Goal: Task Accomplishment & Management: Use online tool/utility

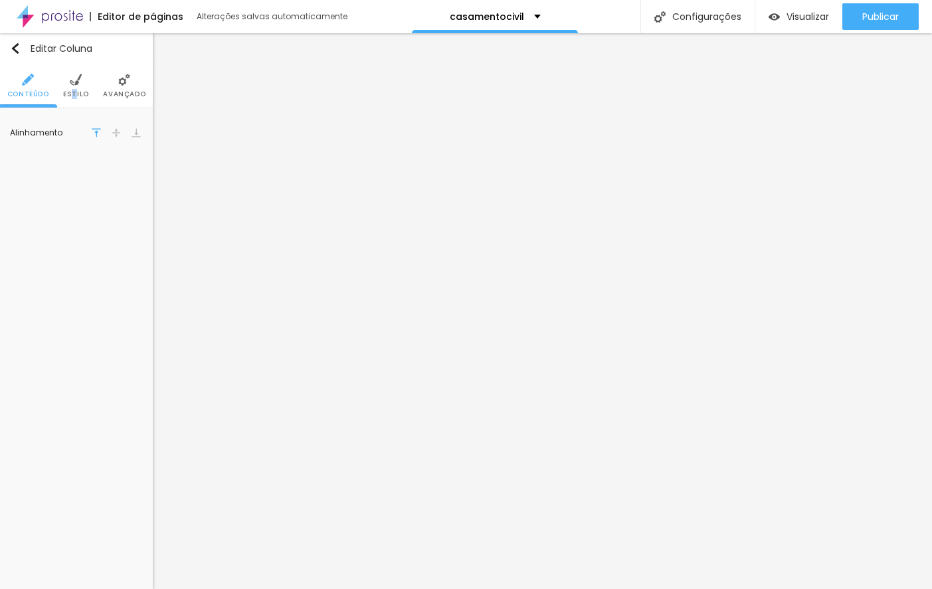
click at [73, 89] on li "Estilo" at bounding box center [76, 86] width 26 height 44
click at [26, 85] on img at bounding box center [28, 80] width 12 height 12
click at [19, 50] on img "button" at bounding box center [15, 48] width 11 height 11
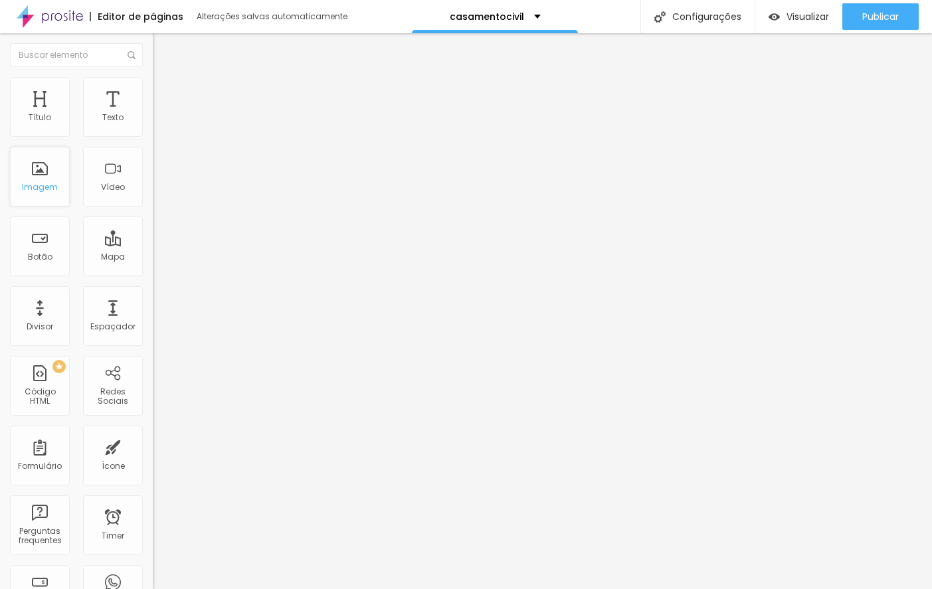
click at [28, 187] on div "Imagem" at bounding box center [40, 187] width 36 height 9
click at [42, 173] on div "Imagem" at bounding box center [40, 177] width 60 height 60
click at [46, 178] on div "Imagem" at bounding box center [40, 177] width 60 height 60
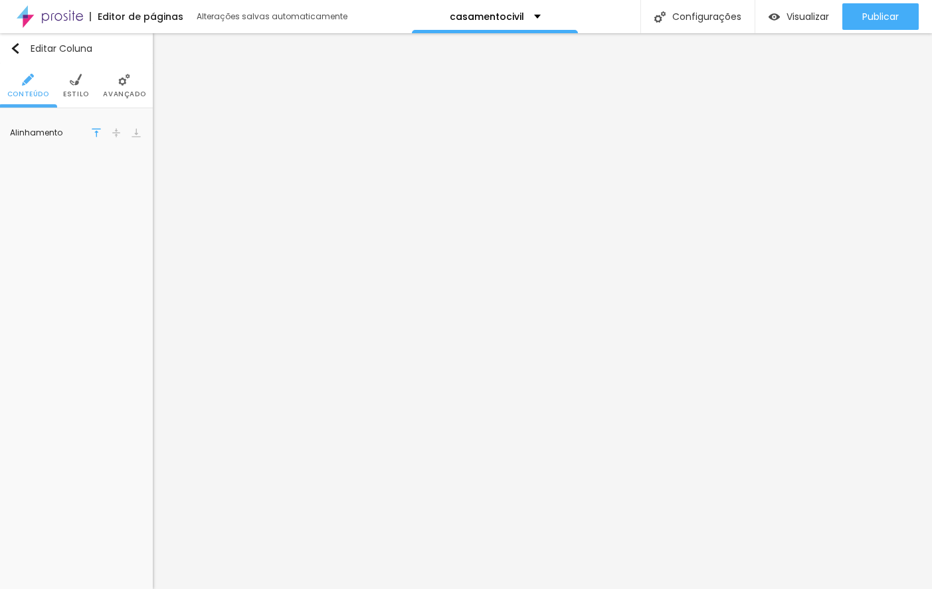
click at [74, 82] on img at bounding box center [76, 80] width 12 height 12
click at [128, 82] on img at bounding box center [124, 80] width 12 height 12
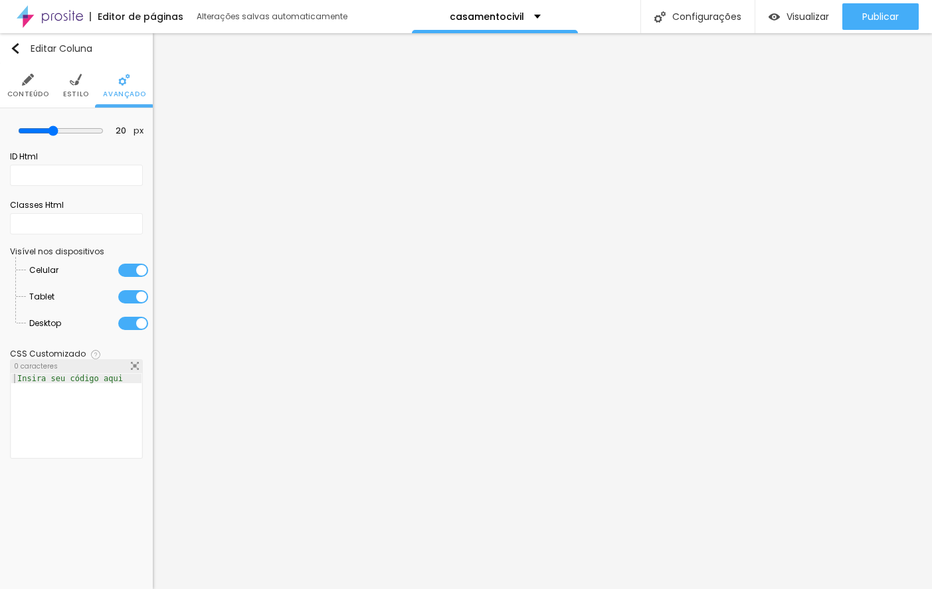
click at [35, 81] on li "Conteúdo" at bounding box center [28, 86] width 42 height 44
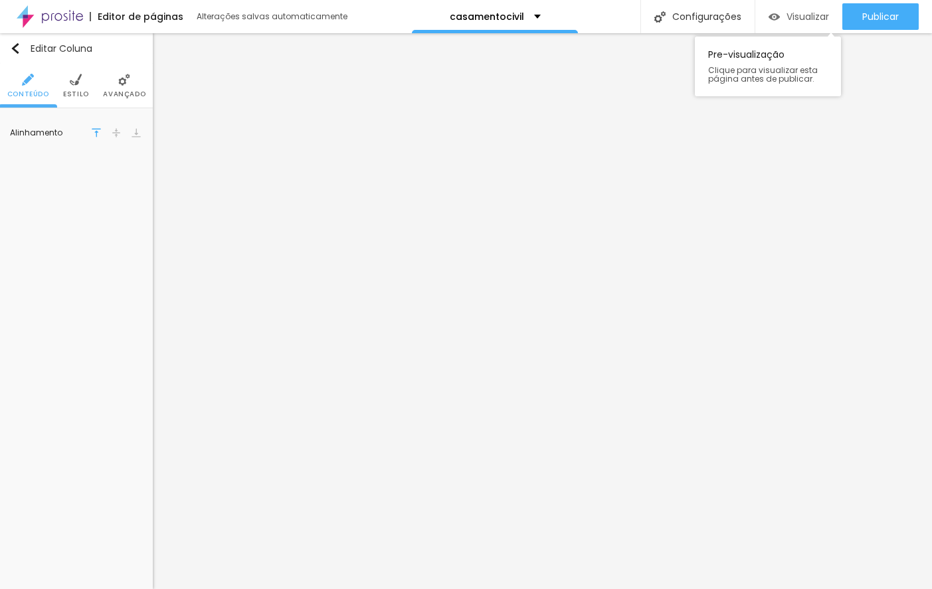
click at [796, 12] on span "Visualizar" at bounding box center [808, 16] width 43 height 11
click at [64, 179] on div "Editar Coluna Conteúdo Estilo Avançado Alinhamento" at bounding box center [76, 311] width 153 height 556
click at [85, 101] on li "Estilo" at bounding box center [76, 86] width 26 height 44
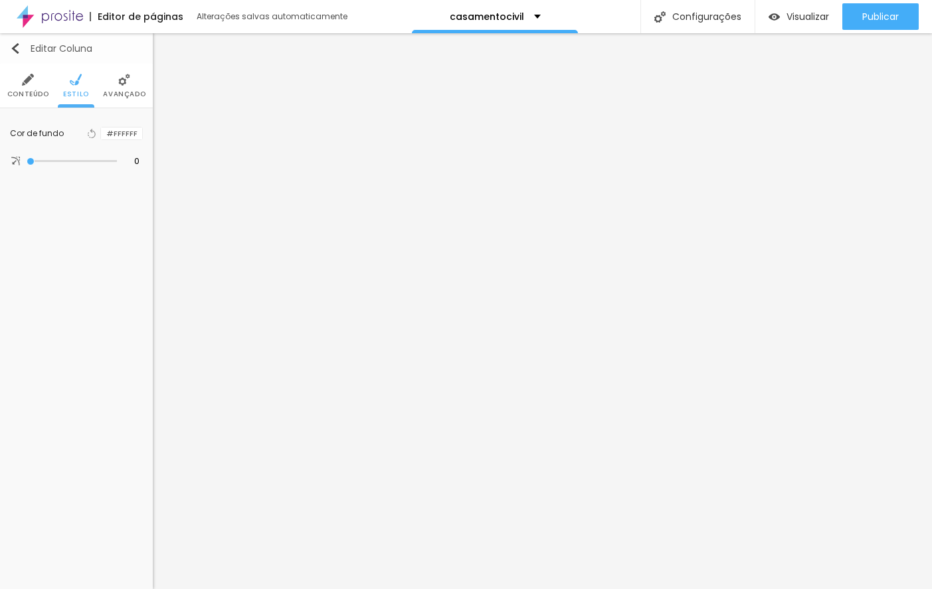
click at [9, 41] on button "Editar Coluna" at bounding box center [76, 48] width 153 height 31
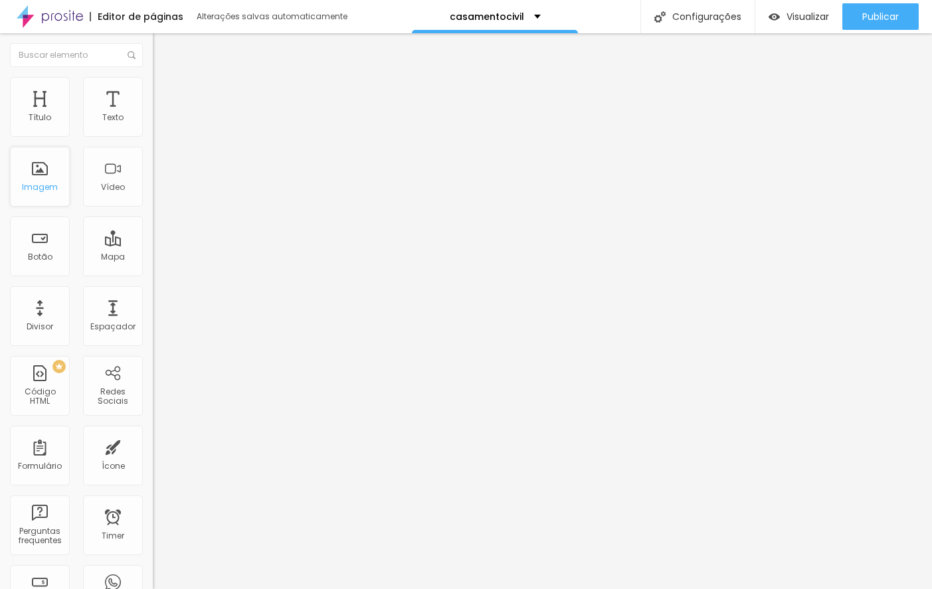
click at [56, 187] on div "Imagem" at bounding box center [40, 177] width 60 height 60
click at [56, 187] on div "Imagem" at bounding box center [40, 187] width 36 height 9
click at [38, 175] on div "Imagem" at bounding box center [40, 177] width 60 height 60
click at [38, 118] on div "Título" at bounding box center [40, 117] width 23 height 9
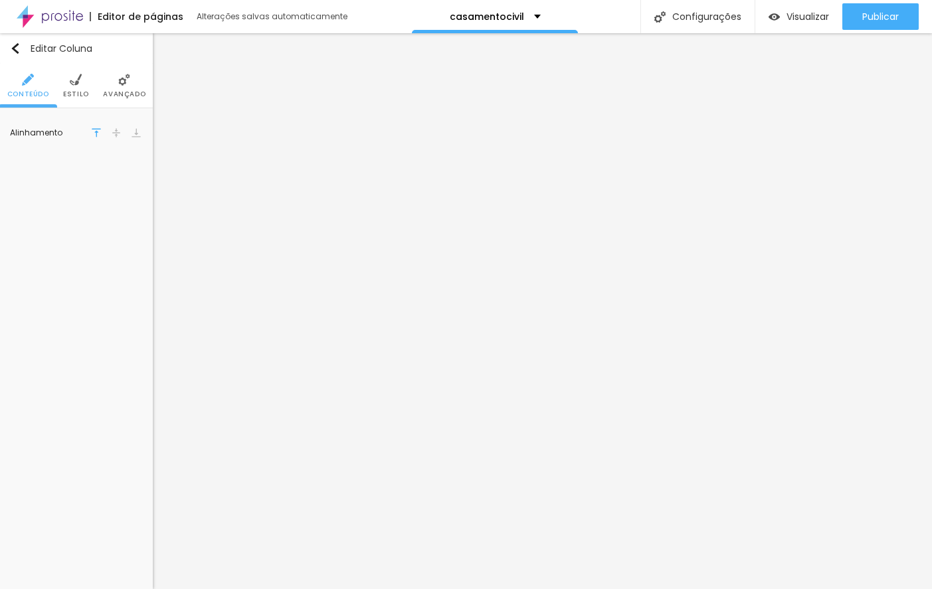
click at [76, 91] on span "Estilo" at bounding box center [76, 94] width 26 height 7
click at [121, 85] on img at bounding box center [124, 80] width 12 height 12
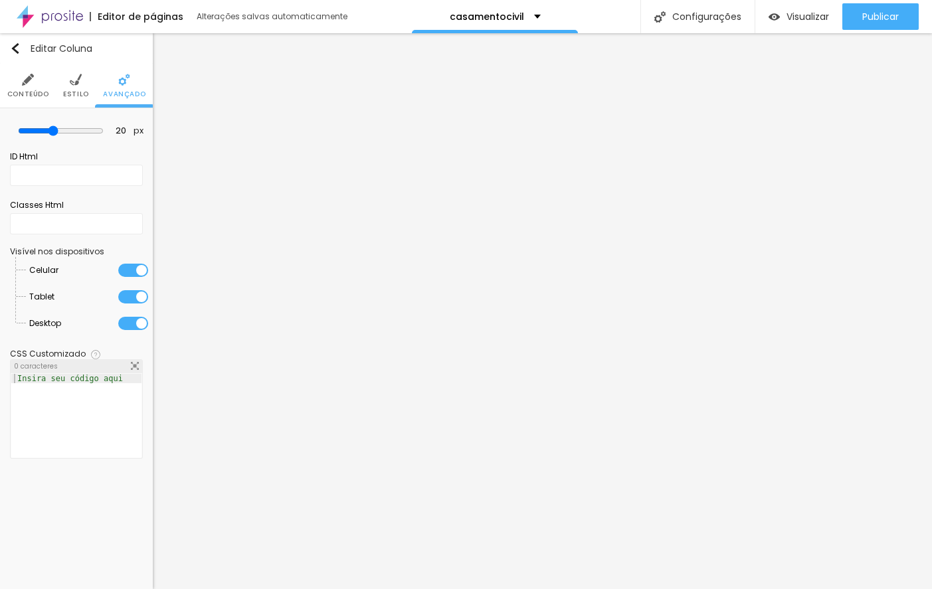
click at [15, 80] on li "Conteúdo" at bounding box center [28, 86] width 42 height 44
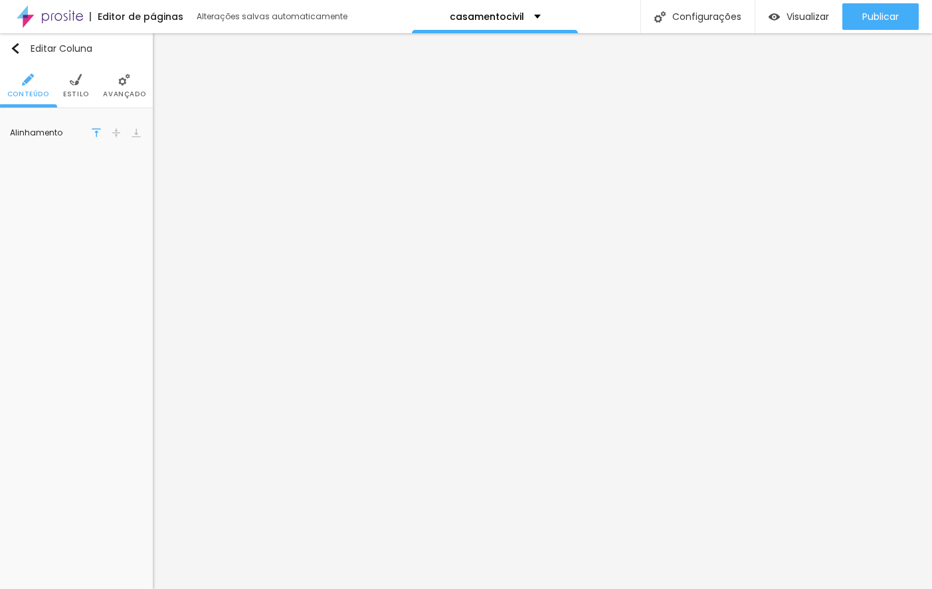
click at [72, 88] on li "Estilo" at bounding box center [76, 86] width 26 height 44
click at [120, 88] on li "Avançado" at bounding box center [124, 86] width 43 height 44
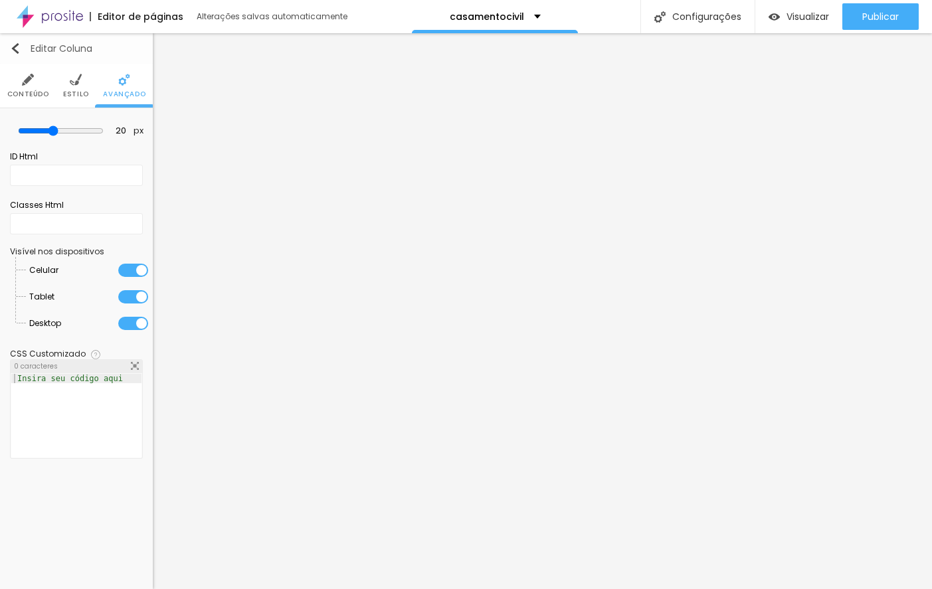
click at [4, 47] on button "Editar Coluna" at bounding box center [76, 48] width 153 height 31
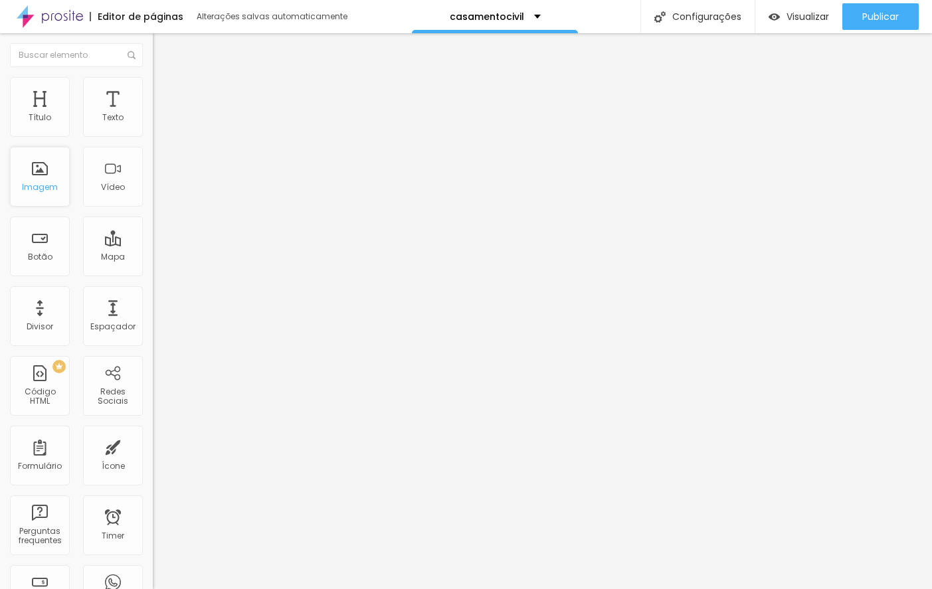
click at [49, 170] on div "Imagem" at bounding box center [40, 177] width 60 height 60
click at [42, 183] on div "Imagem" at bounding box center [40, 187] width 36 height 9
click at [163, 48] on img "button" at bounding box center [168, 48] width 11 height 11
click at [49, 185] on div "Imagem" at bounding box center [40, 187] width 36 height 9
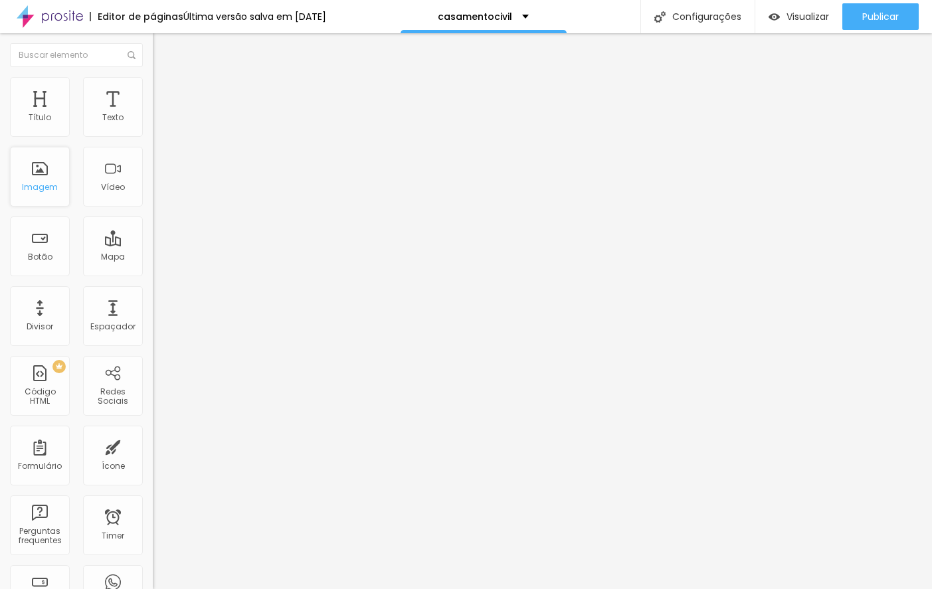
click at [49, 185] on div "Imagem" at bounding box center [40, 187] width 36 height 9
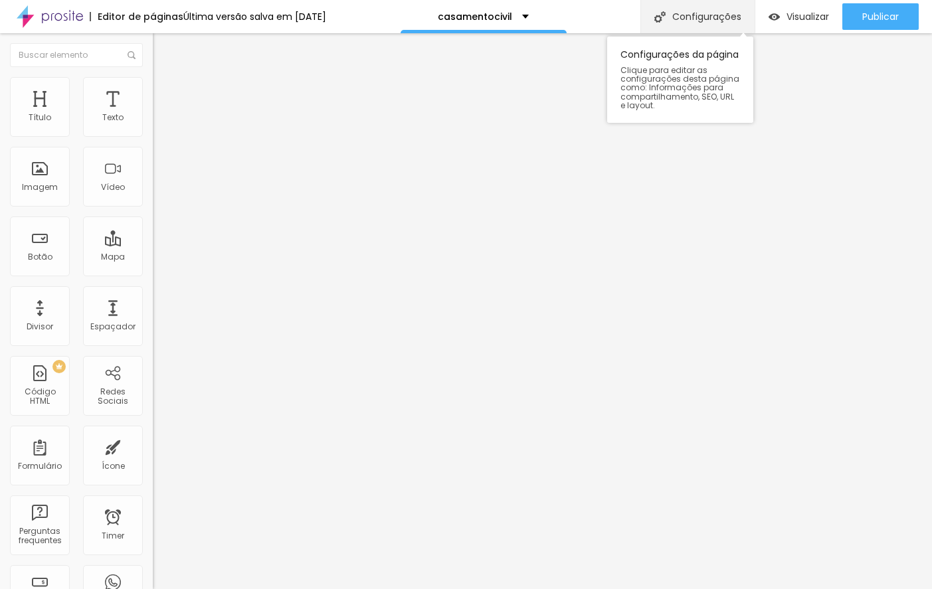
click at [692, 10] on div "Configurações" at bounding box center [698, 16] width 114 height 33
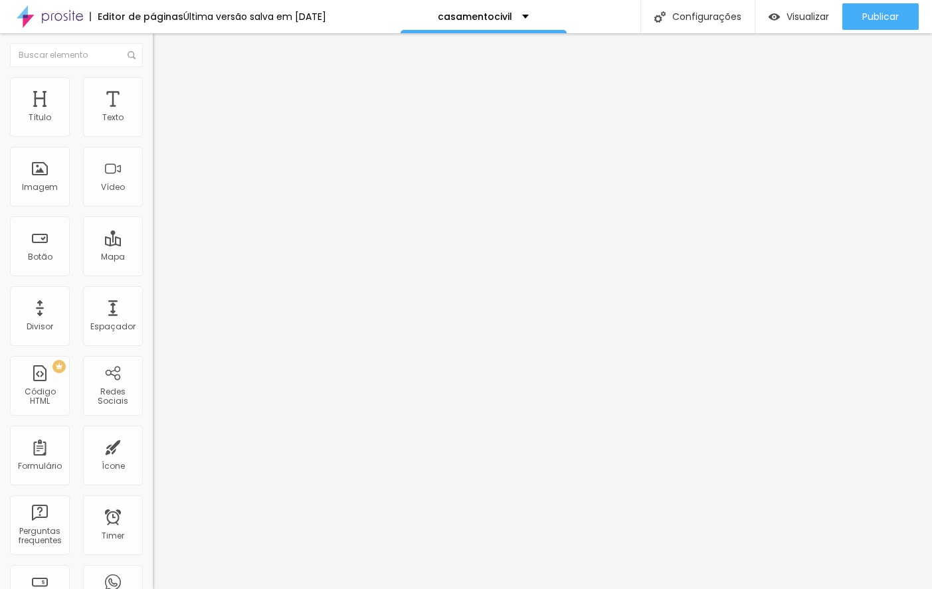
click at [51, 183] on div "Imagem" at bounding box center [40, 187] width 36 height 9
click at [163, 51] on img "button" at bounding box center [168, 48] width 11 height 11
click at [49, 183] on div "Imagem" at bounding box center [40, 187] width 36 height 9
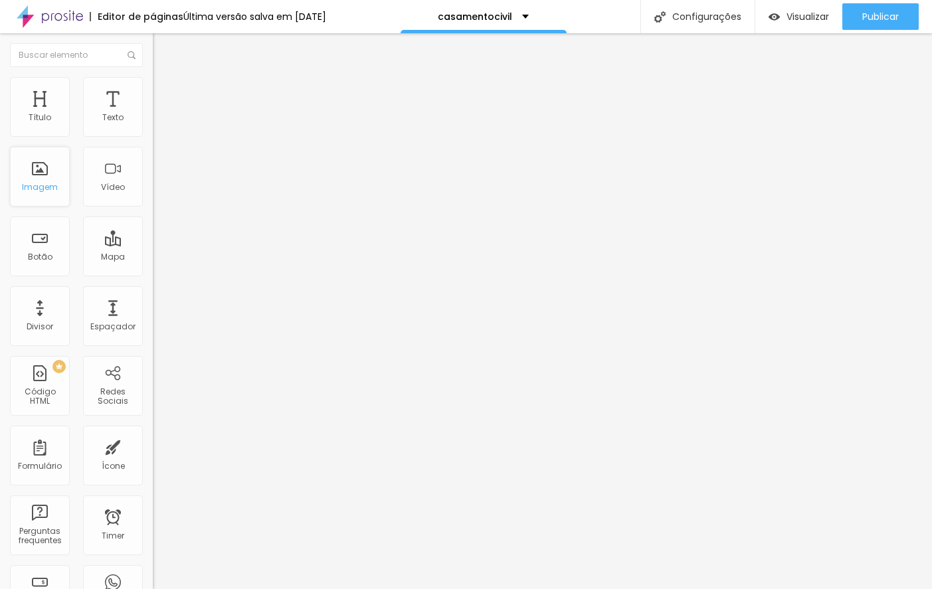
click at [37, 171] on div "Imagem" at bounding box center [40, 177] width 60 height 60
click at [165, 92] on span "Estilo" at bounding box center [175, 85] width 21 height 11
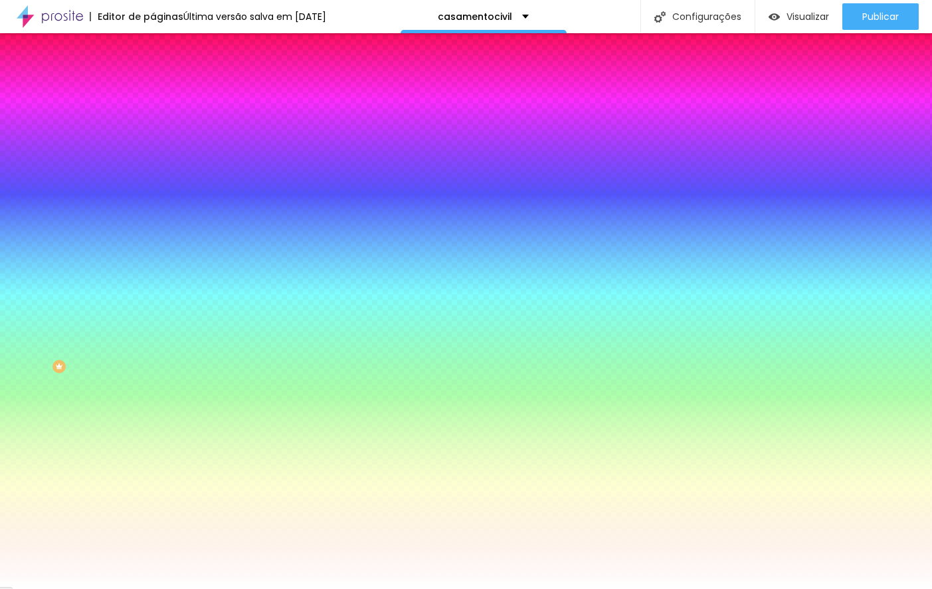
click at [153, 73] on li "Conteúdo" at bounding box center [229, 70] width 153 height 13
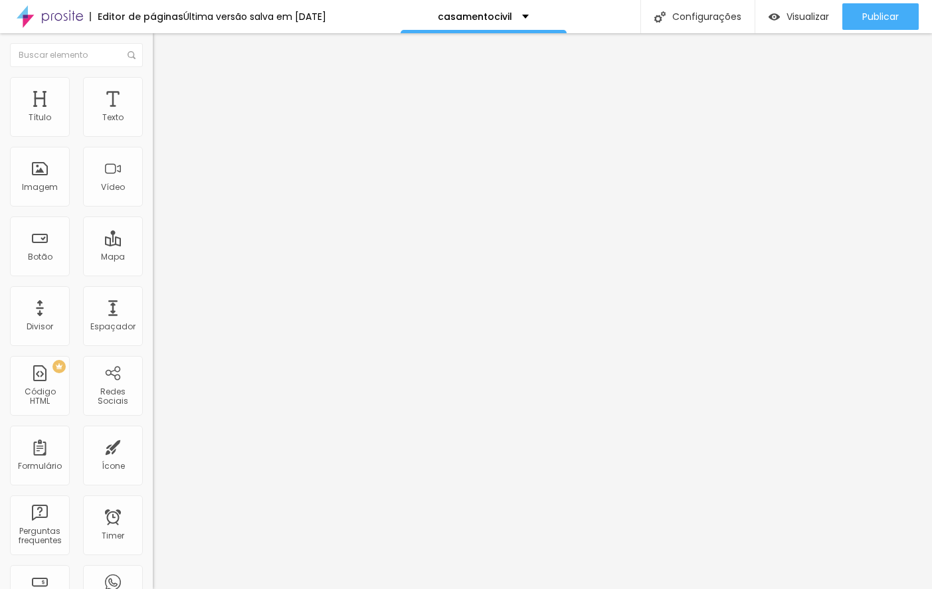
click at [153, 41] on button "Editar Coluna" at bounding box center [229, 48] width 153 height 31
click at [50, 177] on div "Imagem" at bounding box center [40, 177] width 60 height 60
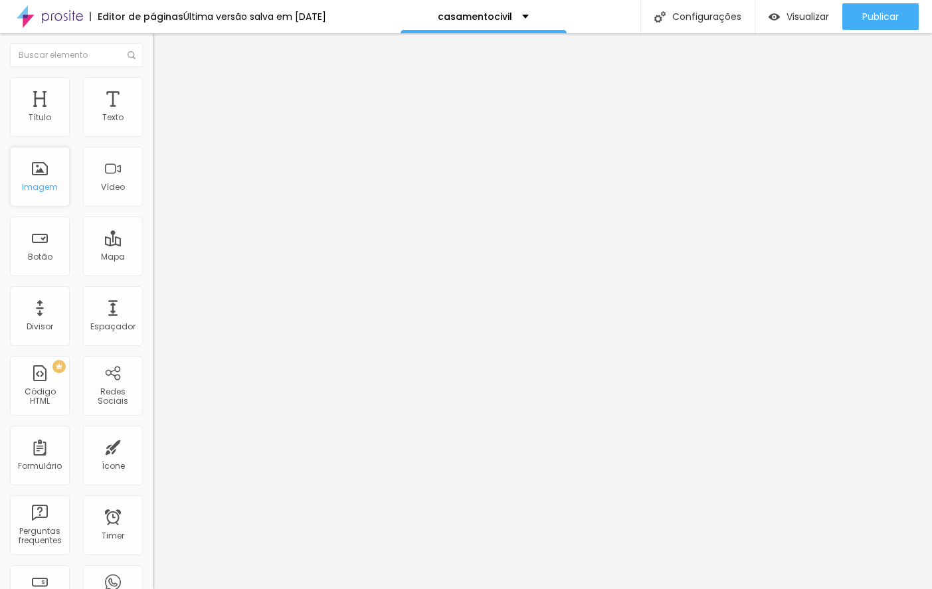
drag, startPoint x: 53, startPoint y: 179, endPoint x: 37, endPoint y: 176, distance: 16.3
click at [38, 176] on div "Imagem" at bounding box center [40, 177] width 60 height 60
click at [37, 176] on div "Imagem" at bounding box center [40, 177] width 60 height 60
click at [35, 185] on div "Imagem" at bounding box center [40, 187] width 36 height 9
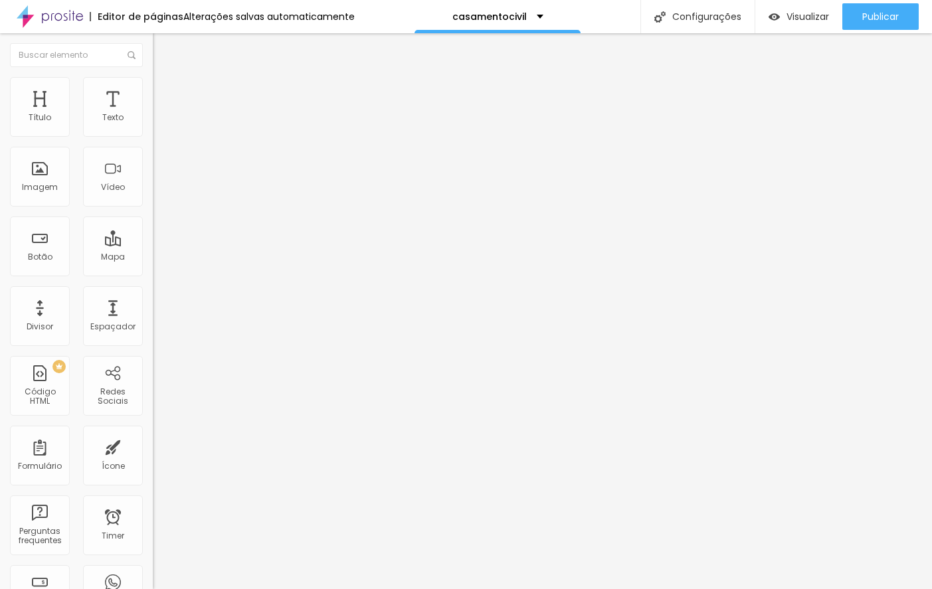
click at [153, 87] on li "Avançado" at bounding box center [229, 83] width 153 height 13
click at [163, 51] on img "button" at bounding box center [168, 48] width 11 height 11
click at [12, 51] on input "text" at bounding box center [76, 55] width 133 height 24
click at [153, 82] on ul "Conteúdo Estilo Avançado" at bounding box center [229, 84] width 153 height 40
click at [165, 89] on span "Estilo" at bounding box center [175, 85] width 21 height 11
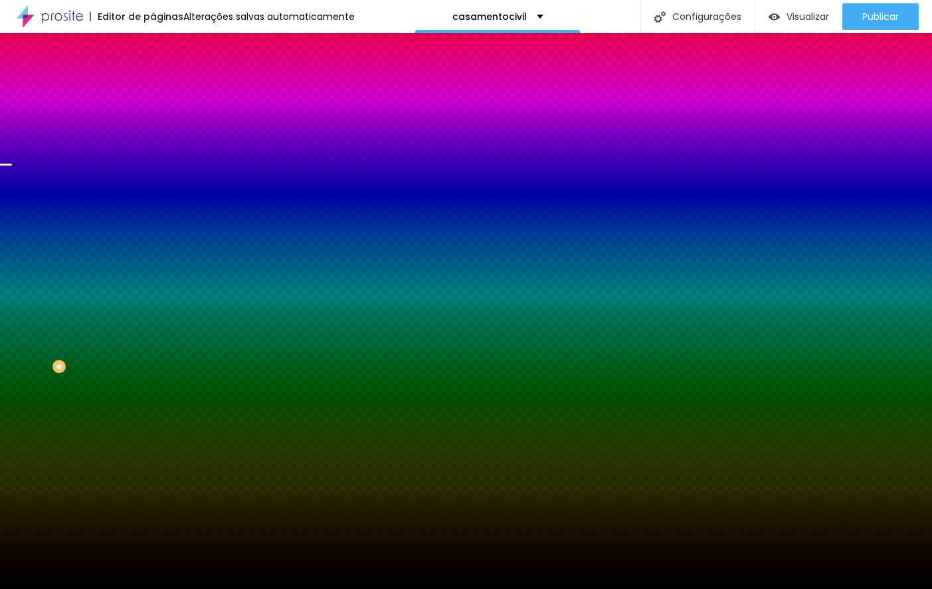
click at [153, 122] on span "Trocar imagem" at bounding box center [189, 116] width 72 height 11
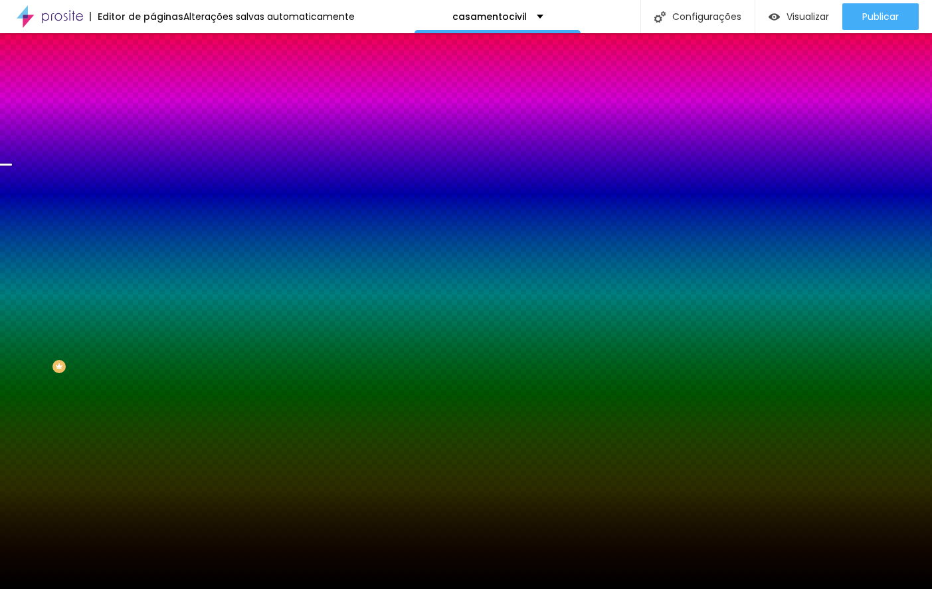
scroll to position [465, 0]
click at [153, 122] on span "Trocar imagem" at bounding box center [189, 116] width 72 height 11
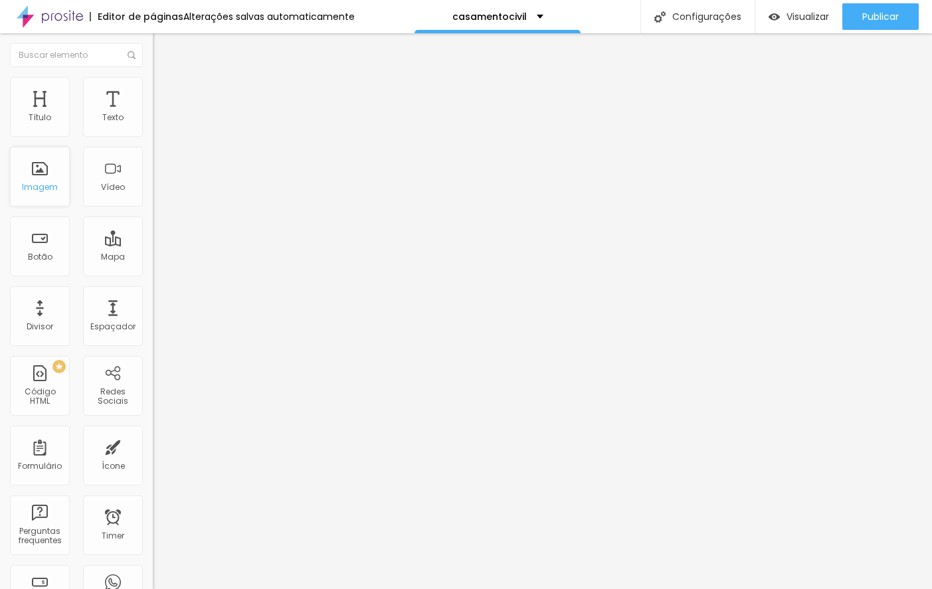
click at [48, 183] on div "Imagem" at bounding box center [40, 187] width 36 height 9
click at [153, 114] on span "Trocar imagem" at bounding box center [189, 108] width 72 height 11
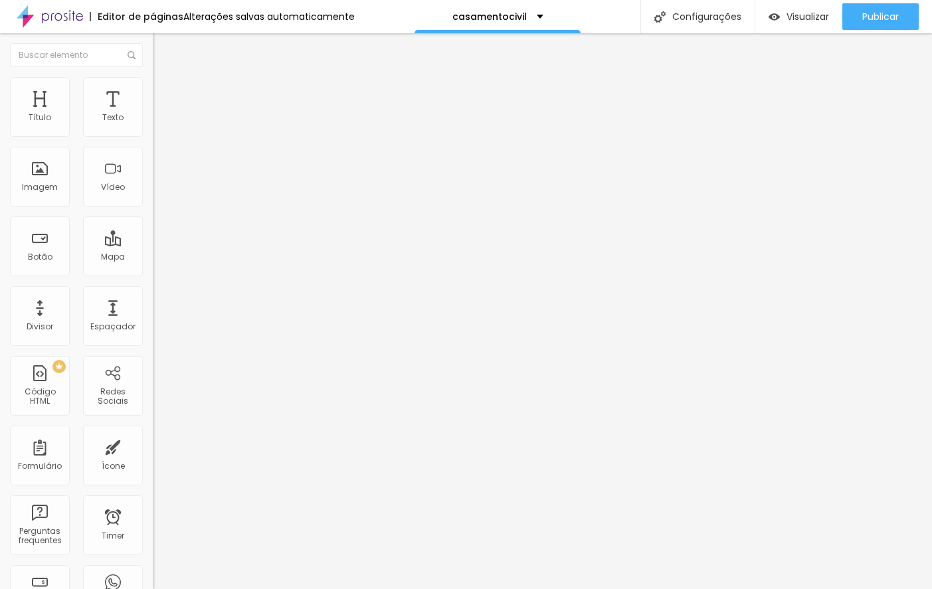
click at [153, 208] on span "Original" at bounding box center [169, 202] width 32 height 11
click at [153, 232] on span "Quadrado" at bounding box center [174, 226] width 43 height 11
click at [153, 84] on img at bounding box center [159, 83] width 12 height 12
type input "90"
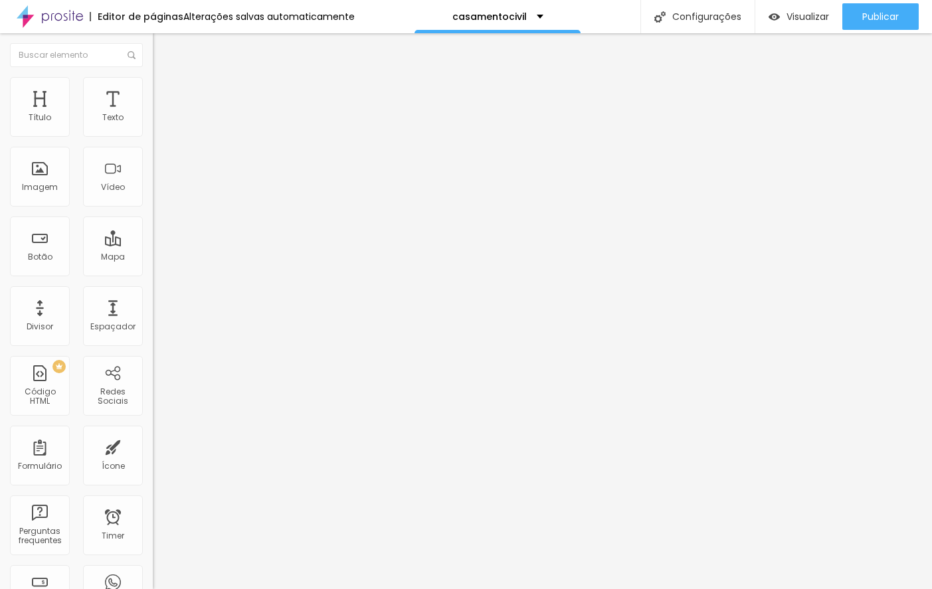
type input "85"
type input "75"
type input "70"
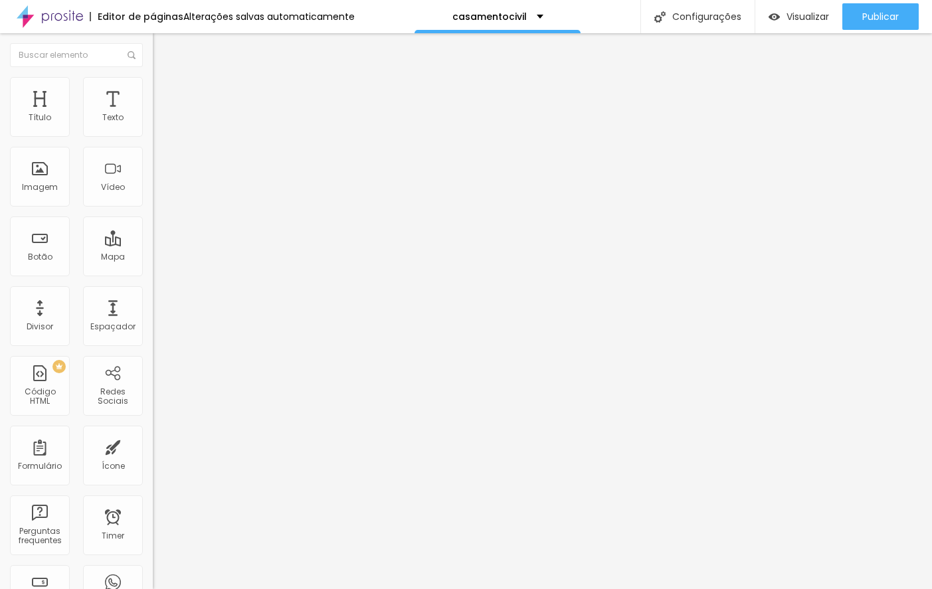
type input "70"
type input "65"
type input "60"
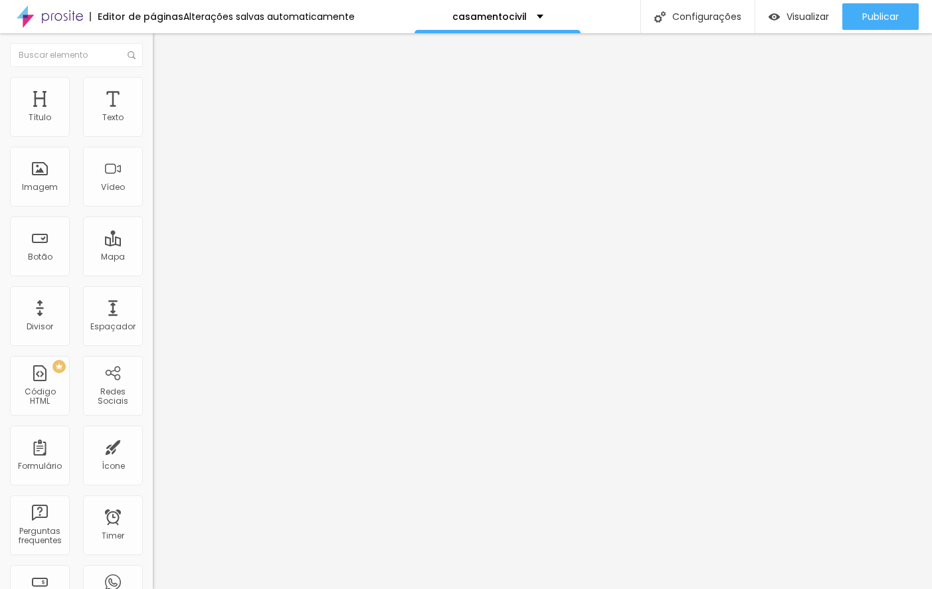
type input "55"
type input "50"
type input "45"
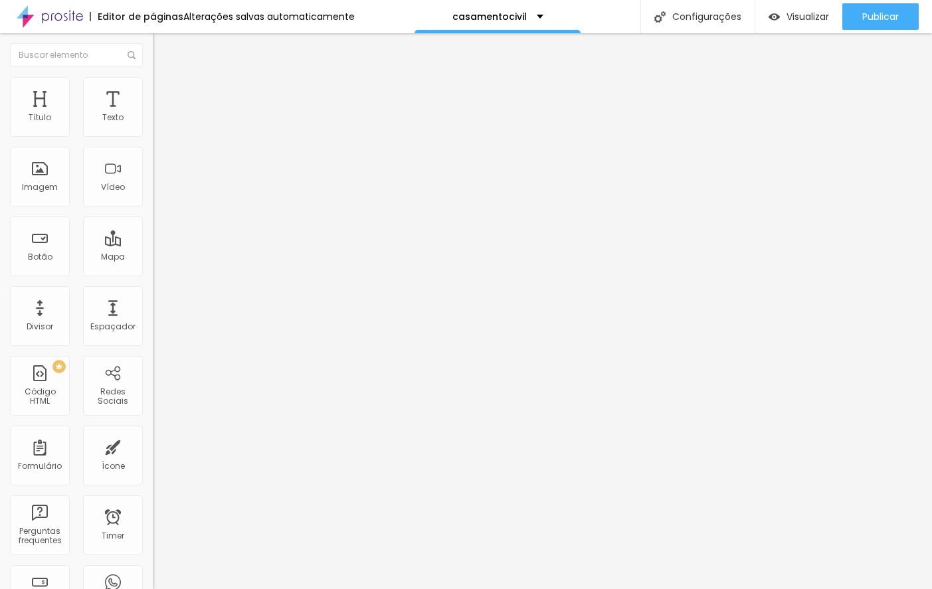
type input "45"
type input "40"
type input "35"
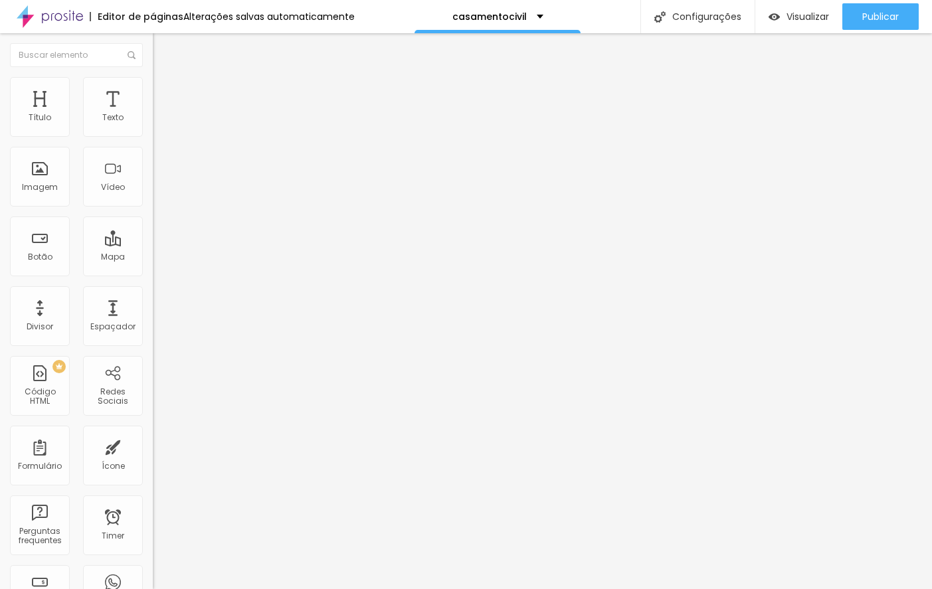
type input "30"
type input "25"
type input "20"
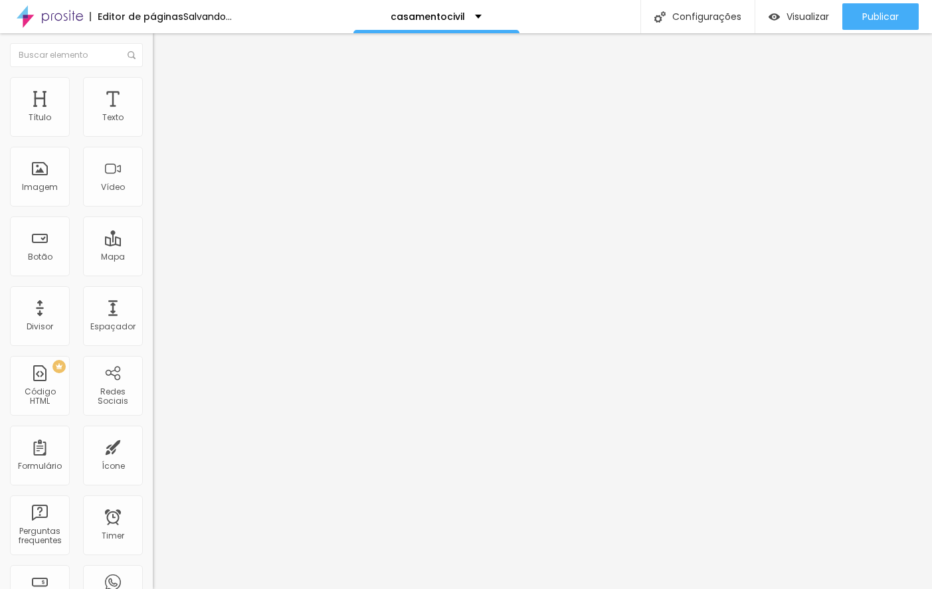
type input "20"
type input "15"
type input "10"
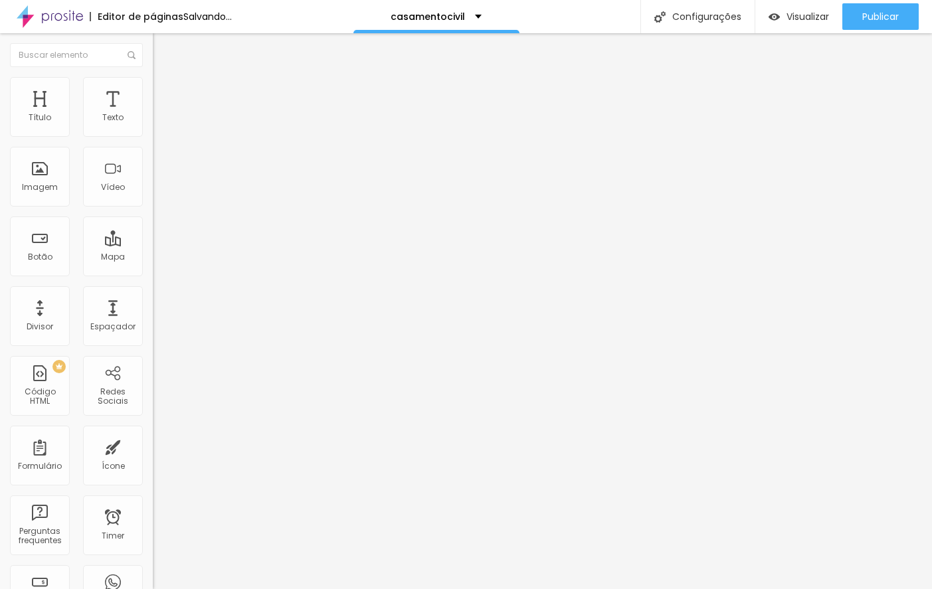
type input "15"
type input "20"
drag, startPoint x: 140, startPoint y: 140, endPoint x: 30, endPoint y: 149, distance: 110.0
type input "20"
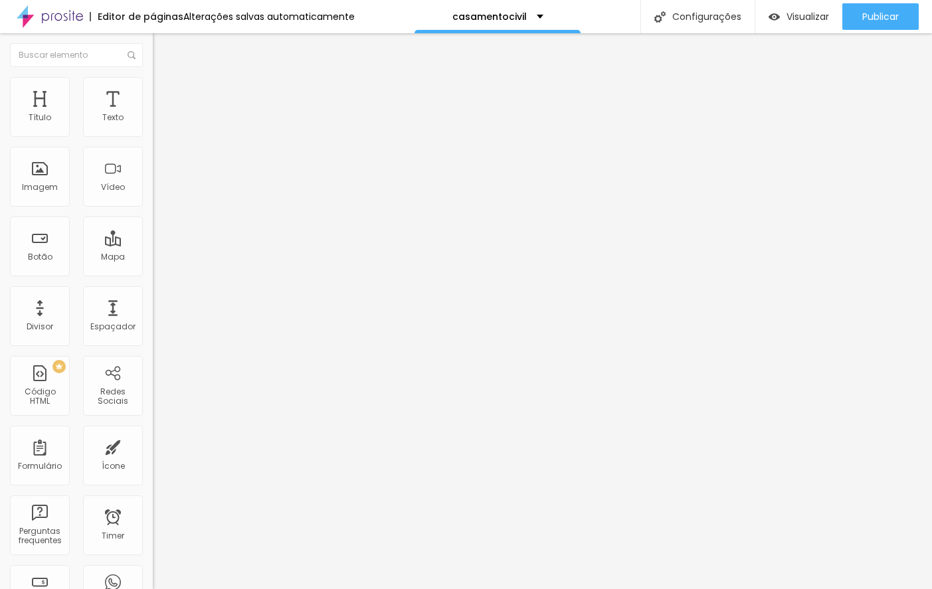
click at [153, 136] on input "range" at bounding box center [196, 131] width 86 height 11
click at [799, 13] on span "Visualizar" at bounding box center [808, 16] width 43 height 11
click at [153, 79] on img at bounding box center [159, 83] width 12 height 12
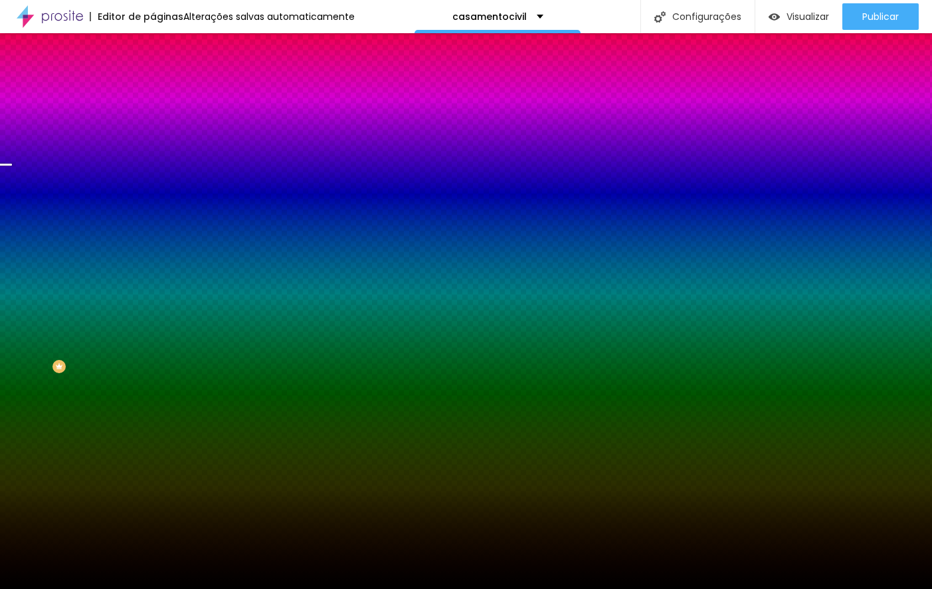
click at [153, 122] on span "Trocar imagem" at bounding box center [189, 116] width 72 height 11
click at [153, 121] on div "Trocar imagem" at bounding box center [229, 116] width 153 height 9
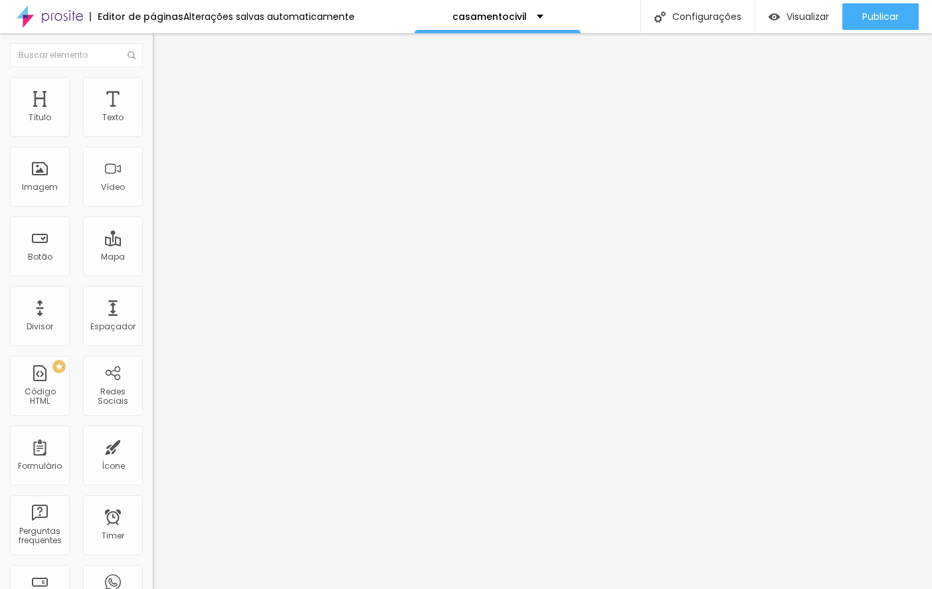
click at [153, 82] on li "Estilo" at bounding box center [229, 83] width 153 height 13
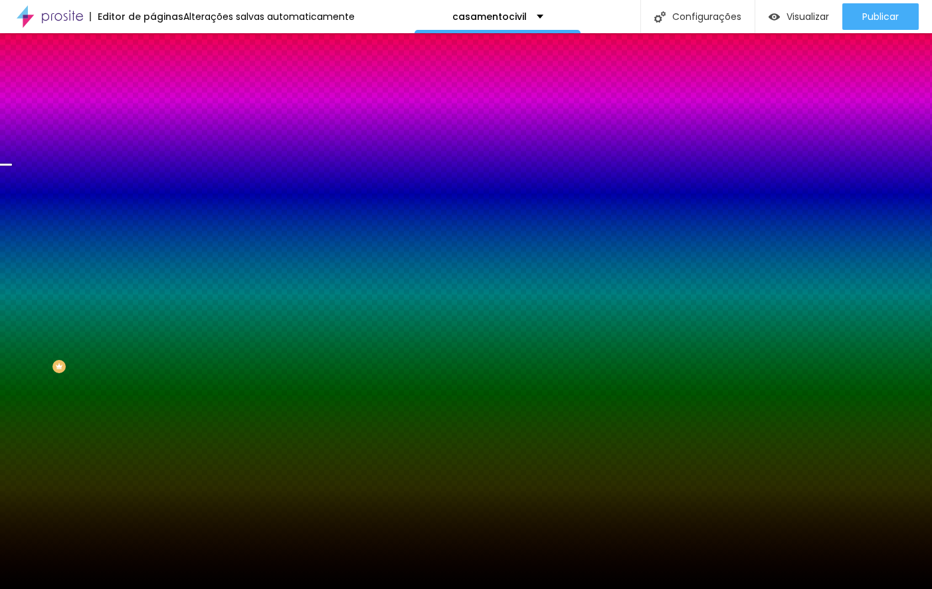
click at [153, 138] on span "Parallax" at bounding box center [169, 132] width 33 height 11
click at [153, 146] on span "Nenhum" at bounding box center [170, 140] width 35 height 11
click at [153, 157] on div "Parallax" at bounding box center [229, 154] width 153 height 8
click at [153, 145] on div "Nenhum" at bounding box center [229, 141] width 153 height 8
click at [153, 157] on div "Parallax" at bounding box center [229, 154] width 153 height 8
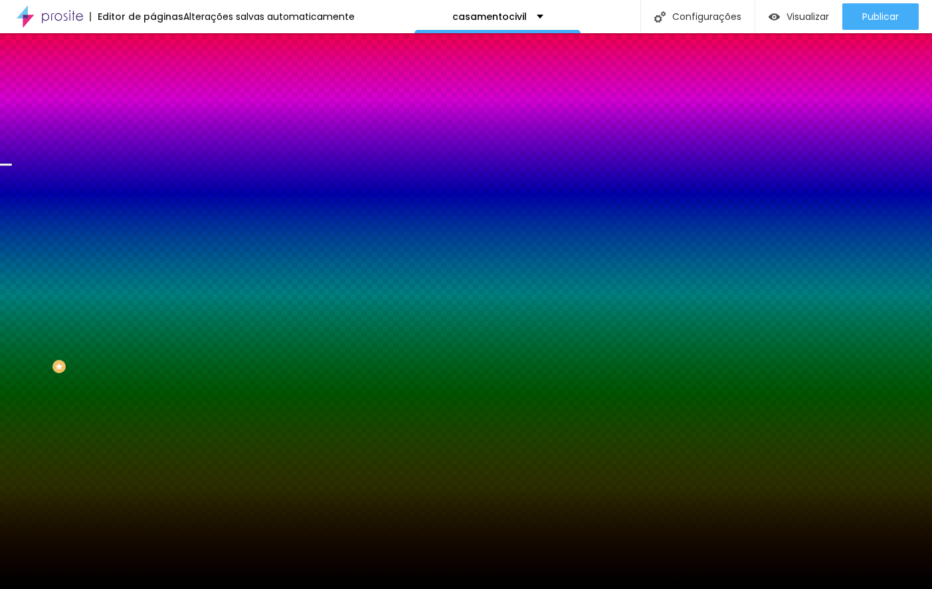
click at [153, 138] on span "Parallax" at bounding box center [169, 132] width 33 height 11
click at [153, 90] on img at bounding box center [159, 96] width 12 height 12
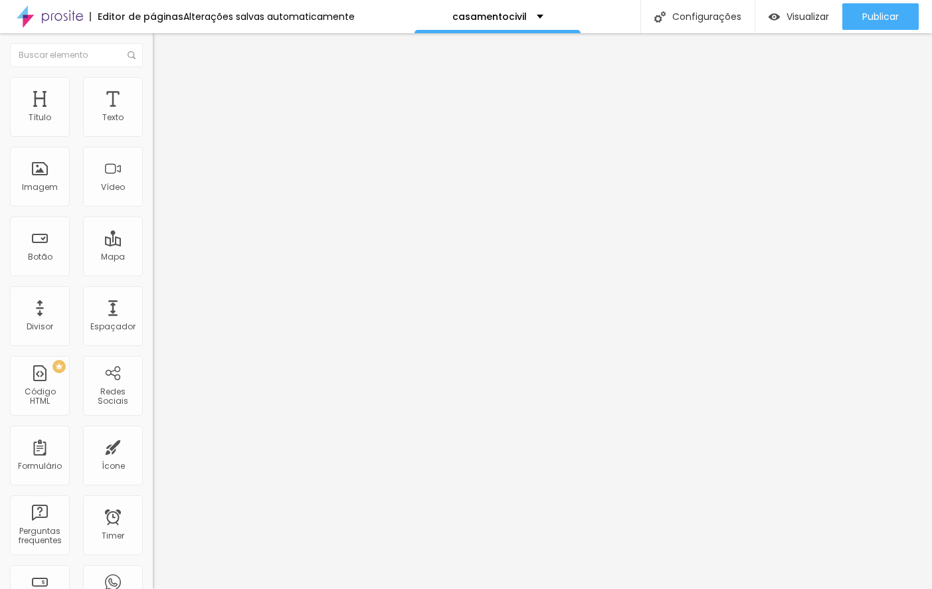
type input "15"
type input "10"
type input "15"
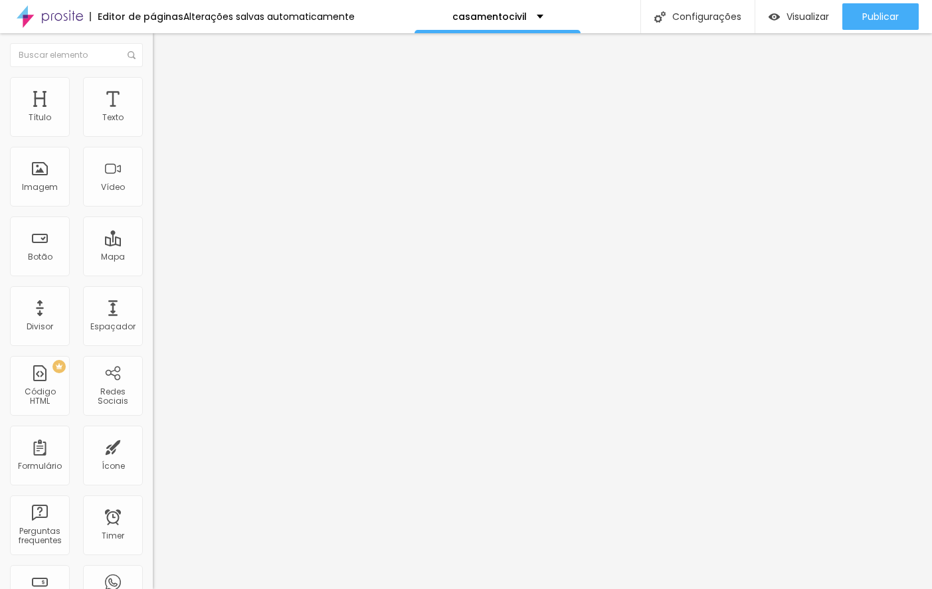
type input "15"
type input "20"
type input "25"
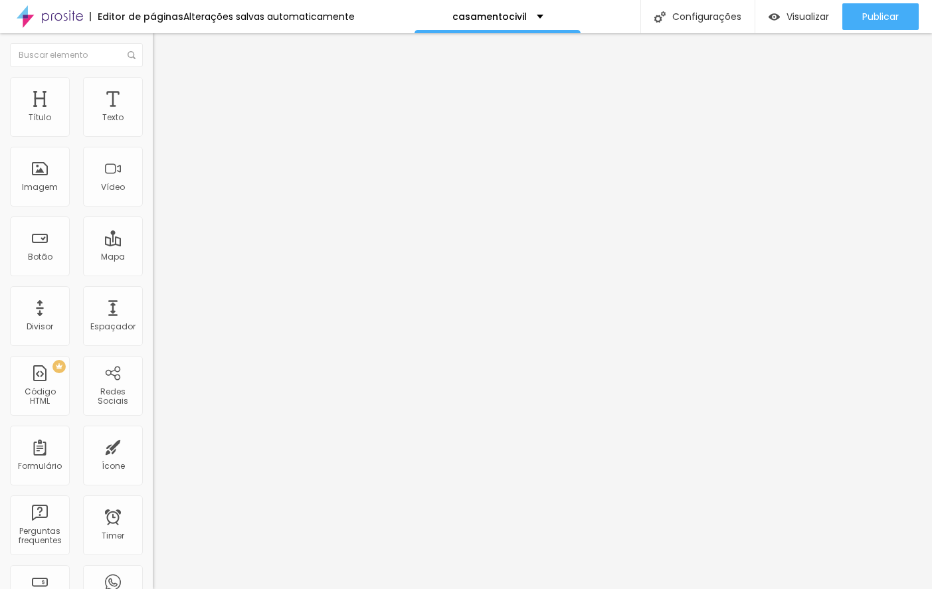
type input "30"
type input "5"
type input "0"
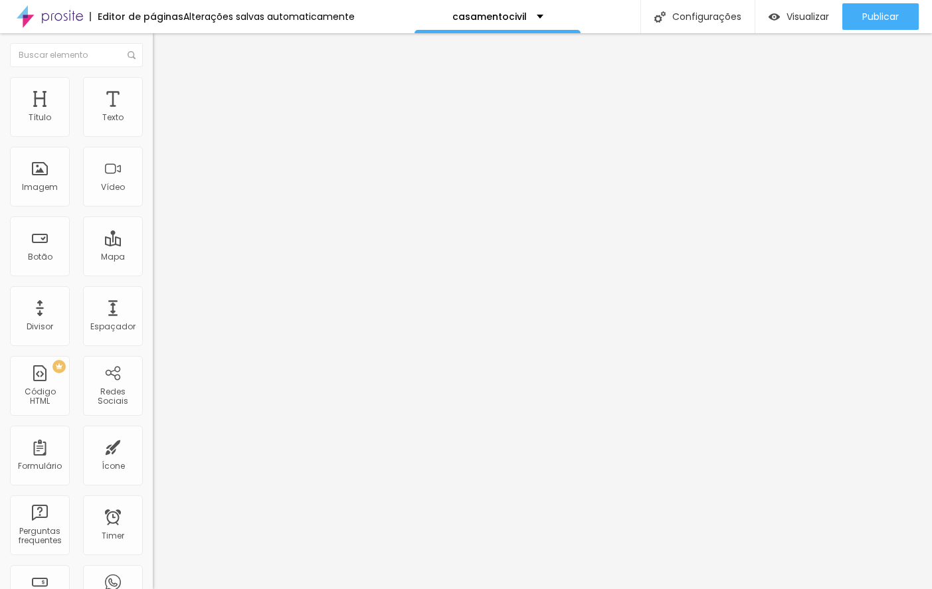
type input "0"
drag, startPoint x: 84, startPoint y: 132, endPoint x: 8, endPoint y: 136, distance: 76.5
type input "0"
click at [153, 258] on input "range" at bounding box center [196, 263] width 86 height 11
drag, startPoint x: 34, startPoint y: 126, endPoint x: 46, endPoint y: 125, distance: 12.0
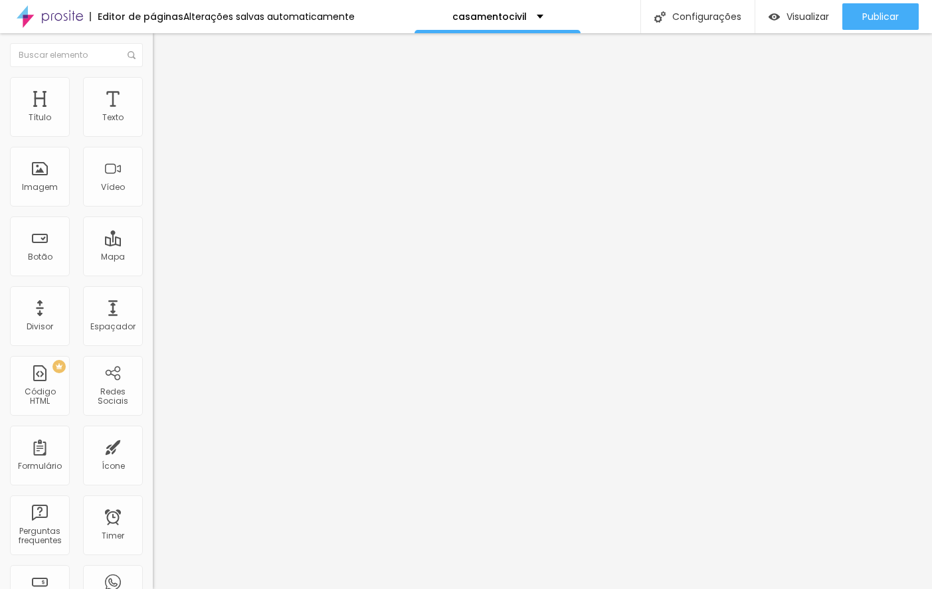
click at [153, 258] on div at bounding box center [229, 264] width 153 height 12
click at [165, 90] on span "Estilo" at bounding box center [175, 85] width 21 height 11
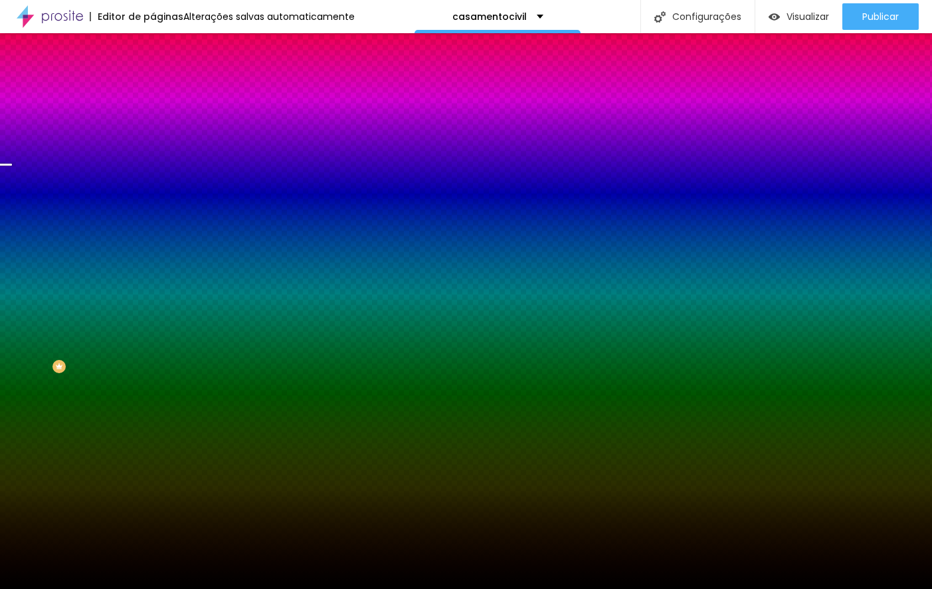
click at [165, 78] on span "Conteúdo" at bounding box center [185, 72] width 41 height 11
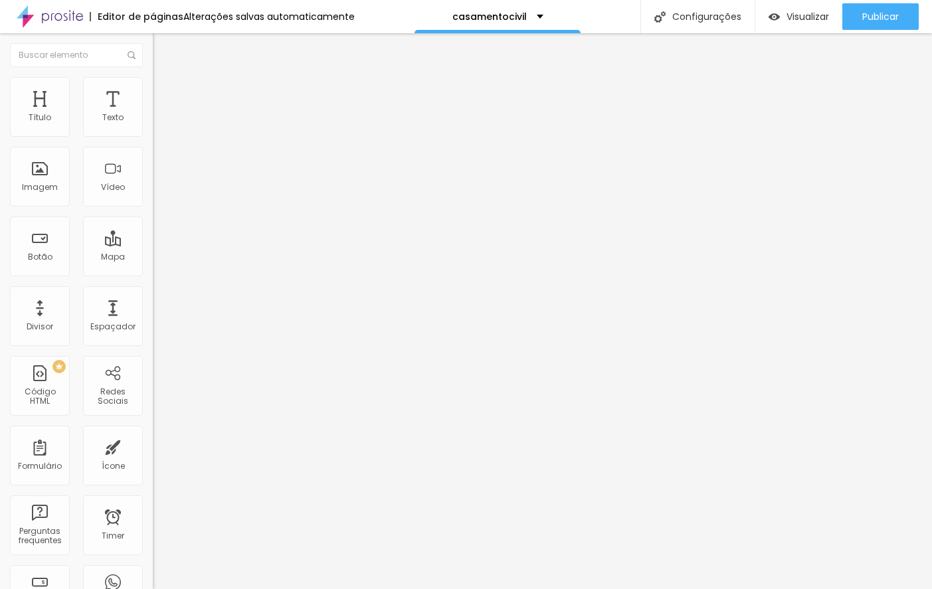
click at [153, 121] on span "Encaixotado" at bounding box center [179, 115] width 52 height 11
click at [153, 142] on span "Completo" at bounding box center [173, 135] width 41 height 11
click at [815, 15] on span "Visualizar" at bounding box center [808, 16] width 43 height 11
click at [153, 81] on li "Estilo" at bounding box center [229, 83] width 153 height 13
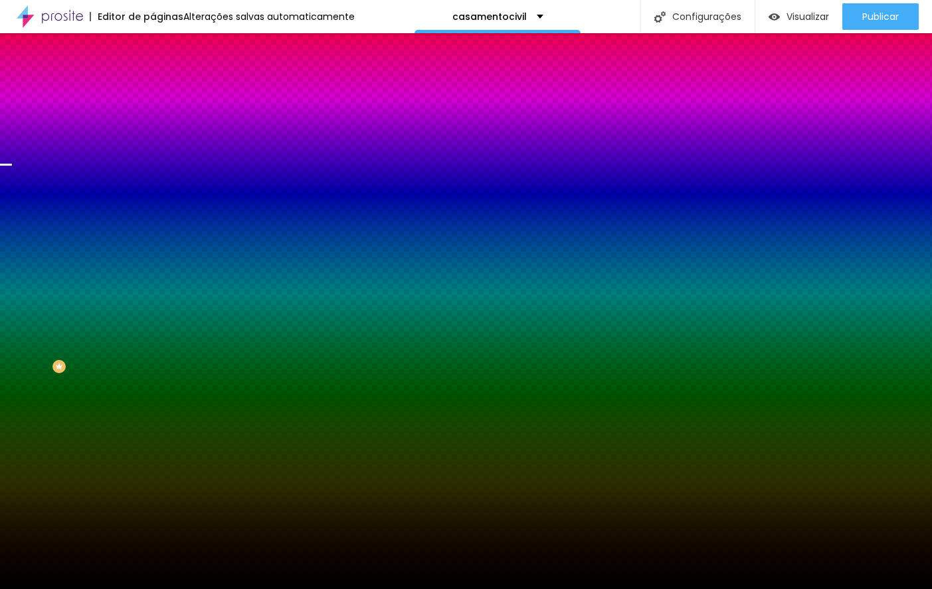
click at [153, 122] on span "Trocar imagem" at bounding box center [189, 116] width 72 height 11
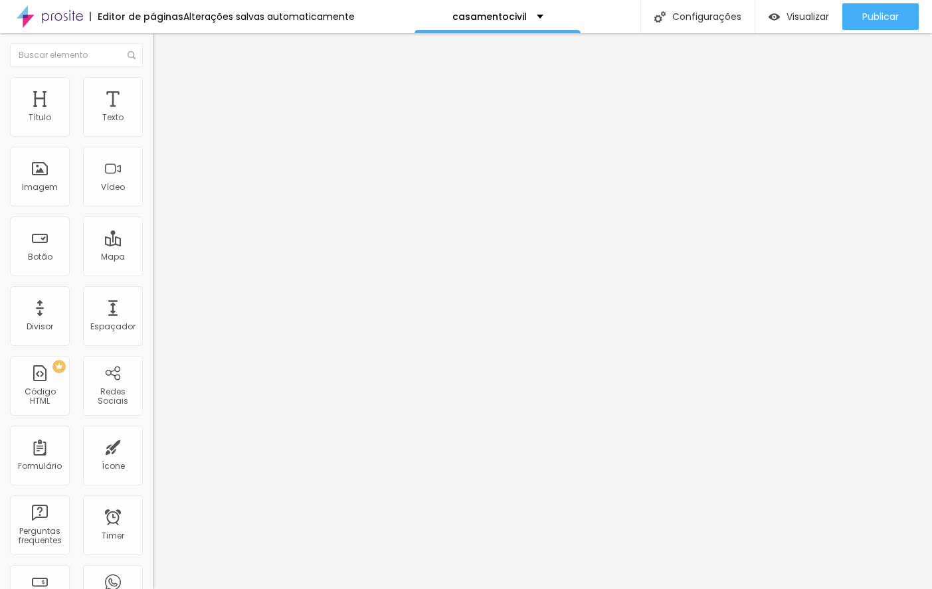
click at [165, 90] on span "Estilo" at bounding box center [175, 85] width 21 height 11
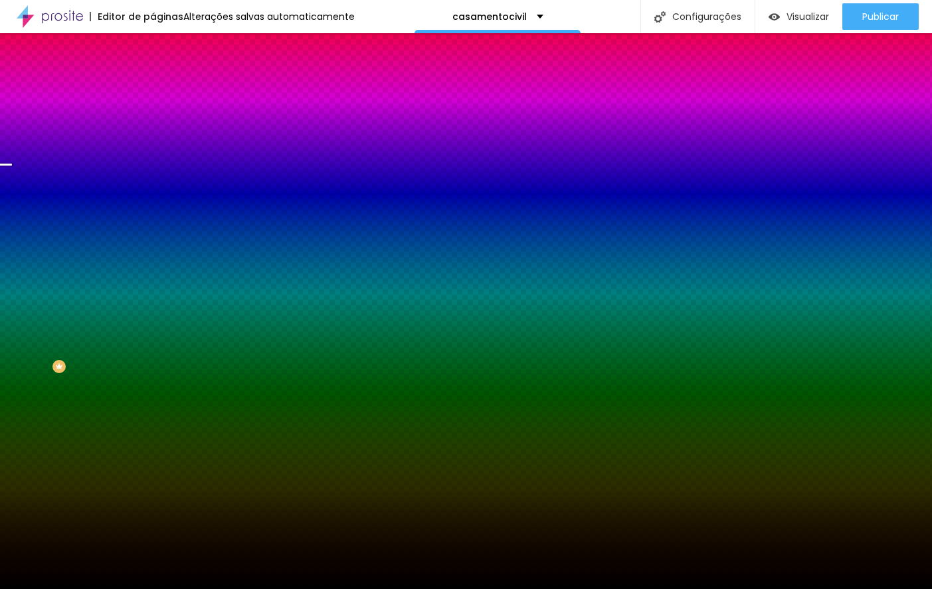
click at [153, 138] on span "Parallax" at bounding box center [169, 132] width 33 height 11
click at [153, 90] on li "Avançado" at bounding box center [229, 96] width 153 height 13
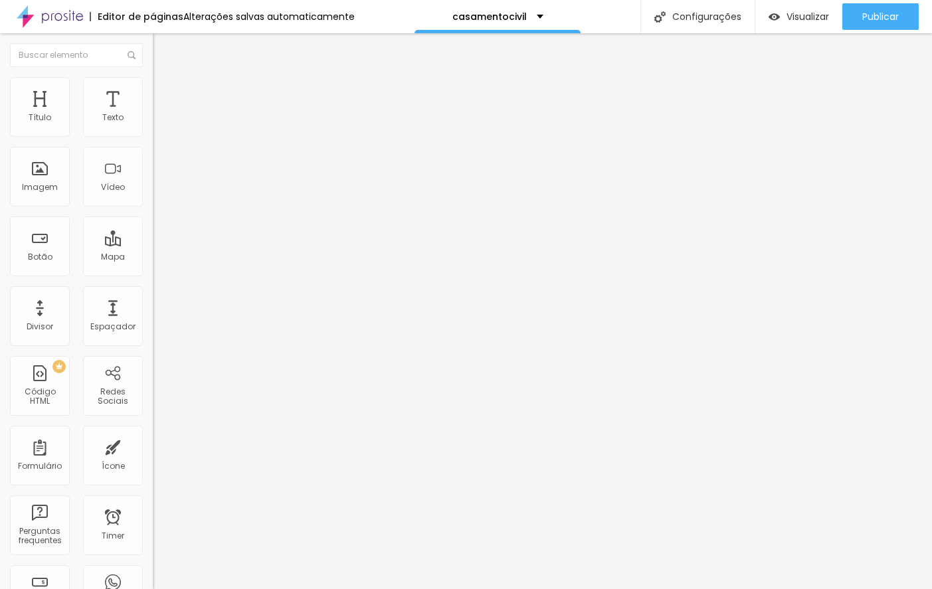
drag, startPoint x: 25, startPoint y: 132, endPoint x: 41, endPoint y: 132, distance: 16.0
click at [153, 132] on div "0 Espaçamento entre colunas" at bounding box center [229, 198] width 153 height 188
type input "113"
type input "276"
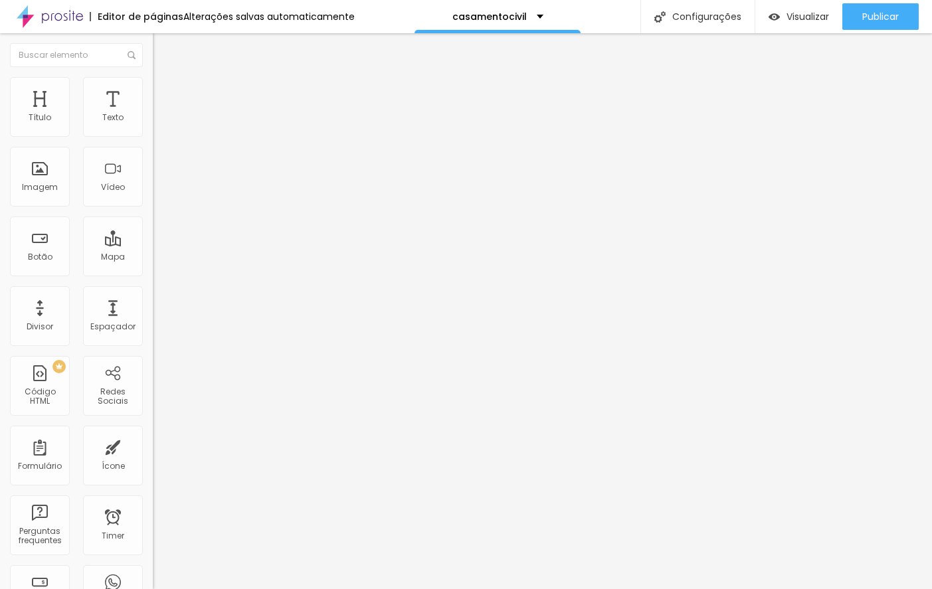
type input "276"
type input "302"
type input "318"
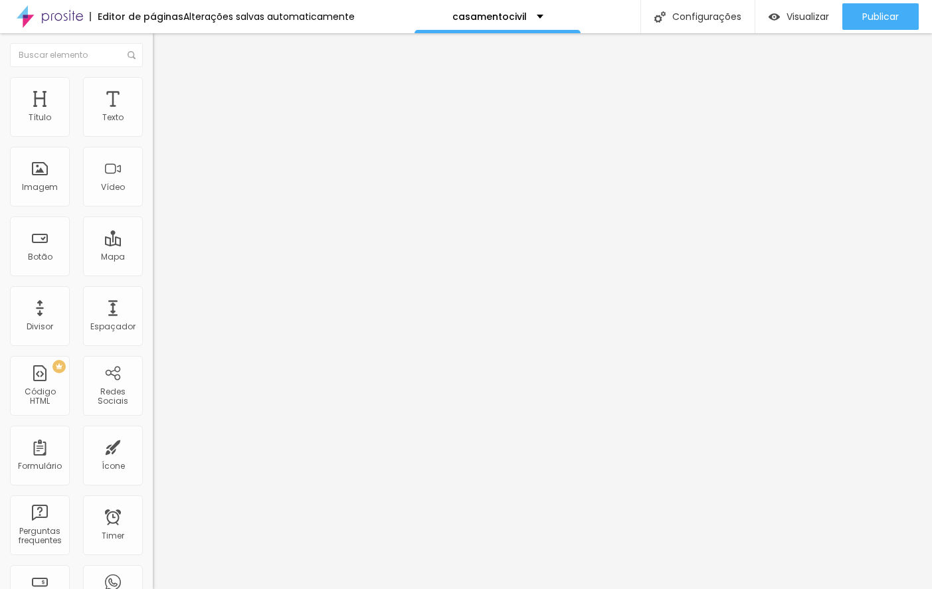
type input "324"
type input "360"
type input "371"
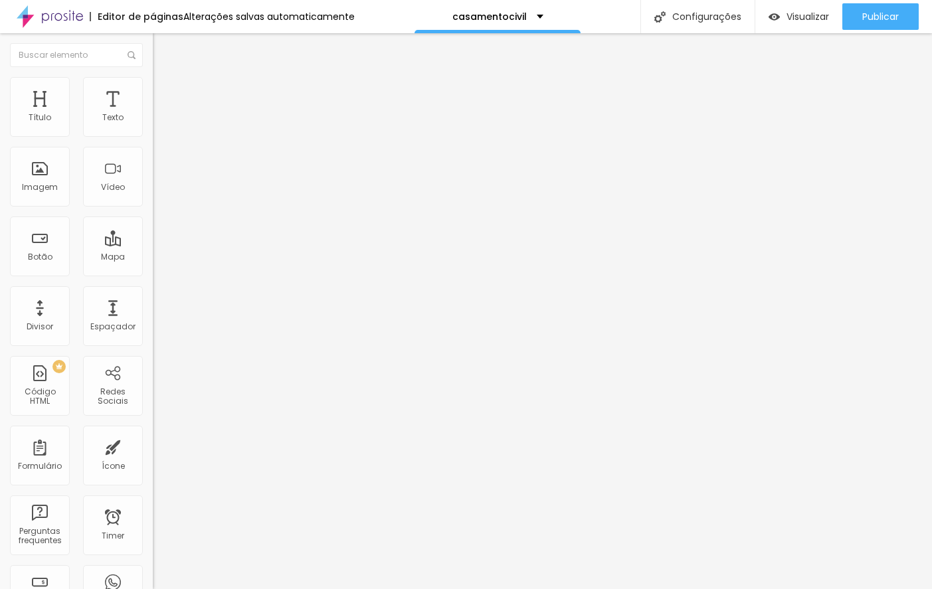
type input "371"
type input "382"
type input "387"
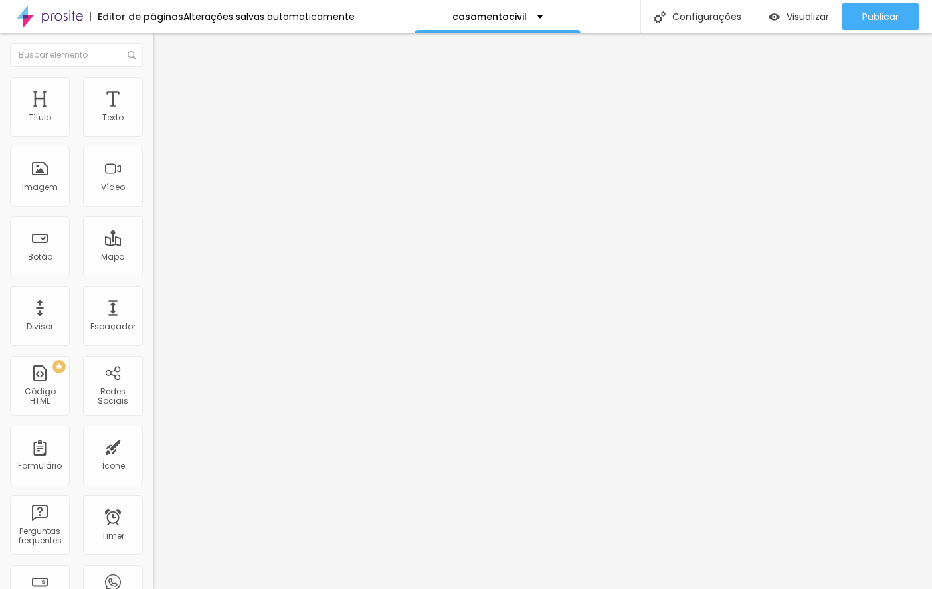
type input "392"
type input "397"
type input "403"
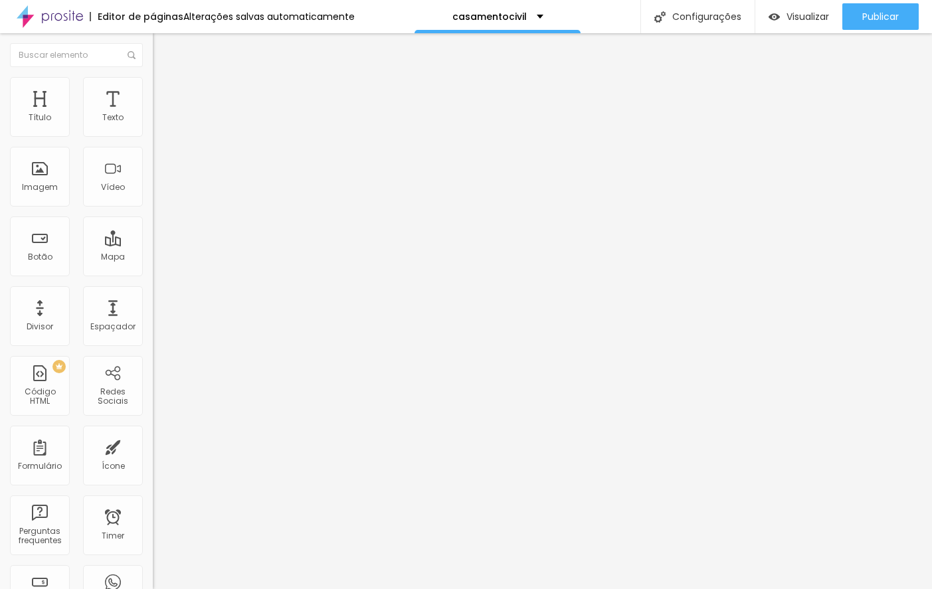
type input "403"
type input "413"
type input "445"
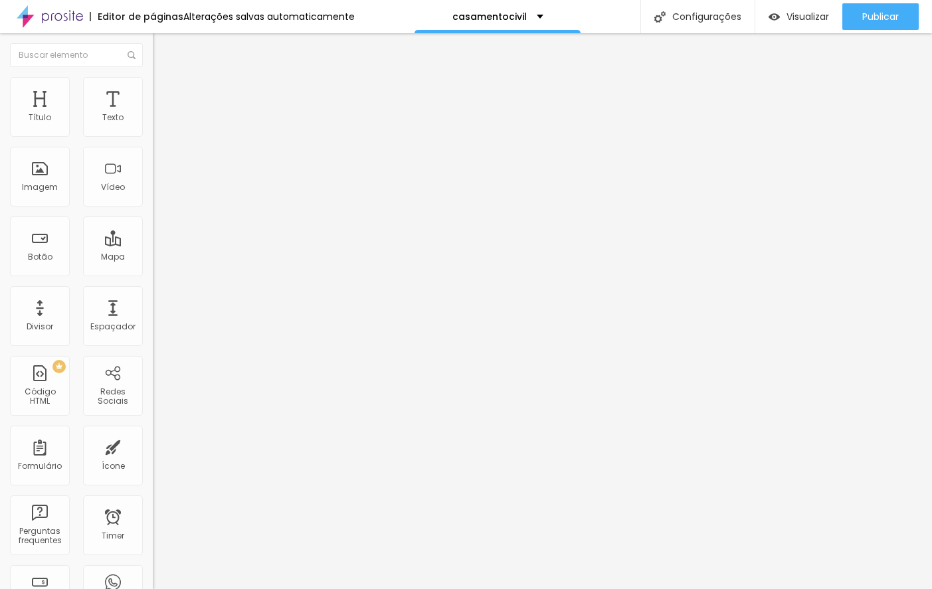
type input "450"
type input "455"
type input "434"
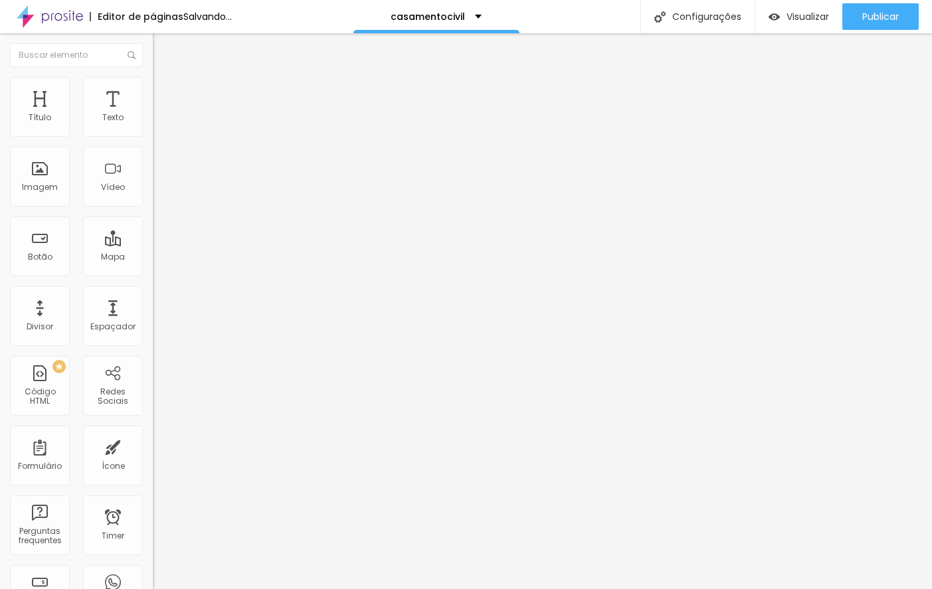
type input "434"
type input "418"
type input "413"
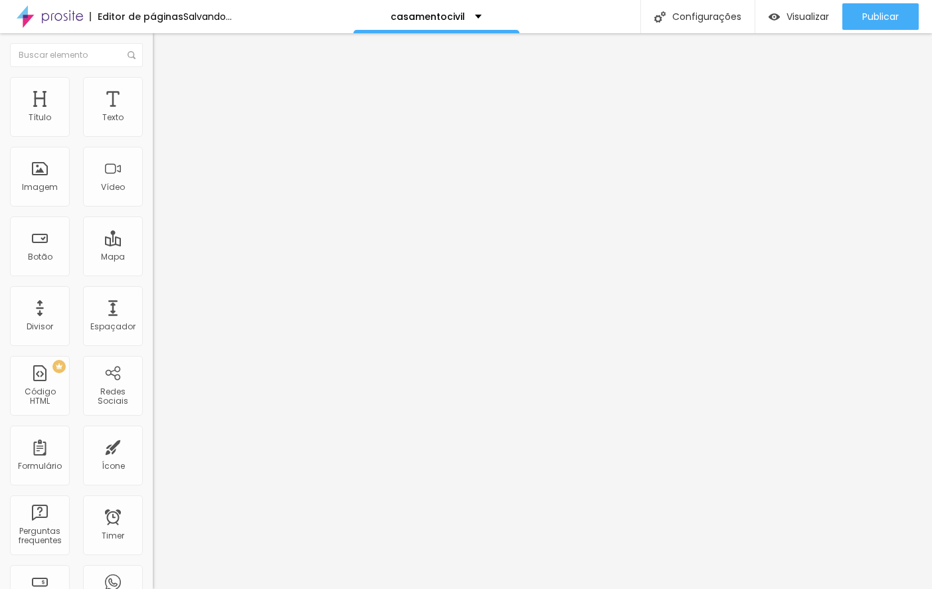
type input "408"
type input "387"
type input "360"
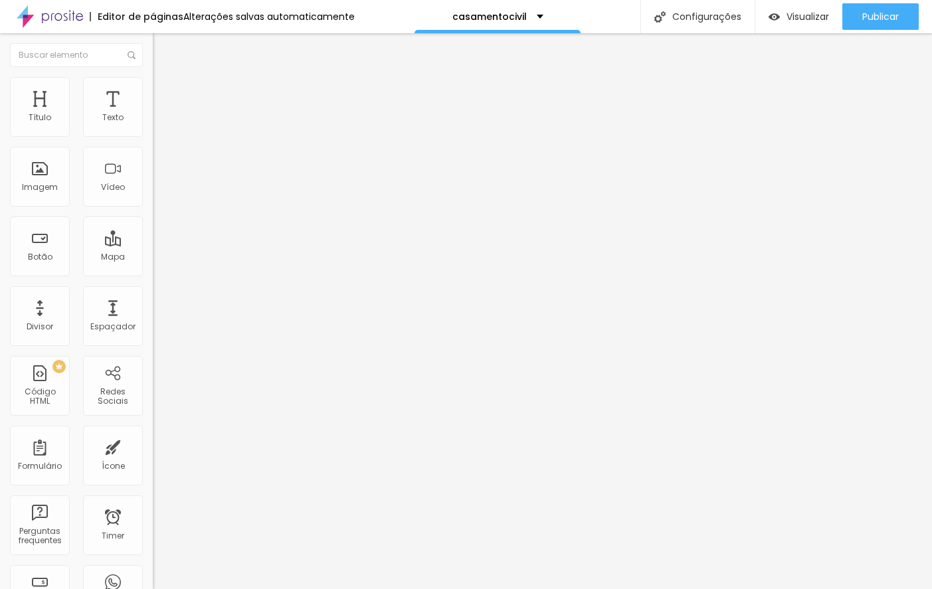
type input "360"
type input "355"
type input "324"
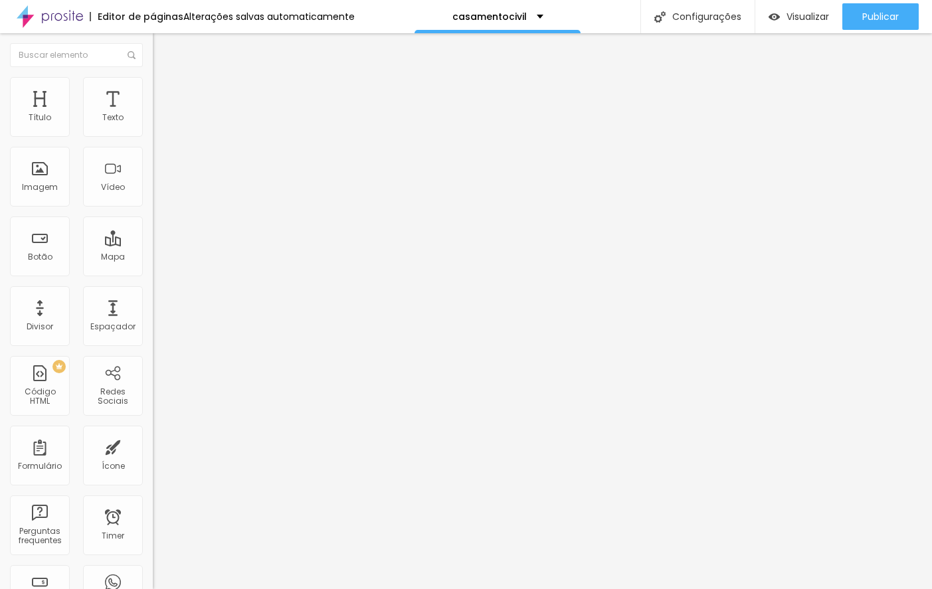
type input "313"
type input "308"
type input "276"
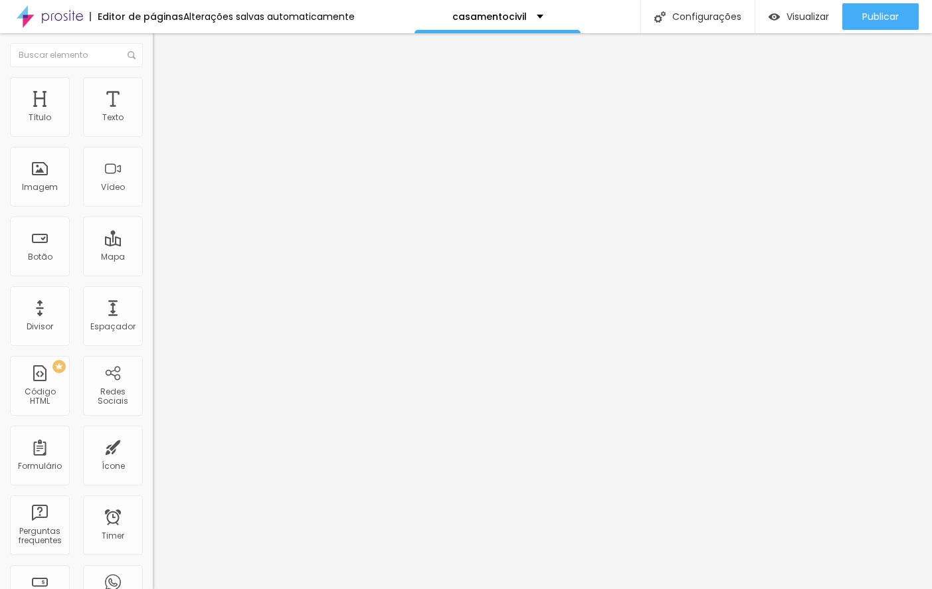
type input "276"
type input "245"
type input "229"
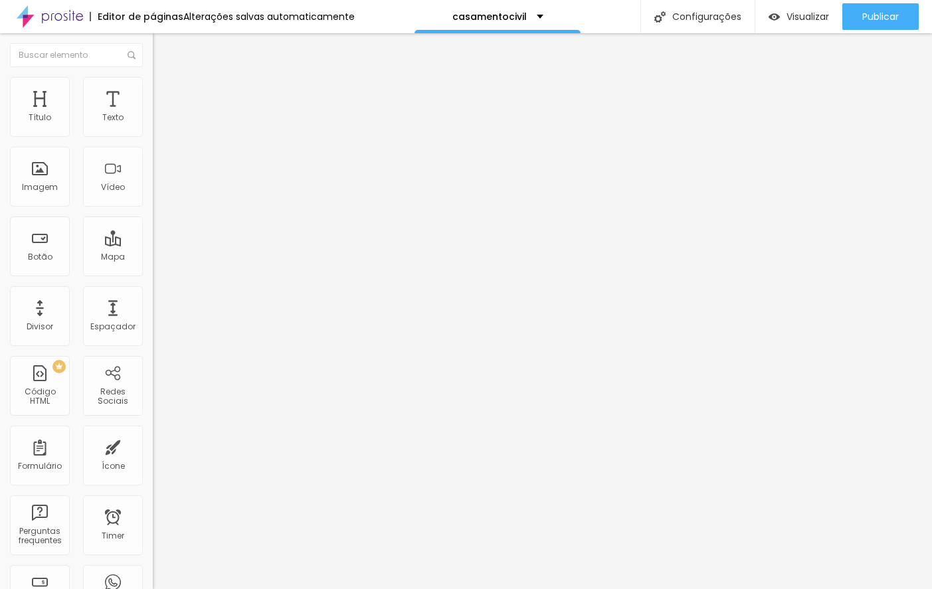
type input "218"
type input "150"
type input "123"
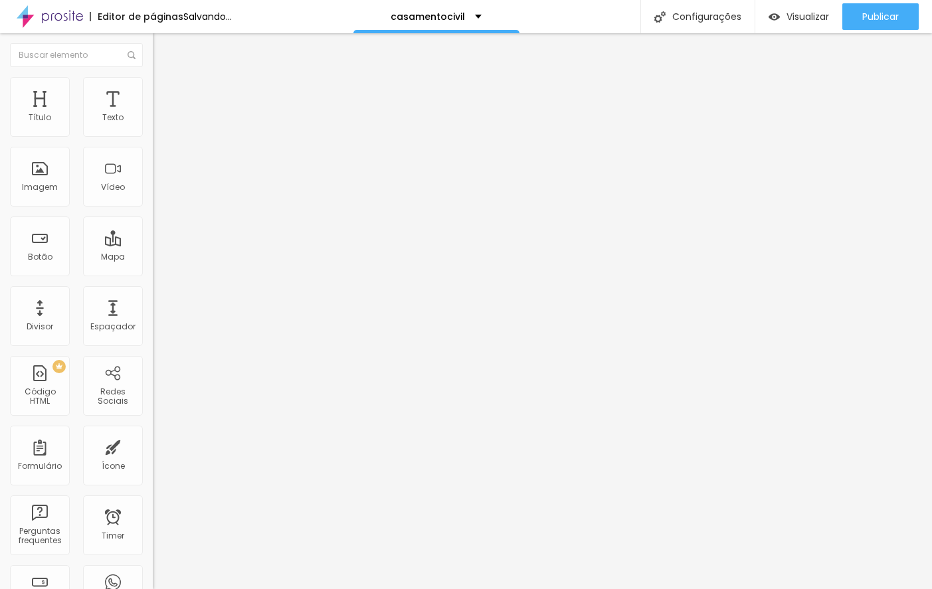
type input "123"
type input "97"
type input "81"
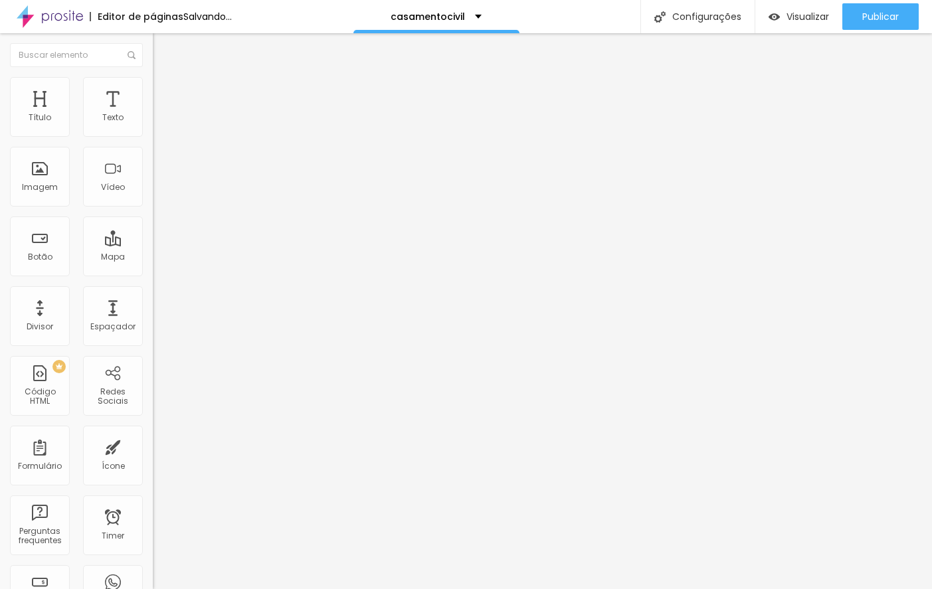
type input "60"
type input "50"
type input "44"
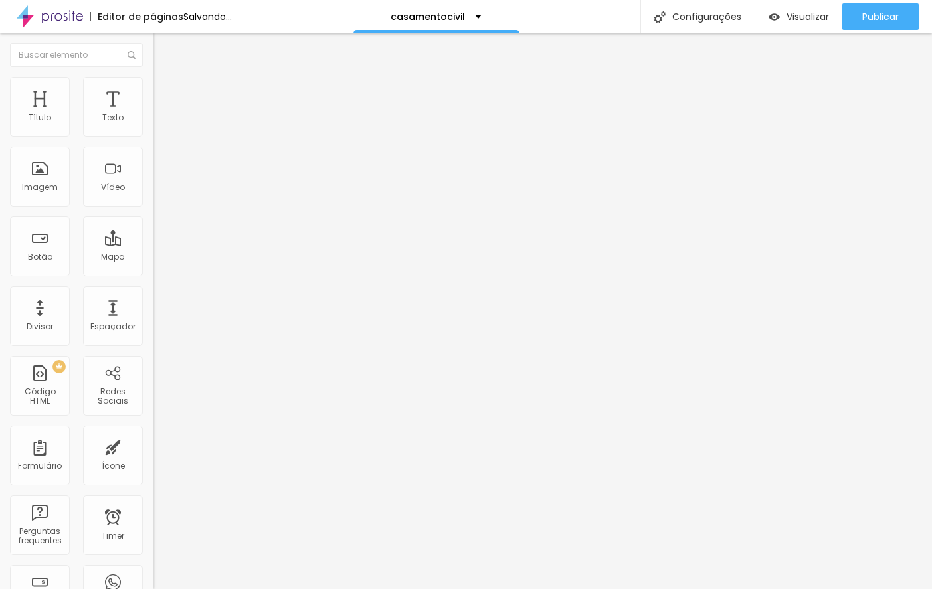
type input "44"
type input "28"
type input "2"
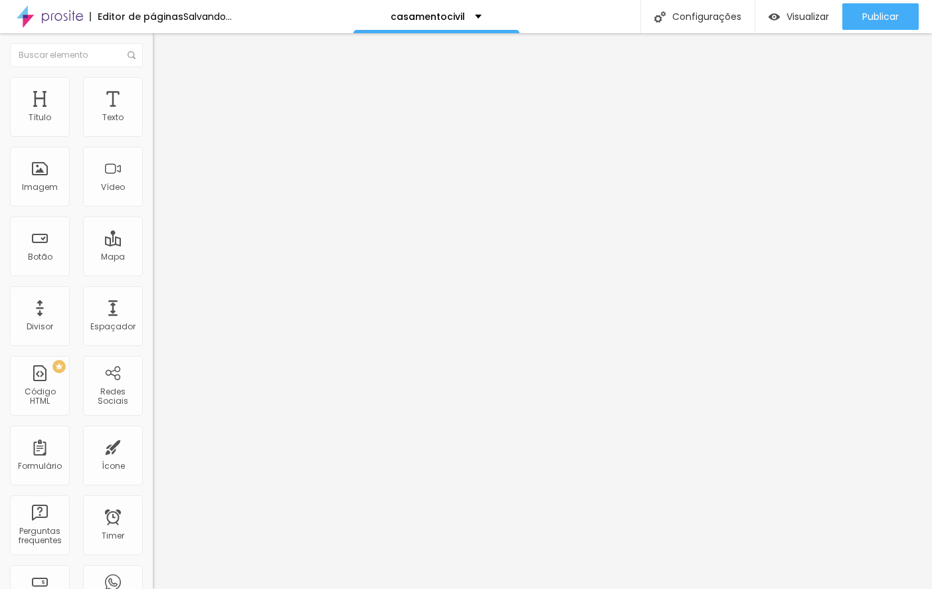
type input "0"
type input "13"
type input "34"
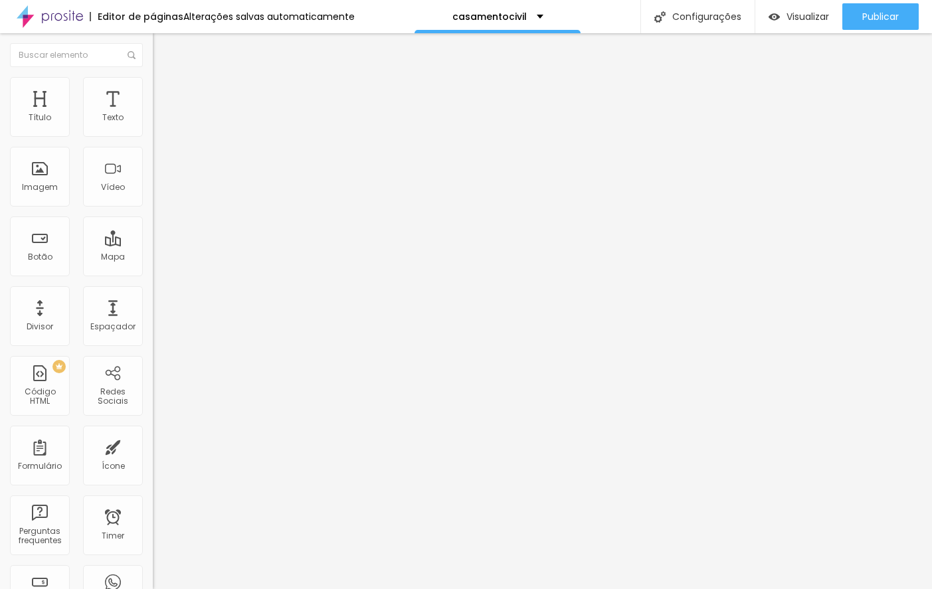
type input "34"
type input "50"
type input "55"
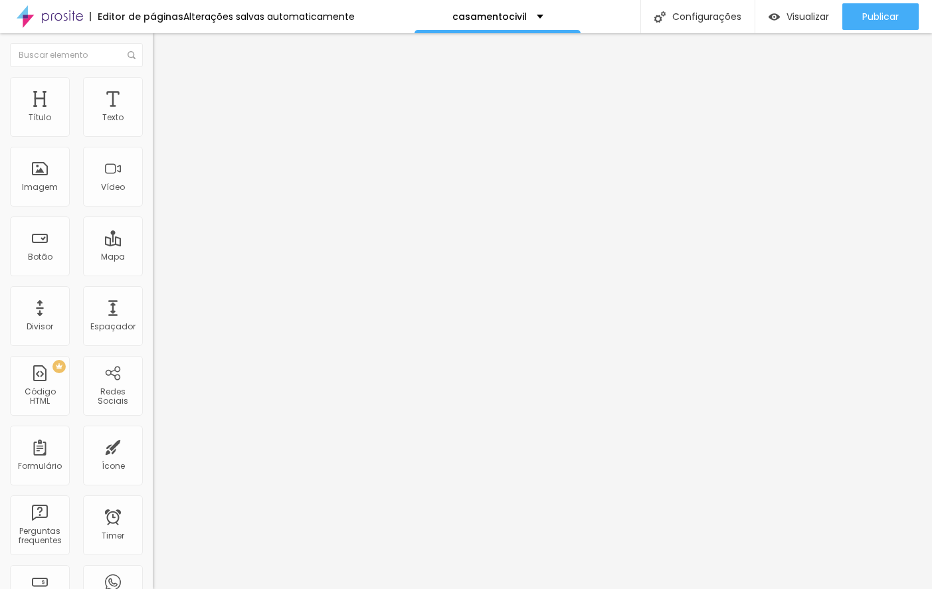
type input "86"
type input "113"
type input "134"
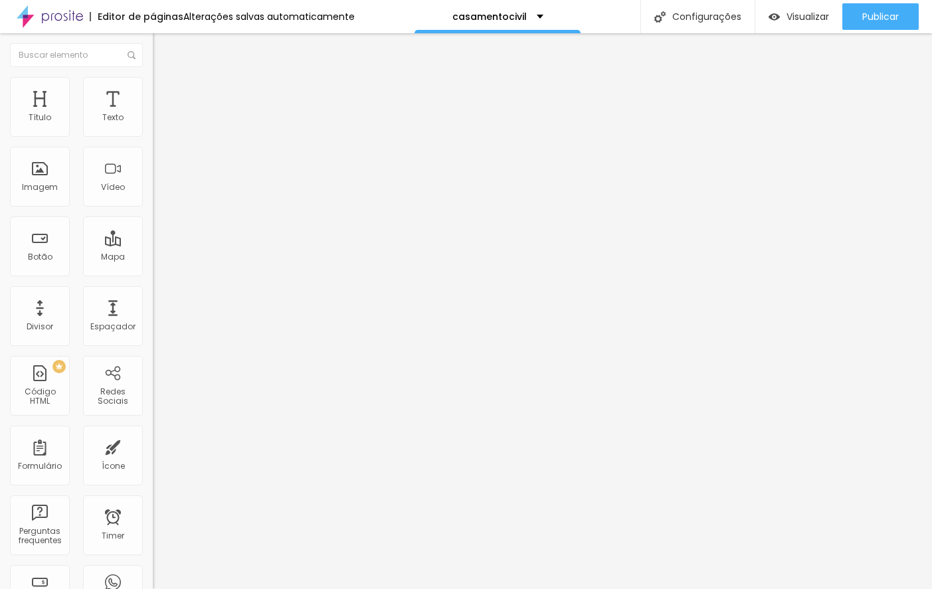
type input "134"
type input "144"
type input "165"
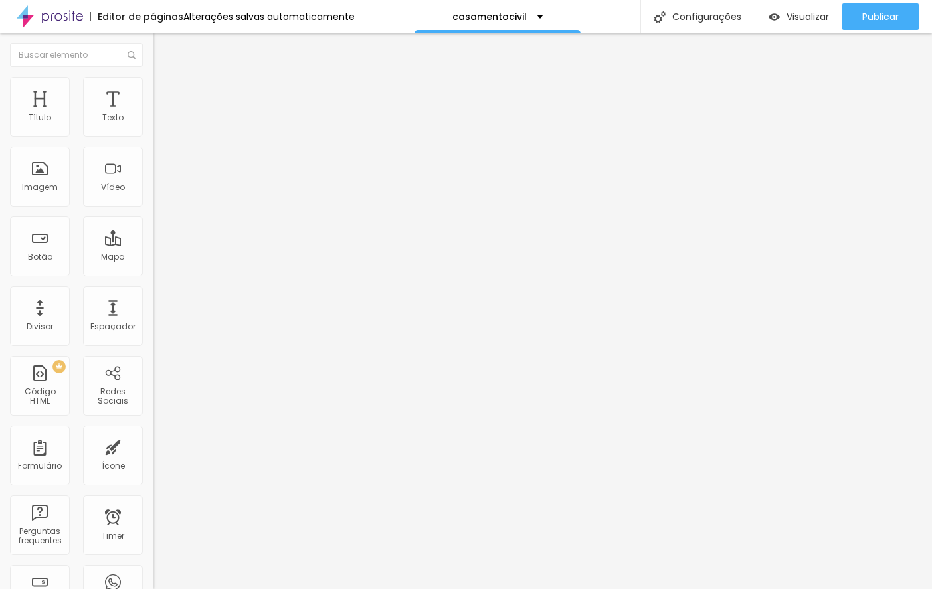
type input "181"
type input "187"
type input "208"
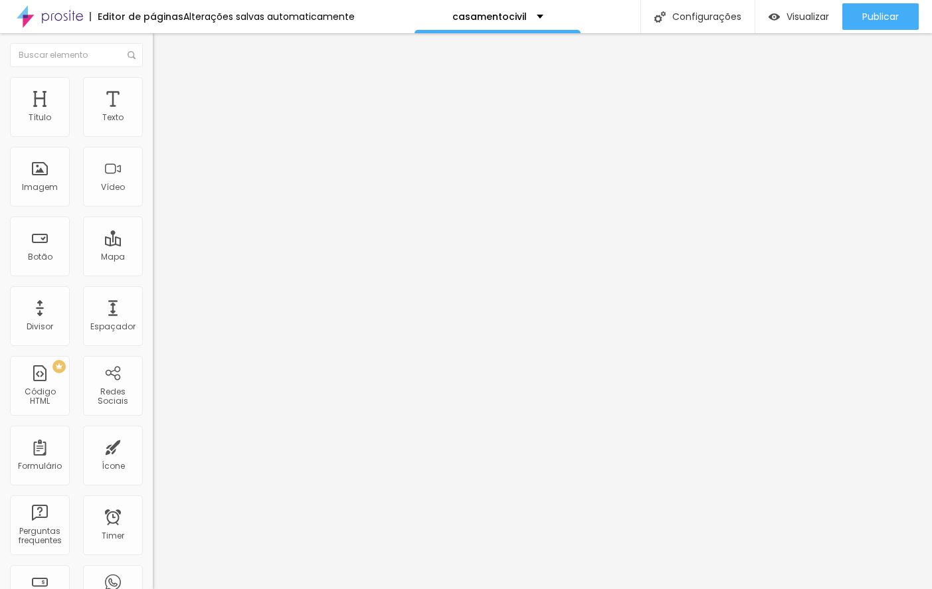
type input "208"
type input "213"
type input "223"
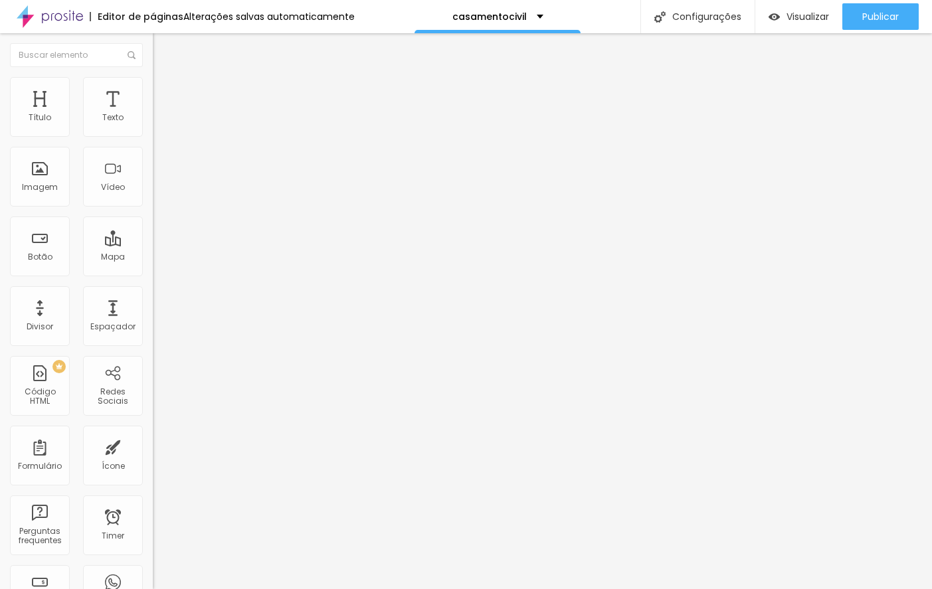
type input "229"
type input "239"
type input "250"
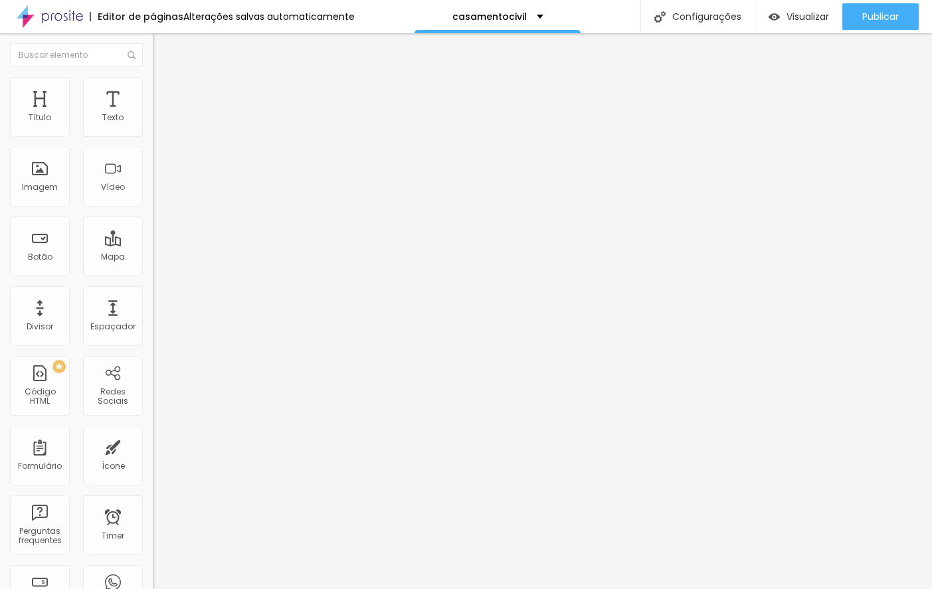
type input "250"
type input "260"
type input "276"
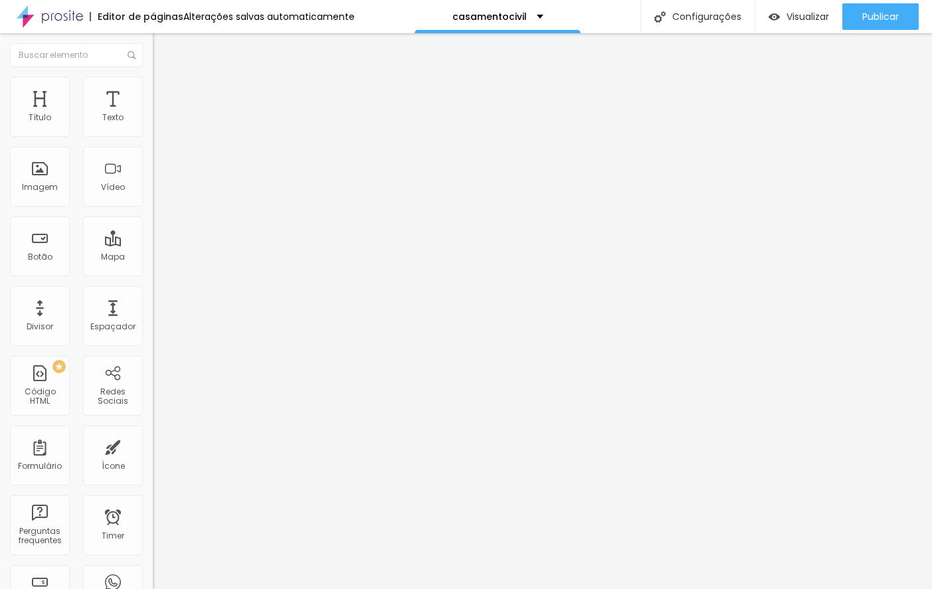
type input "287"
type input "292"
type input "297"
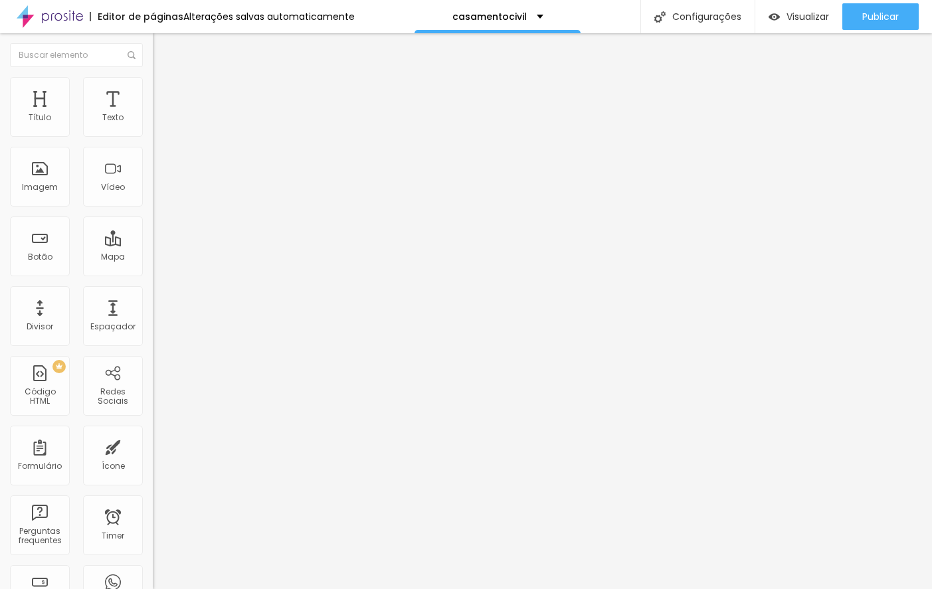
type input "297"
type input "308"
type input "318"
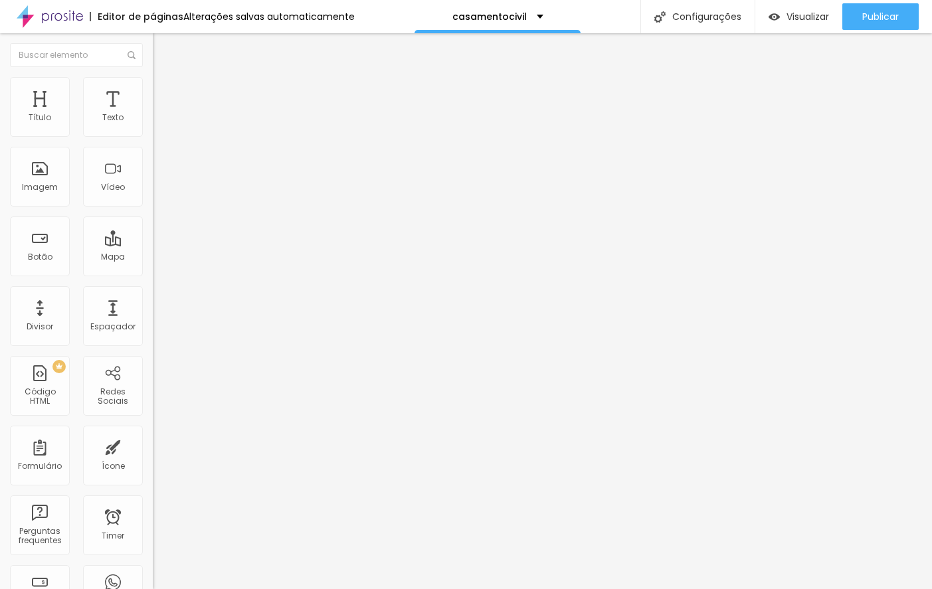
type input "324"
type input "329"
type input "339"
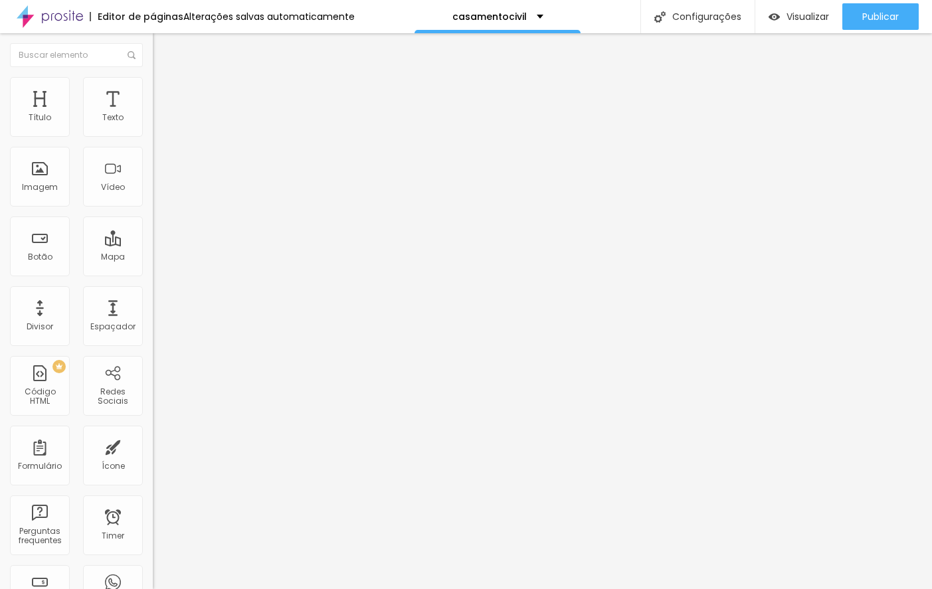
type input "339"
type input "350"
type input "366"
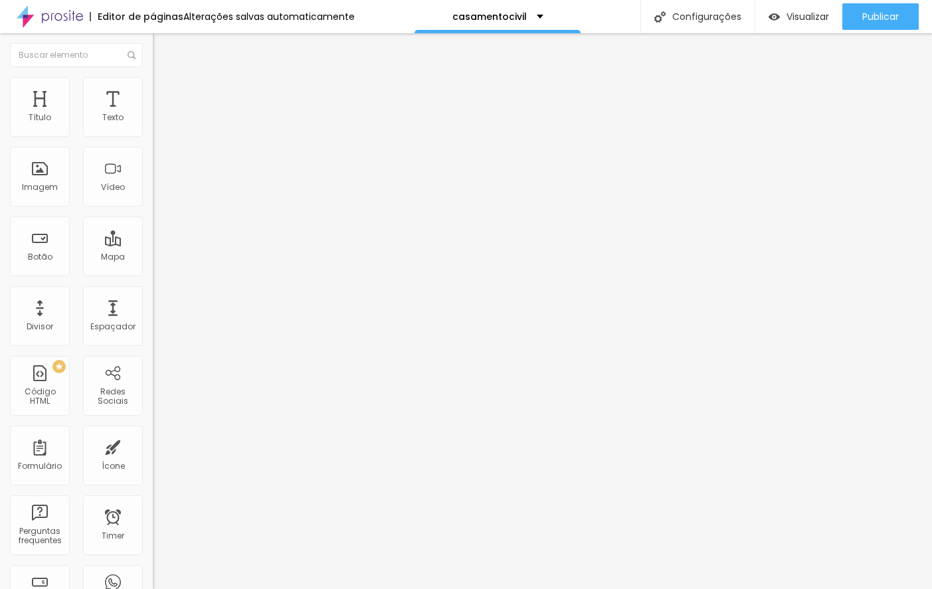
type input "376"
type input "387"
type input "392"
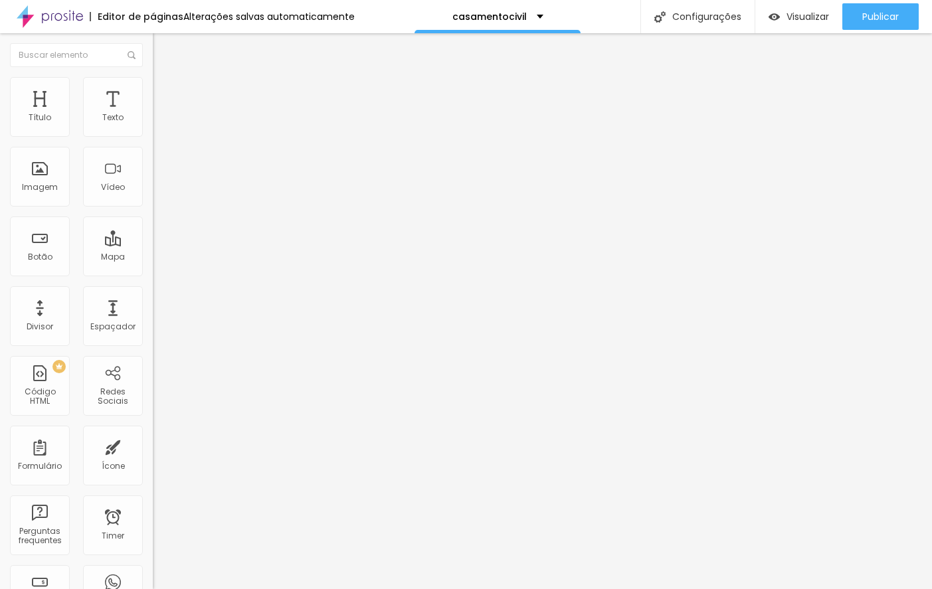
type input "392"
type input "413"
type input "418"
drag, startPoint x: 35, startPoint y: 154, endPoint x: 82, endPoint y: 154, distance: 47.8
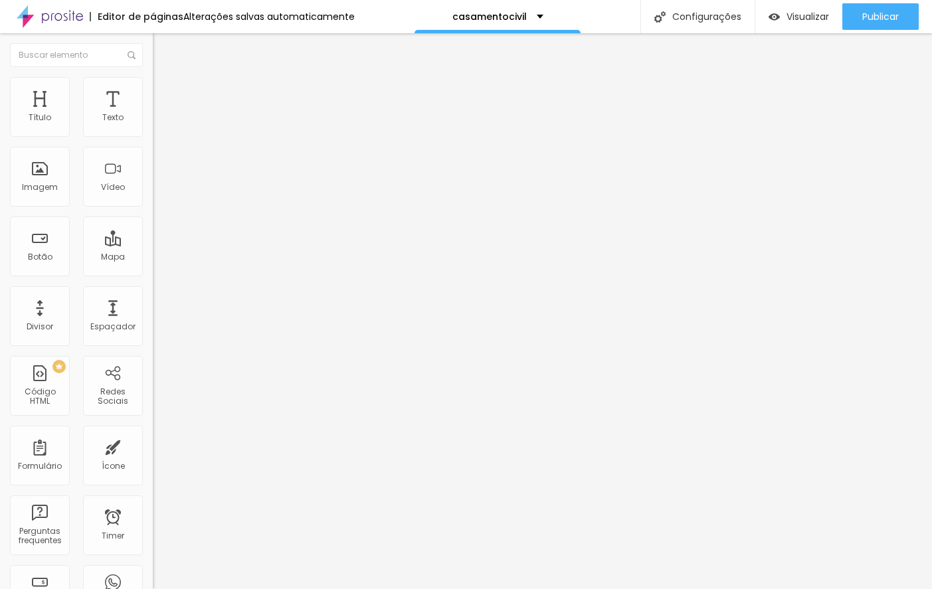
click at [153, 446] on input "range" at bounding box center [196, 451] width 86 height 11
click at [799, 7] on div "Visualizar" at bounding box center [799, 16] width 60 height 27
click at [153, 77] on li "Conteúdo" at bounding box center [229, 70] width 153 height 13
click at [153, 82] on img at bounding box center [159, 83] width 12 height 12
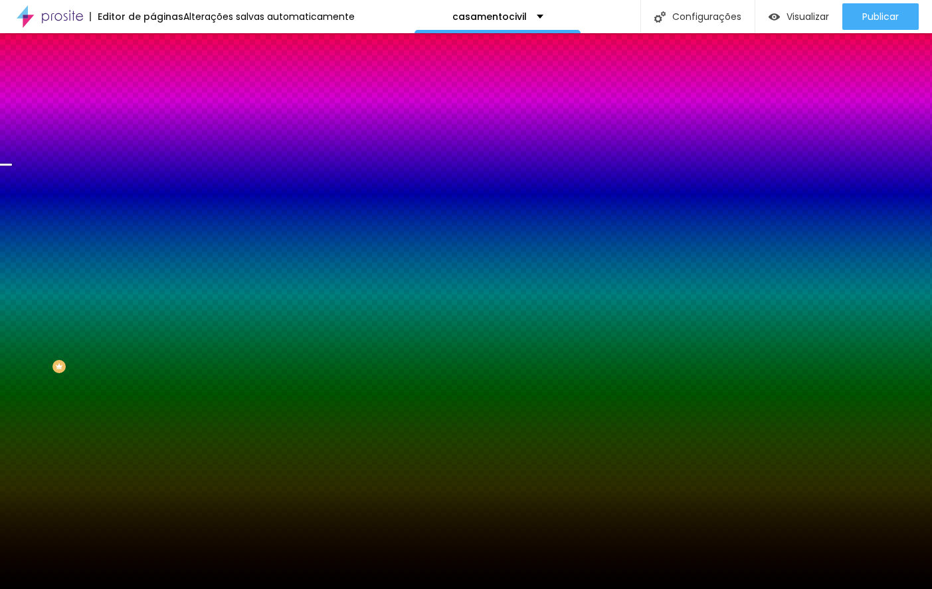
click at [163, 43] on img "button" at bounding box center [168, 48] width 11 height 11
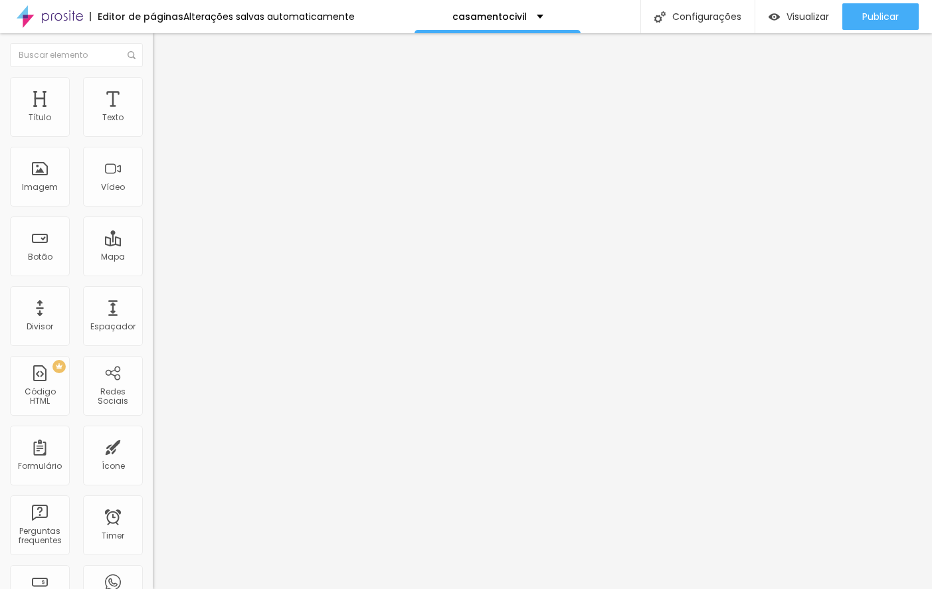
click at [153, 83] on li "Estilo" at bounding box center [229, 83] width 153 height 13
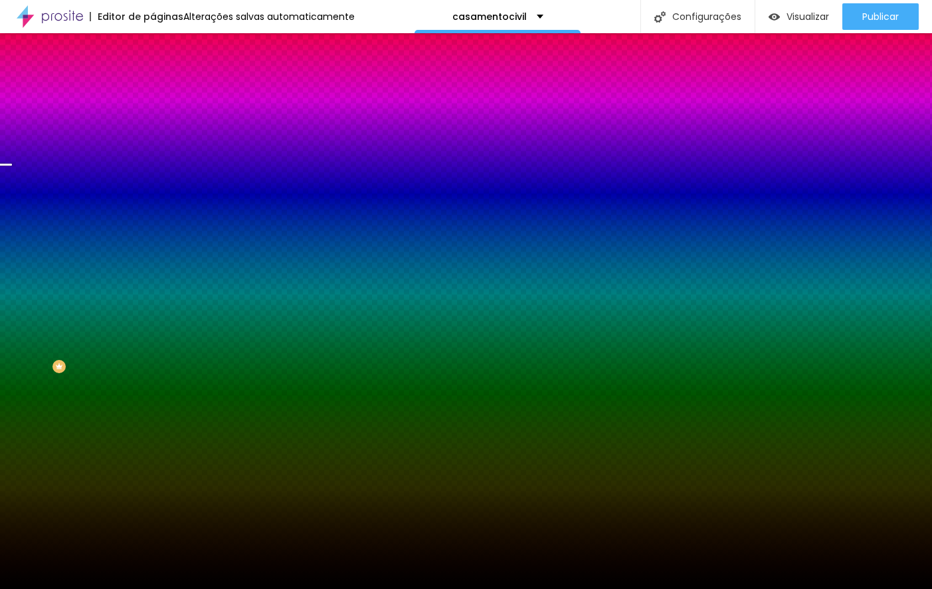
click at [163, 51] on img "button" at bounding box center [168, 48] width 11 height 11
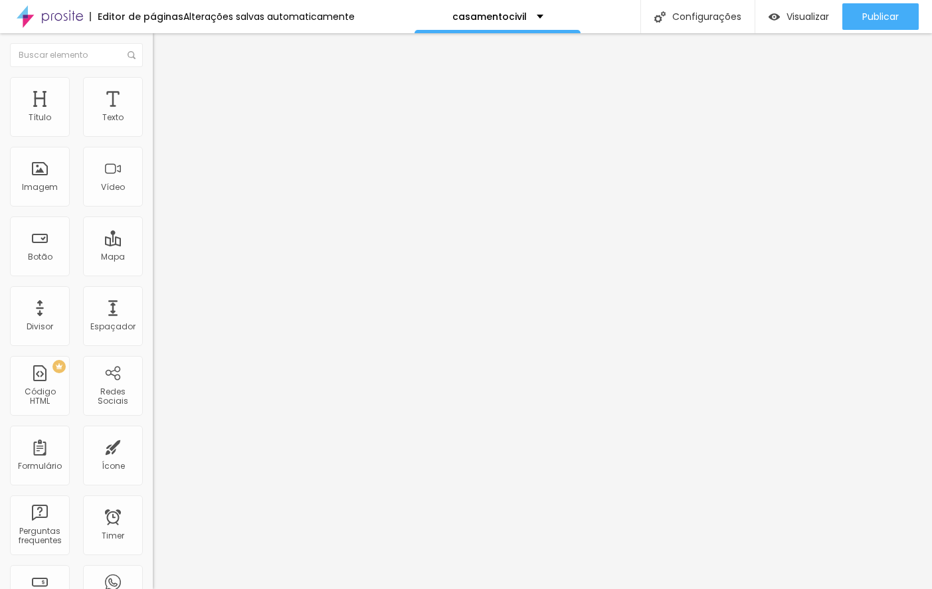
click at [163, 47] on div "Editar Seção" at bounding box center [202, 48] width 78 height 11
click at [163, 47] on img "button" at bounding box center [168, 48] width 11 height 11
click at [165, 91] on span "Estilo" at bounding box center [175, 85] width 21 height 11
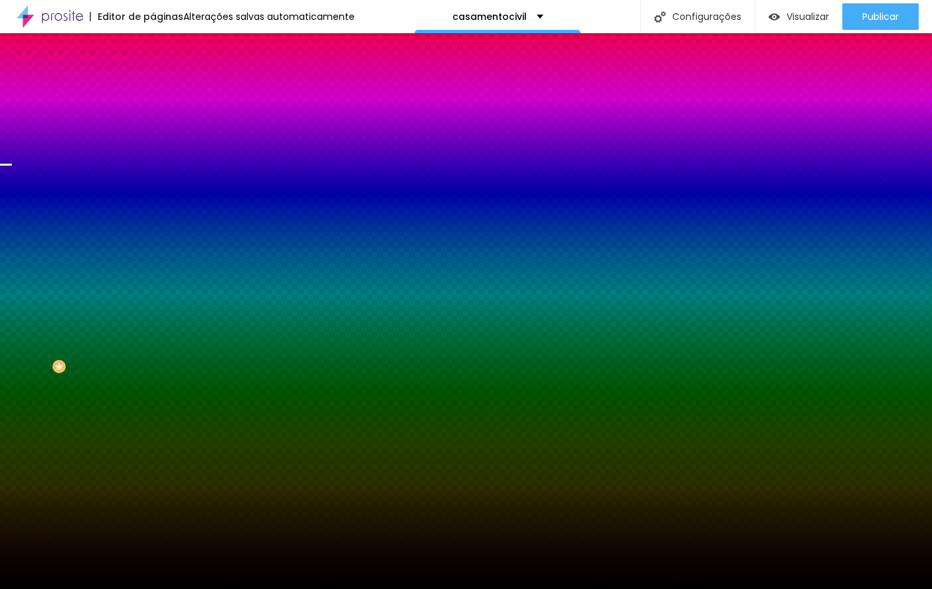
click at [153, 39] on button "Editar Seção" at bounding box center [229, 48] width 153 height 31
click at [163, 44] on img "button" at bounding box center [168, 48] width 11 height 11
click at [165, 78] on span "Conteúdo" at bounding box center [185, 72] width 41 height 11
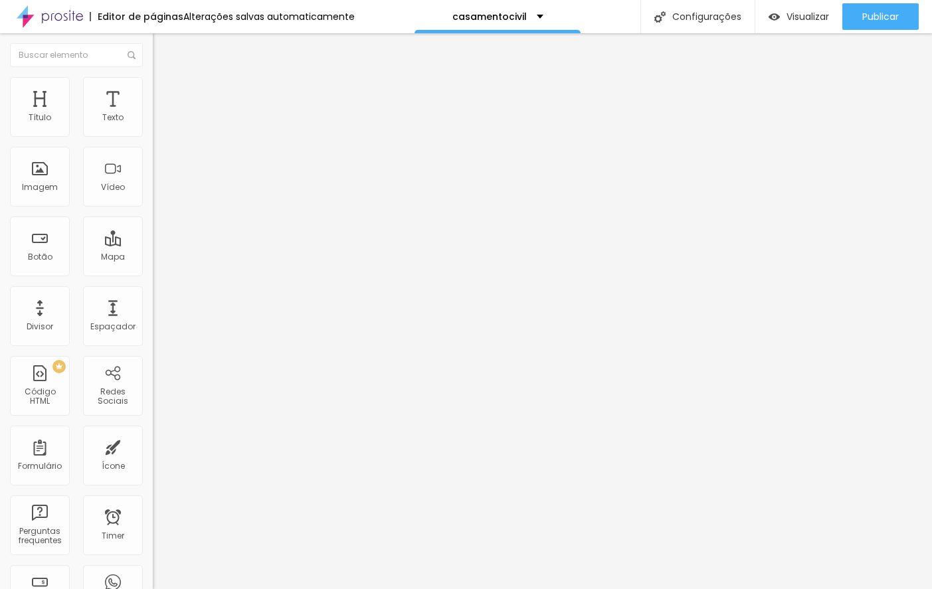
click at [163, 47] on img "button" at bounding box center [168, 48] width 11 height 11
click at [153, 82] on img at bounding box center [159, 83] width 12 height 12
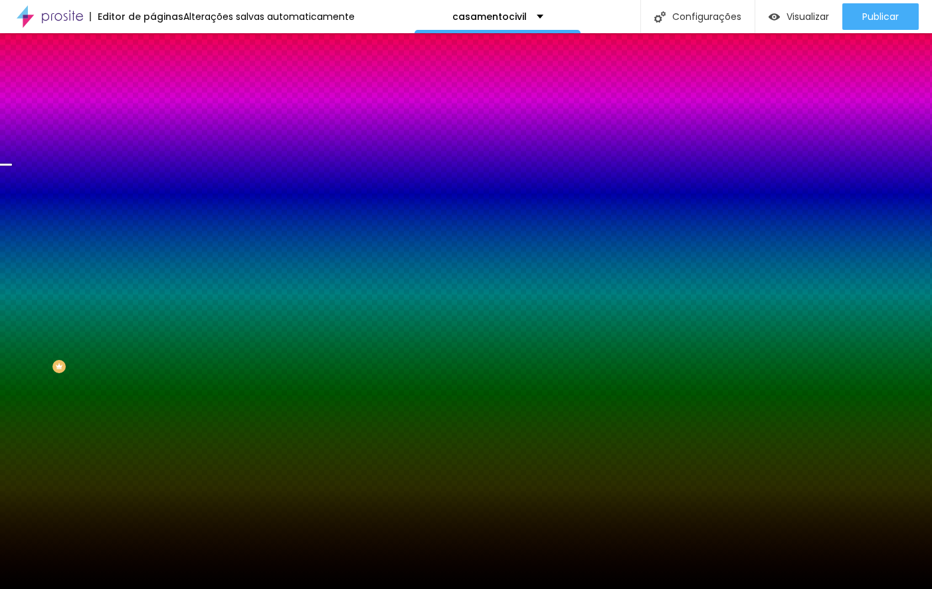
click at [163, 47] on img "button" at bounding box center [168, 48] width 11 height 11
click at [163, 48] on img "button" at bounding box center [168, 48] width 11 height 11
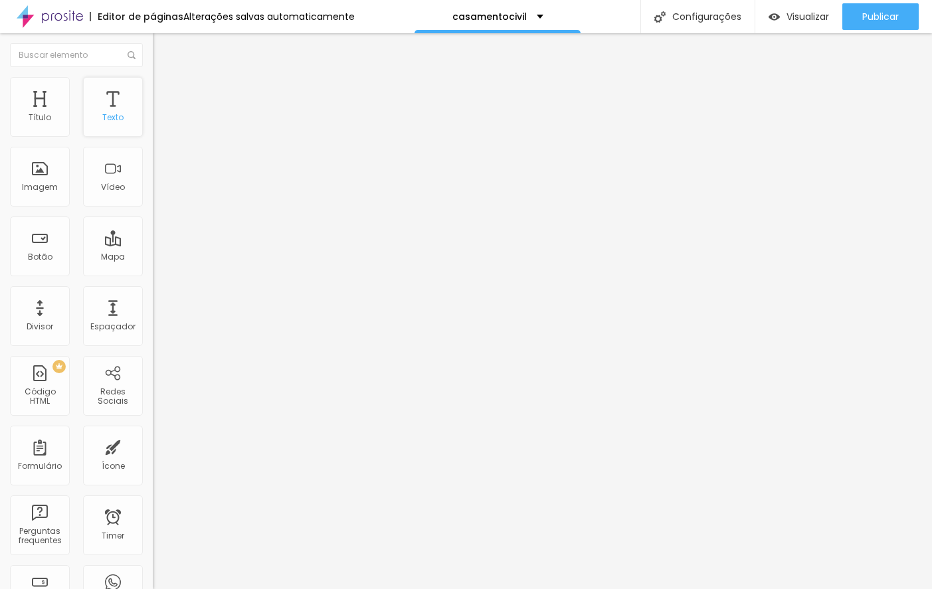
click at [115, 104] on div "Texto" at bounding box center [113, 107] width 60 height 60
click at [153, 77] on img at bounding box center [159, 83] width 12 height 12
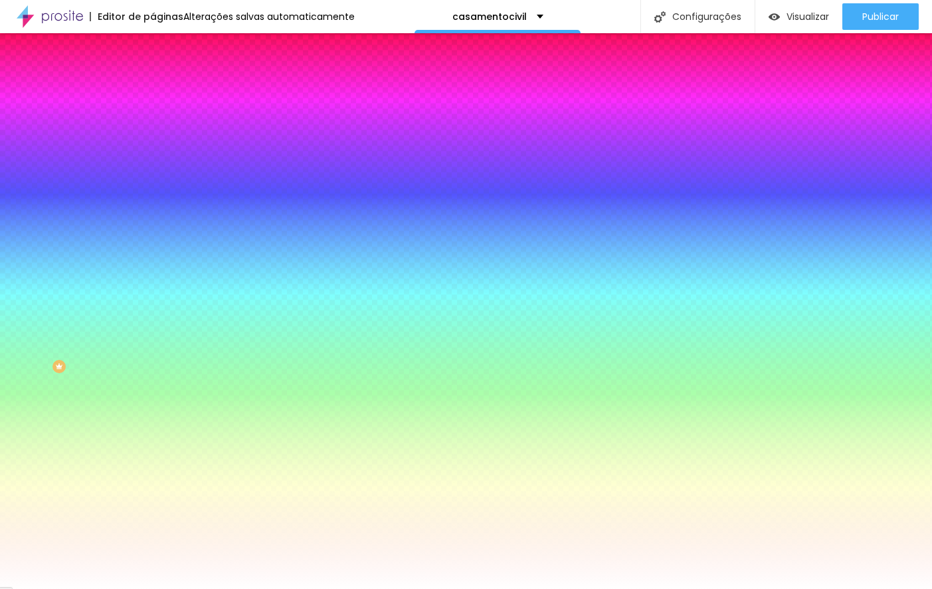
click at [163, 47] on img "button" at bounding box center [168, 48] width 11 height 11
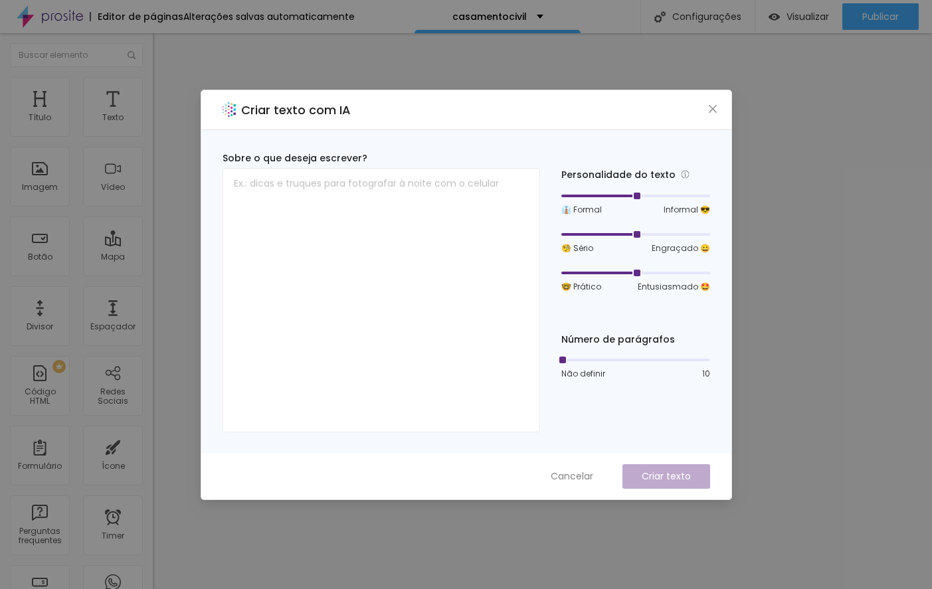
click at [573, 475] on span "Cancelar" at bounding box center [572, 477] width 43 height 14
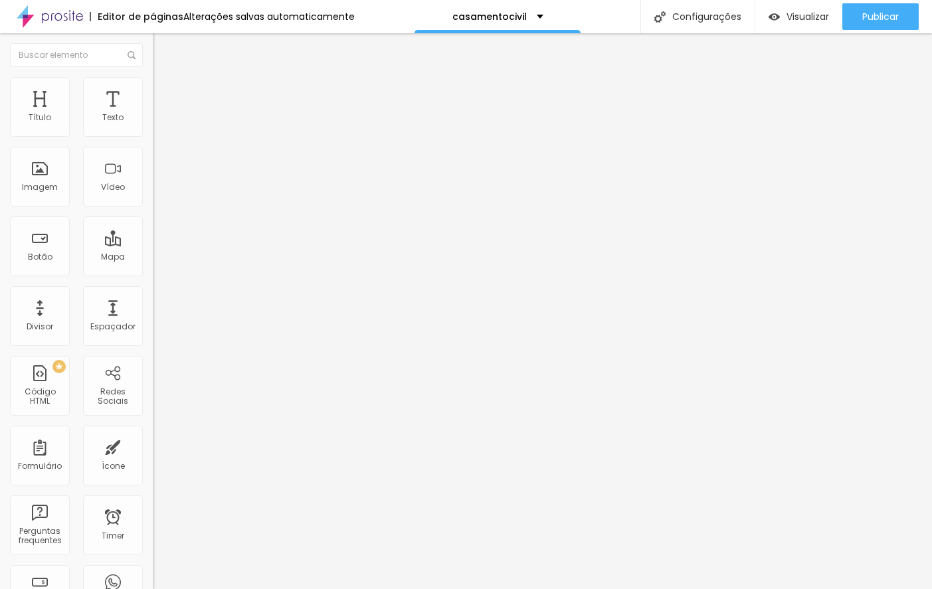
click at [153, 98] on div "Tipografia" at bounding box center [229, 94] width 153 height 8
click at [165, 92] on span "Avançado" at bounding box center [187, 85] width 44 height 11
drag, startPoint x: 38, startPoint y: 130, endPoint x: 49, endPoint y: 132, distance: 11.5
click at [153, 245] on input "range" at bounding box center [196, 250] width 86 height 11
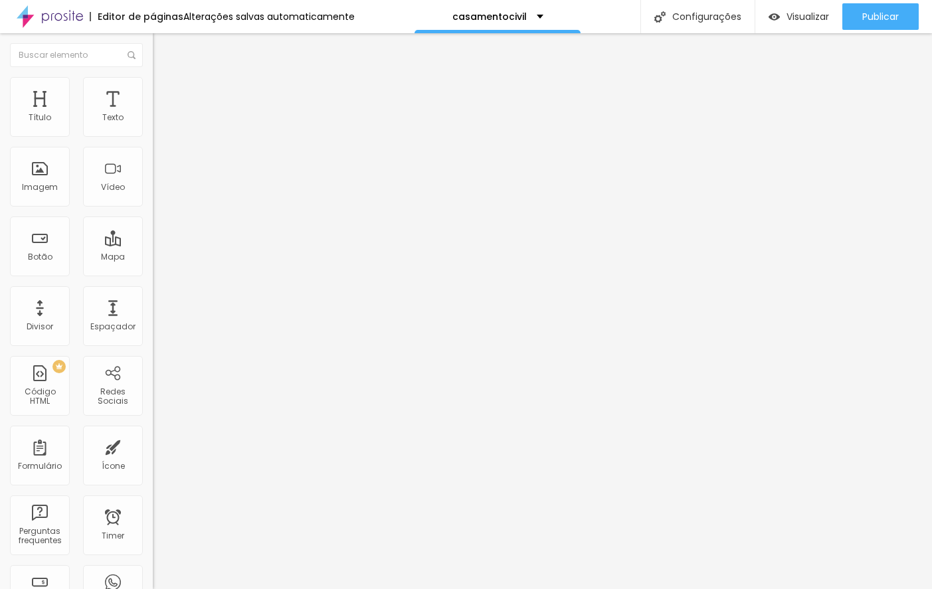
drag, startPoint x: 62, startPoint y: 155, endPoint x: 53, endPoint y: 159, distance: 9.3
click at [153, 433] on input "range" at bounding box center [196, 438] width 86 height 11
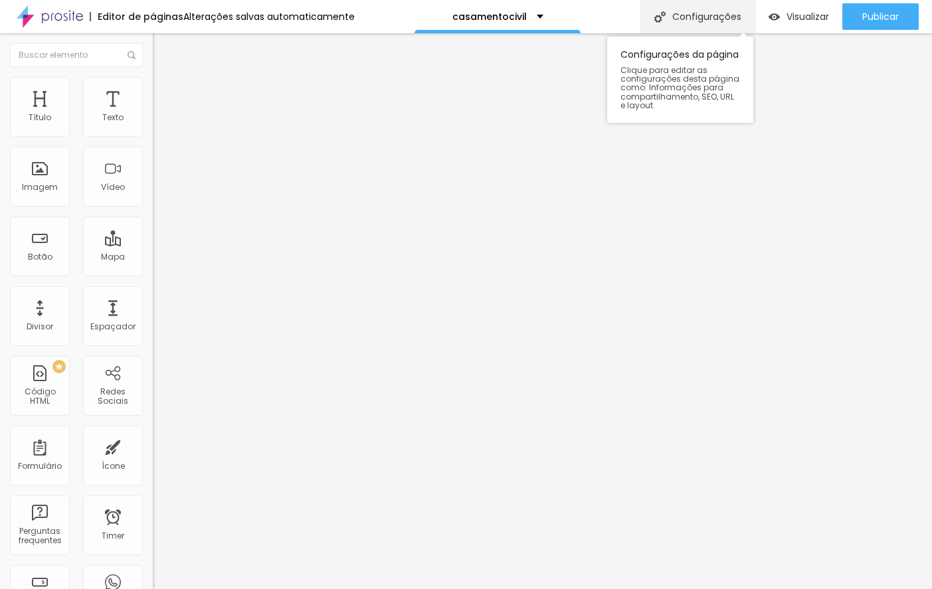
click at [714, 15] on div "Configurações" at bounding box center [698, 16] width 114 height 33
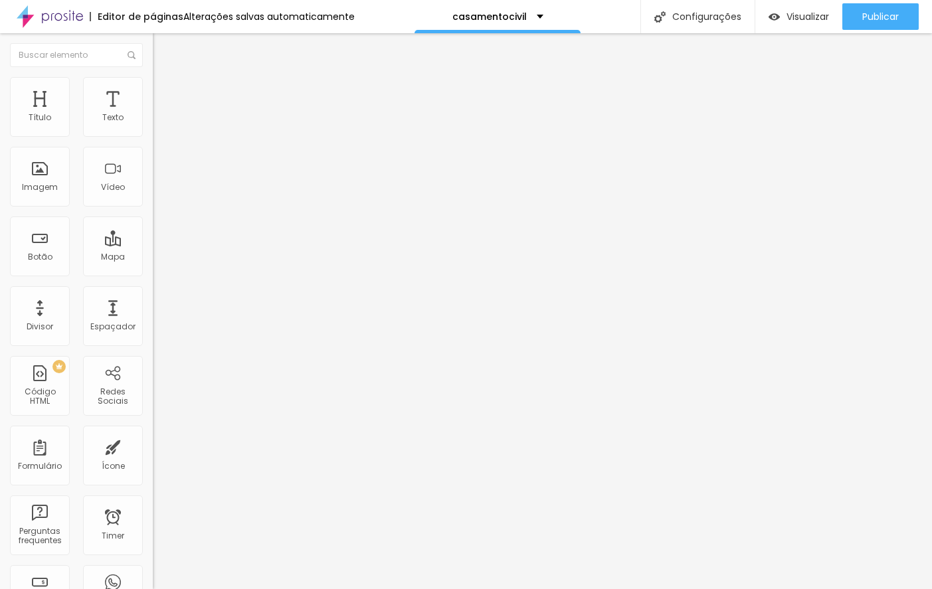
click at [153, 83] on img at bounding box center [159, 83] width 12 height 12
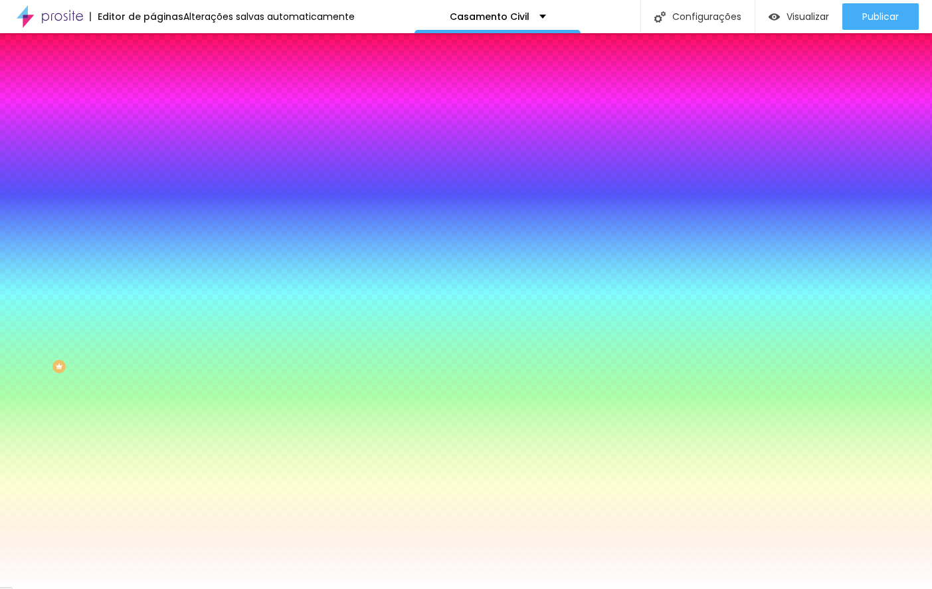
click at [153, 122] on span "Trocar imagem" at bounding box center [189, 116] width 72 height 11
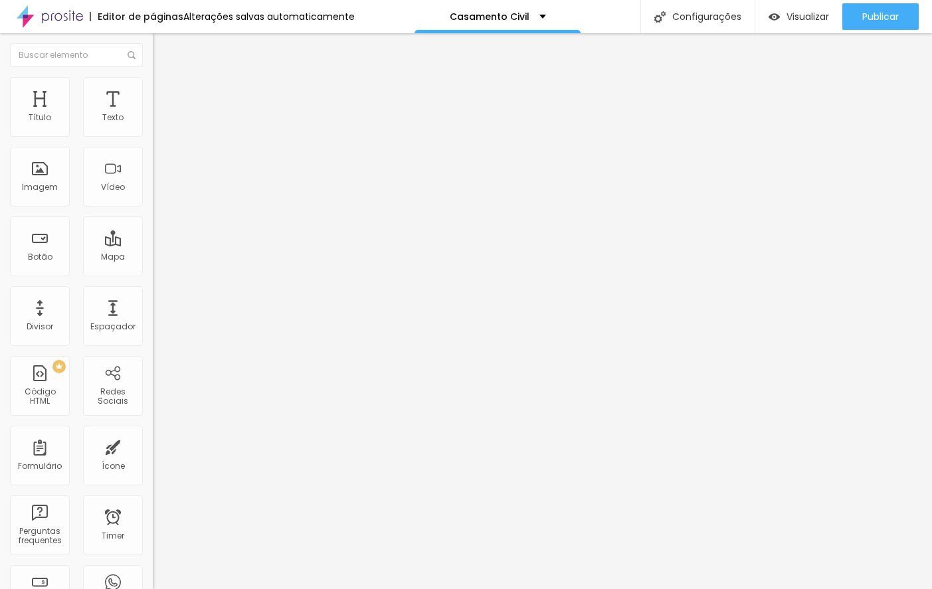
click at [158, 124] on icon "button" at bounding box center [162, 120] width 8 height 8
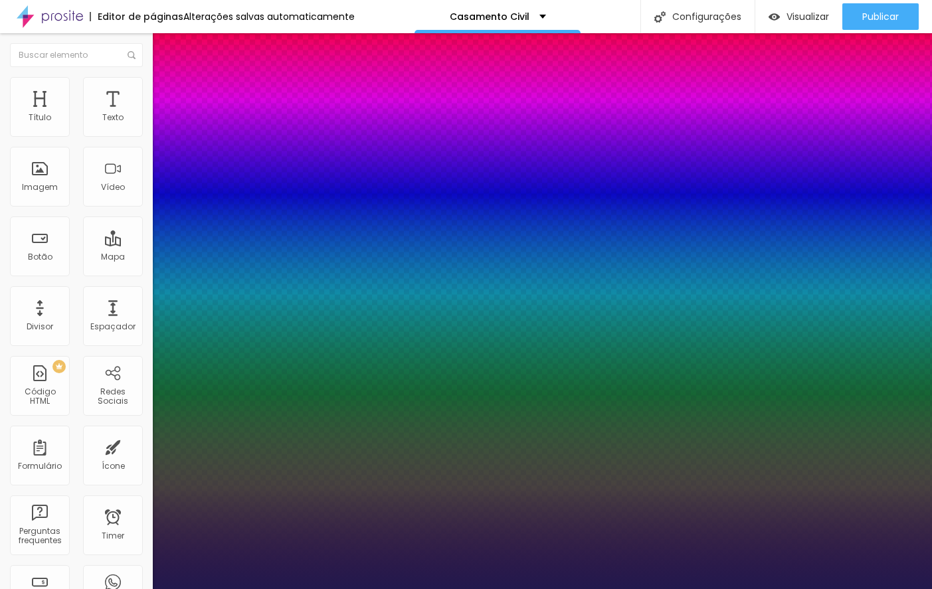
type input "1"
type input "20"
type input "1"
type input "22"
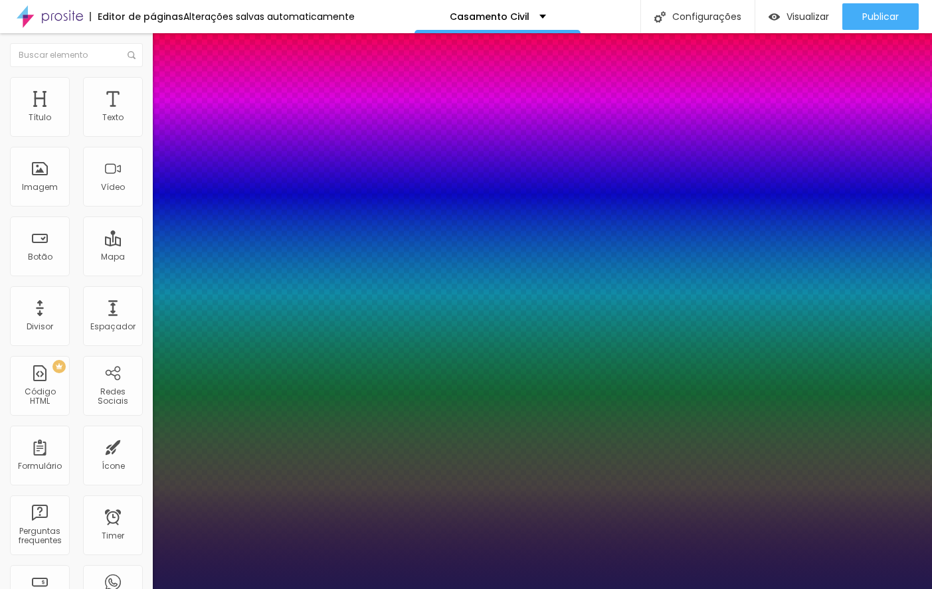
type input "22"
type input "1"
type input "26"
type input "1"
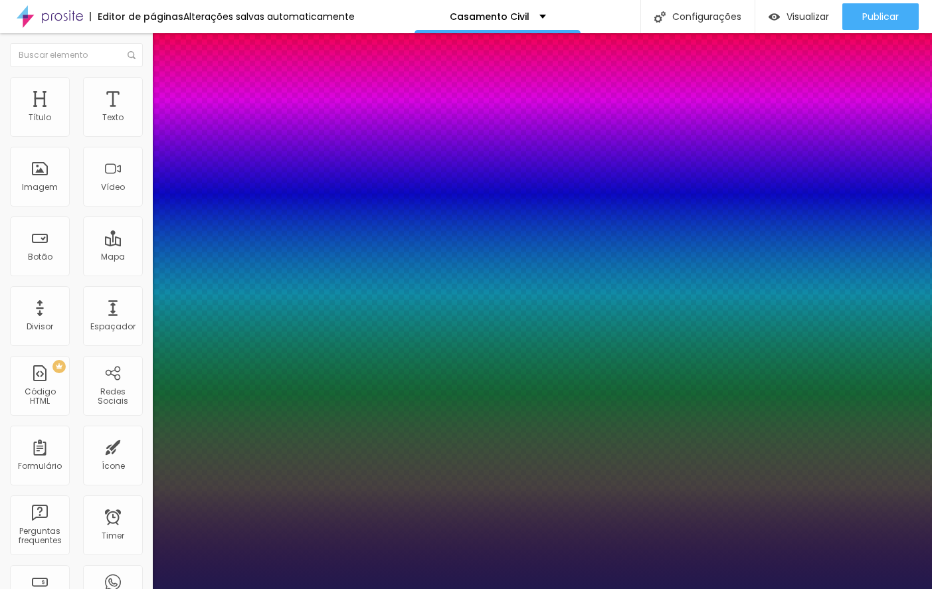
type input "27"
type input "1"
type input "28"
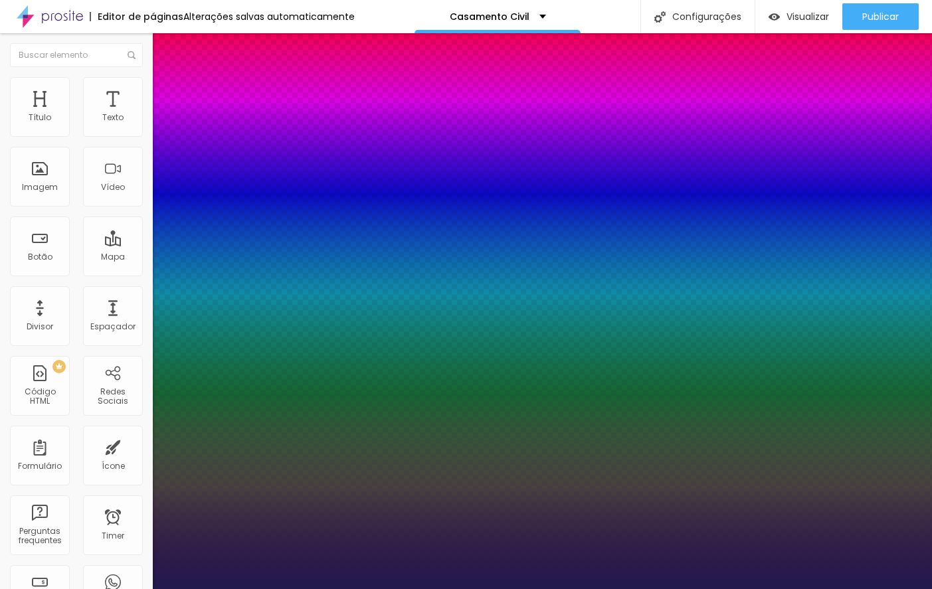
type input "1"
type input "30"
type input "1"
type input "31"
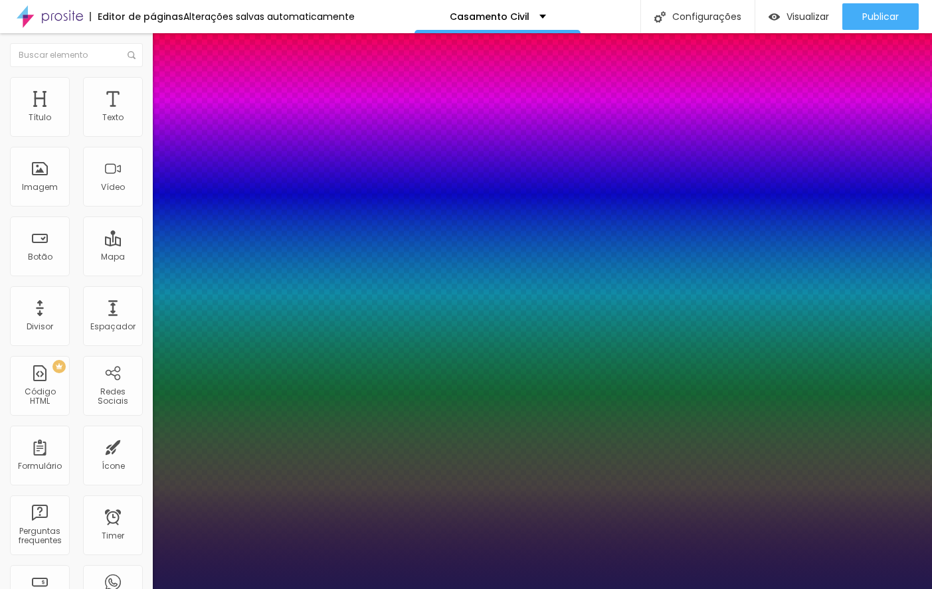
type input "31"
type input "1"
type input "33"
type input "1"
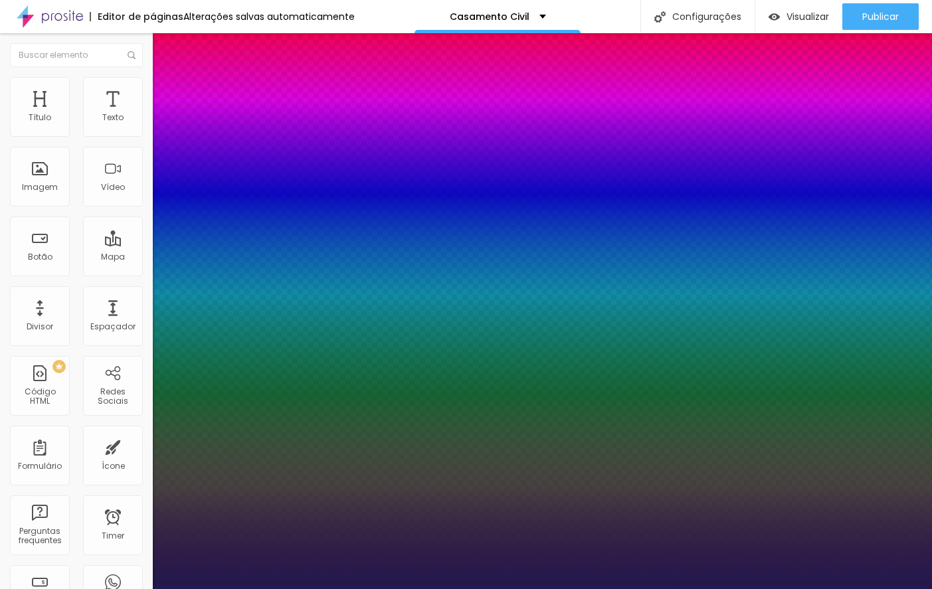
type input "34"
type input "1"
type input "35"
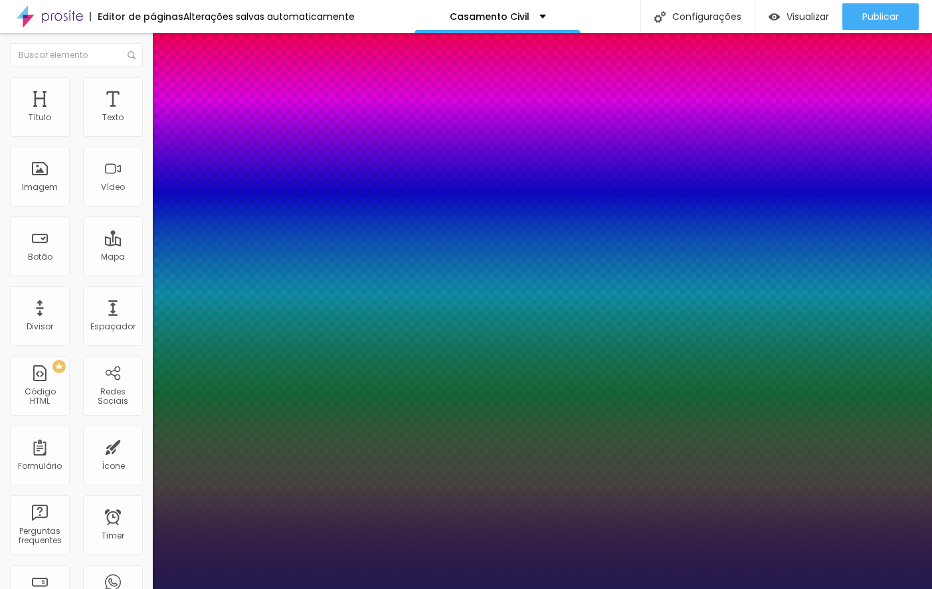
type input "1"
type input "37"
type input "1"
type input "39"
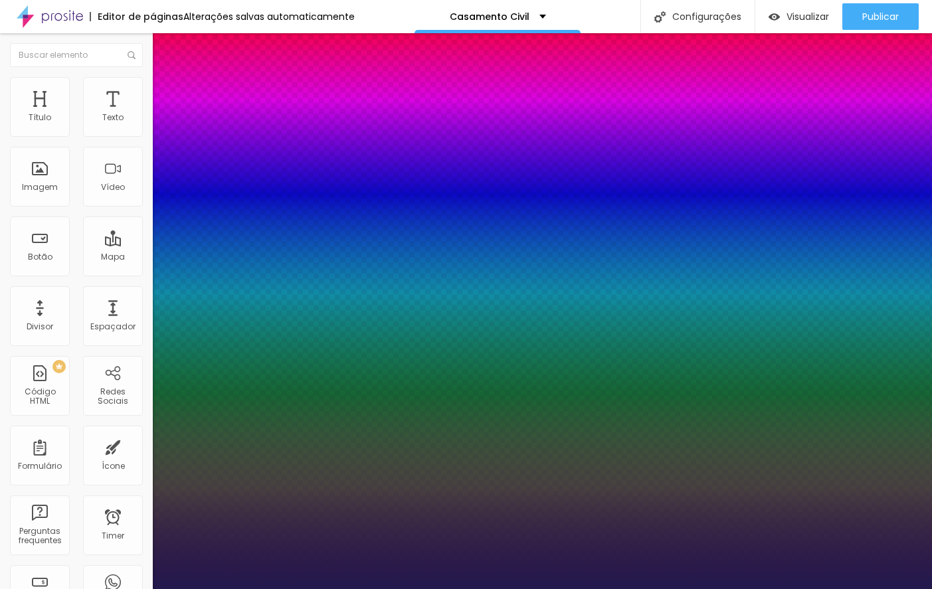
type input "39"
type input "1"
type input "40"
type input "1"
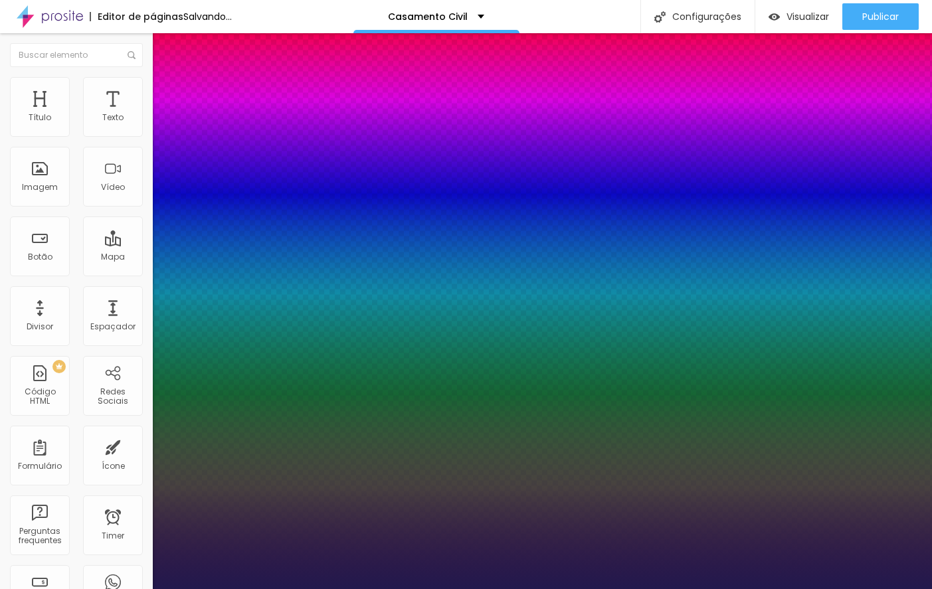
type input "42"
type input "1"
type input "46"
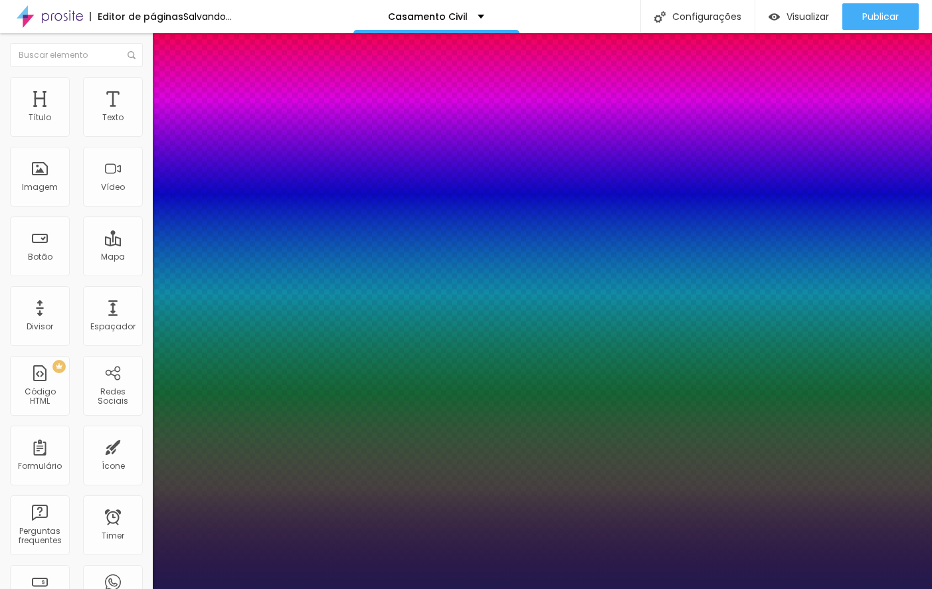
type input "1"
type input "50"
type input "1"
type input "53"
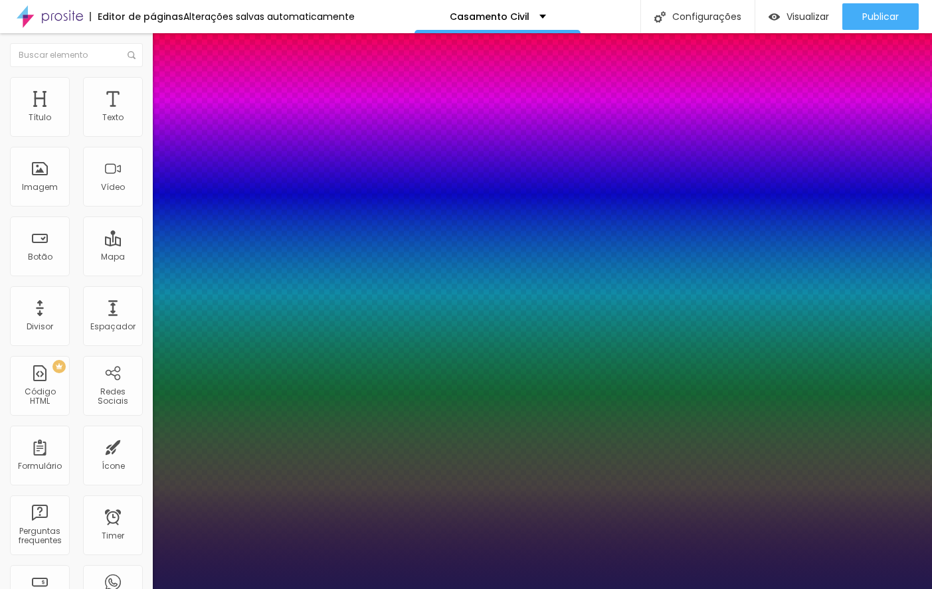
type input "53"
type input "1"
type input "54"
type input "1"
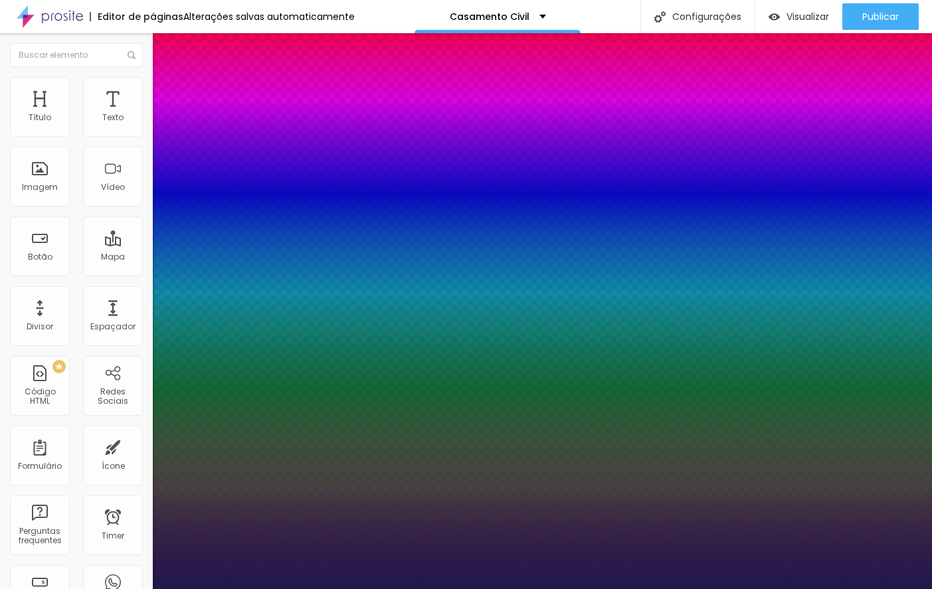
type input "56"
type input "1"
type input "57"
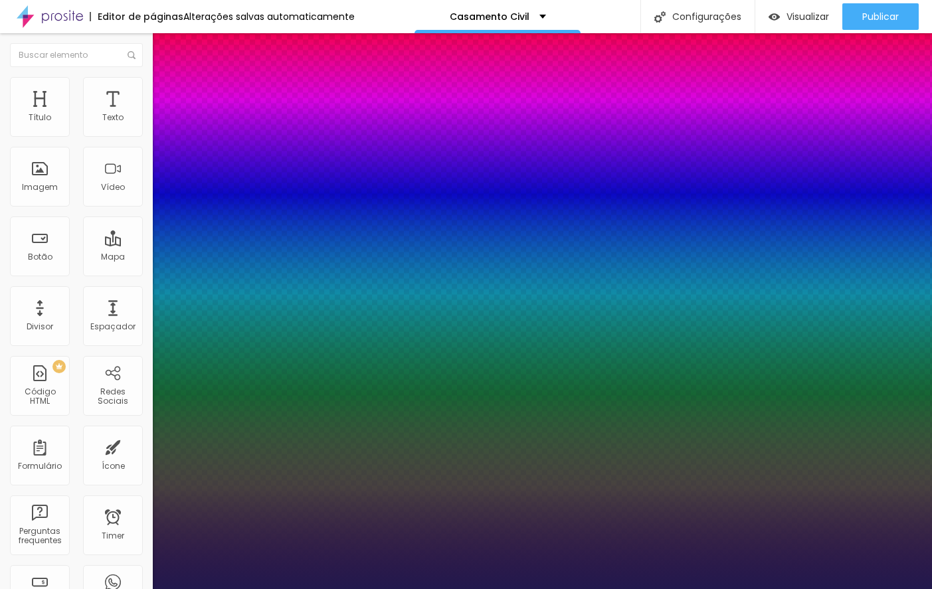
type input "1"
type input "59"
type input "1"
type input "61"
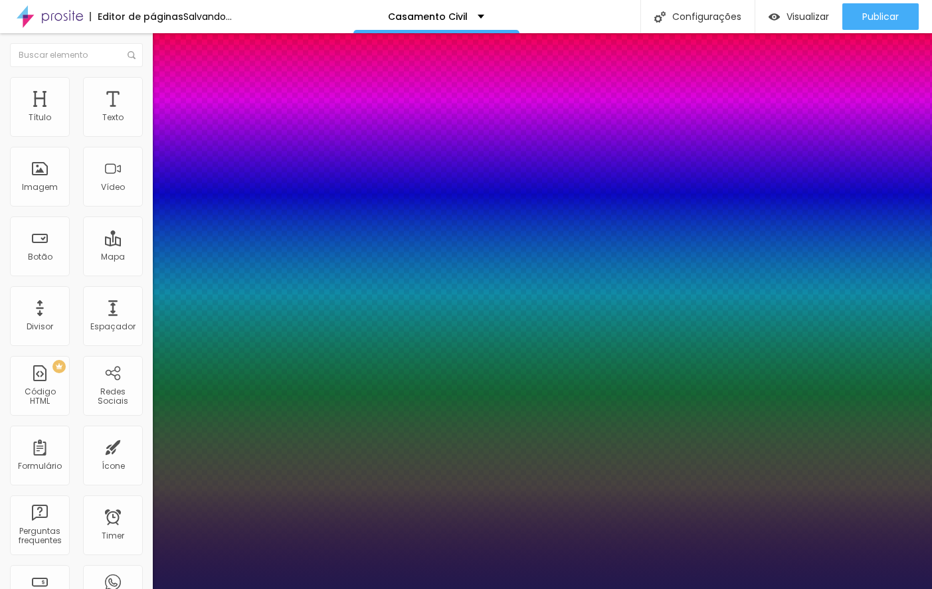
type input "61"
type input "1"
type input "63"
type input "1"
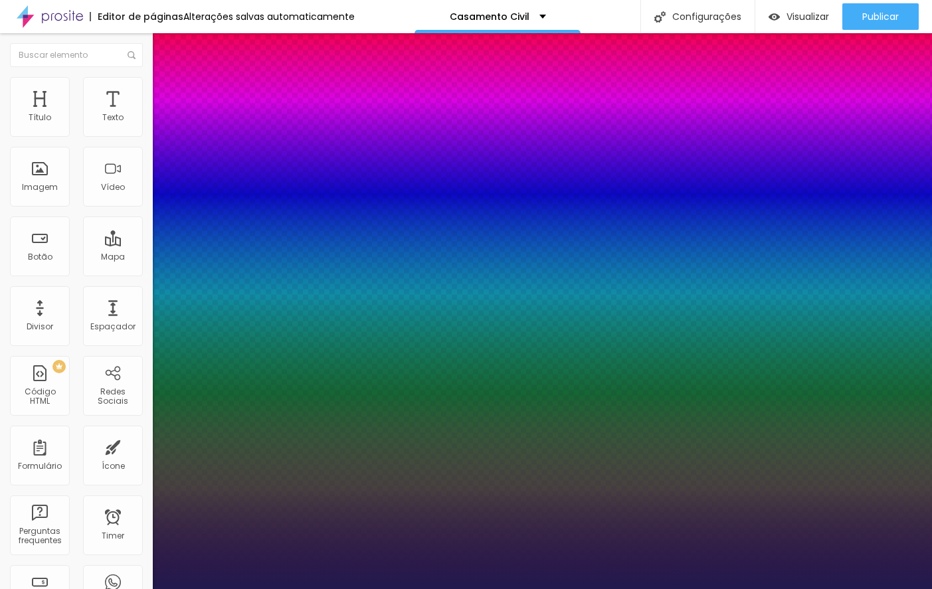
drag, startPoint x: 177, startPoint y: 225, endPoint x: 227, endPoint y: 227, distance: 50.5
type input "63"
type input "0.8"
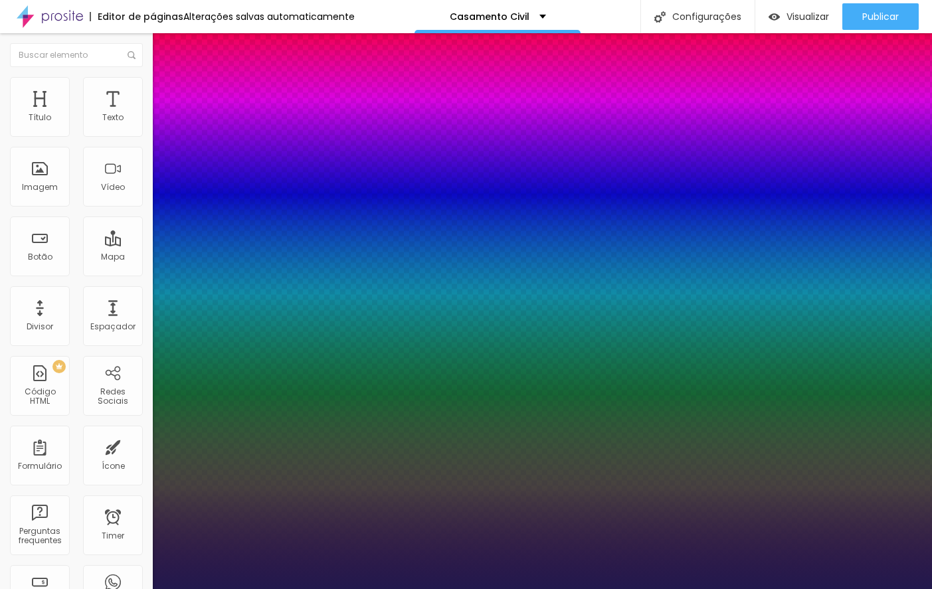
type input "1"
type input "0.9"
type input "1"
type input "1.1"
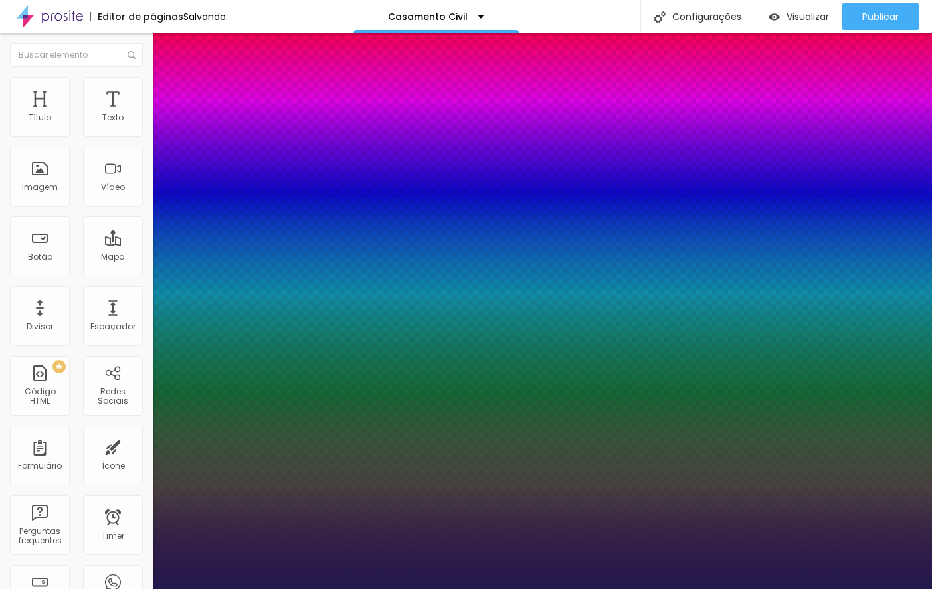
type input "1.1"
type input "1"
type input "1.2"
type input "1"
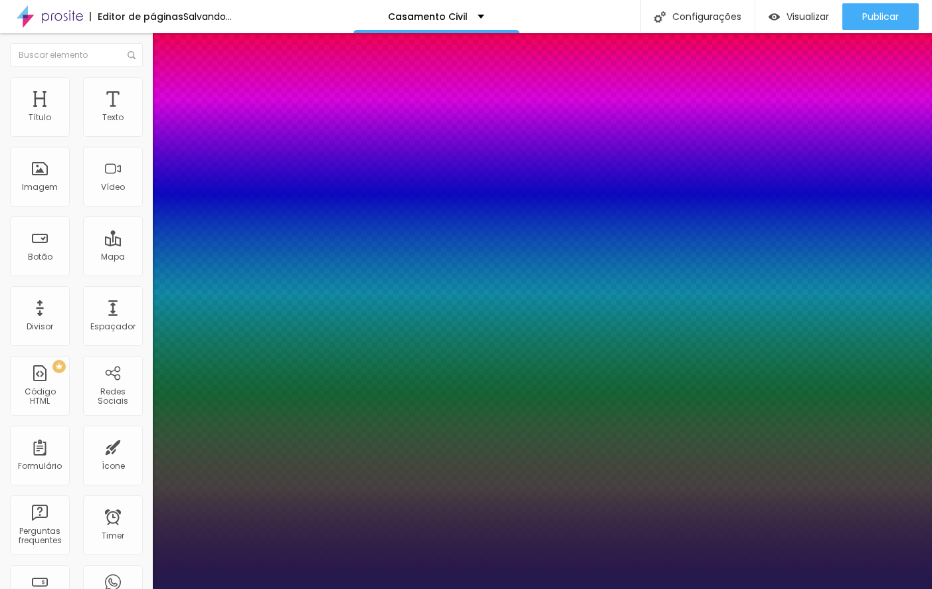
type input "1.3"
type input "1"
type input "1.5"
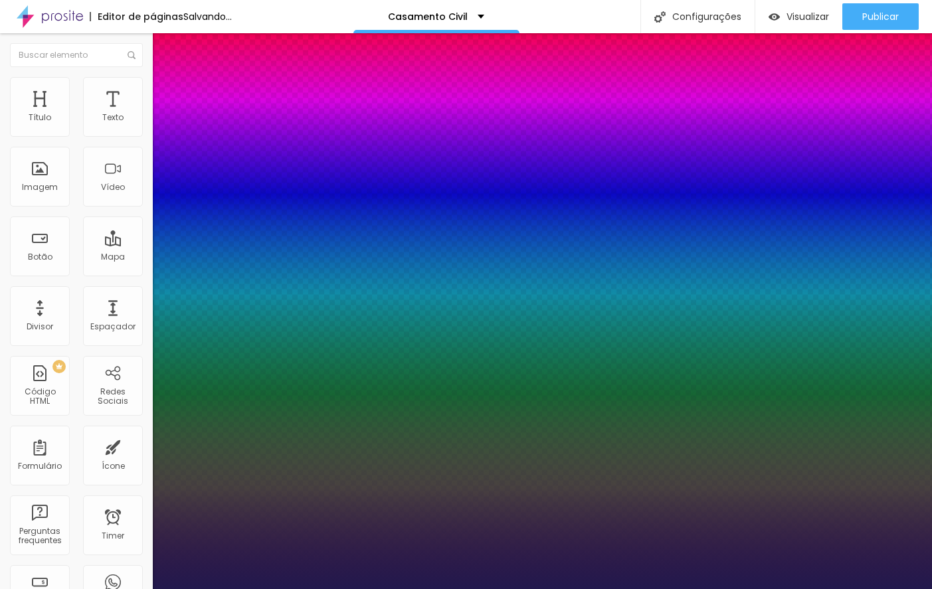
type input "1"
type input "1.6"
type input "1"
type input "1.7"
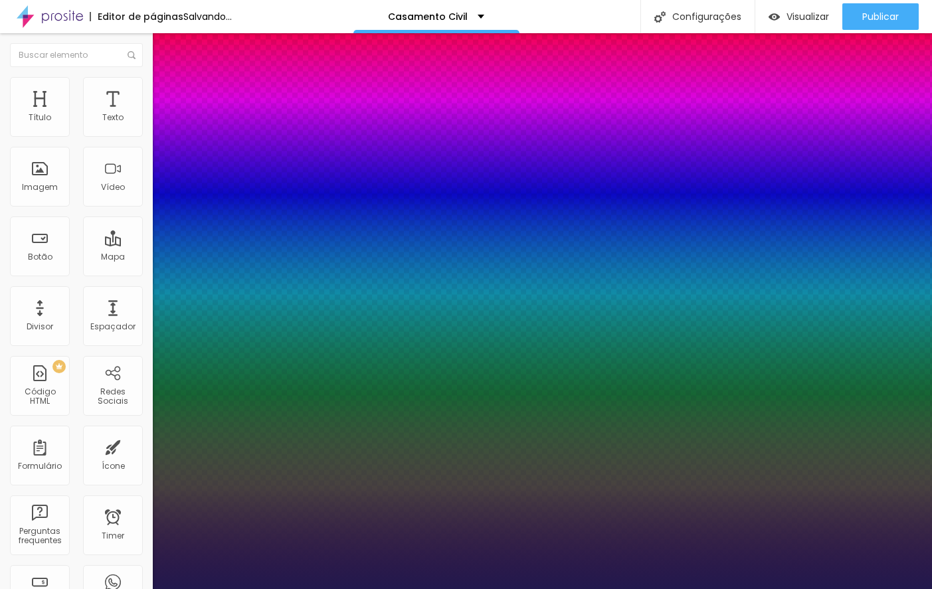
type input "1.7"
type input "1"
type input "1.8"
type input "1"
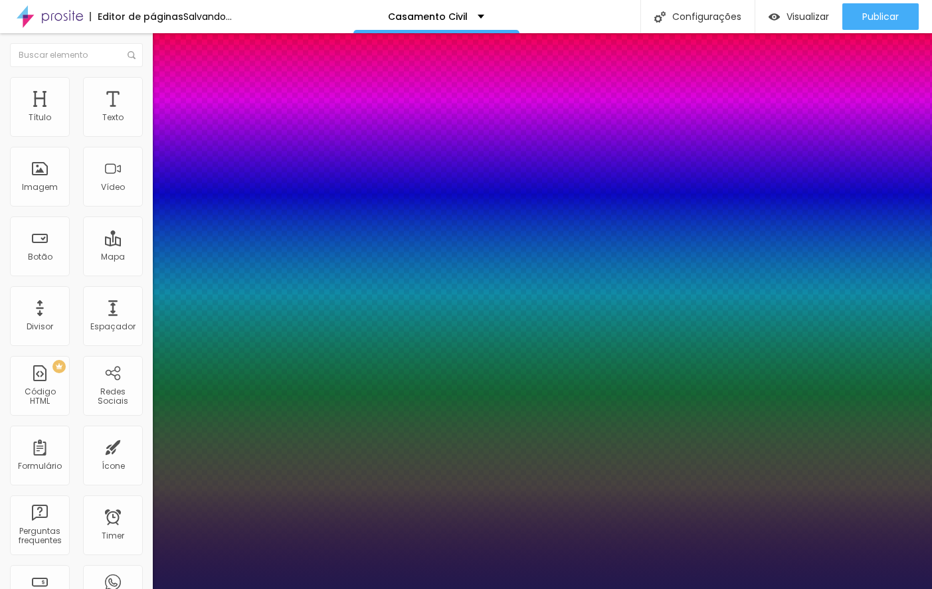
type input "1.9"
type input "1"
type input "2.2"
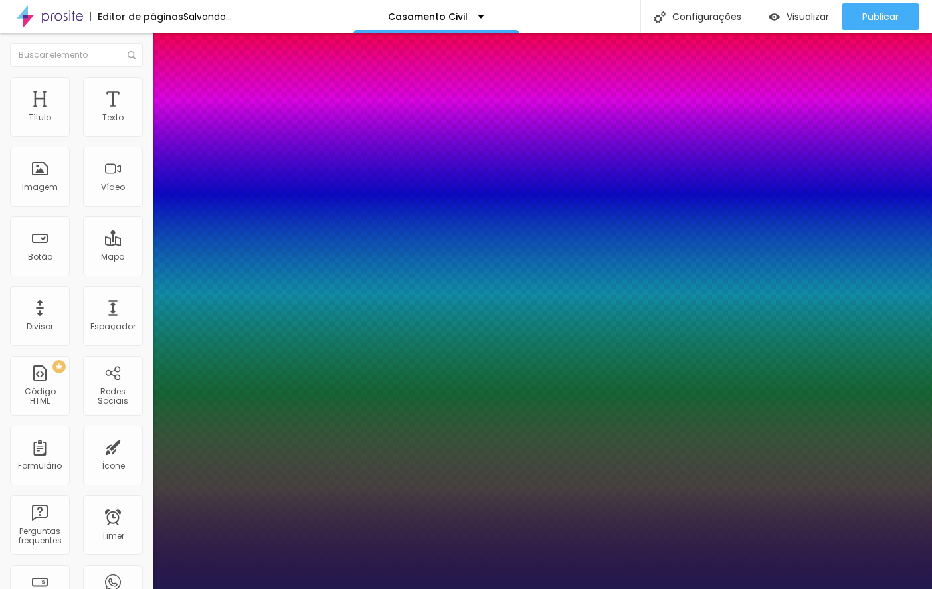
type input "1"
type input "2.7"
type input "1"
type input "2.8"
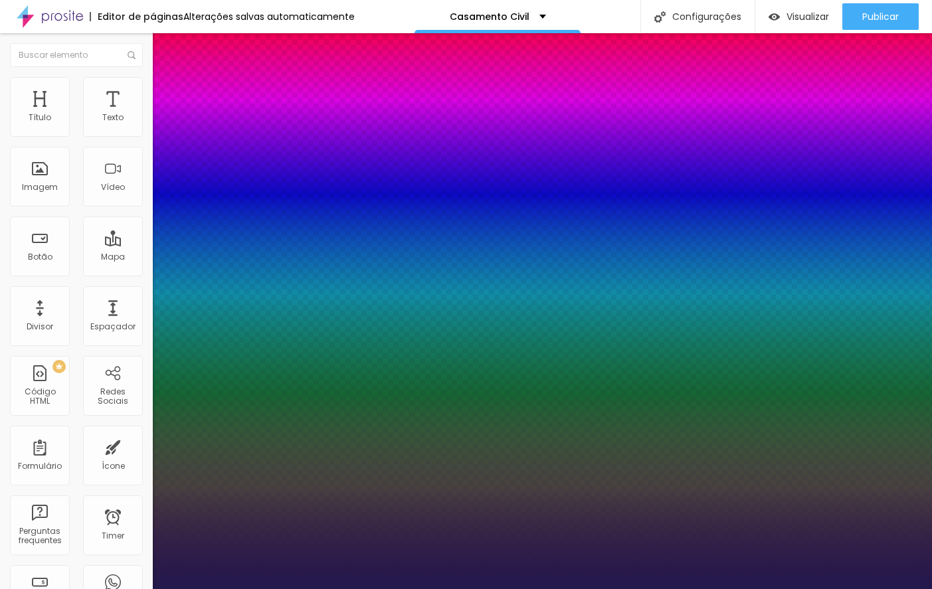
type input "2.8"
type input "1"
type input "3.1"
type input "1"
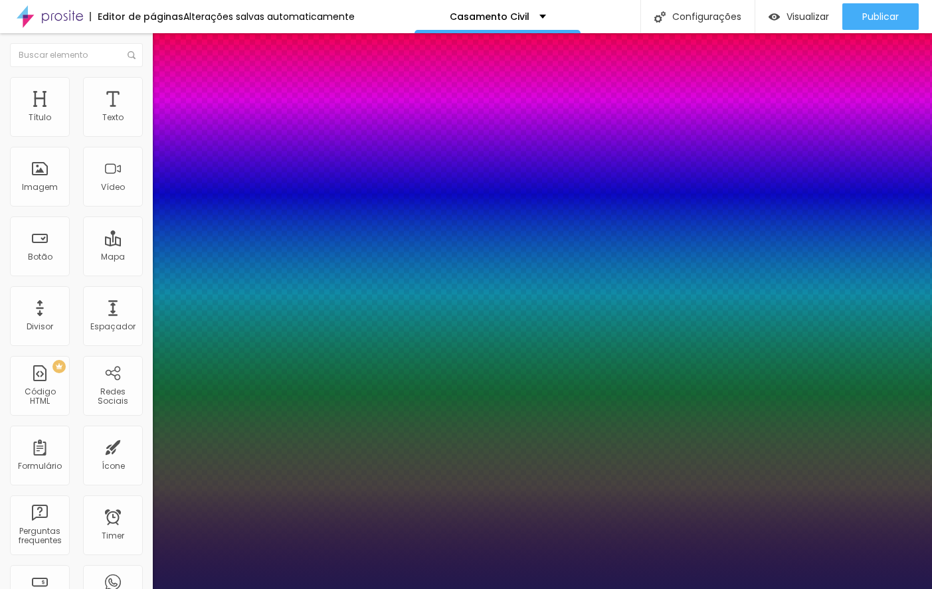
type input "3.2"
type input "1"
type input "3.3"
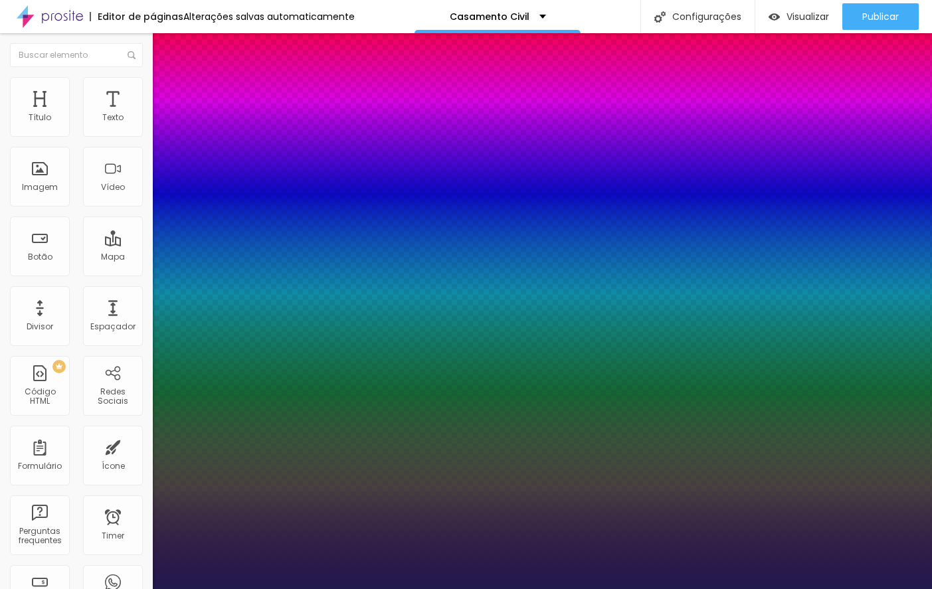
type input "1"
type input "3.4"
type input "1"
type input "3.5"
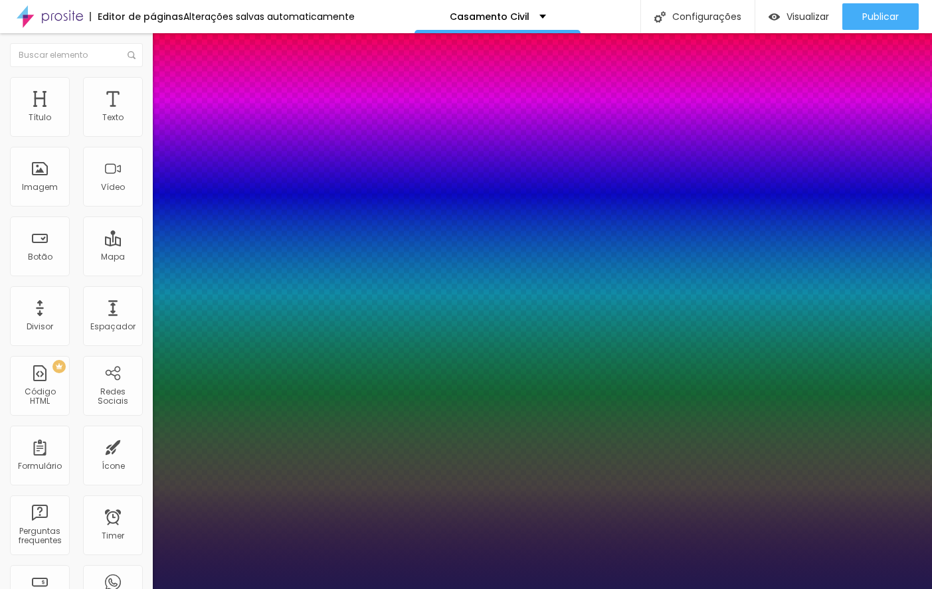
type input "3.5"
type input "1"
type input "3.6"
type input "1"
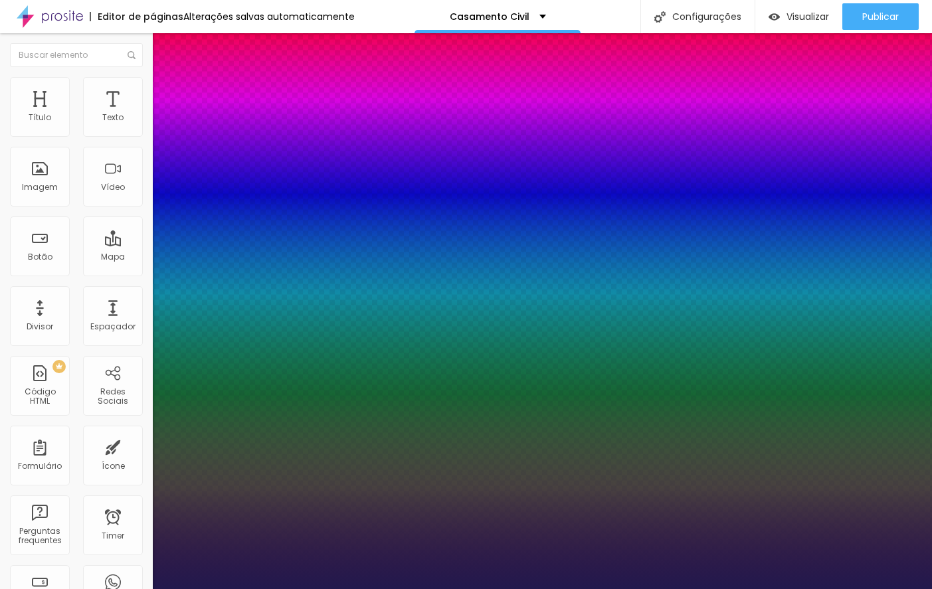
type input "3.7"
type input "1"
type input "3.9"
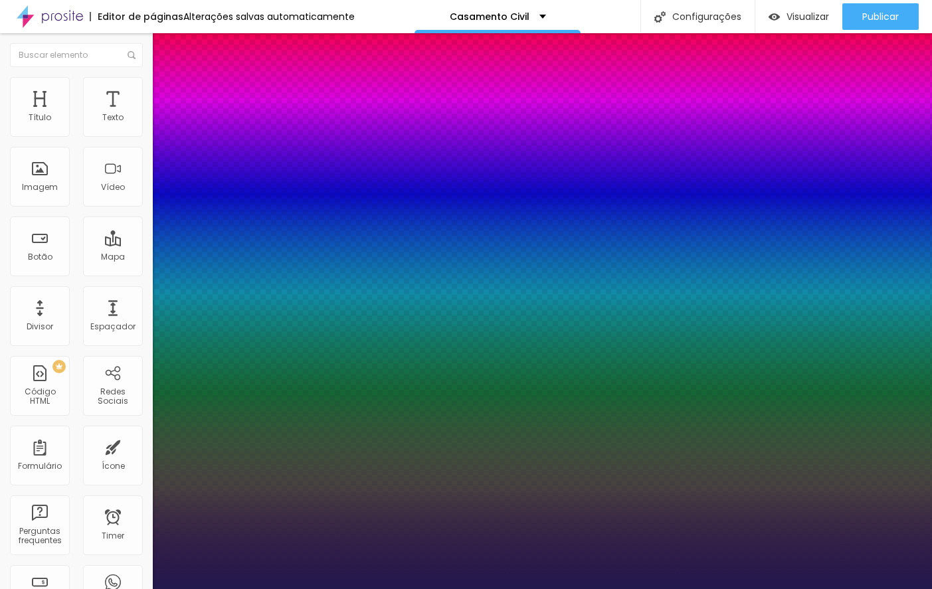
type input "1"
type input "4"
type input "1"
type input "4.2"
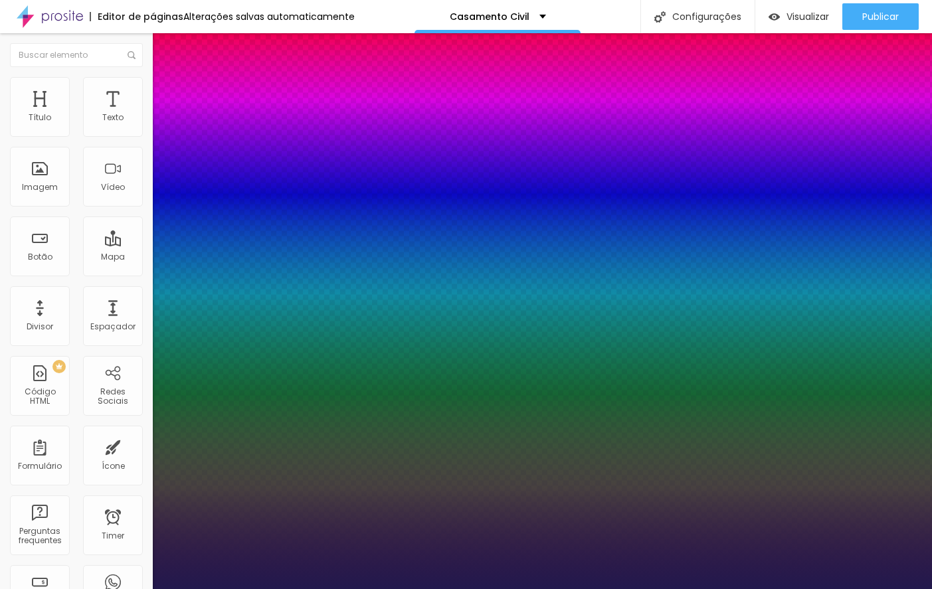
type input "4.2"
type input "1"
type input "4.3"
type input "1"
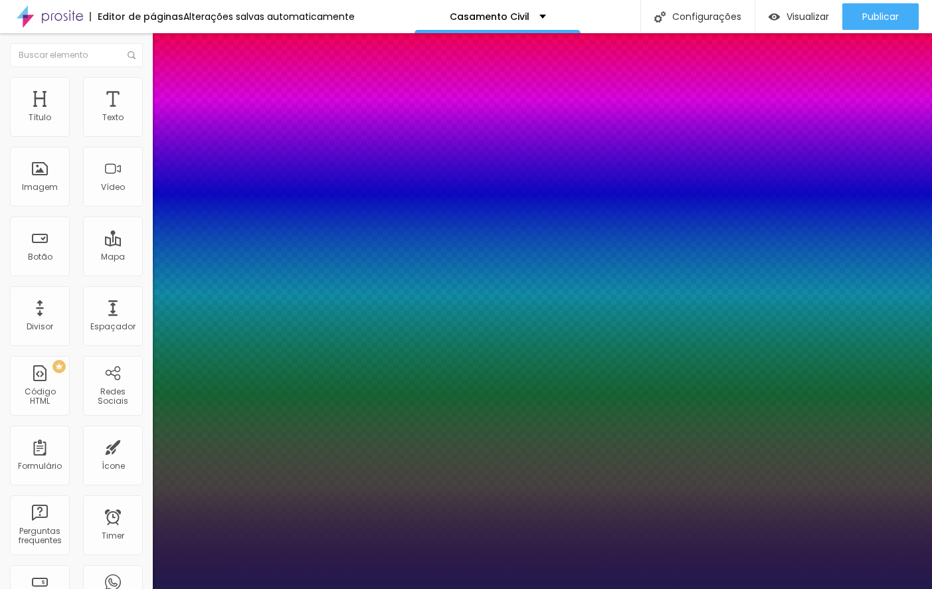
type input "4.4"
type input "1"
type input "4.6"
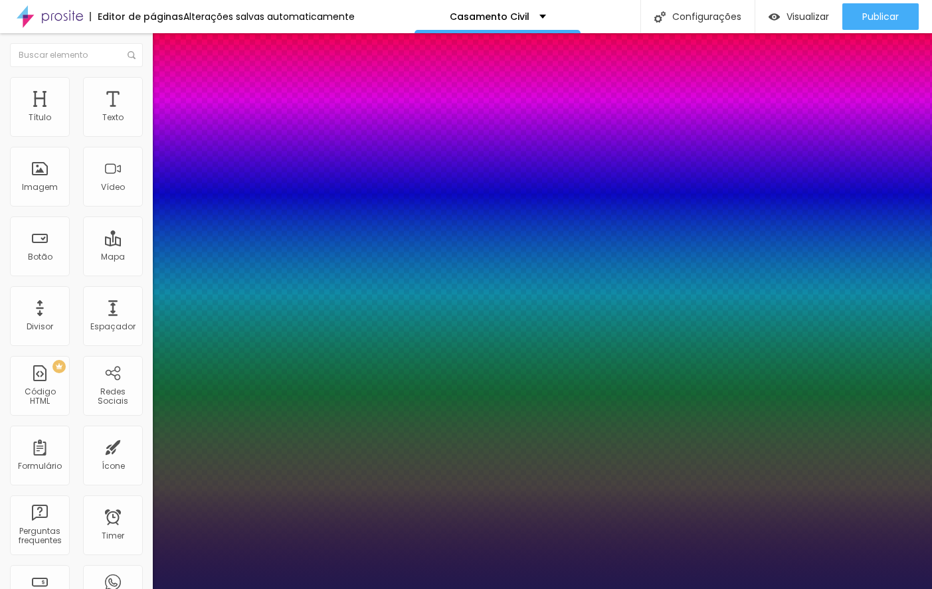
type input "1"
type input "4.9"
type input "1"
type input "5.6"
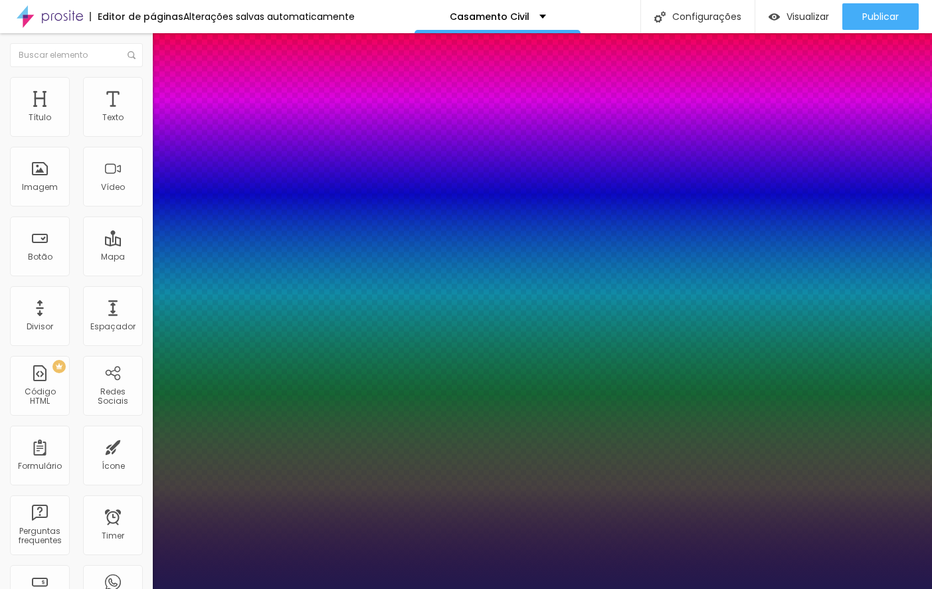
type input "5.6"
type input "1"
type input "5.7"
type input "1"
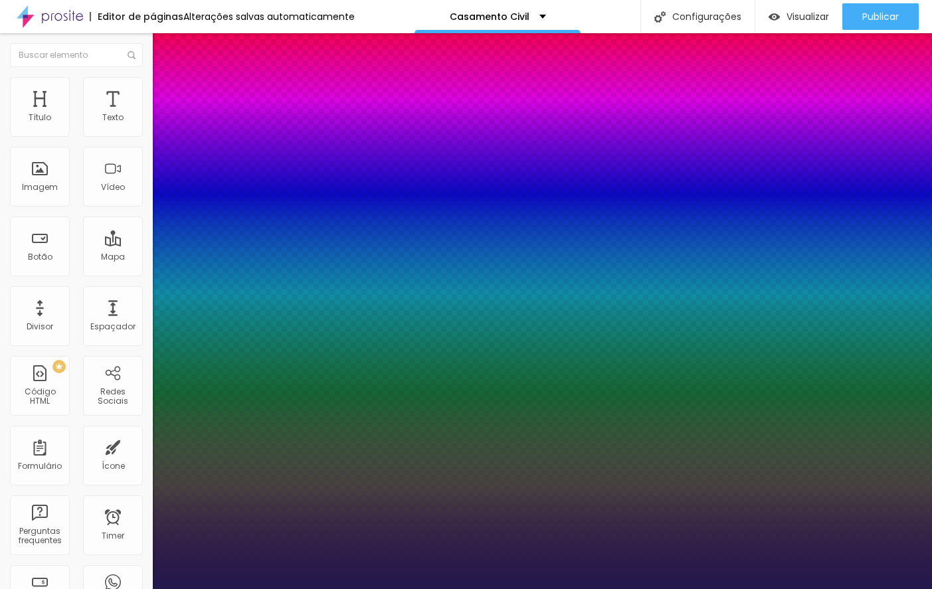
type input "5.8"
type input "1"
type input "5.9"
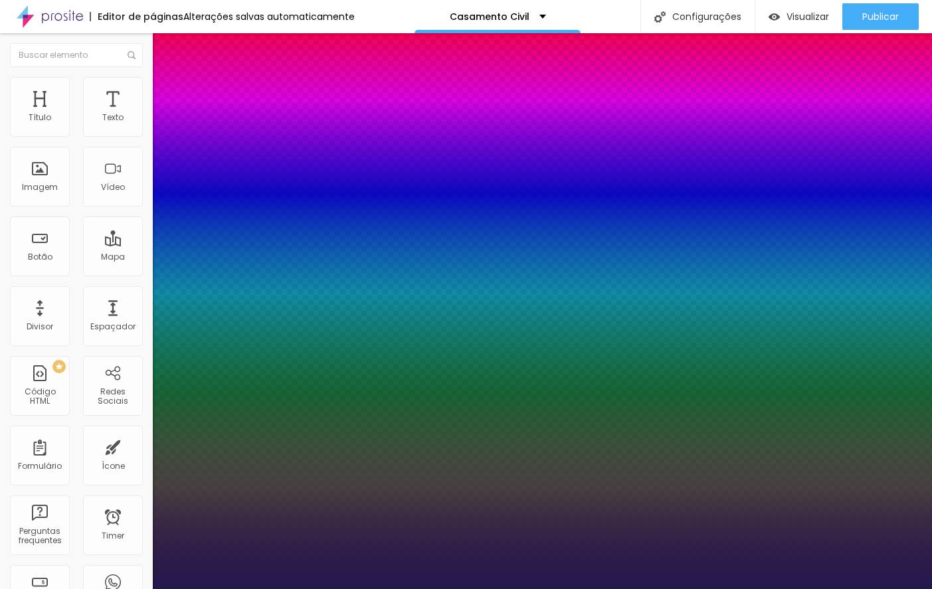
type input "1"
type input "6.1"
type input "1"
type input "6.3"
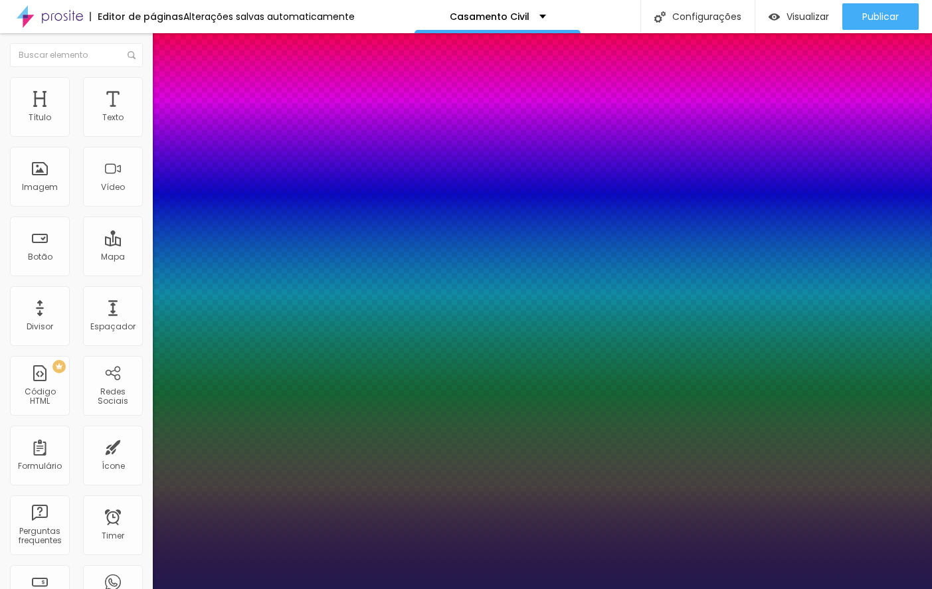
type input "6.3"
type input "1"
type input "6.5"
type input "1"
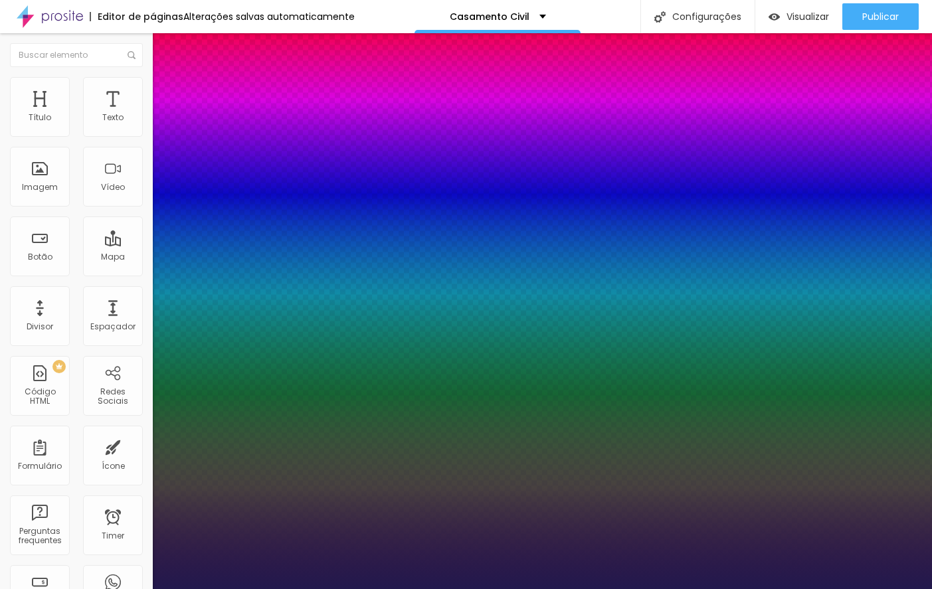
type input "6.6"
type input "1"
type input "6.7"
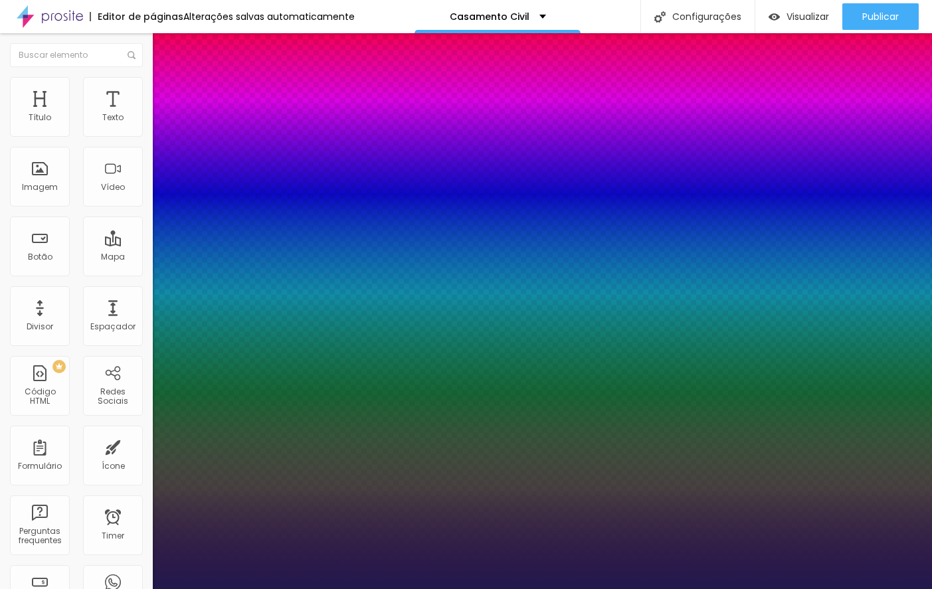
type input "1"
type input "6.8"
type input "1"
type input "6.9"
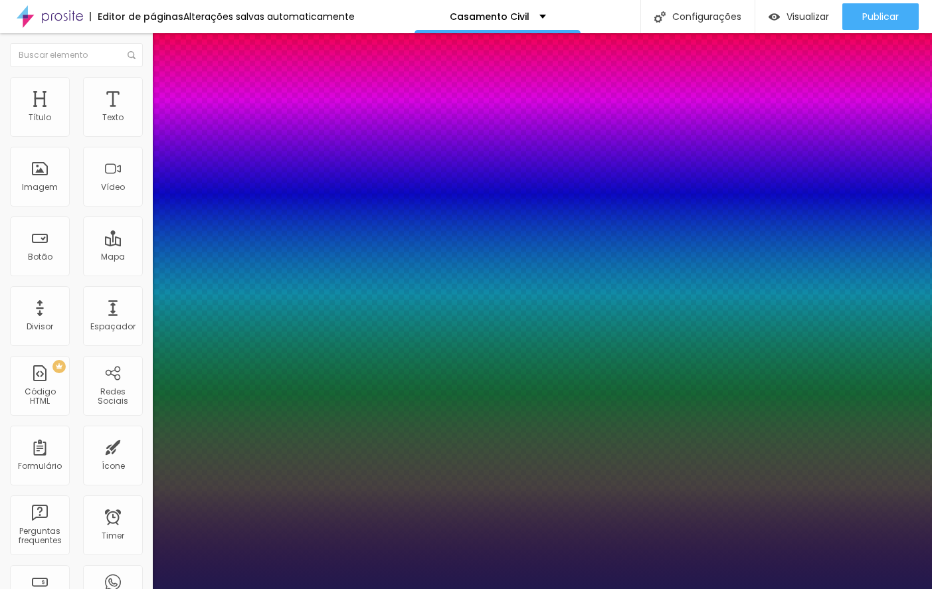
type input "6.9"
type input "1"
type input "7.1"
type input "1"
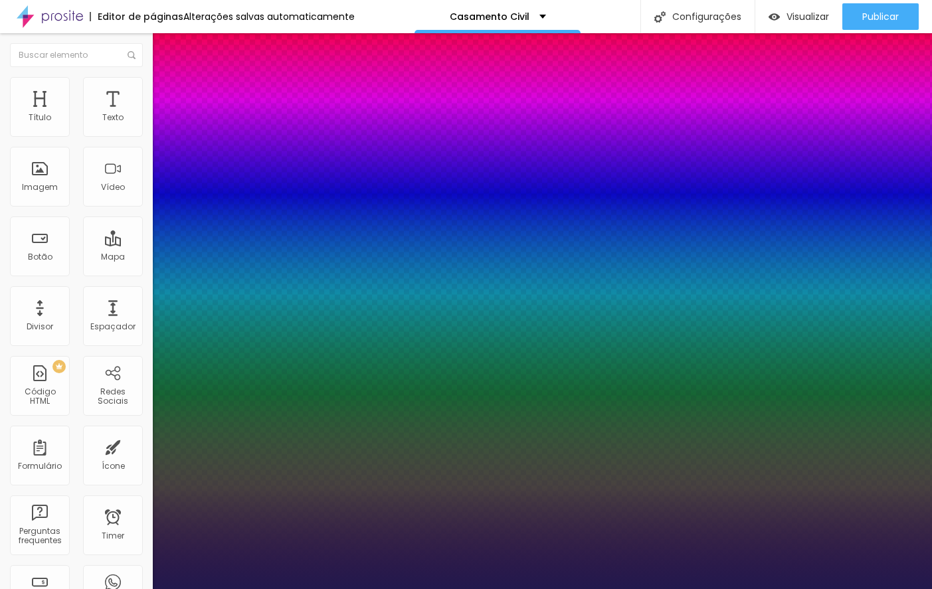
type input "7.2"
type input "1"
type input "7.3"
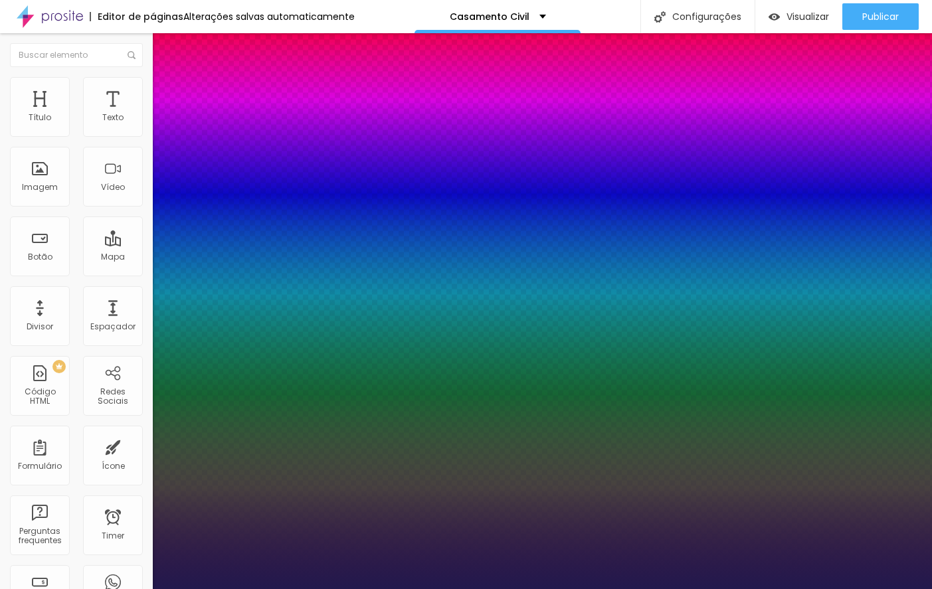
type input "1"
type input "7.5"
type input "1"
type input "7.6"
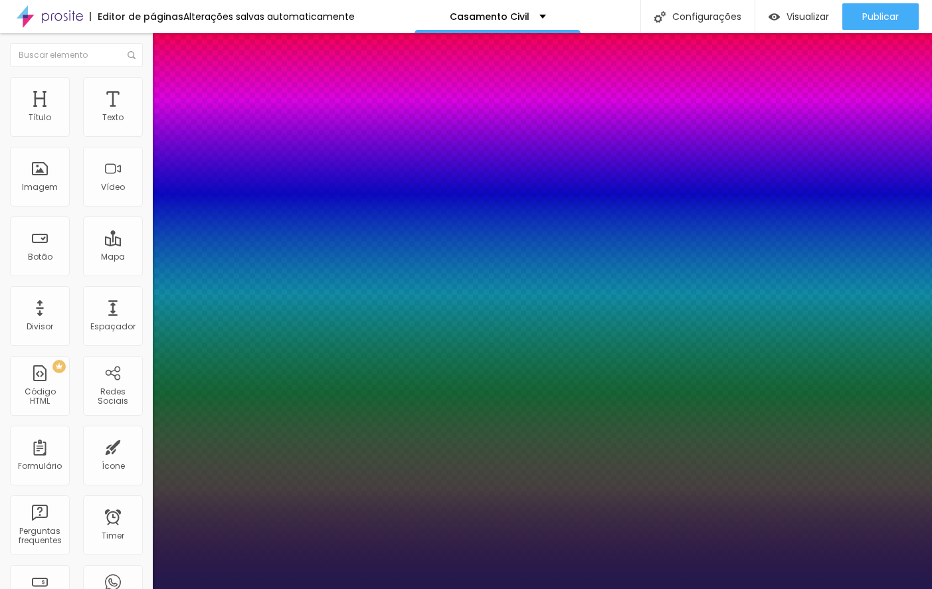
type input "7.6"
type input "1"
drag, startPoint x: 168, startPoint y: 258, endPoint x: 194, endPoint y: 253, distance: 26.5
drag, startPoint x: 169, startPoint y: 290, endPoint x: 179, endPoint y: 286, distance: 10.4
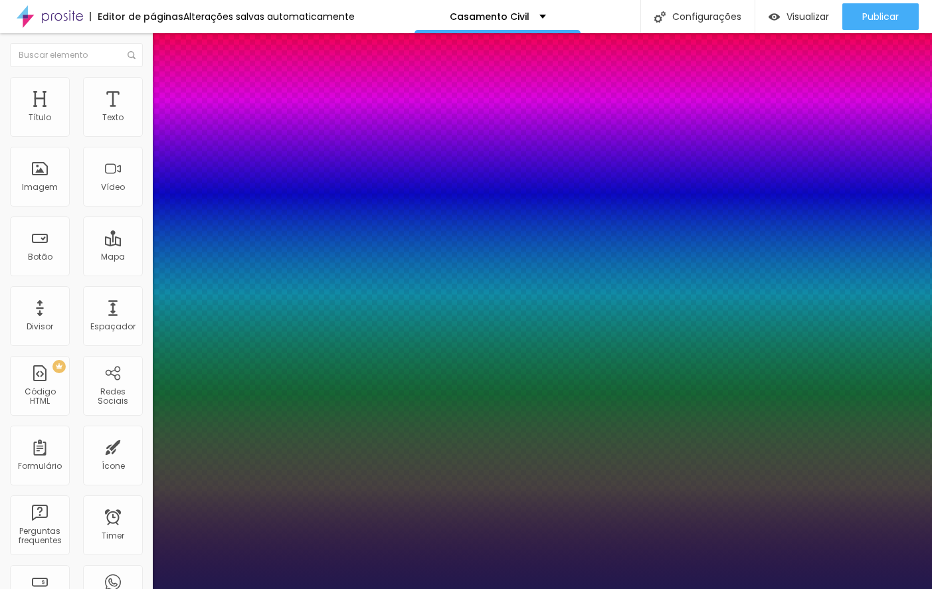
drag, startPoint x: 224, startPoint y: 317, endPoint x: 217, endPoint y: 318, distance: 7.3
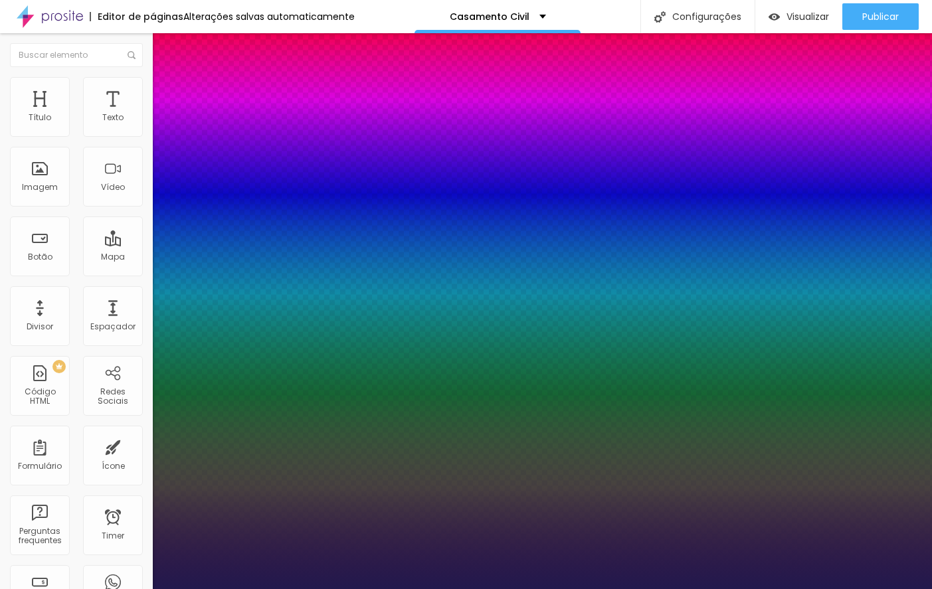
click at [378, 589] on div at bounding box center [466, 589] width 932 height 0
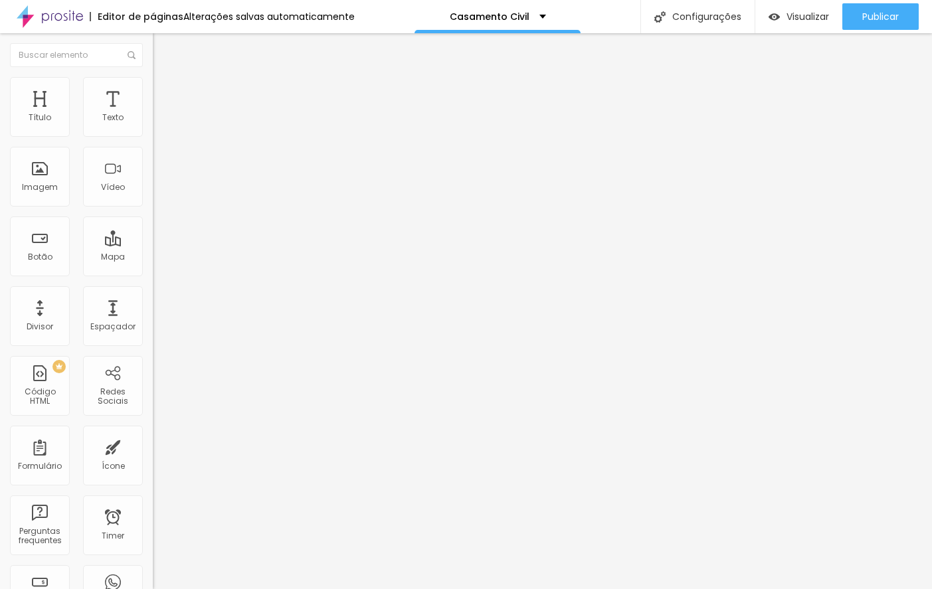
click at [153, 121] on span "Encaixotado" at bounding box center [179, 115] width 52 height 11
click at [153, 142] on span "Completo" at bounding box center [173, 135] width 41 height 11
click at [165, 92] on span "Estilo" at bounding box center [175, 85] width 21 height 11
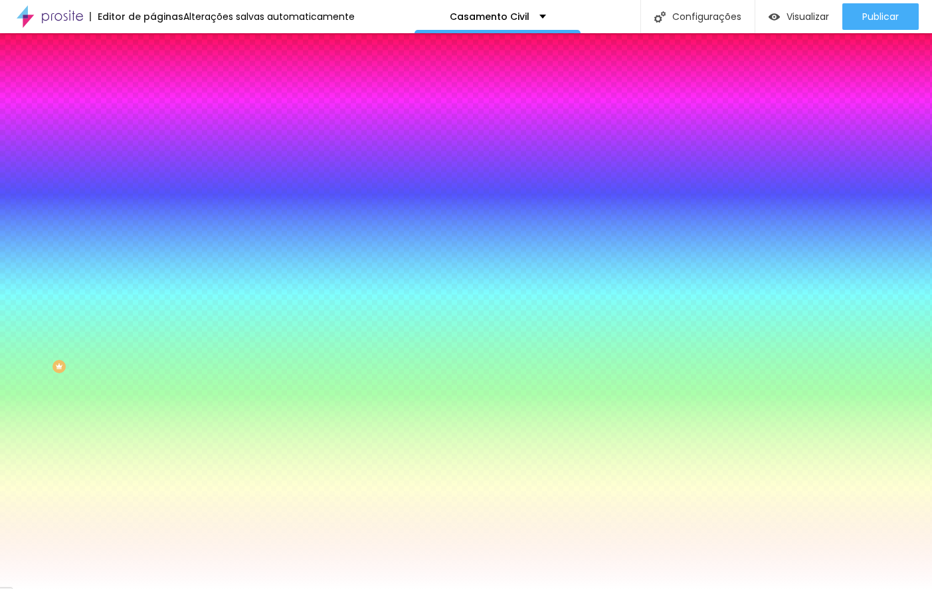
click at [153, 90] on img at bounding box center [159, 96] width 12 height 12
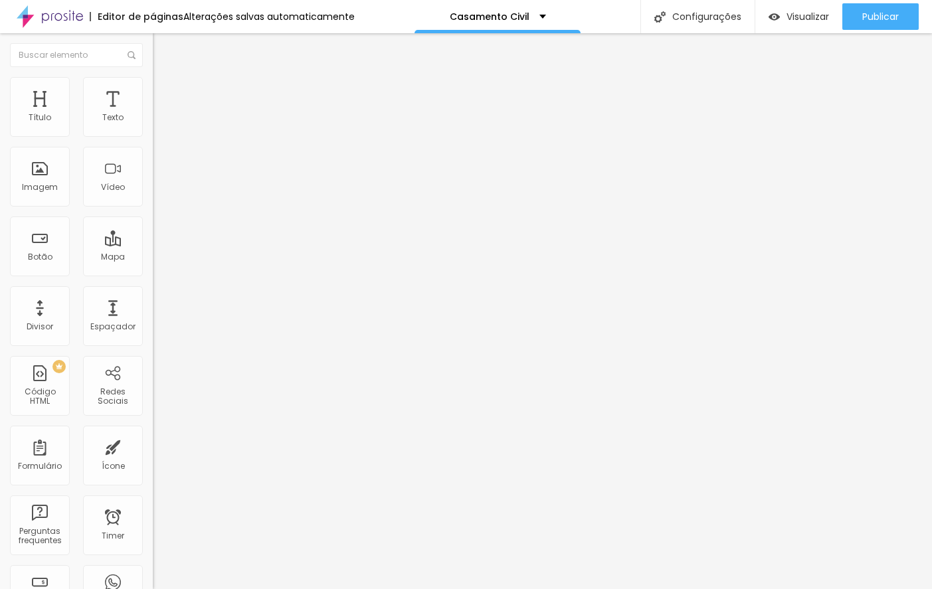
drag, startPoint x: 30, startPoint y: 127, endPoint x: -1, endPoint y: 138, distance: 33.2
click at [153, 258] on input "range" at bounding box center [196, 263] width 86 height 11
click at [165, 90] on span "Estilo" at bounding box center [175, 85] width 21 height 11
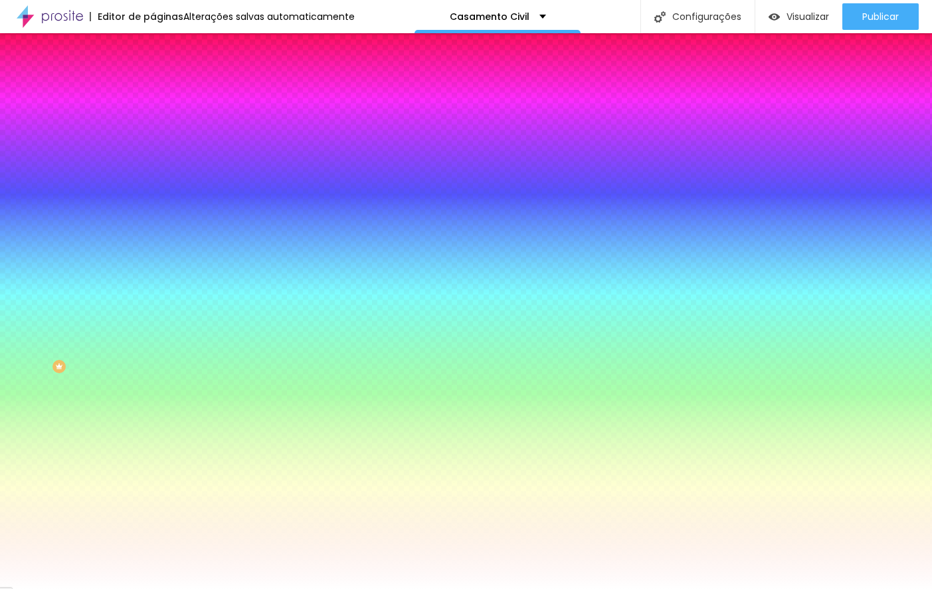
click at [165, 78] on span "Conteúdo" at bounding box center [185, 72] width 41 height 11
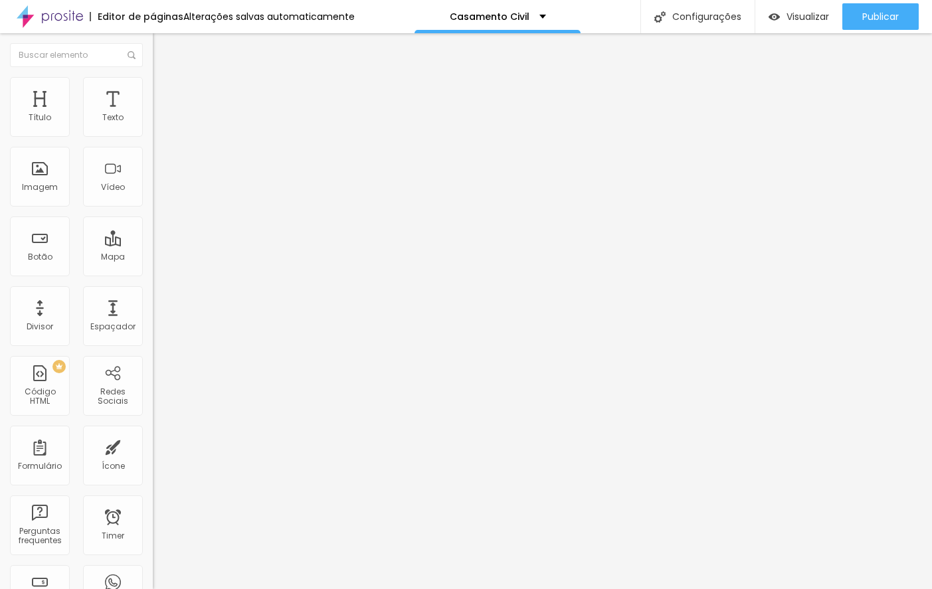
click at [153, 90] on img at bounding box center [159, 96] width 12 height 12
click at [153, 258] on input "range" at bounding box center [196, 263] width 86 height 11
click at [799, 9] on div "Visualizar" at bounding box center [799, 16] width 60 height 27
click at [165, 91] on span "Estilo" at bounding box center [175, 85] width 21 height 11
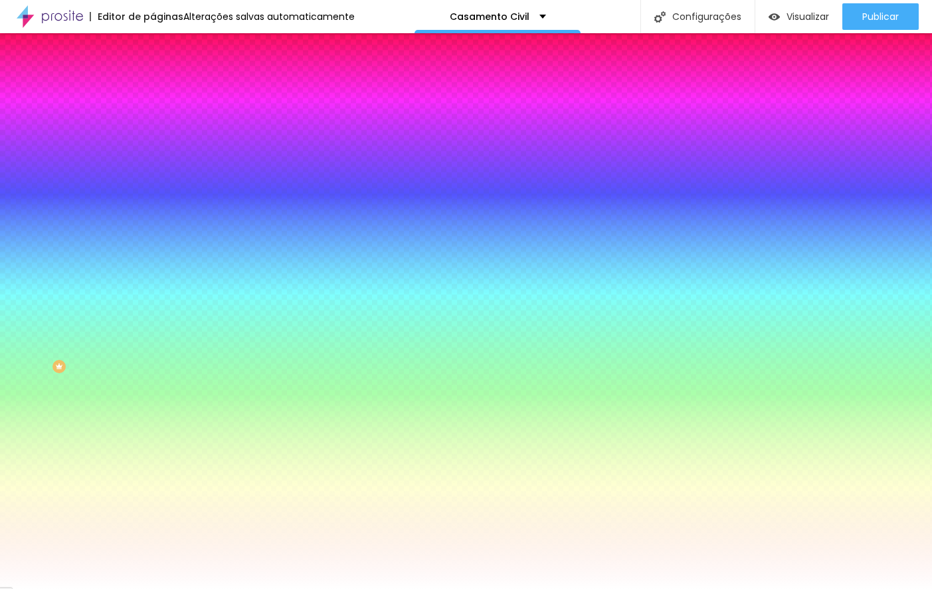
click at [165, 94] on span "Avançado" at bounding box center [187, 99] width 44 height 11
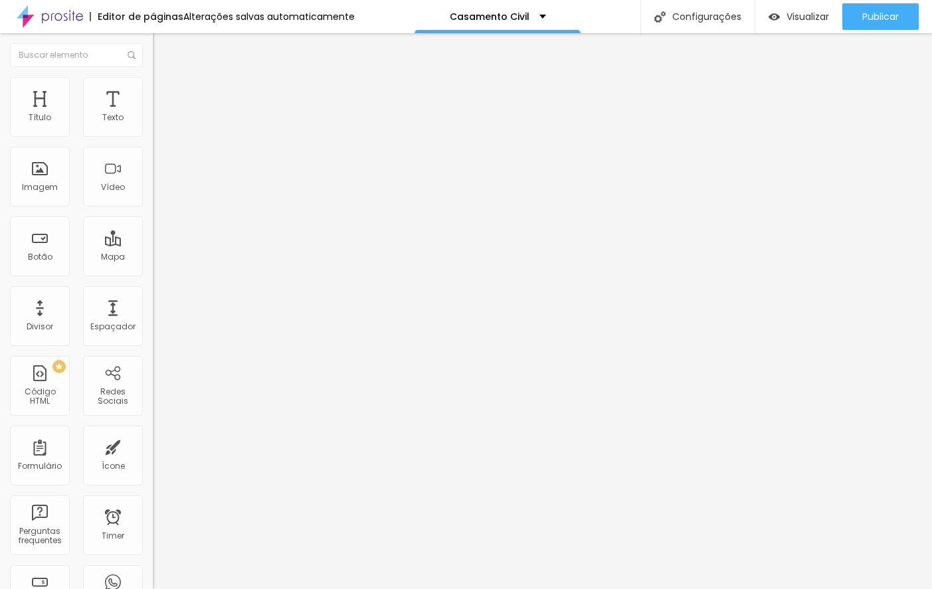
drag, startPoint x: 72, startPoint y: 131, endPoint x: 43, endPoint y: 128, distance: 28.8
click at [153, 258] on input "range" at bounding box center [196, 263] width 86 height 11
drag, startPoint x: 69, startPoint y: 155, endPoint x: 130, endPoint y: 144, distance: 61.5
click at [153, 446] on input "range" at bounding box center [196, 451] width 86 height 11
drag, startPoint x: 93, startPoint y: 158, endPoint x: 64, endPoint y: 163, distance: 29.6
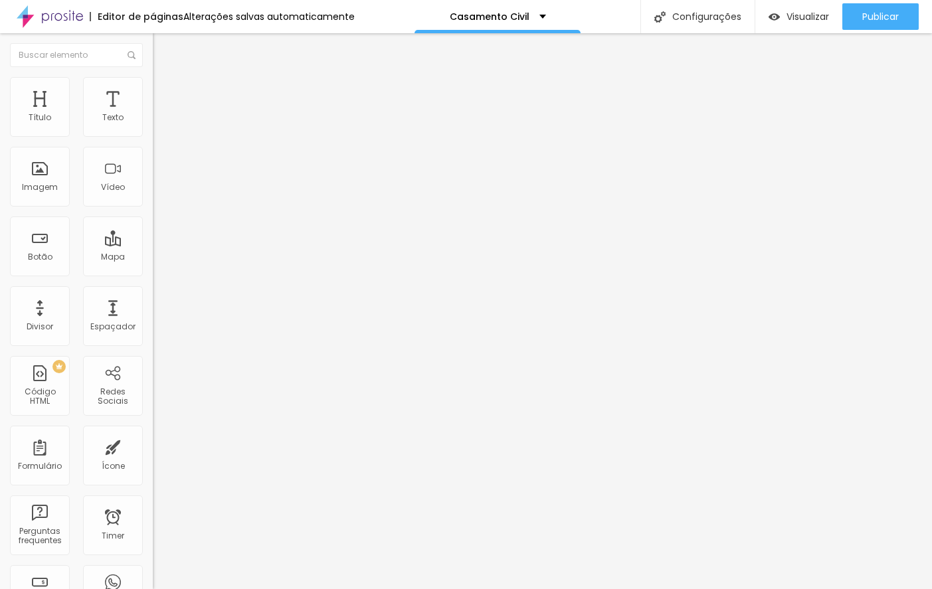
click at [153, 446] on input "range" at bounding box center [196, 451] width 86 height 11
click at [163, 47] on img "button" at bounding box center [168, 48] width 11 height 11
click at [153, 88] on li "Estilo" at bounding box center [229, 83] width 153 height 13
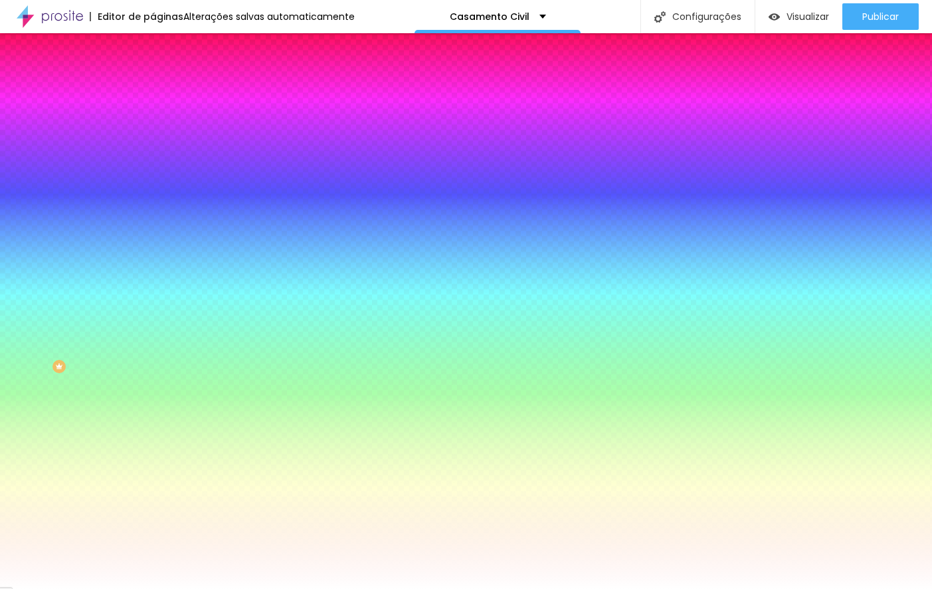
click at [153, 122] on span "Trocar imagem" at bounding box center [189, 116] width 72 height 11
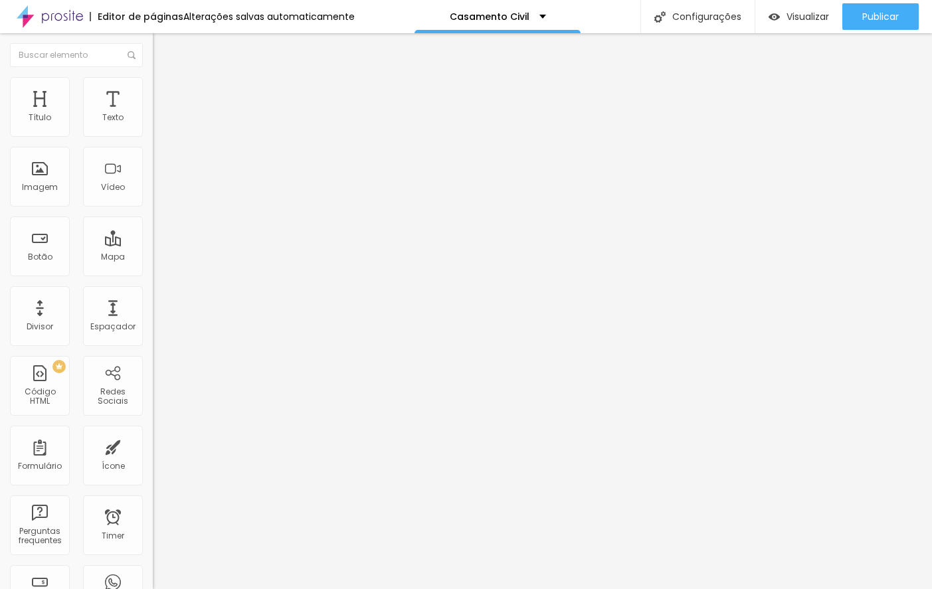
click at [158, 124] on icon "button" at bounding box center [162, 120] width 8 height 8
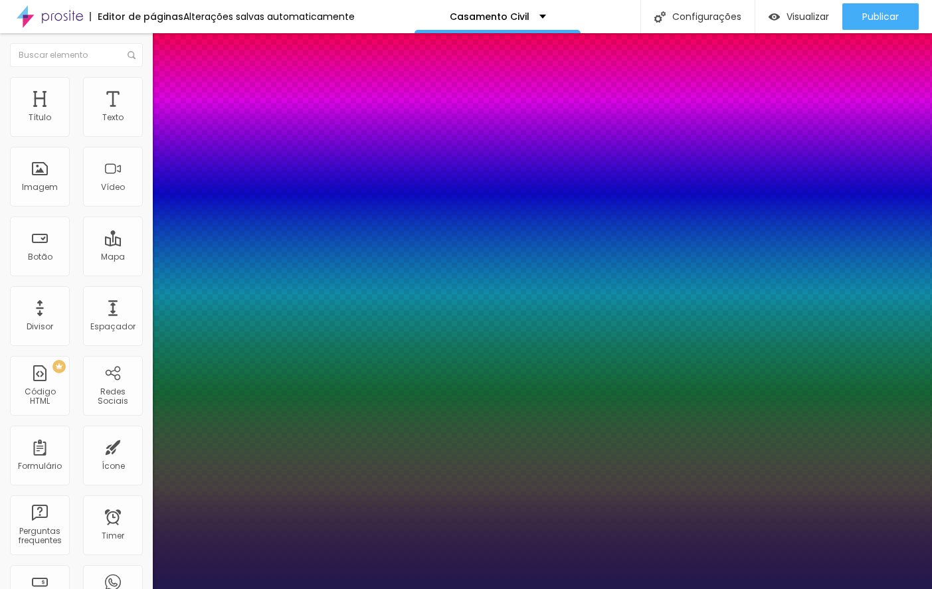
drag, startPoint x: 179, startPoint y: 226, endPoint x: 205, endPoint y: 225, distance: 25.9
drag, startPoint x: 221, startPoint y: 323, endPoint x: 206, endPoint y: 323, distance: 14.6
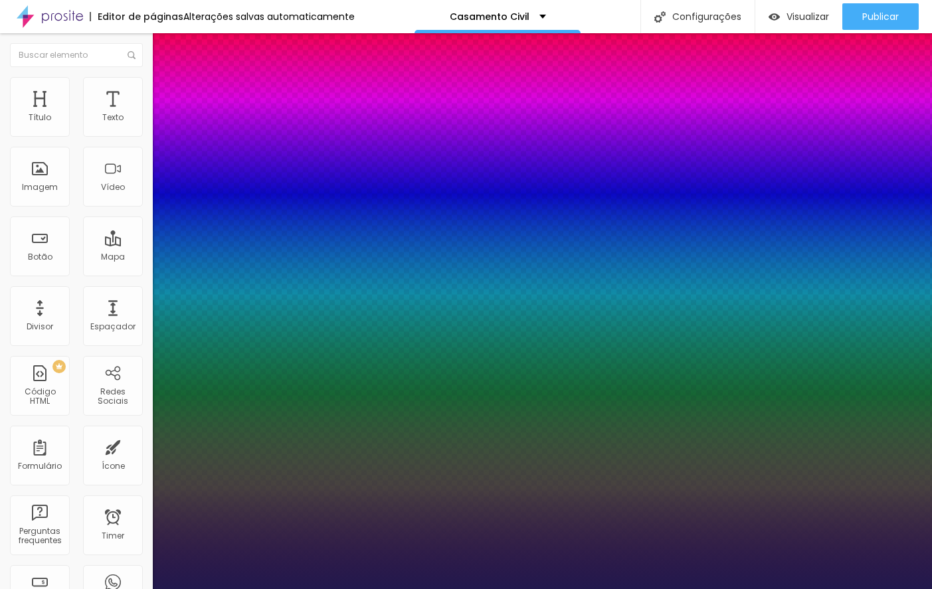
click at [260, 589] on div at bounding box center [466, 589] width 932 height 0
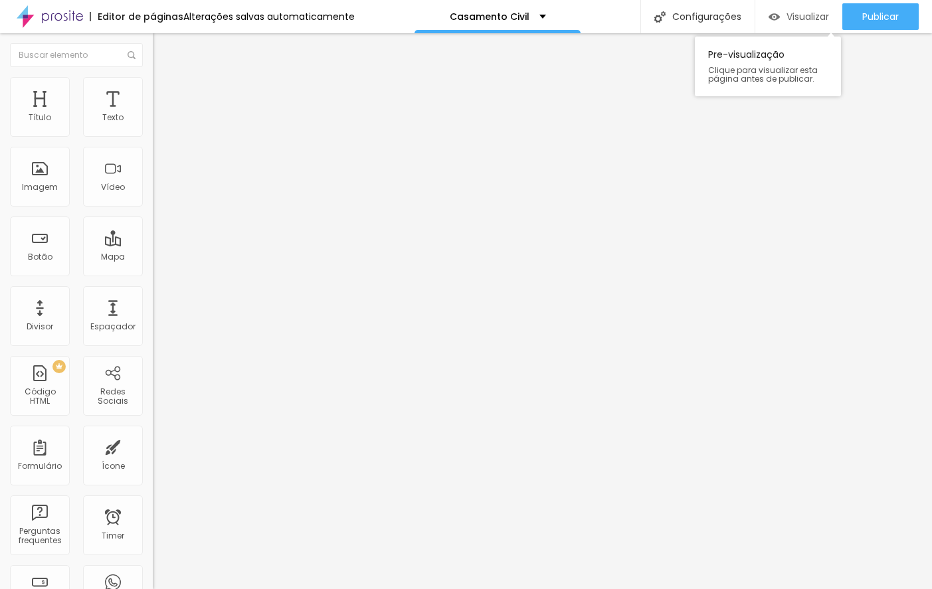
click at [789, 15] on span "Visualizar" at bounding box center [808, 16] width 43 height 11
click at [111, 118] on div "Texto" at bounding box center [112, 117] width 21 height 9
click at [153, 77] on img at bounding box center [159, 83] width 12 height 12
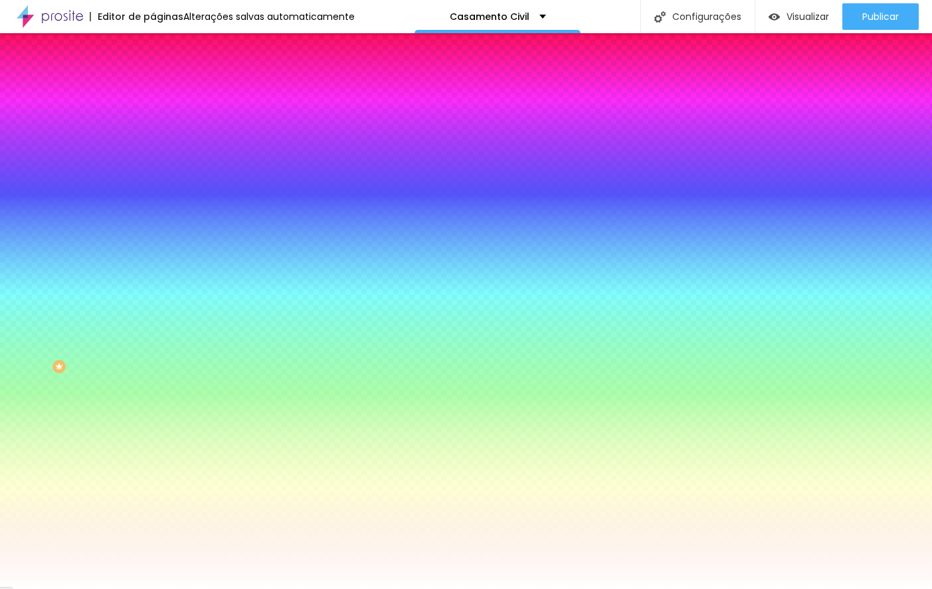
click at [153, 122] on span "Trocar imagem" at bounding box center [189, 116] width 72 height 11
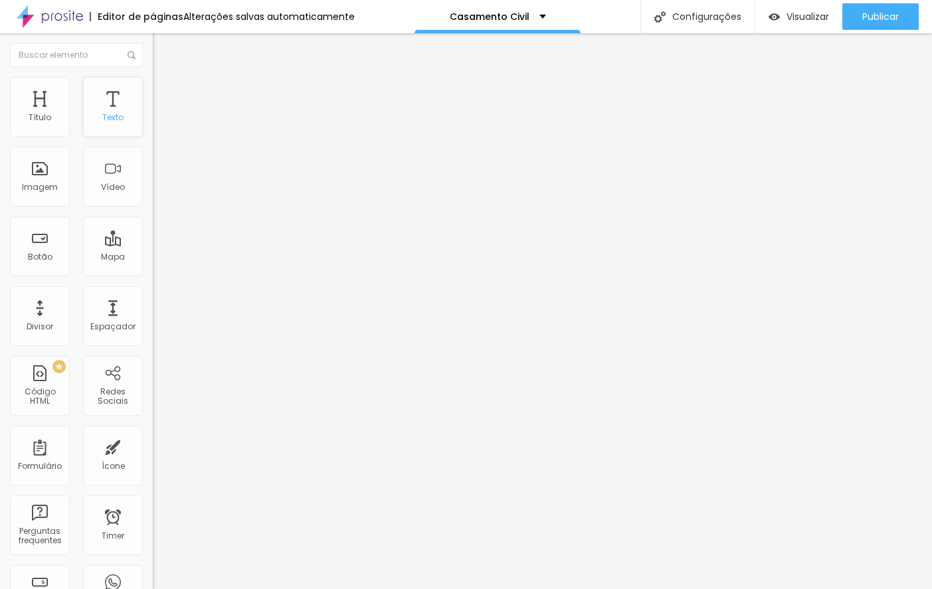
click at [110, 122] on div "Texto" at bounding box center [112, 117] width 21 height 9
click at [153, 86] on img at bounding box center [159, 83] width 12 height 12
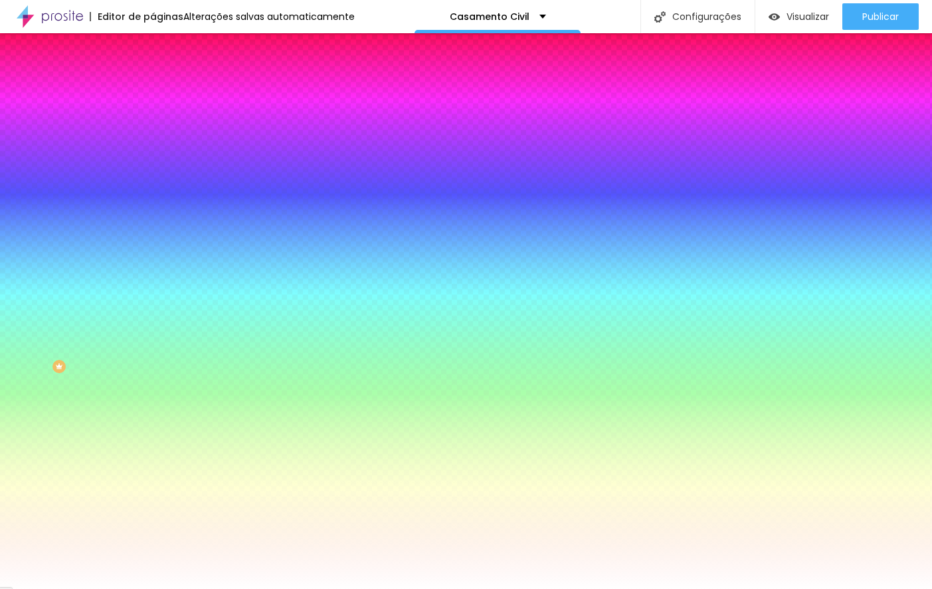
click at [153, 122] on span "Trocar imagem" at bounding box center [189, 116] width 72 height 11
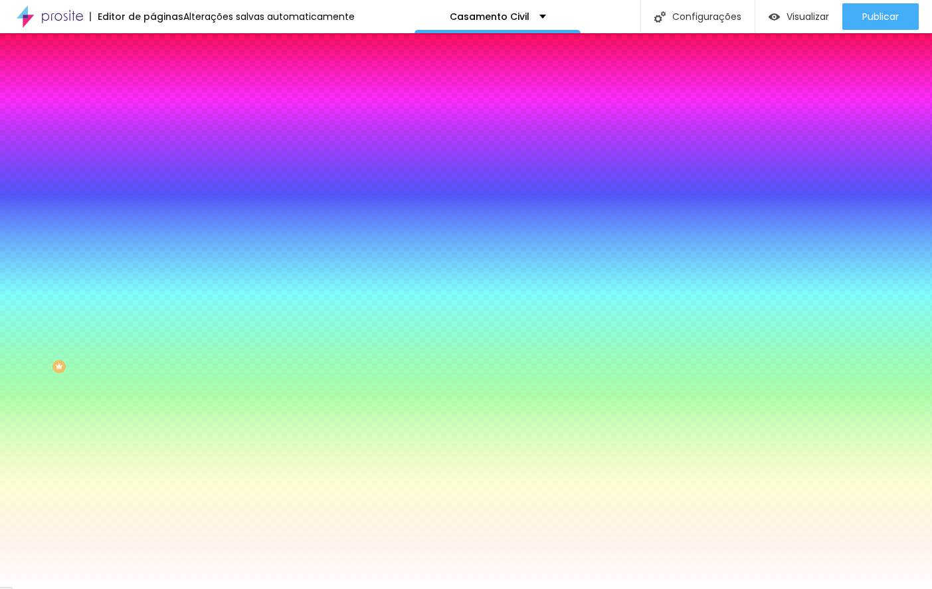
scroll to position [266, 0]
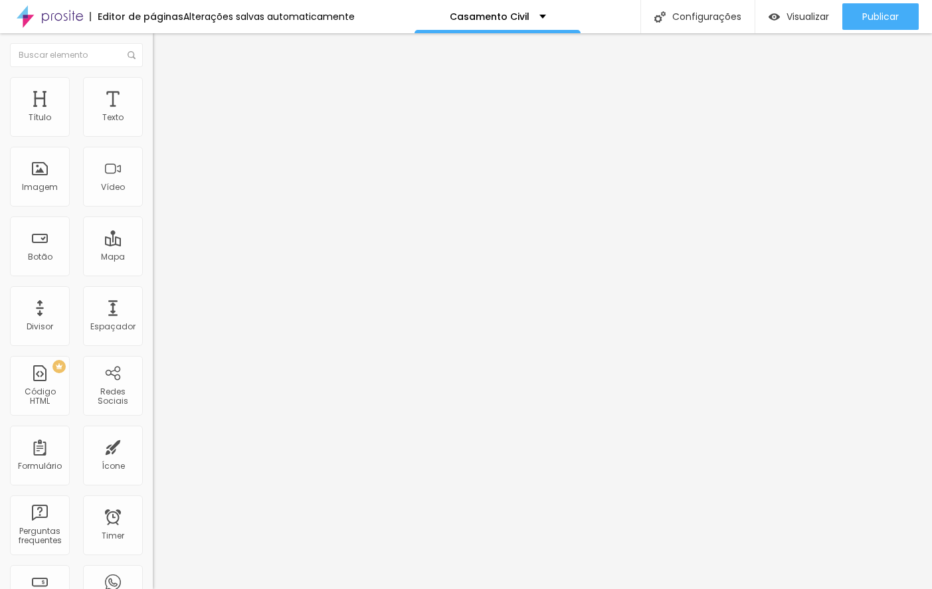
click at [153, 128] on button "button" at bounding box center [162, 121] width 19 height 14
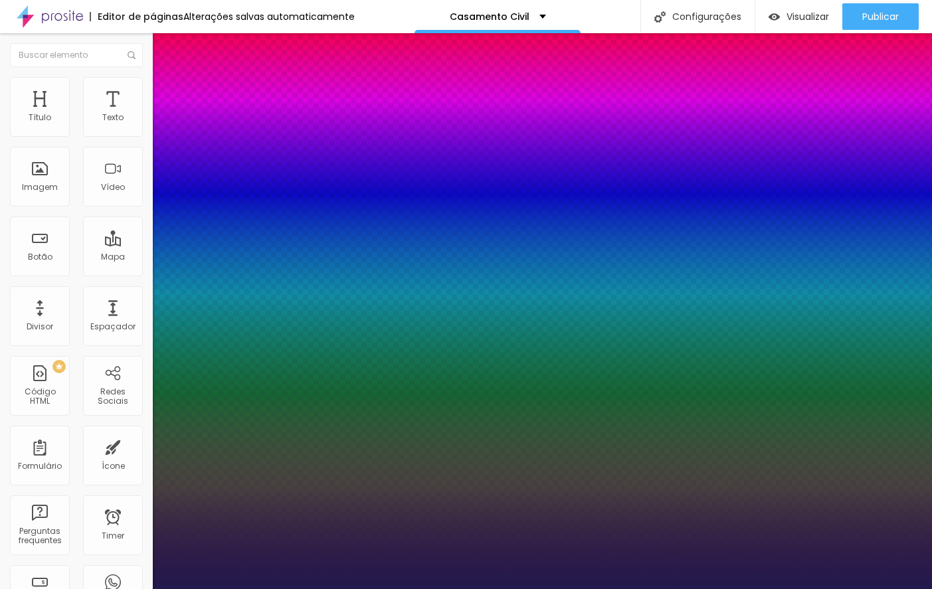
drag, startPoint x: 202, startPoint y: 225, endPoint x: 217, endPoint y: 219, distance: 15.6
click at [447, 589] on div at bounding box center [466, 589] width 932 height 0
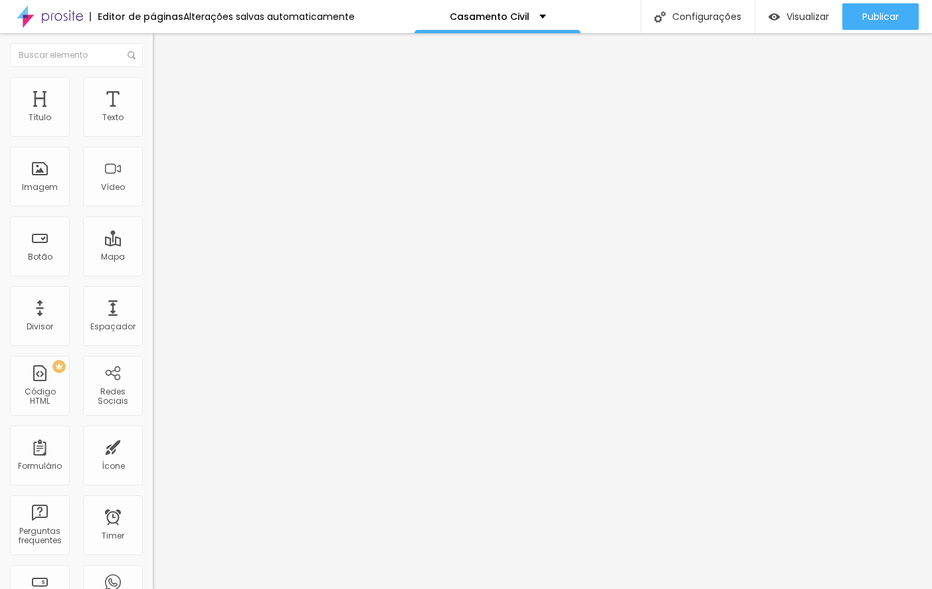
click at [158, 167] on icon "button" at bounding box center [162, 164] width 8 height 8
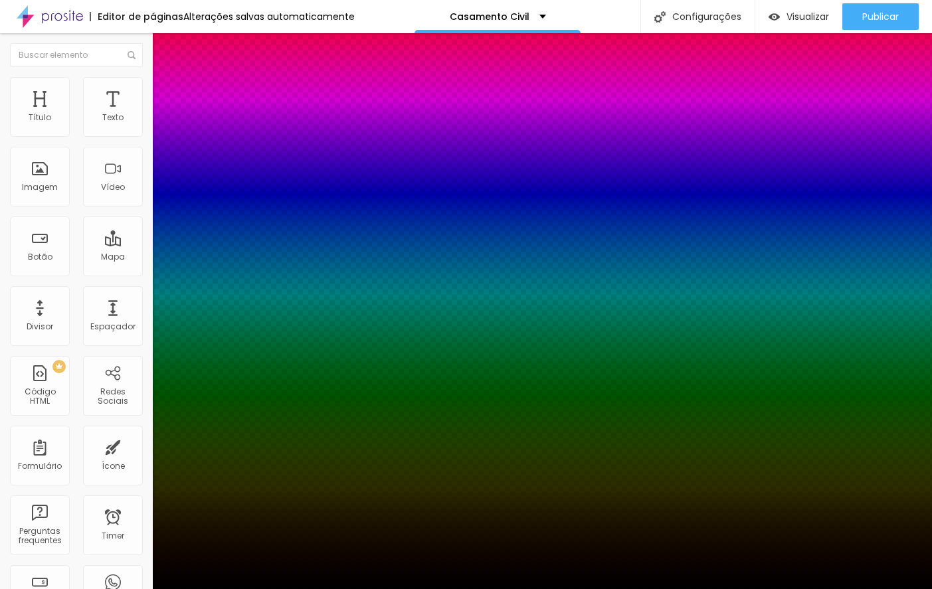
click at [262, 589] on div at bounding box center [466, 589] width 932 height 0
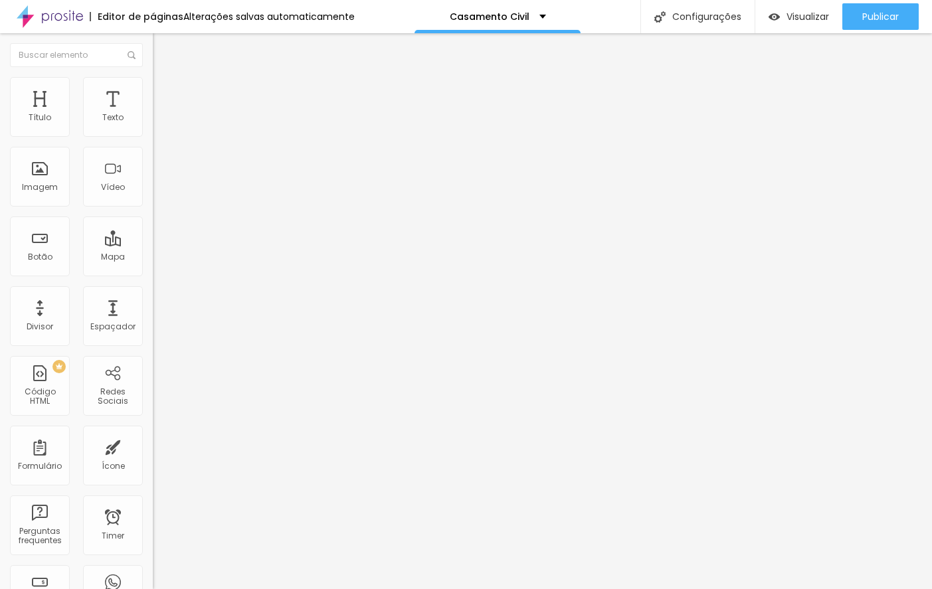
click at [153, 172] on button "button" at bounding box center [162, 165] width 19 height 14
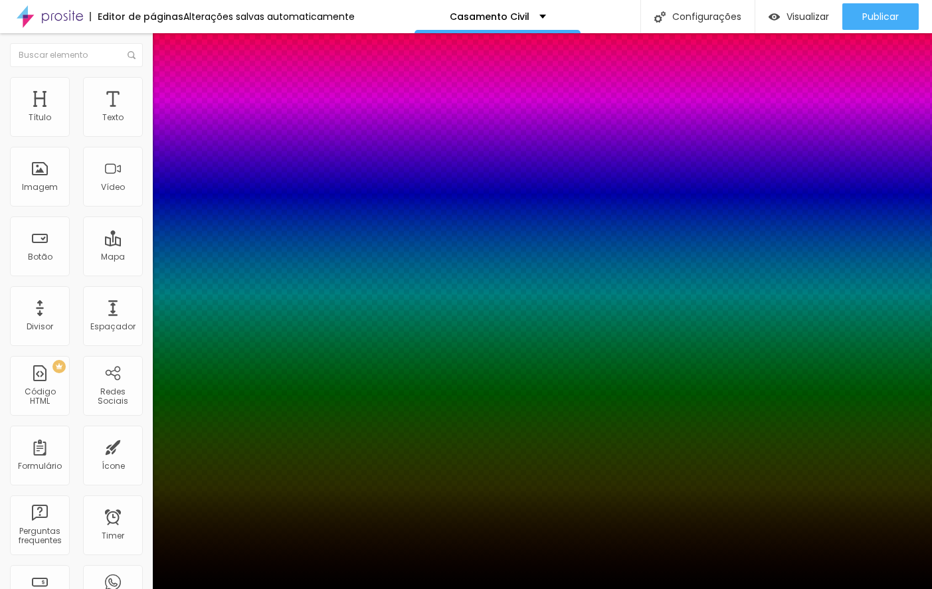
click at [140, 589] on div at bounding box center [466, 589] width 932 height 0
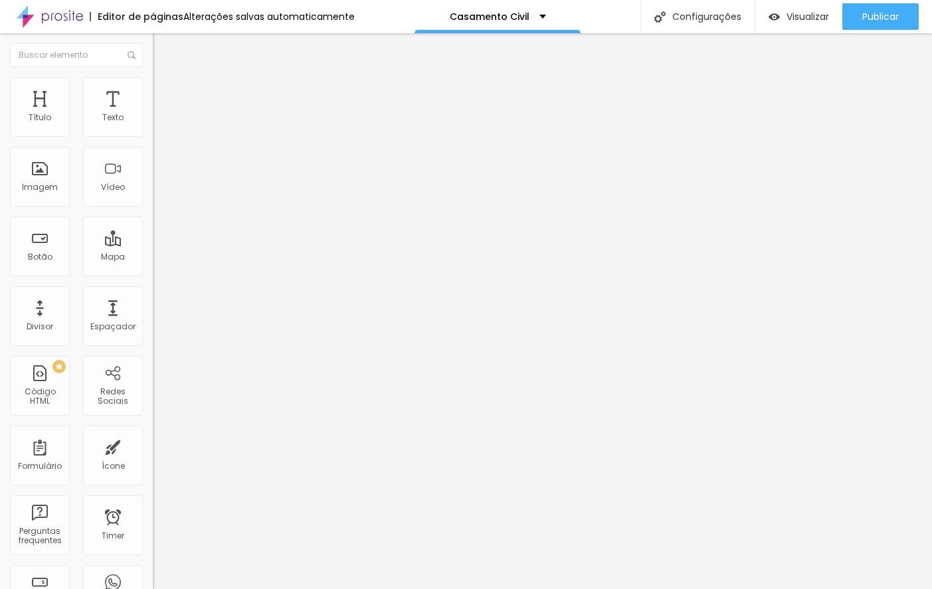
click at [158, 124] on icon "button" at bounding box center [162, 120] width 8 height 8
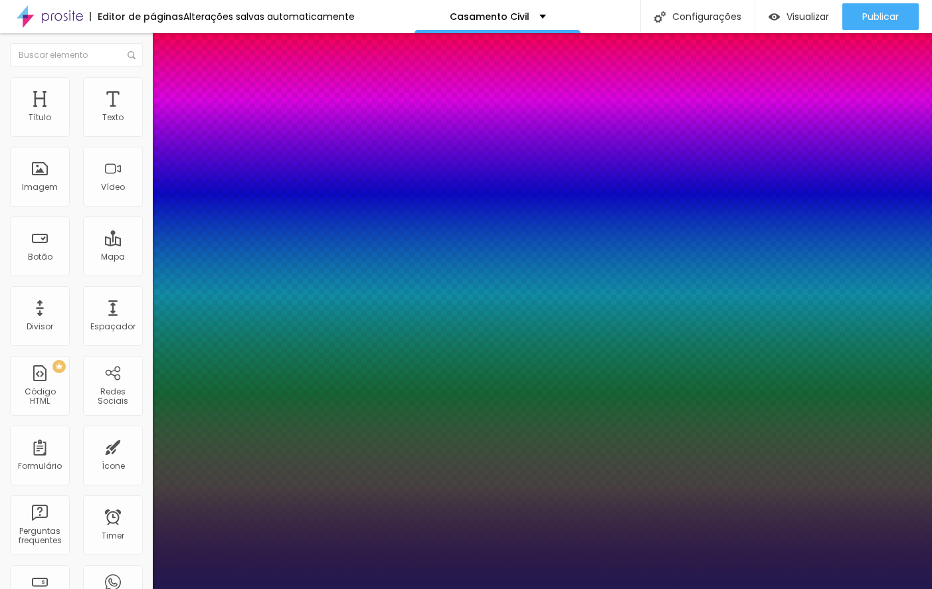
click at [229, 589] on div at bounding box center [466, 589] width 932 height 0
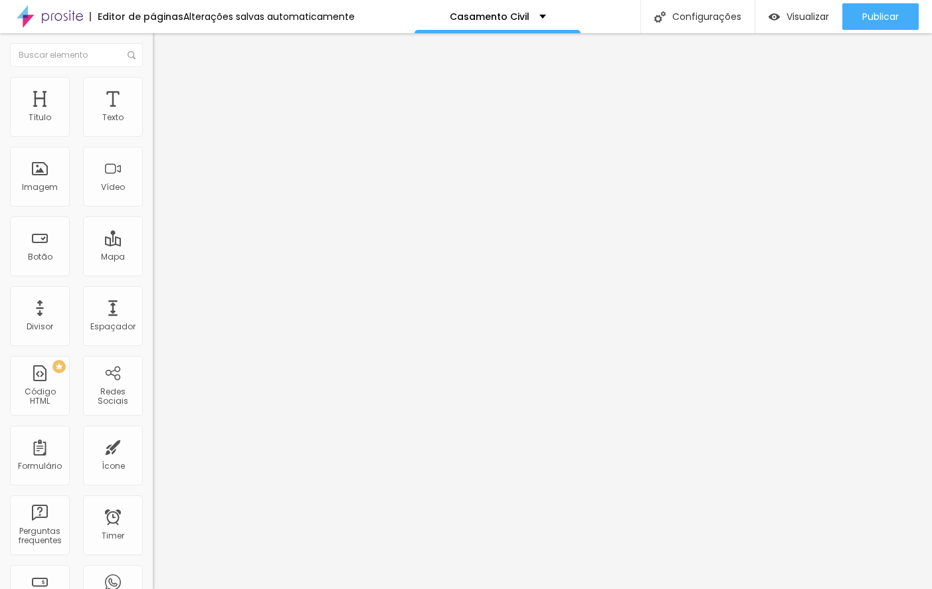
click at [158, 124] on icon "button" at bounding box center [162, 120] width 8 height 8
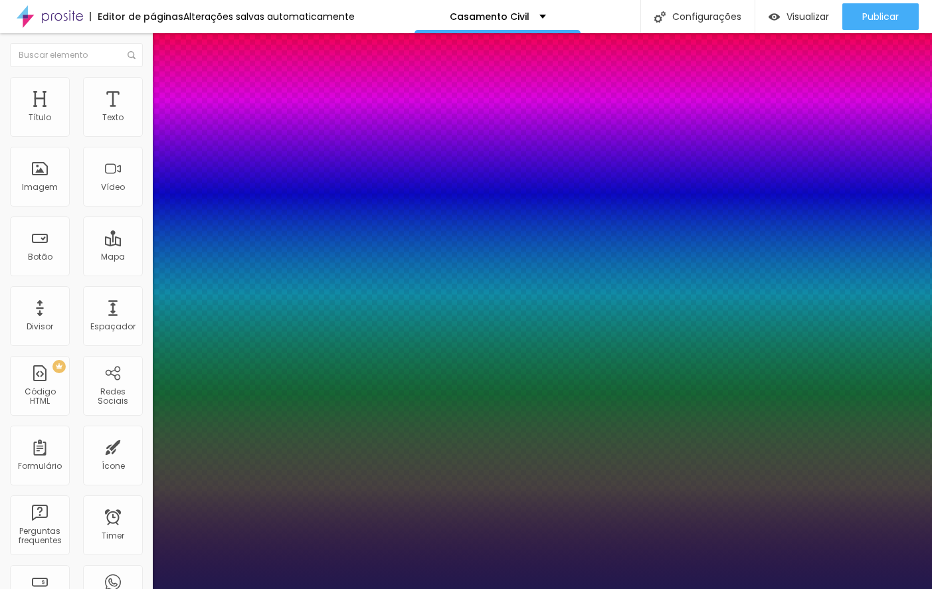
click at [398, 589] on div at bounding box center [466, 589] width 932 height 0
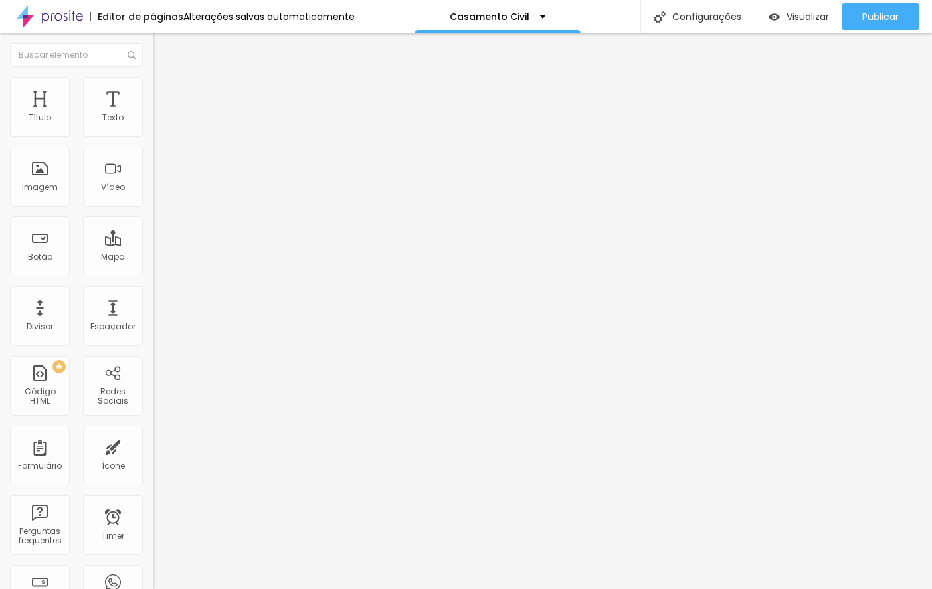
click at [153, 81] on img at bounding box center [159, 83] width 12 height 12
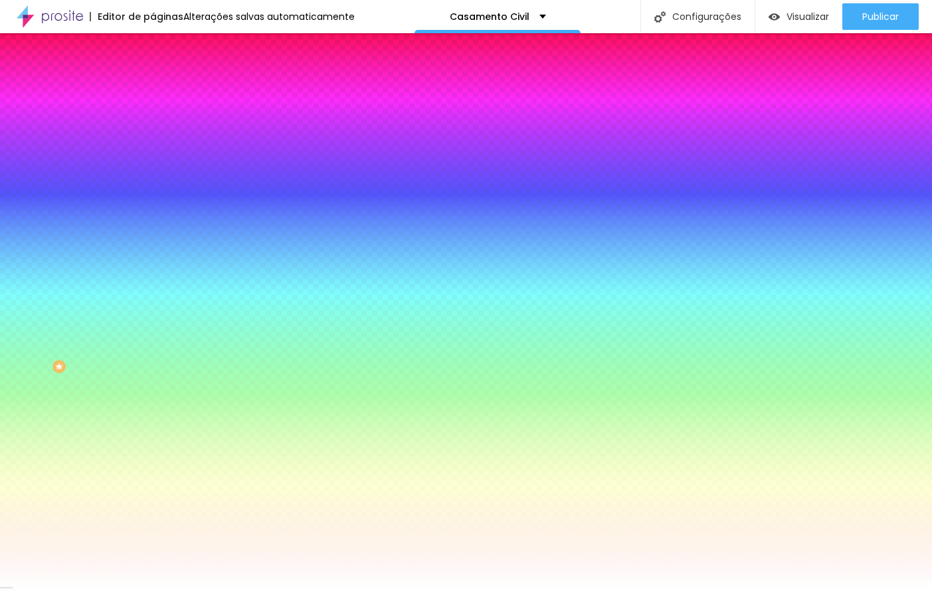
click at [153, 90] on li "Avançado" at bounding box center [229, 96] width 153 height 13
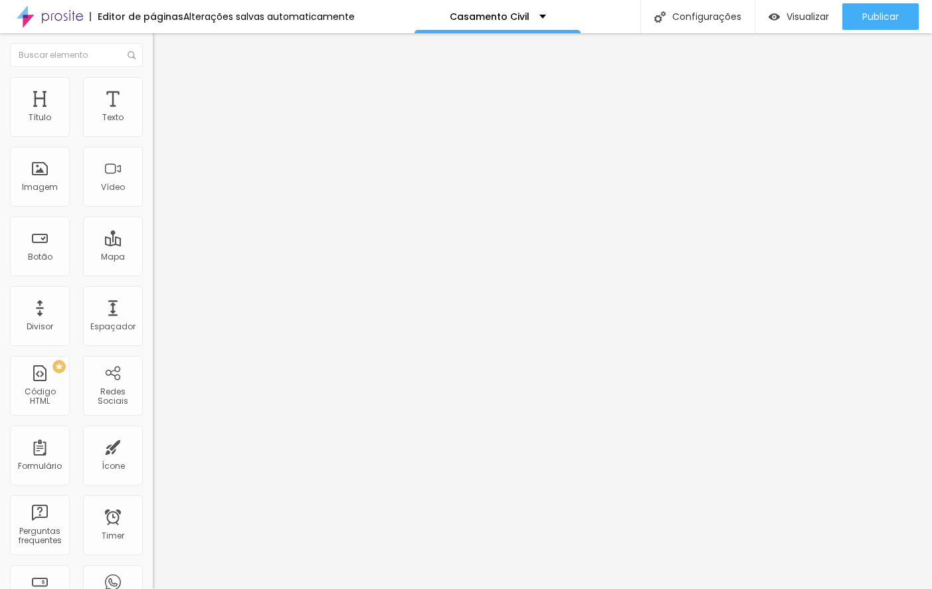
drag, startPoint x: 63, startPoint y: 157, endPoint x: 45, endPoint y: 152, distance: 18.5
click at [153, 446] on input "range" at bounding box center [196, 451] width 86 height 11
click at [153, 85] on li "Estilo" at bounding box center [229, 83] width 153 height 13
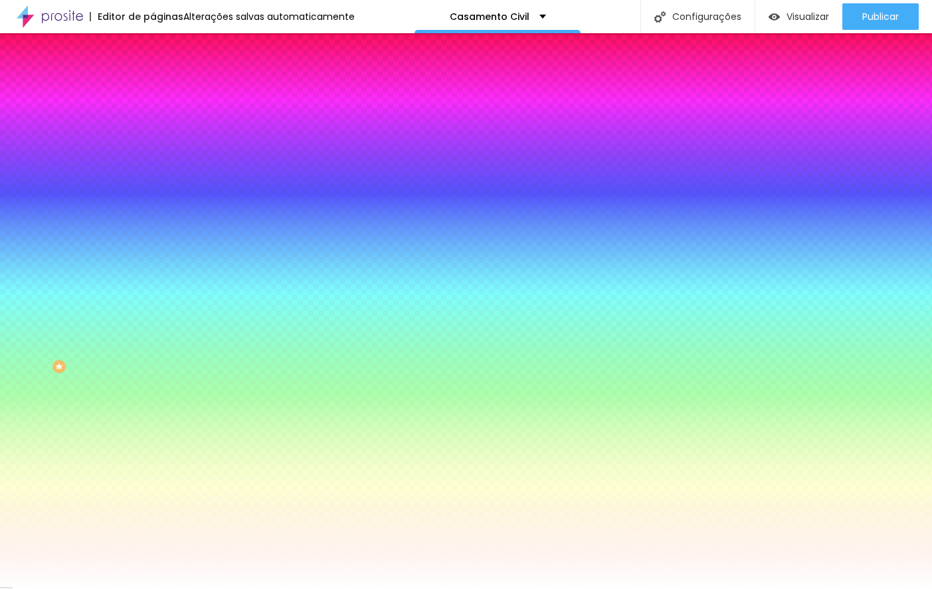
click at [153, 122] on span "Trocar imagem" at bounding box center [189, 116] width 72 height 11
click at [153, 90] on li "Avançado" at bounding box center [229, 96] width 153 height 13
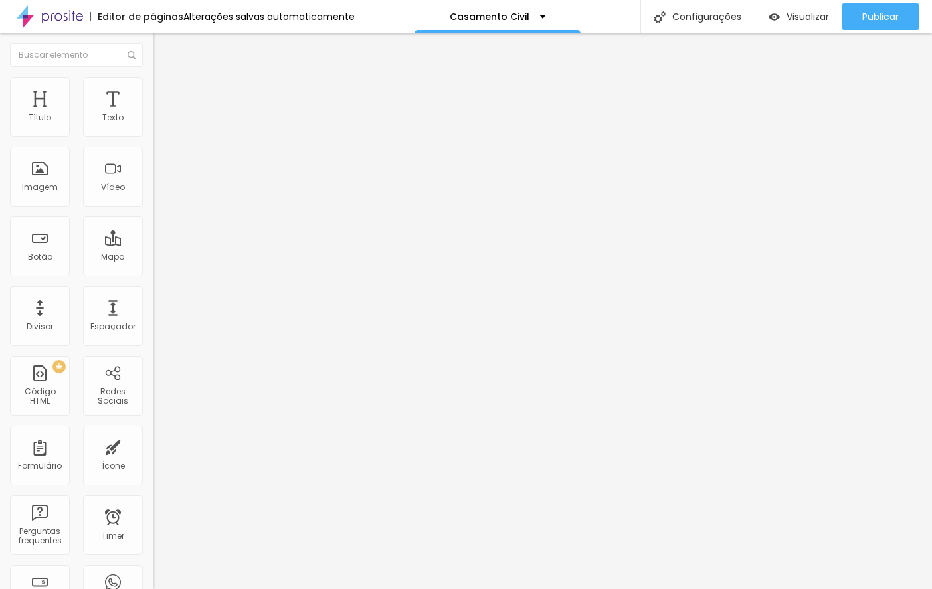
drag, startPoint x: 45, startPoint y: 155, endPoint x: 54, endPoint y: 159, distance: 11.0
click at [153, 446] on input "range" at bounding box center [196, 451] width 86 height 11
click at [803, 19] on span "Visualizar" at bounding box center [808, 16] width 43 height 11
click at [153, 446] on input "range" at bounding box center [196, 451] width 86 height 11
click at [801, 12] on span "Visualizar" at bounding box center [808, 16] width 43 height 11
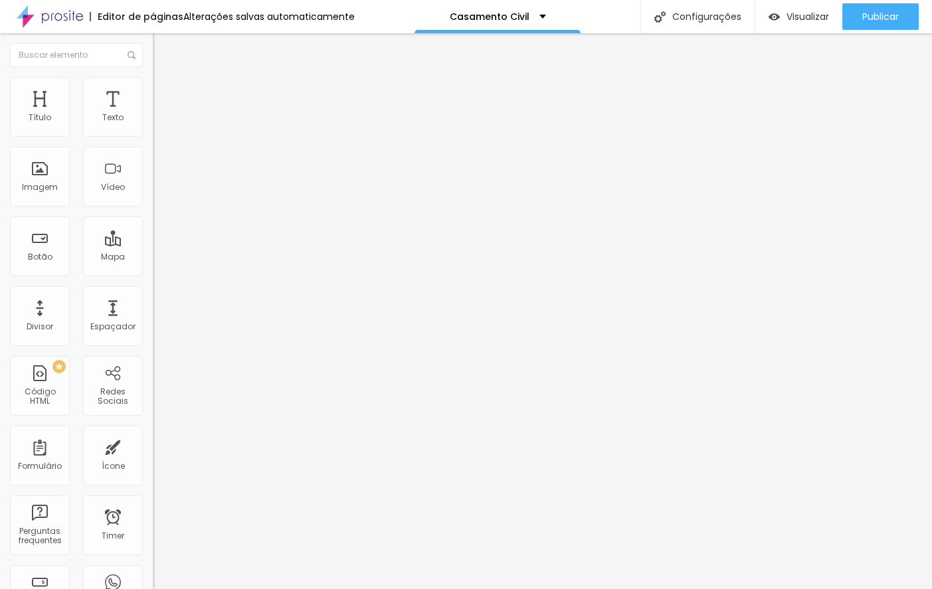
click at [153, 88] on li "Estilo" at bounding box center [229, 83] width 153 height 13
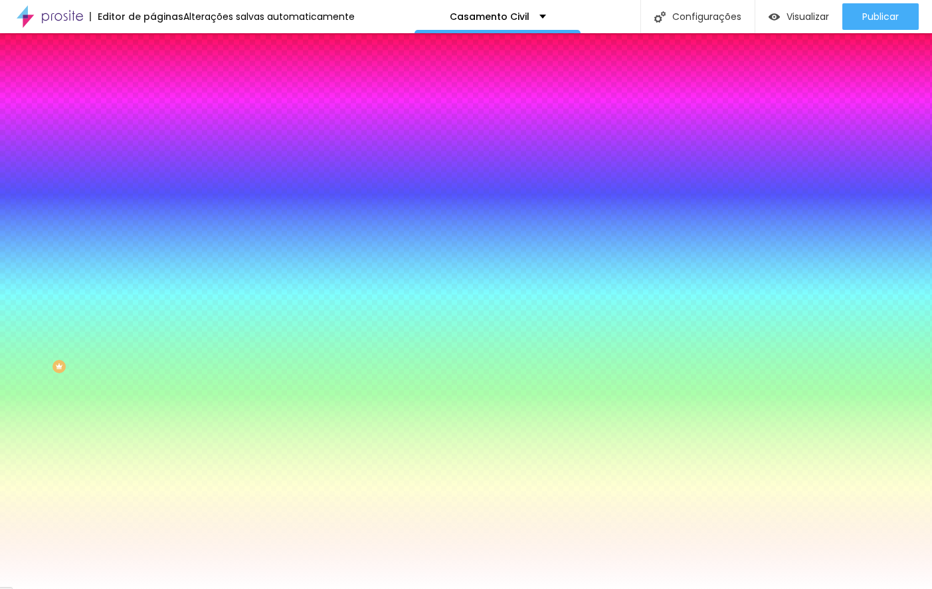
click at [153, 122] on span "Trocar imagem" at bounding box center [189, 116] width 72 height 11
click at [153, 90] on li "Avançado" at bounding box center [229, 96] width 153 height 13
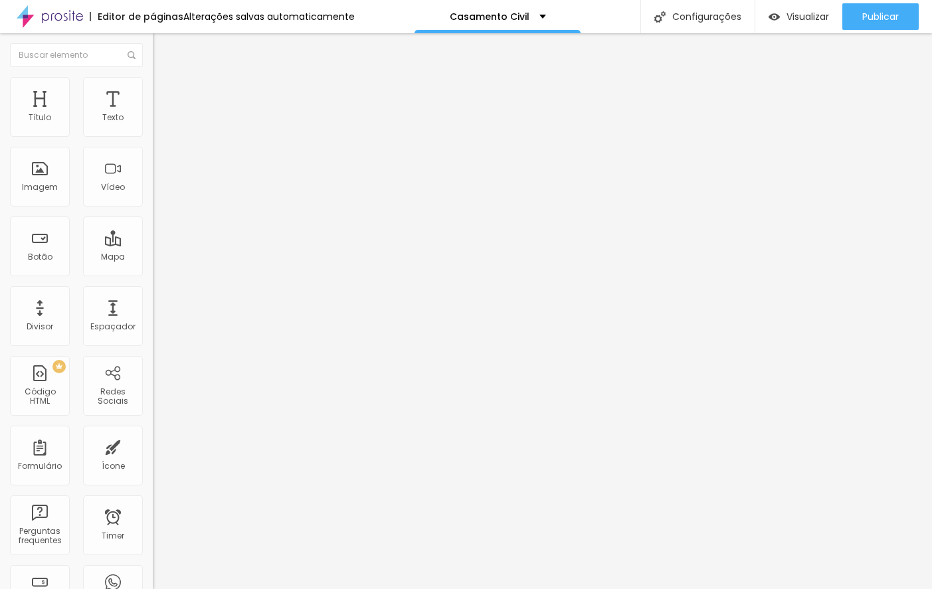
drag, startPoint x: 61, startPoint y: 155, endPoint x: 122, endPoint y: 143, distance: 62.4
click at [153, 446] on input "range" at bounding box center [196, 451] width 86 height 11
click at [821, 21] on span "Visualizar" at bounding box center [808, 16] width 43 height 11
click at [165, 92] on span "Estilo" at bounding box center [175, 85] width 21 height 11
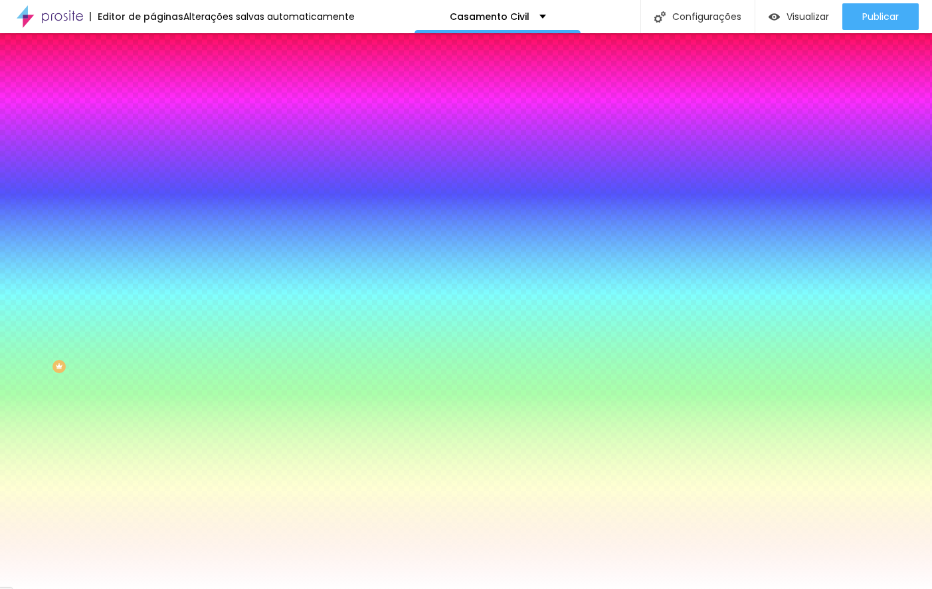
click at [153, 122] on span "Trocar imagem" at bounding box center [189, 116] width 72 height 11
click at [153, 90] on li "Avançado" at bounding box center [229, 96] width 153 height 13
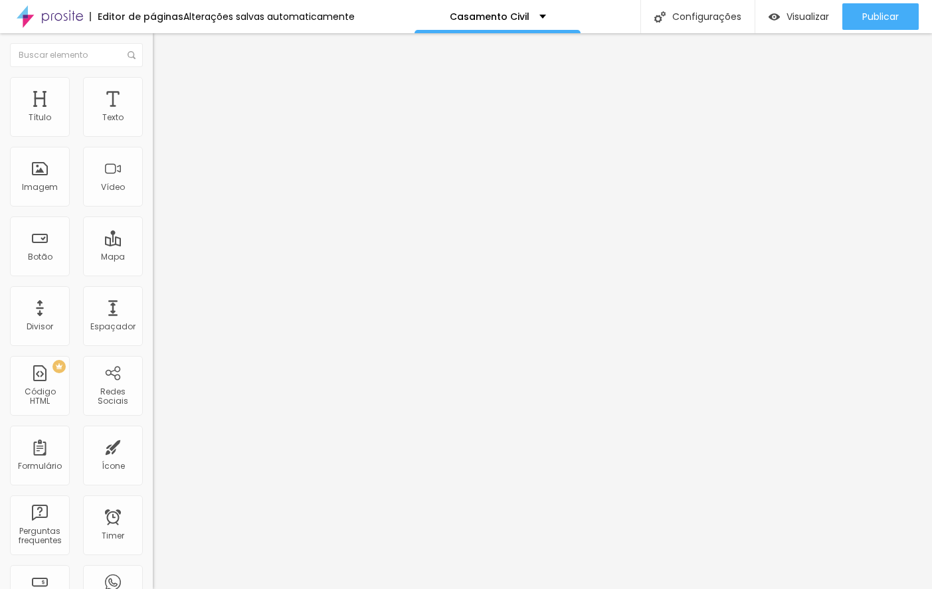
drag, startPoint x: 89, startPoint y: 157, endPoint x: 60, endPoint y: 159, distance: 29.3
click at [153, 446] on input "range" at bounding box center [196, 451] width 86 height 11
click at [797, 27] on div "Visualizar" at bounding box center [799, 16] width 60 height 27
click at [153, 128] on button "button" at bounding box center [162, 121] width 19 height 14
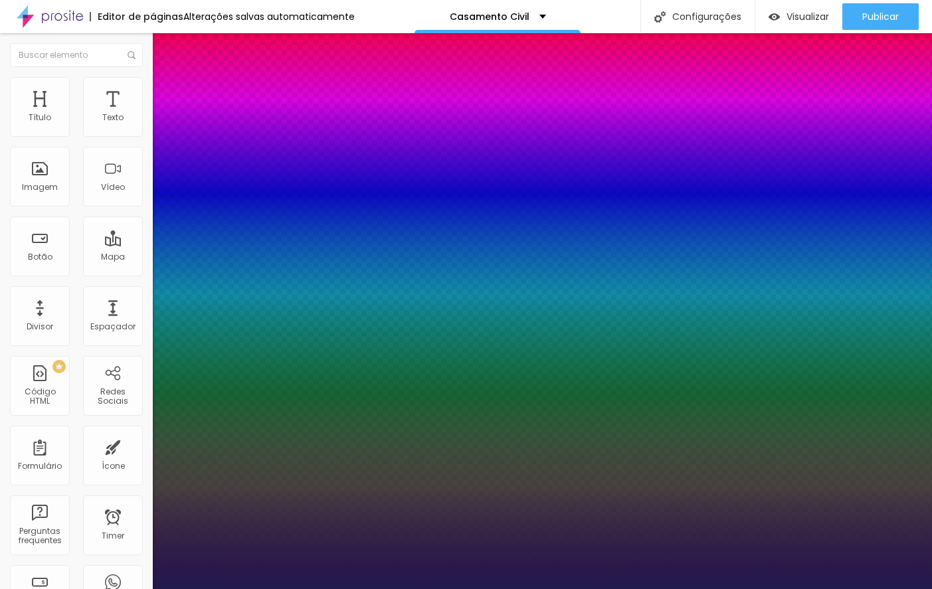
click at [427, 589] on div at bounding box center [466, 589] width 932 height 0
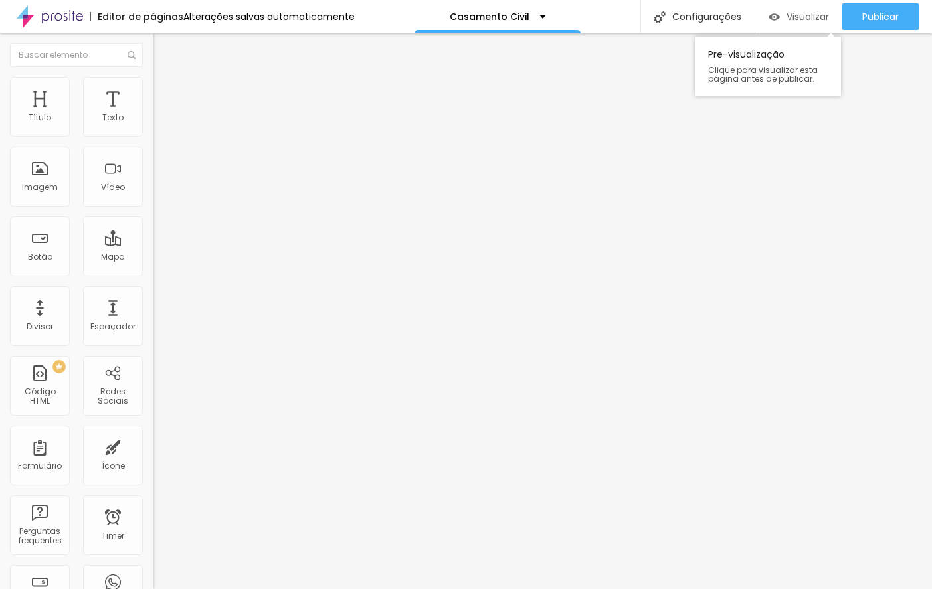
click at [811, 16] on span "Visualizar" at bounding box center [808, 16] width 43 height 11
click at [153, 128] on button "button" at bounding box center [162, 121] width 19 height 14
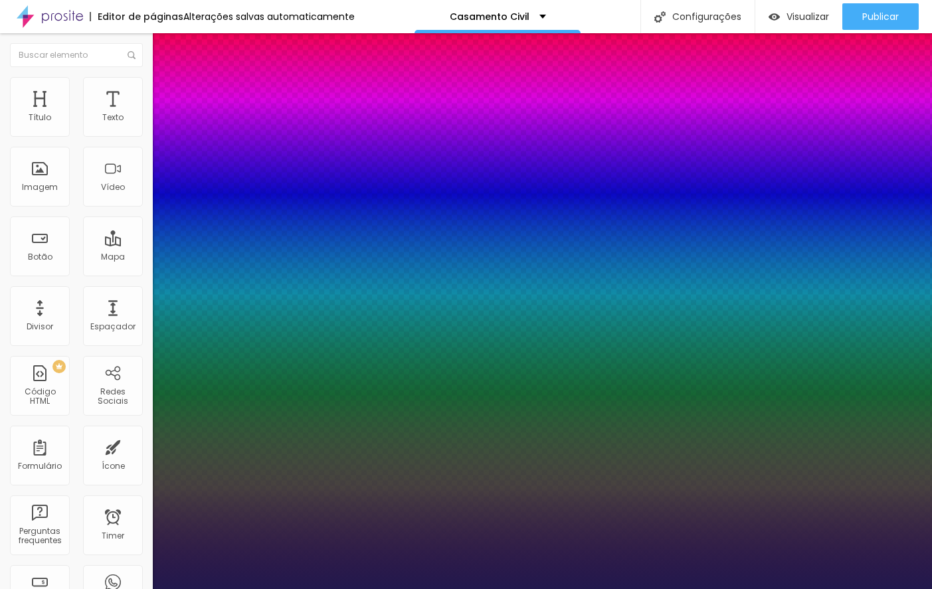
click at [367, 589] on div at bounding box center [466, 589] width 932 height 0
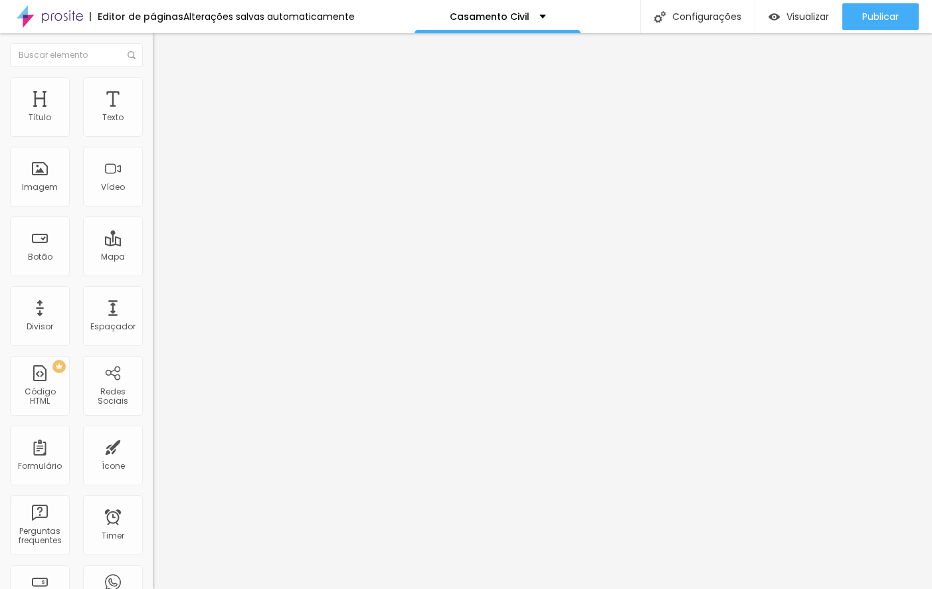
click at [153, 78] on img at bounding box center [159, 83] width 12 height 12
click at [153, 245] on input "range" at bounding box center [196, 250] width 86 height 11
click at [153, 433] on input "range" at bounding box center [196, 438] width 86 height 11
click at [800, 17] on span "Visualizar" at bounding box center [808, 16] width 43 height 11
click at [165, 89] on span "Estilo" at bounding box center [175, 85] width 21 height 11
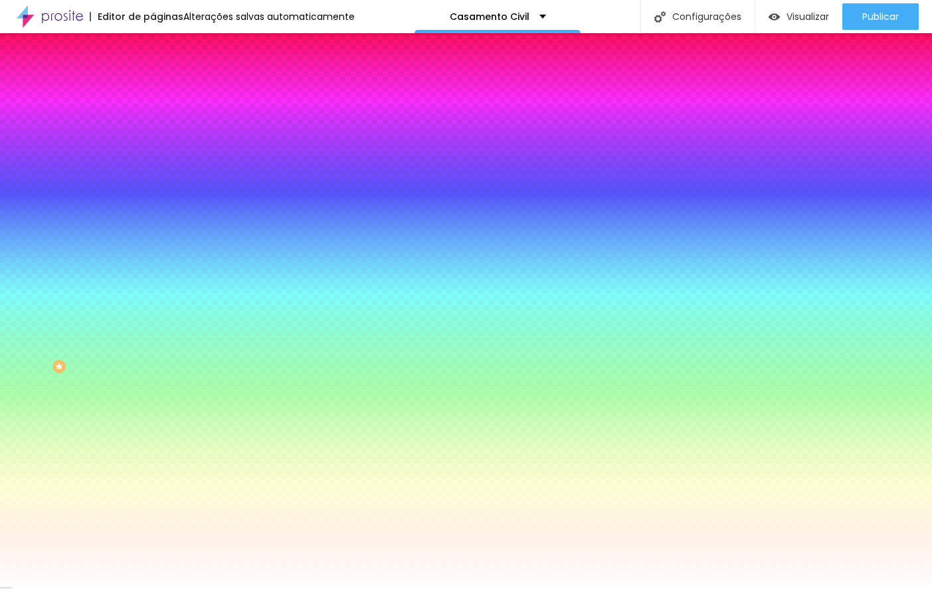
click at [153, 122] on span "Trocar imagem" at bounding box center [189, 116] width 72 height 11
click at [153, 90] on li "Avançado" at bounding box center [229, 96] width 153 height 13
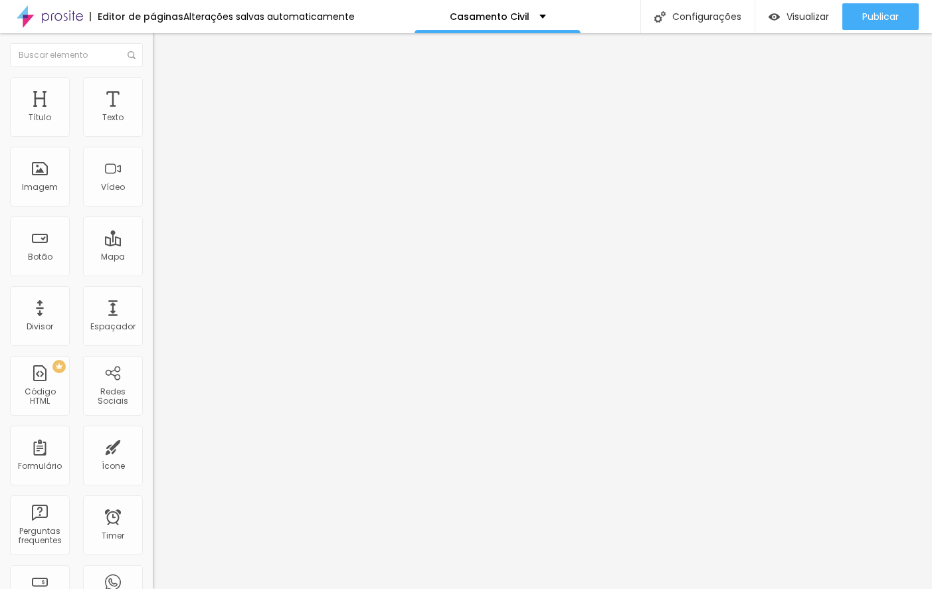
click at [153, 90] on img at bounding box center [159, 96] width 12 height 12
drag, startPoint x: 62, startPoint y: 159, endPoint x: 52, endPoint y: 159, distance: 10.0
click at [153, 446] on input "range" at bounding box center [196, 451] width 86 height 11
click at [809, 22] on span "Visualizar" at bounding box center [808, 16] width 43 height 11
drag, startPoint x: 43, startPoint y: 130, endPoint x: 11, endPoint y: 133, distance: 32.0
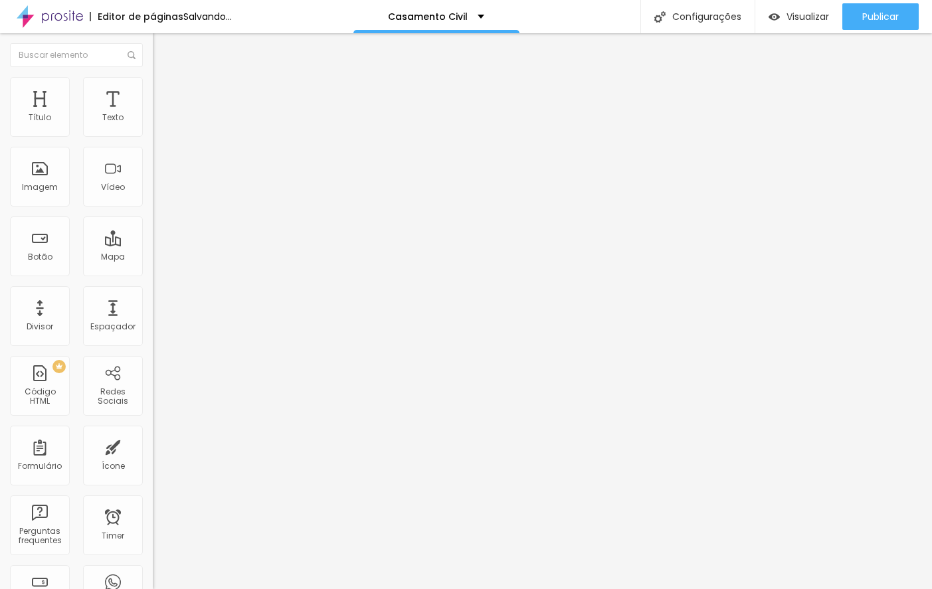
click at [153, 258] on input "range" at bounding box center [196, 263] width 86 height 11
drag, startPoint x: 49, startPoint y: 159, endPoint x: 42, endPoint y: 160, distance: 7.3
click at [153, 446] on input "range" at bounding box center [196, 451] width 86 height 11
click at [58, 188] on div "Imagem" at bounding box center [40, 177] width 60 height 60
click at [153, 83] on img at bounding box center [159, 83] width 12 height 12
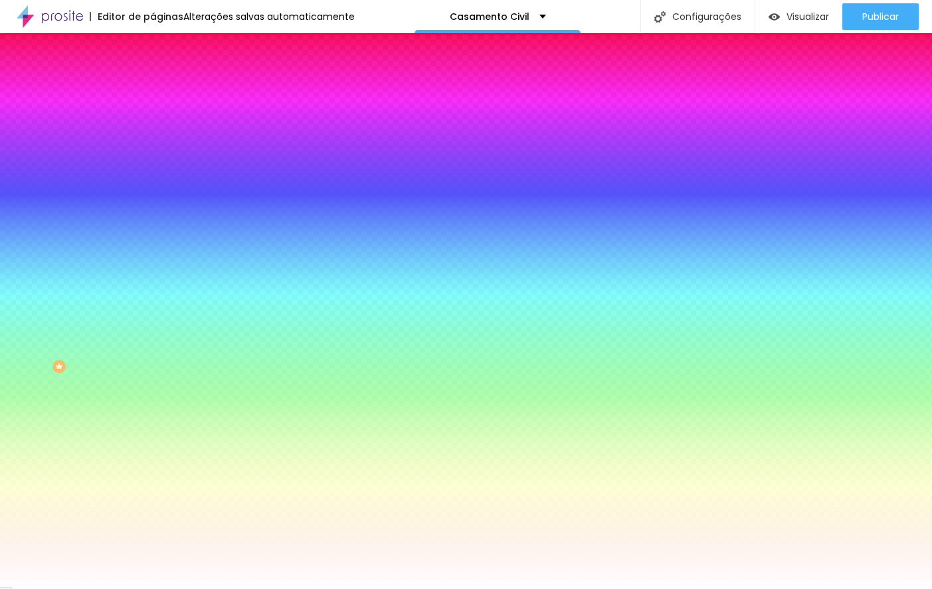
click at [153, 138] on span "Parallax" at bounding box center [169, 132] width 33 height 11
click at [153, 146] on span "Nenhum" at bounding box center [170, 140] width 35 height 11
click at [153, 76] on img at bounding box center [159, 70] width 12 height 12
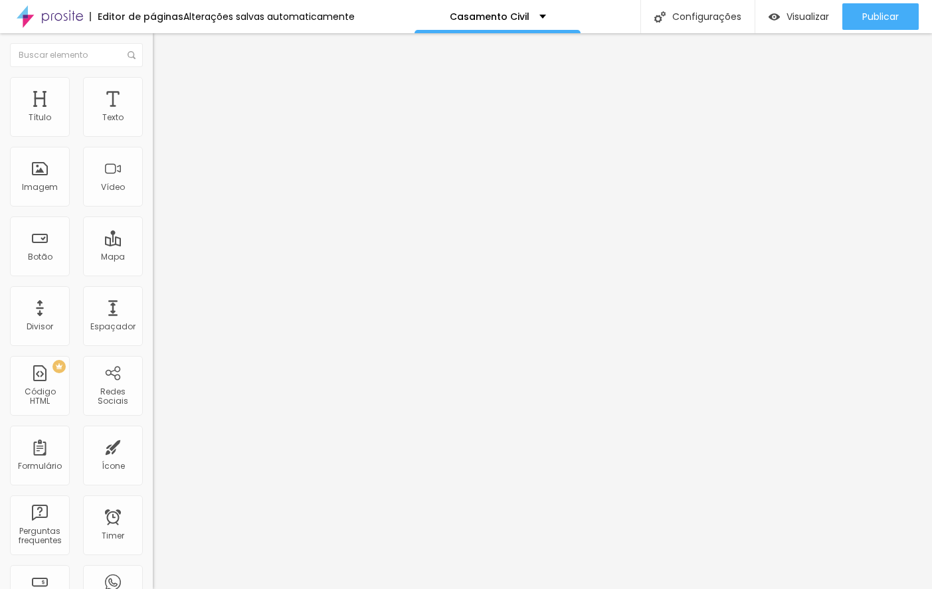
click at [158, 124] on icon "button" at bounding box center [162, 120] width 8 height 8
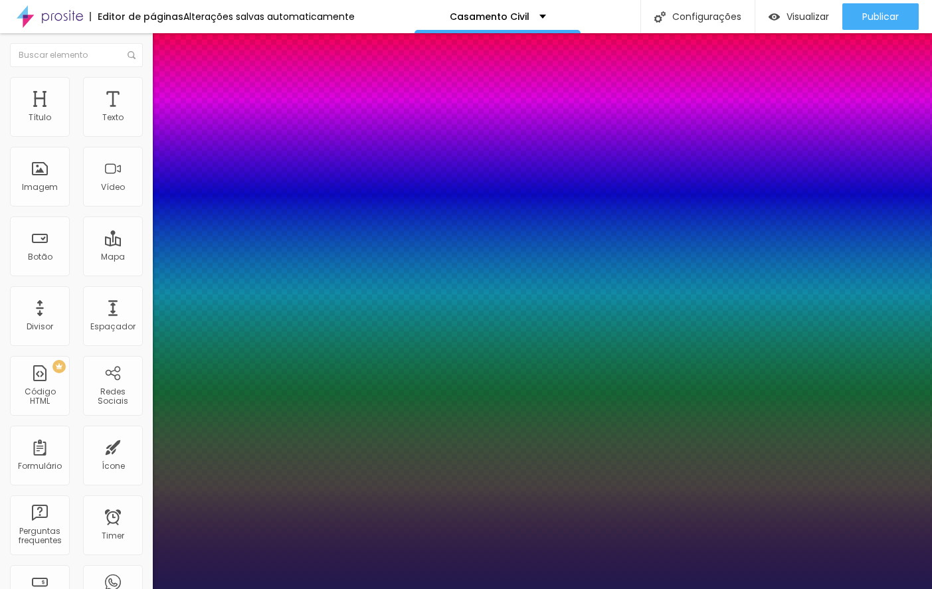
drag, startPoint x: 215, startPoint y: 227, endPoint x: 189, endPoint y: 230, distance: 25.5
click at [113, 589] on div at bounding box center [466, 589] width 932 height 0
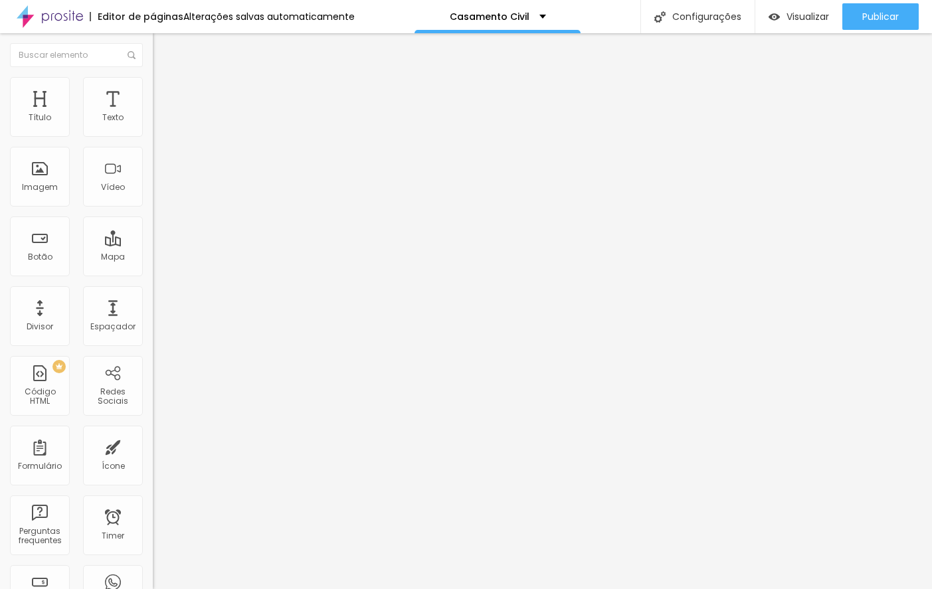
click at [153, 84] on img at bounding box center [159, 83] width 12 height 12
drag, startPoint x: 31, startPoint y: 129, endPoint x: 159, endPoint y: 157, distance: 130.7
click at [159, 245] on input "range" at bounding box center [196, 250] width 86 height 11
drag, startPoint x: 110, startPoint y: 129, endPoint x: 91, endPoint y: 128, distance: 18.6
click at [153, 245] on input "range" at bounding box center [196, 250] width 86 height 11
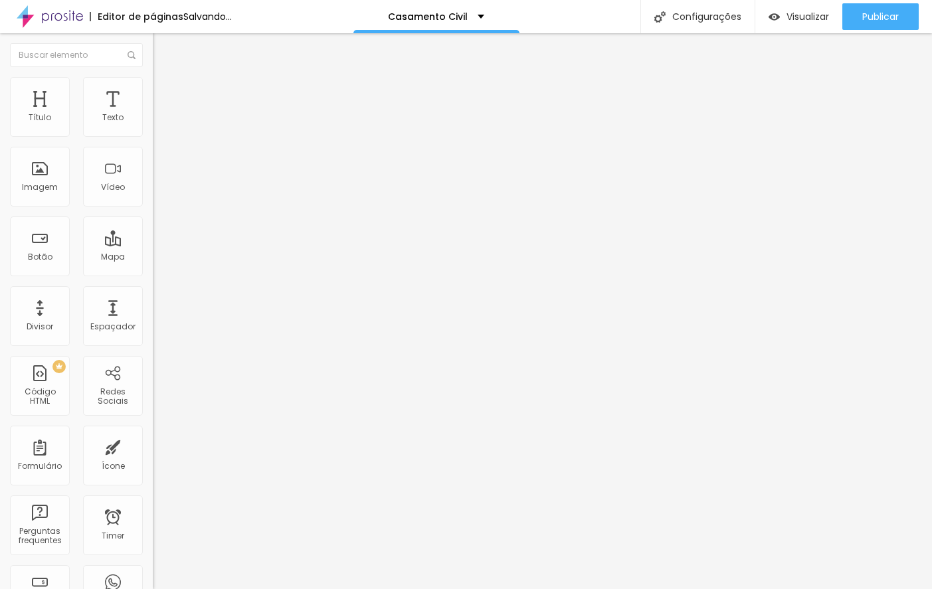
drag, startPoint x: 35, startPoint y: 154, endPoint x: 263, endPoint y: 136, distance: 228.7
click at [239, 433] on input "range" at bounding box center [196, 438] width 86 height 11
click at [153, 128] on button "button" at bounding box center [162, 121] width 19 height 14
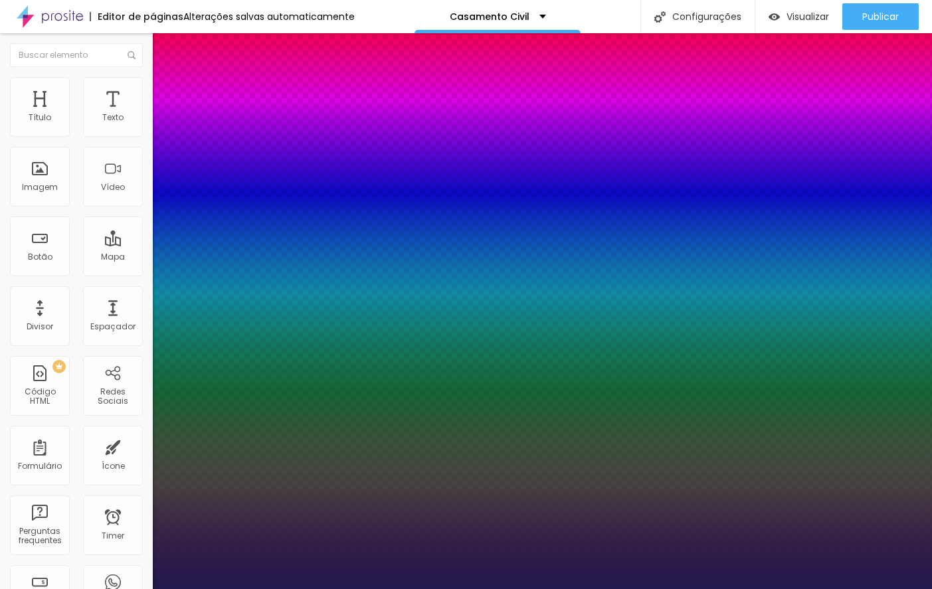
click at [112, 589] on div at bounding box center [466, 589] width 932 height 0
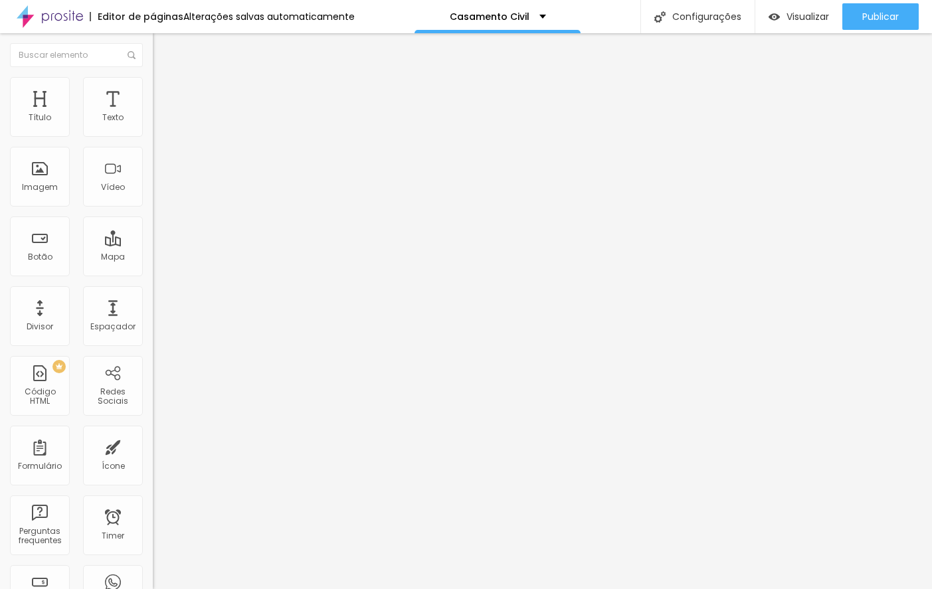
click at [165, 92] on span "Avançado" at bounding box center [187, 85] width 44 height 11
drag, startPoint x: 112, startPoint y: 158, endPoint x: 15, endPoint y: 174, distance: 98.3
click at [153, 433] on input "range" at bounding box center [196, 438] width 86 height 11
drag, startPoint x: 92, startPoint y: 127, endPoint x: 80, endPoint y: 163, distance: 38.3
click at [153, 245] on input "range" at bounding box center [196, 250] width 86 height 11
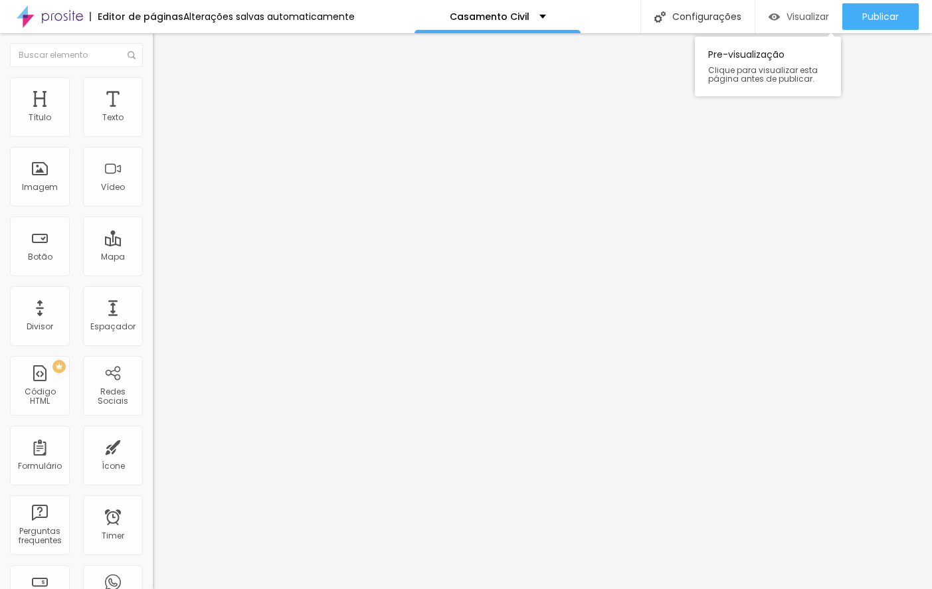
click at [805, 5] on div "Visualizar" at bounding box center [799, 16] width 60 height 27
click at [165, 96] on span "Avançado" at bounding box center [187, 99] width 44 height 11
drag, startPoint x: 40, startPoint y: 156, endPoint x: 47, endPoint y: 160, distance: 8.3
click at [153, 446] on input "range" at bounding box center [196, 451] width 86 height 11
click at [791, 11] on span "Visualizar" at bounding box center [808, 16] width 43 height 11
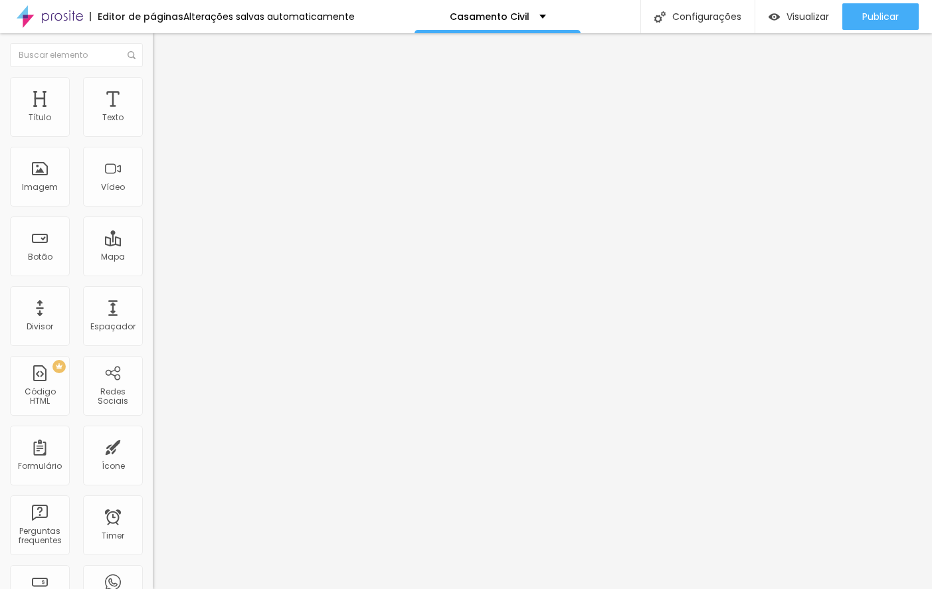
click at [158, 124] on icon "button" at bounding box center [159, 122] width 3 height 3
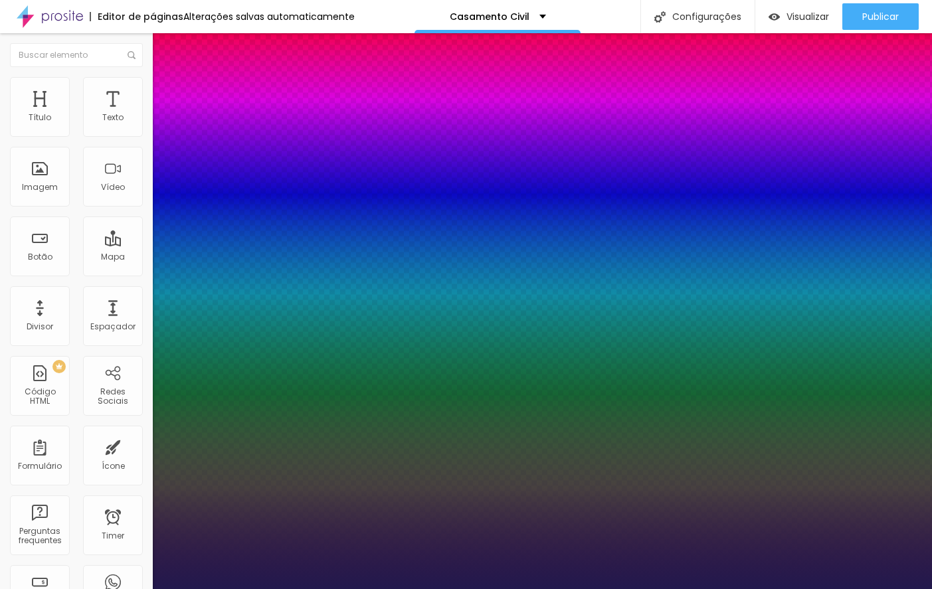
click at [210, 589] on div at bounding box center [466, 589] width 932 height 0
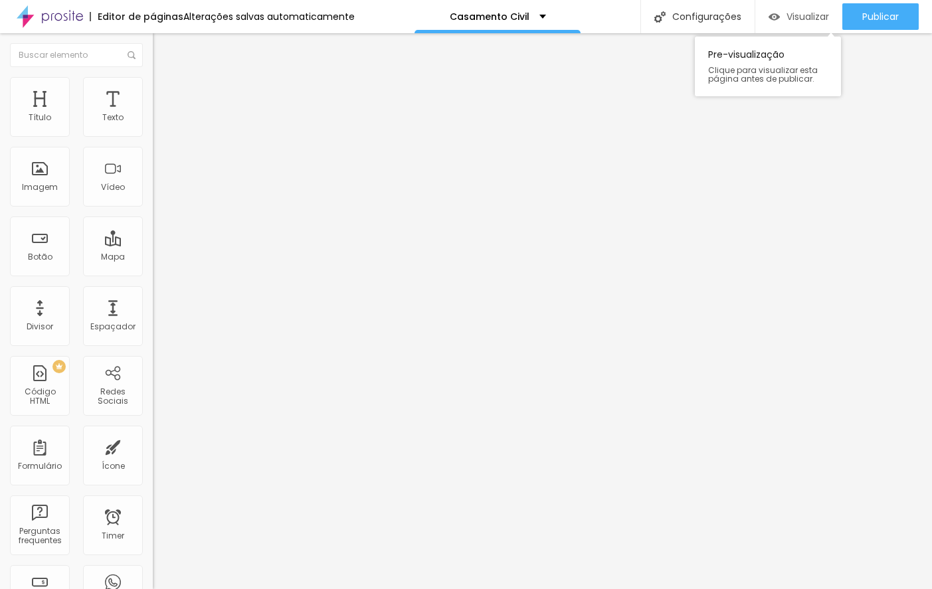
click at [805, 17] on span "Visualizar" at bounding box center [808, 16] width 43 height 11
click at [159, 122] on icon "button" at bounding box center [161, 119] width 5 height 5
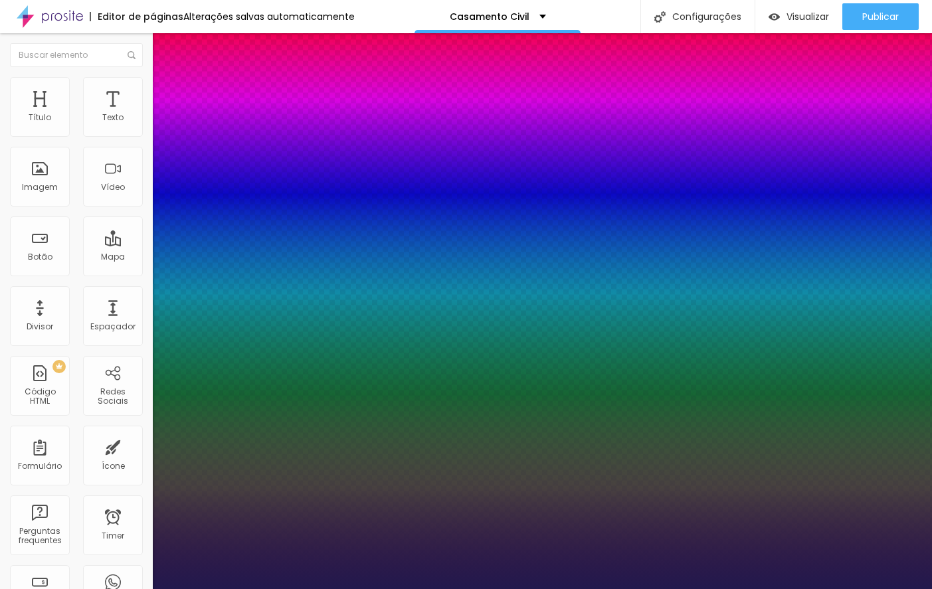
drag, startPoint x: 216, startPoint y: 320, endPoint x: 207, endPoint y: 316, distance: 10.1
click at [279, 589] on div at bounding box center [466, 589] width 932 height 0
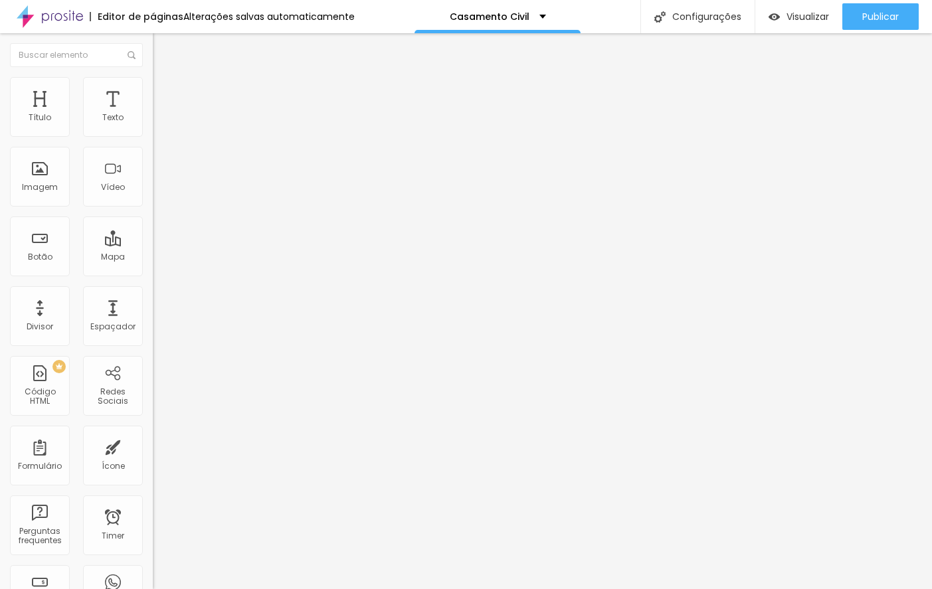
click at [153, 87] on li "Avançado" at bounding box center [229, 83] width 153 height 13
drag, startPoint x: 84, startPoint y: 129, endPoint x: 95, endPoint y: 140, distance: 15.0
click at [153, 245] on input "range" at bounding box center [196, 250] width 86 height 11
click at [802, 4] on div "Visualizar" at bounding box center [799, 16] width 60 height 27
click at [797, 9] on div "Visualizar" at bounding box center [799, 16] width 60 height 27
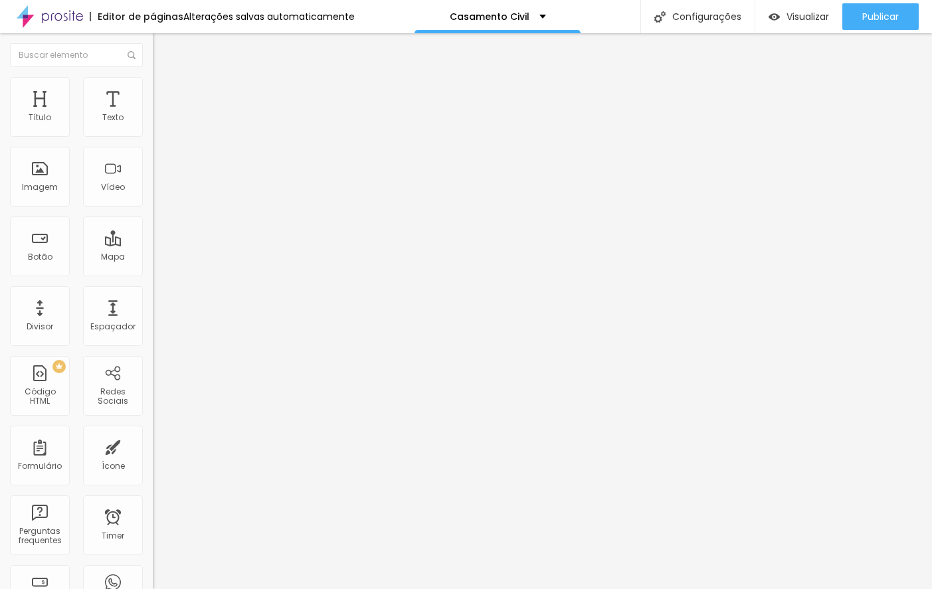
click at [153, 86] on li "Estilo" at bounding box center [229, 83] width 153 height 13
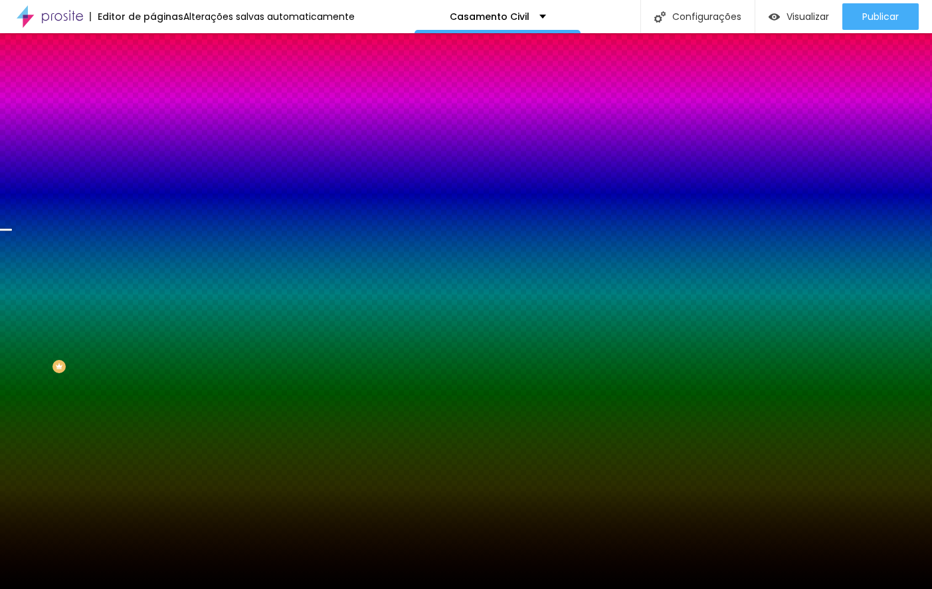
click at [153, 122] on span "Trocar imagem" at bounding box center [189, 116] width 72 height 11
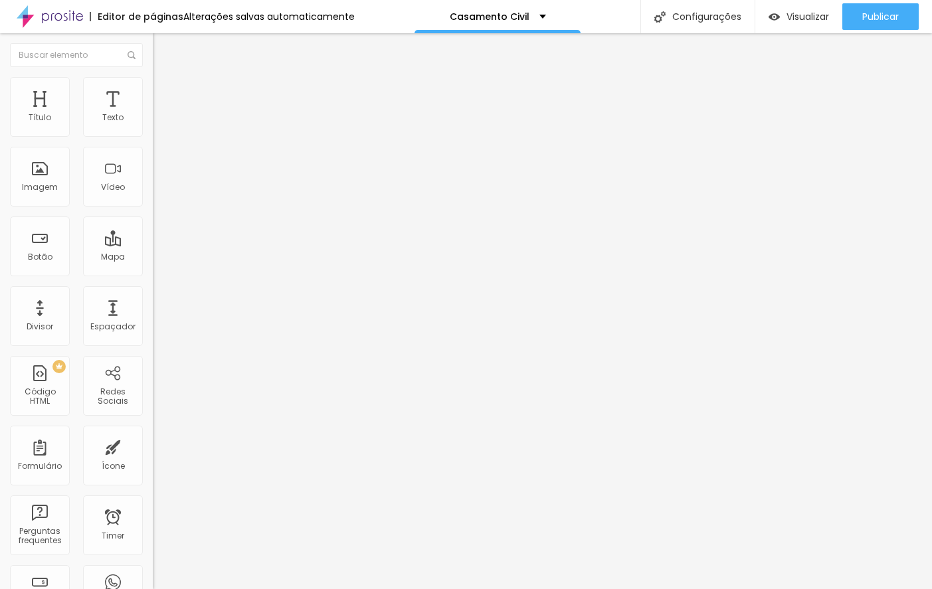
click at [158, 124] on icon "button" at bounding box center [162, 120] width 8 height 8
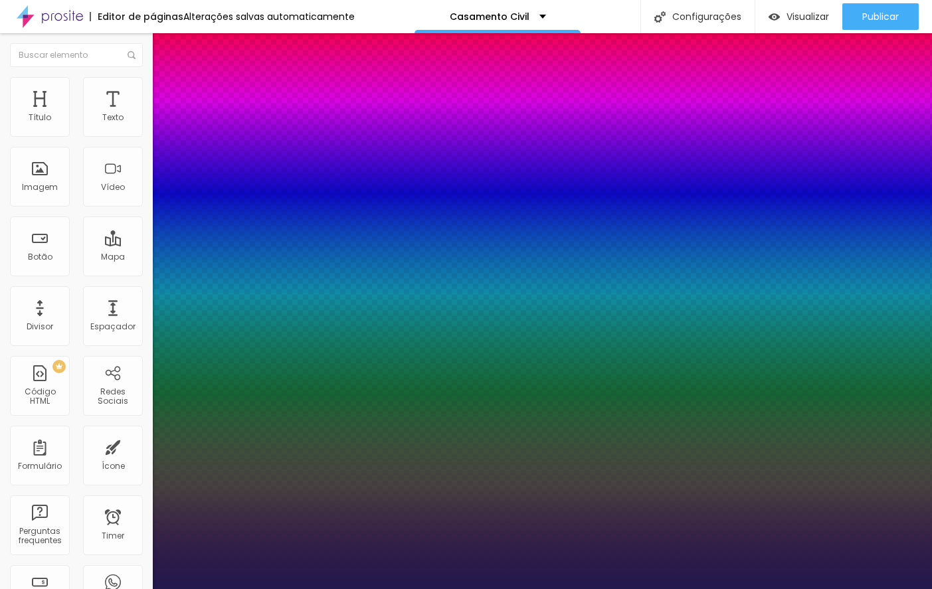
drag, startPoint x: 171, startPoint y: 256, endPoint x: 160, endPoint y: 257, distance: 11.3
drag, startPoint x: 224, startPoint y: 318, endPoint x: 292, endPoint y: 309, distance: 68.3
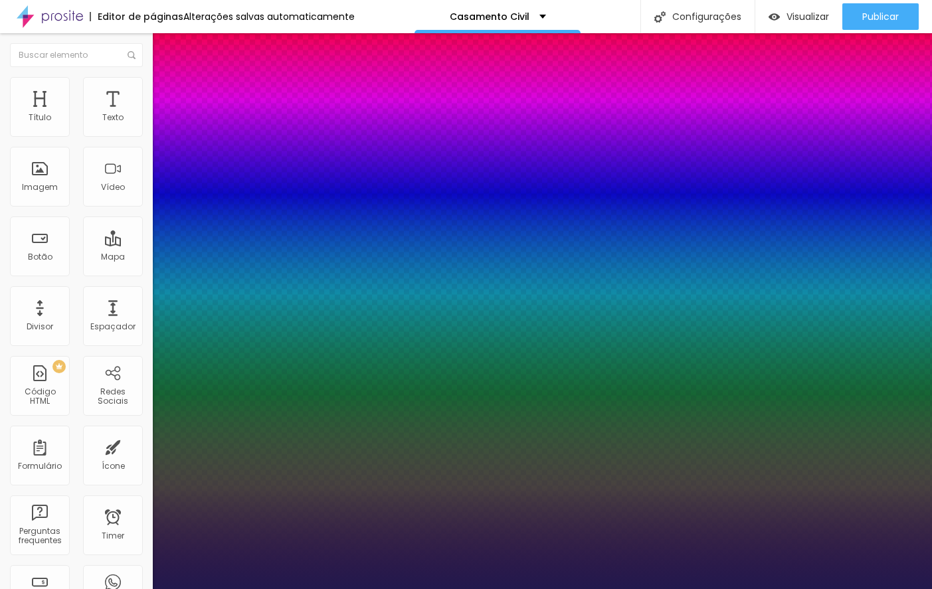
click at [339, 589] on div at bounding box center [466, 589] width 932 height 0
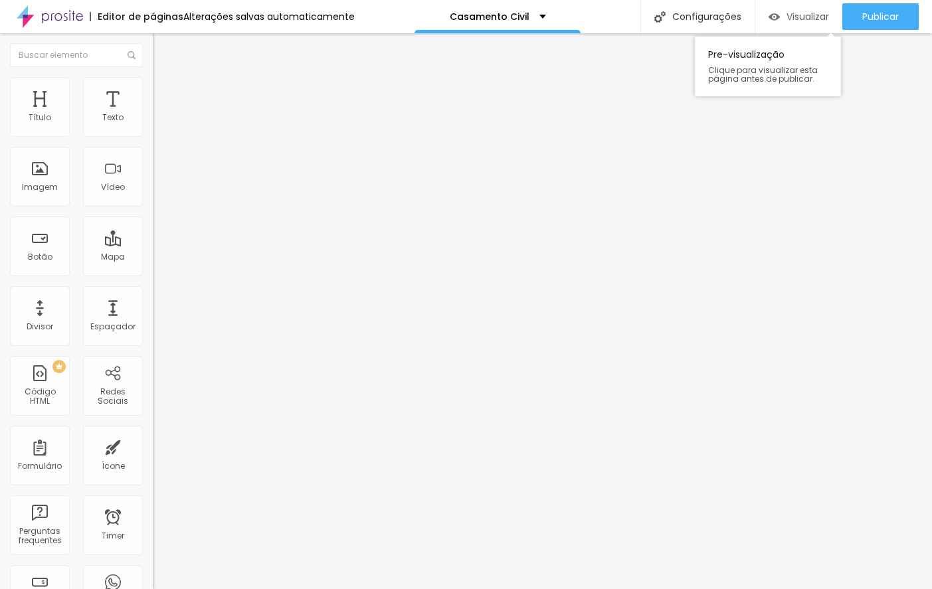
click at [805, 14] on span "Visualizar" at bounding box center [808, 16] width 43 height 11
click at [153, 114] on span "Trocar imagem" at bounding box center [189, 108] width 72 height 11
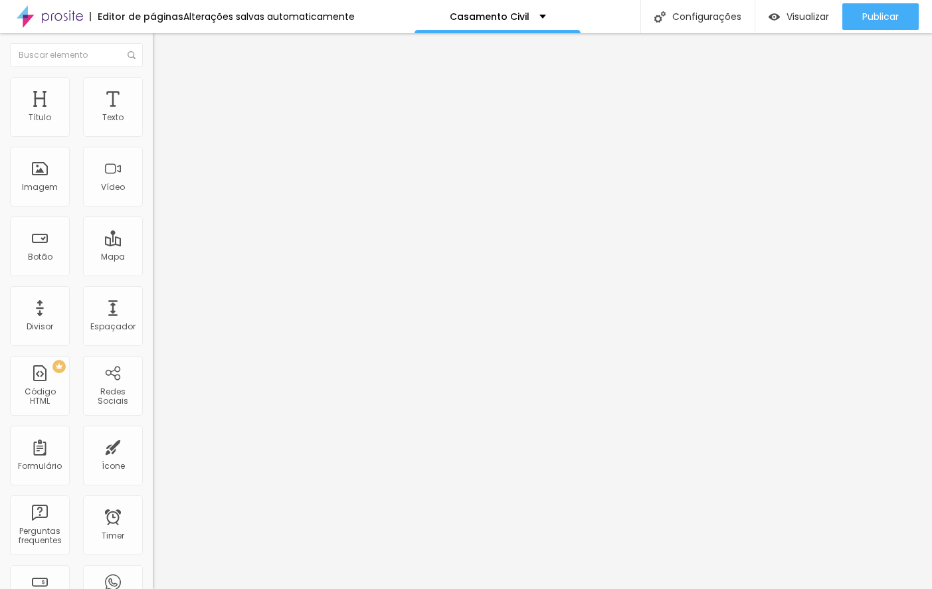
click at [153, 208] on span "16:9 Cinema" at bounding box center [178, 202] width 50 height 11
click at [165, 96] on span "Avançado" at bounding box center [187, 99] width 44 height 11
click at [153, 446] on input "range" at bounding box center [196, 451] width 86 height 11
click at [165, 90] on span "Estilo" at bounding box center [175, 85] width 21 height 11
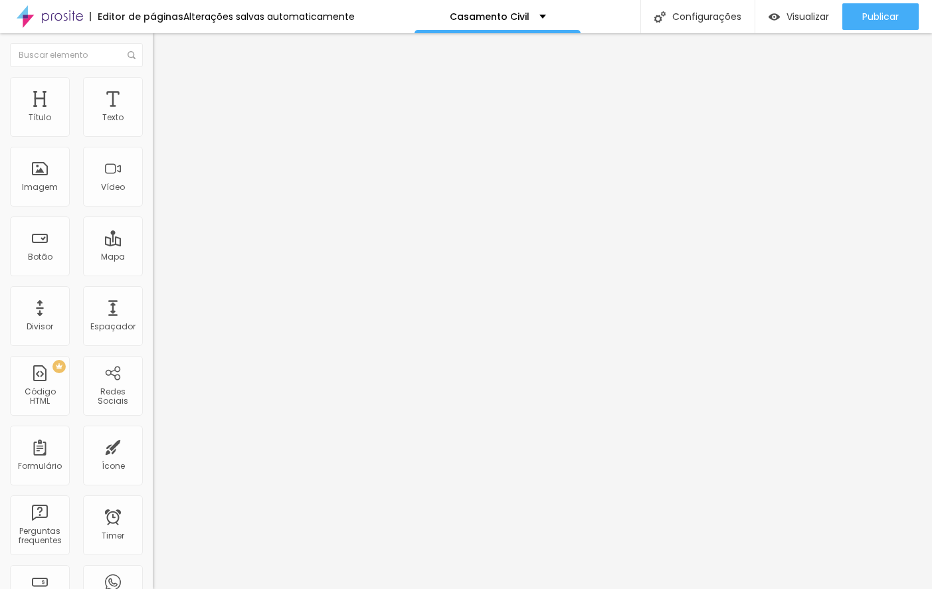
click at [165, 78] on span "Conteúdo" at bounding box center [185, 72] width 41 height 11
click at [165, 94] on span "Avançado" at bounding box center [187, 99] width 44 height 11
click at [153, 84] on img at bounding box center [159, 83] width 12 height 12
click at [153, 136] on input "range" at bounding box center [196, 131] width 86 height 11
drag, startPoint x: 32, startPoint y: 167, endPoint x: 17, endPoint y: 164, distance: 15.0
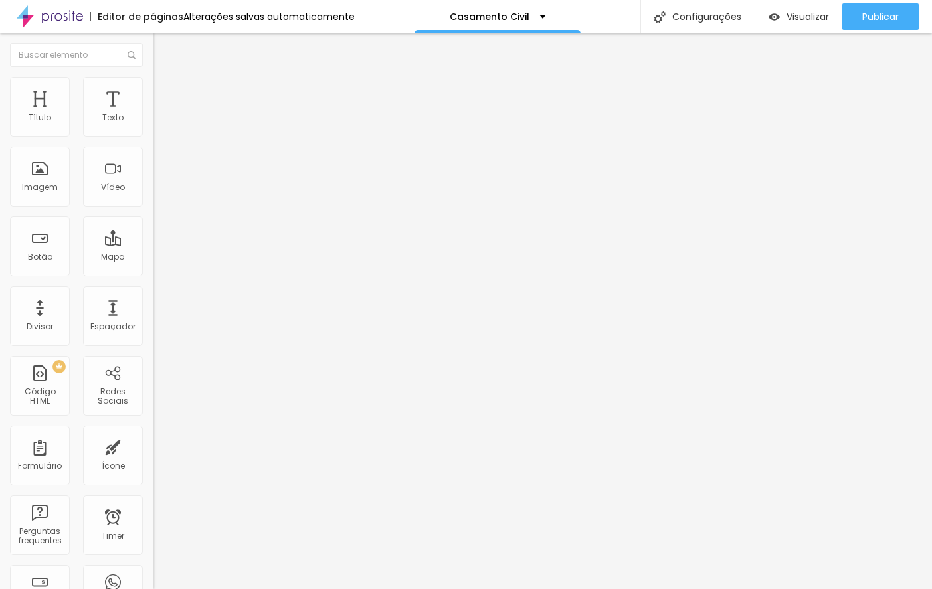
click at [153, 292] on input "range" at bounding box center [196, 297] width 86 height 11
click at [153, 90] on li "Avançado" at bounding box center [229, 96] width 153 height 13
click at [153, 77] on li "Conteúdo" at bounding box center [229, 70] width 153 height 13
click at [153, 208] on span "16:9 Cinema" at bounding box center [178, 202] width 50 height 11
click at [153, 227] on div "Padrão 4:3" at bounding box center [229, 223] width 153 height 8
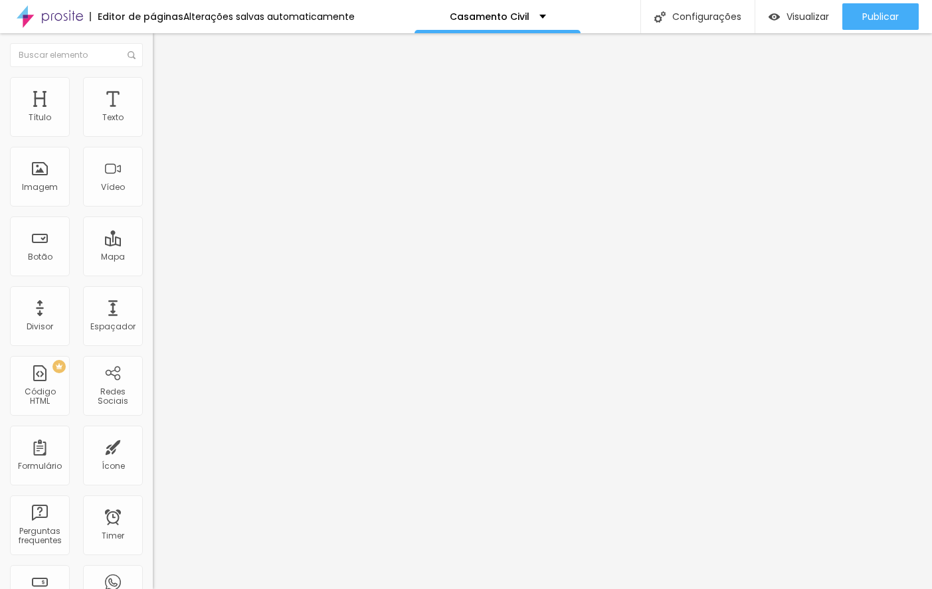
click at [153, 216] on span "Cinema" at bounding box center [169, 210] width 33 height 11
click at [153, 237] on span "Quadrado" at bounding box center [174, 230] width 43 height 11
click at [153, 243] on div "Original" at bounding box center [229, 239] width 153 height 8
click at [163, 47] on img "button" at bounding box center [168, 48] width 11 height 11
click at [165, 92] on span "Estilo" at bounding box center [175, 85] width 21 height 11
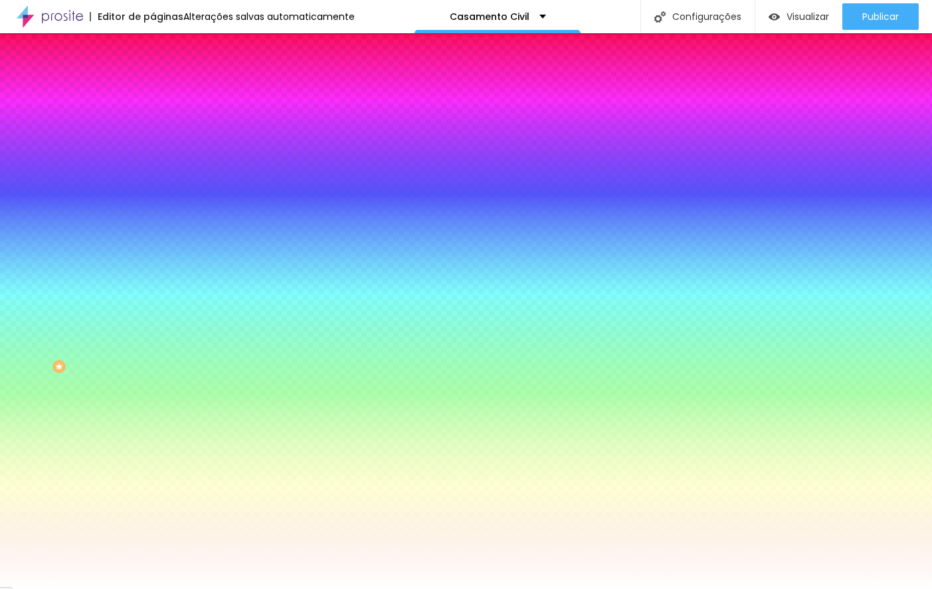
click at [153, 90] on img at bounding box center [159, 96] width 12 height 12
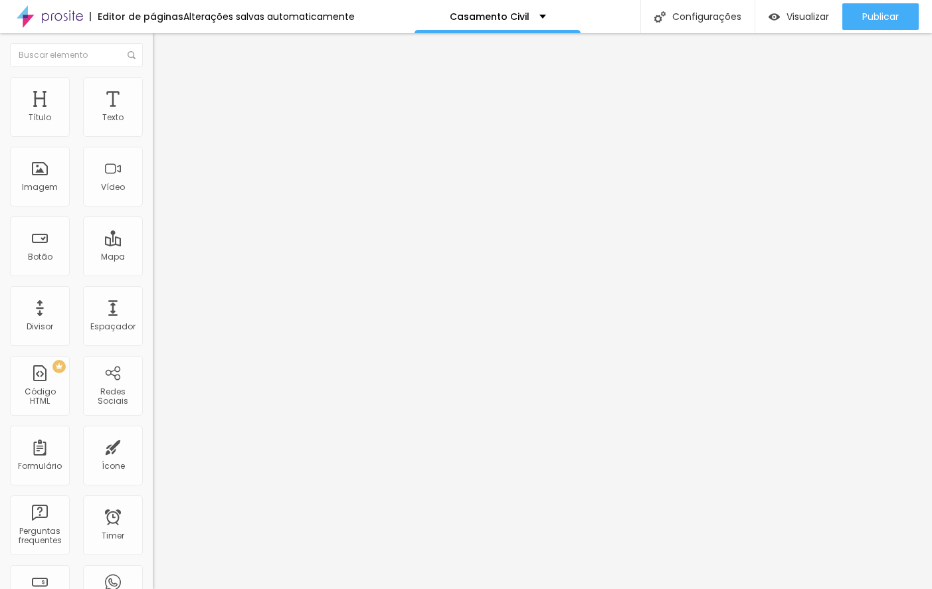
click at [153, 258] on input "range" at bounding box center [196, 263] width 86 height 11
click at [153, 77] on li "Conteúdo" at bounding box center [229, 70] width 153 height 13
click at [153, 43] on button "Editar Coluna" at bounding box center [229, 48] width 153 height 31
click at [45, 177] on div "Imagem" at bounding box center [40, 177] width 60 height 60
click at [45, 184] on div "Imagem" at bounding box center [40, 187] width 36 height 9
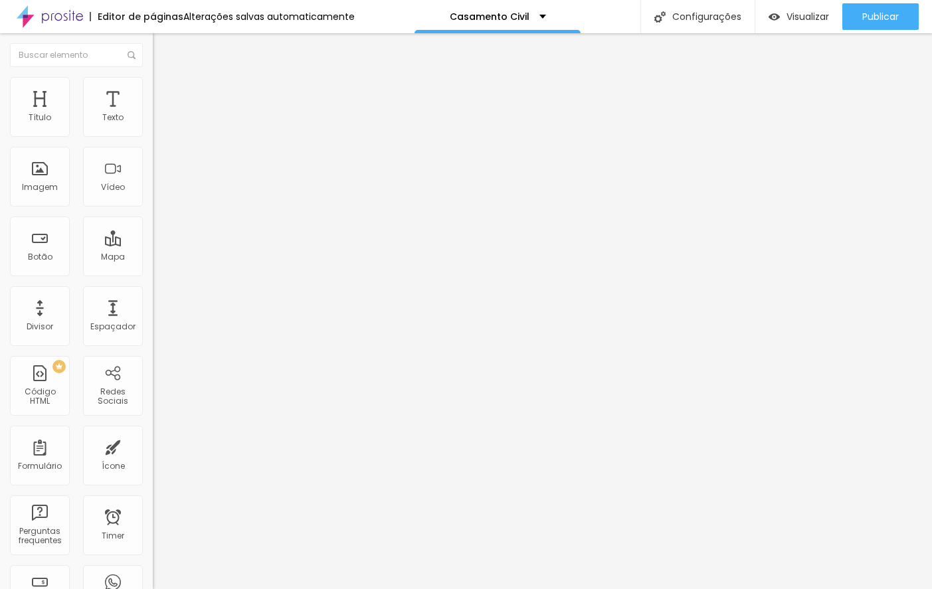
click at [153, 114] on span "Adicionar imagem" at bounding box center [196, 108] width 86 height 11
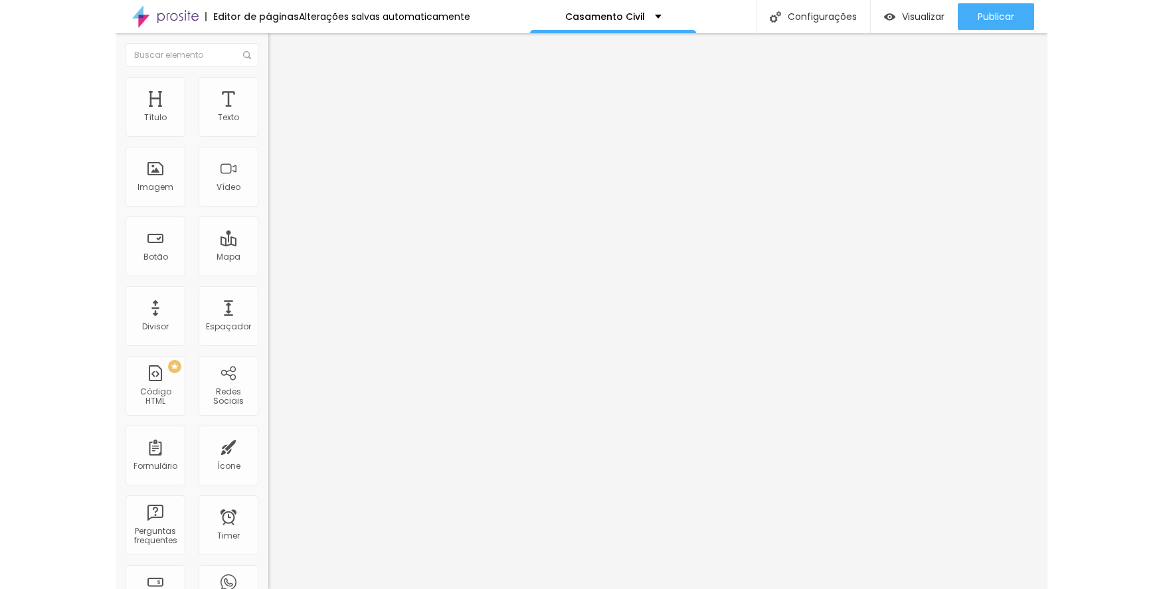
scroll to position [399, 0]
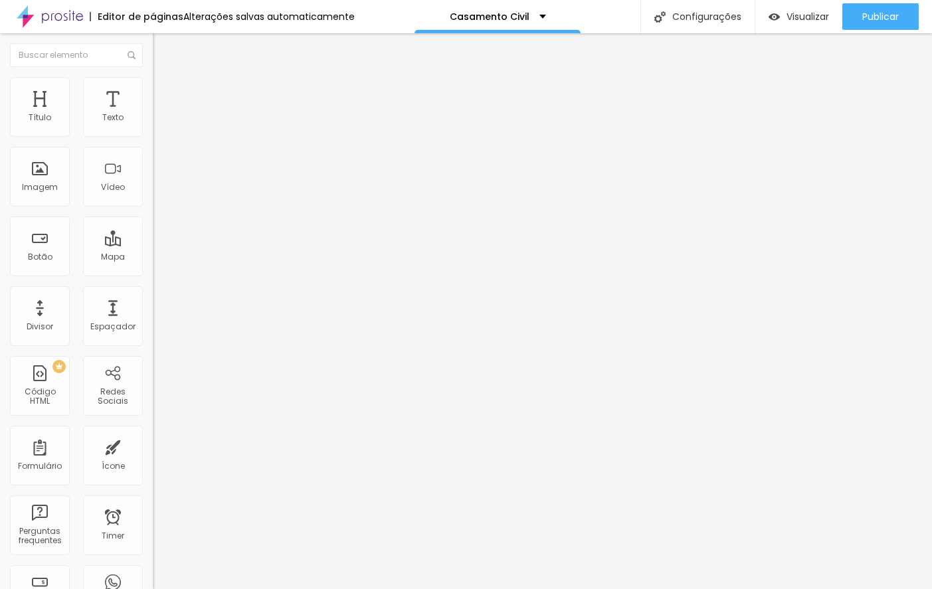
click at [153, 87] on li "Estilo" at bounding box center [229, 83] width 153 height 13
click at [165, 94] on span "Avançado" at bounding box center [187, 99] width 44 height 11
click at [153, 76] on img at bounding box center [159, 70] width 12 height 12
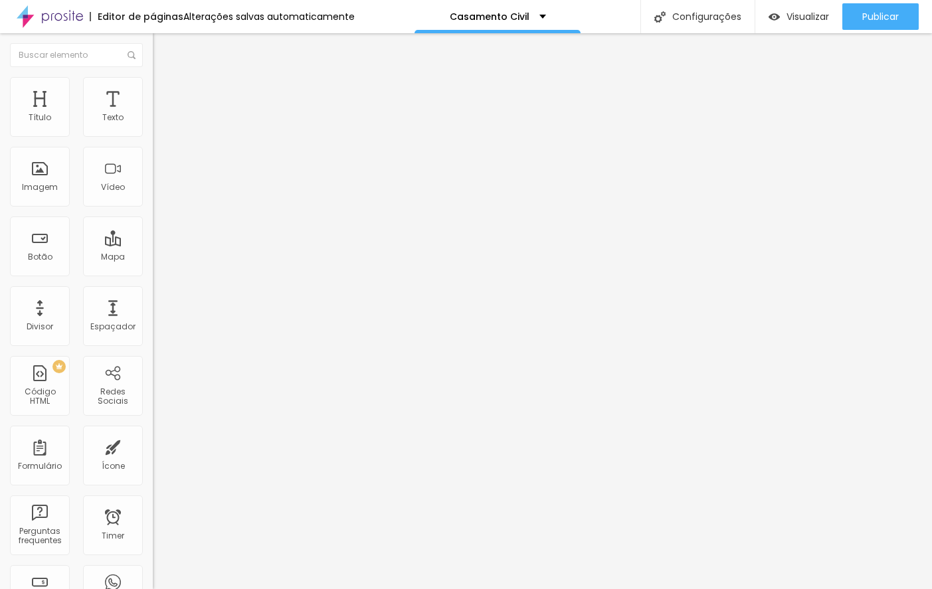
click at [153, 292] on div "Trocar imagem Descrição da imagem (Alt) Alinhamento Proporção Original Cinema 1…" at bounding box center [229, 204] width 153 height 200
click at [153, 208] on span "Original" at bounding box center [169, 202] width 32 height 11
click at [153, 84] on img at bounding box center [159, 83] width 12 height 12
click at [153, 90] on li "Avançado" at bounding box center [229, 96] width 153 height 13
click at [153, 77] on li "Conteúdo" at bounding box center [229, 70] width 153 height 13
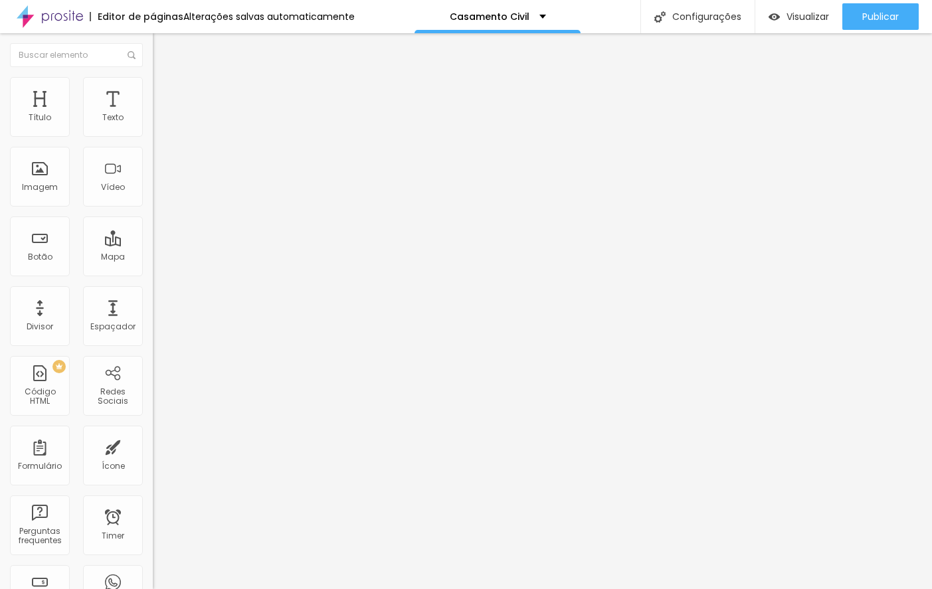
click at [153, 208] on span "Original" at bounding box center [169, 202] width 32 height 11
click at [153, 168] on img at bounding box center [157, 163] width 9 height 9
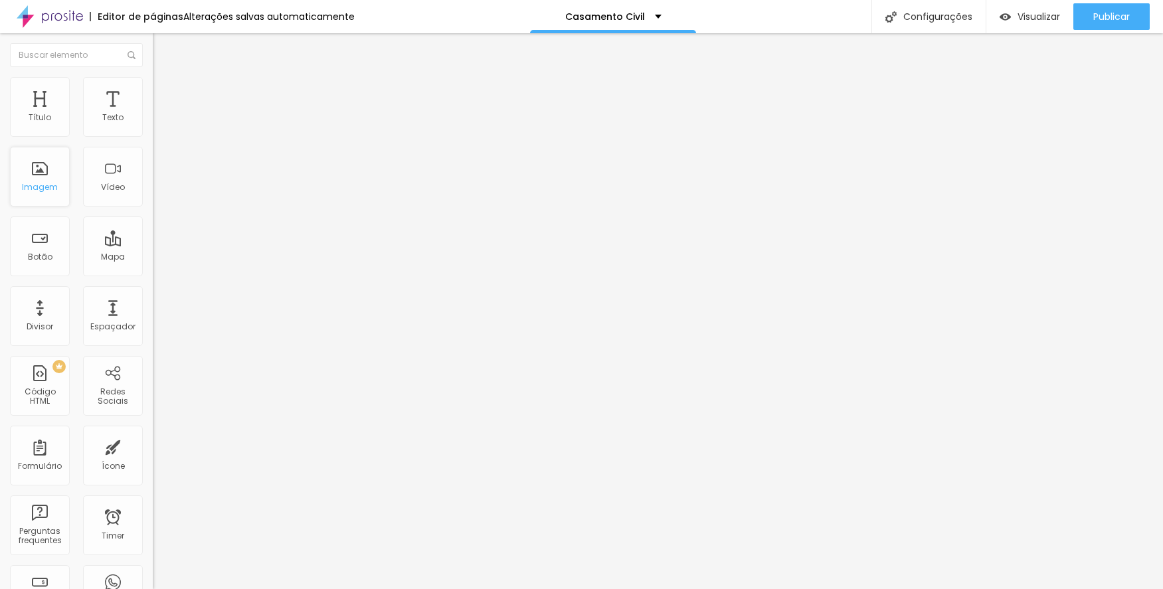
click at [41, 172] on div "Imagem" at bounding box center [40, 177] width 60 height 60
click at [932, 15] on span "Visualizar" at bounding box center [1039, 16] width 43 height 11
click at [153, 114] on span "Trocar imagem" at bounding box center [189, 108] width 72 height 11
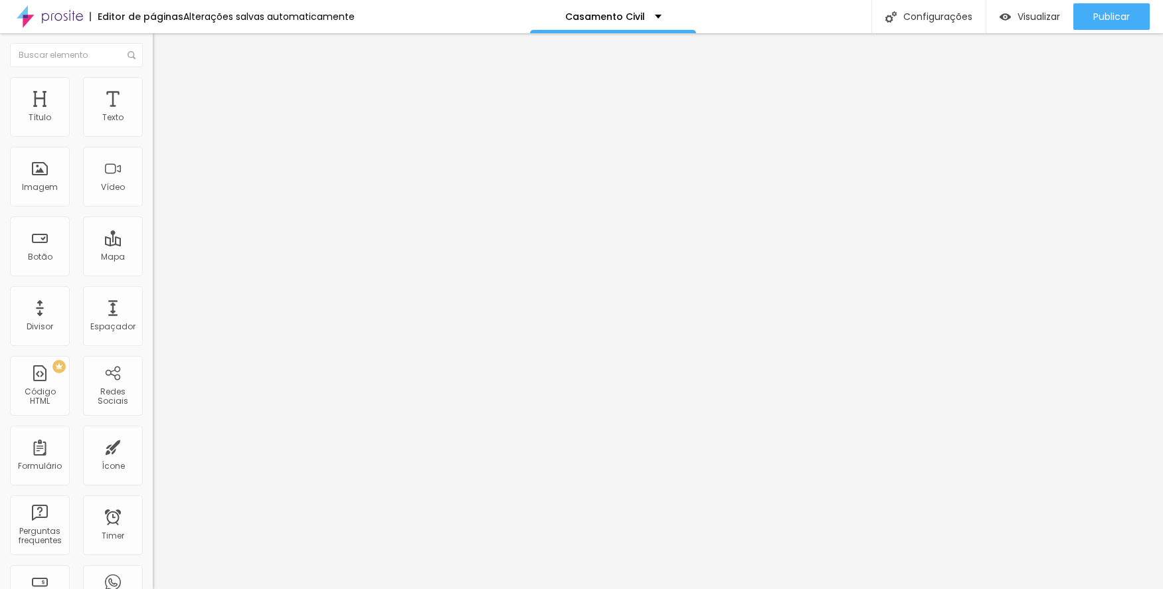
click at [153, 114] on span "Trocar imagem" at bounding box center [189, 108] width 72 height 11
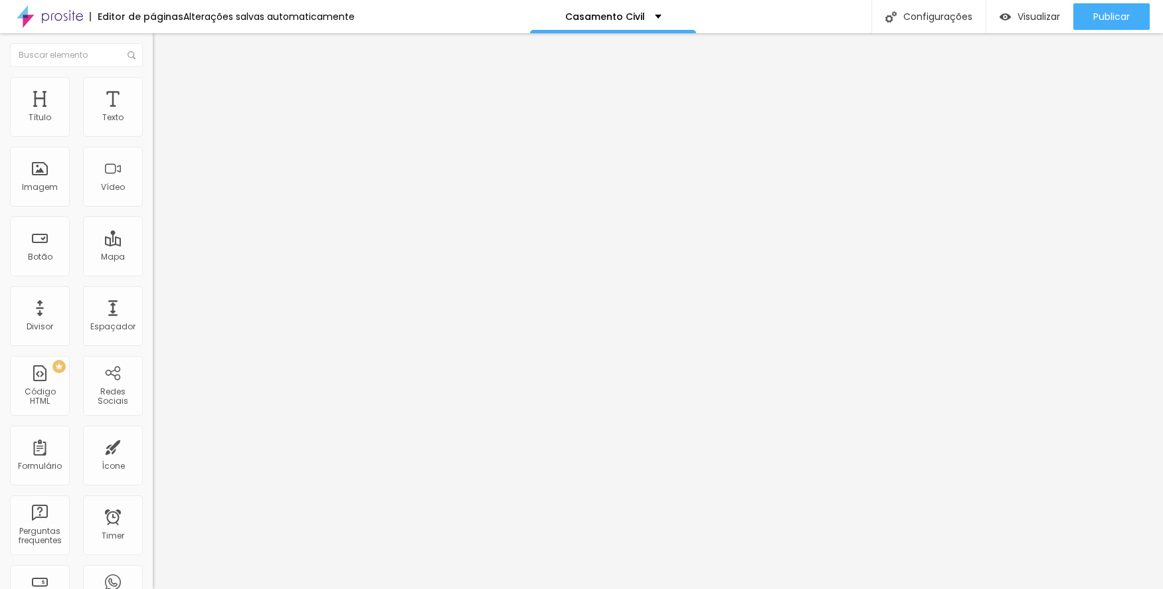
click at [153, 114] on span "Trocar imagem" at bounding box center [189, 108] width 72 height 11
click at [47, 189] on div "Imagem" at bounding box center [40, 187] width 36 height 9
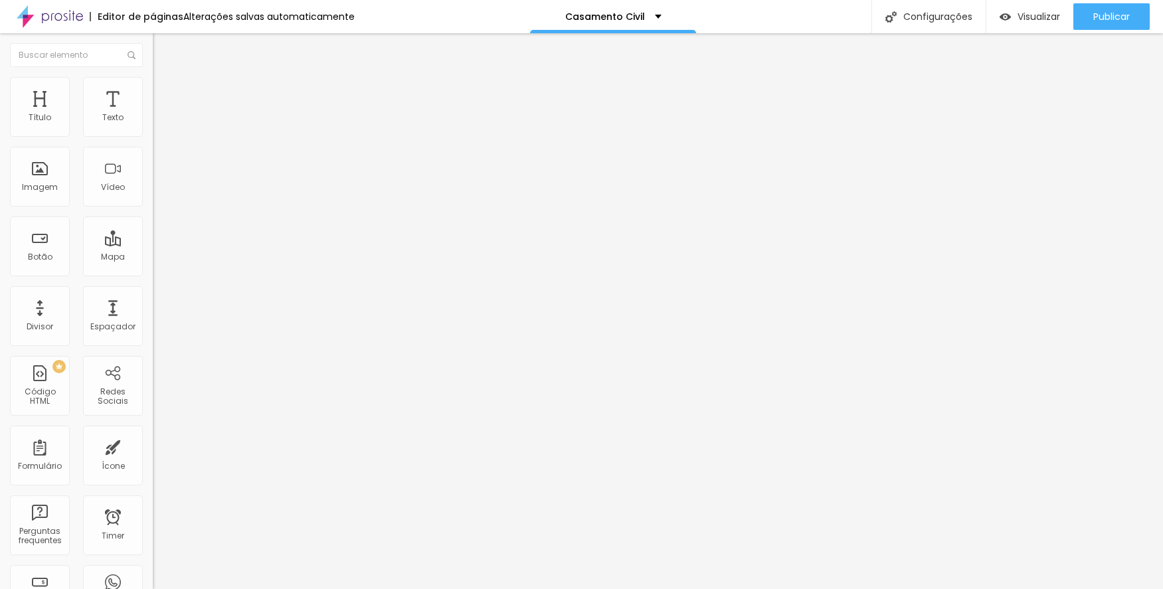
click at [153, 114] on span "Trocar imagem" at bounding box center [189, 108] width 72 height 11
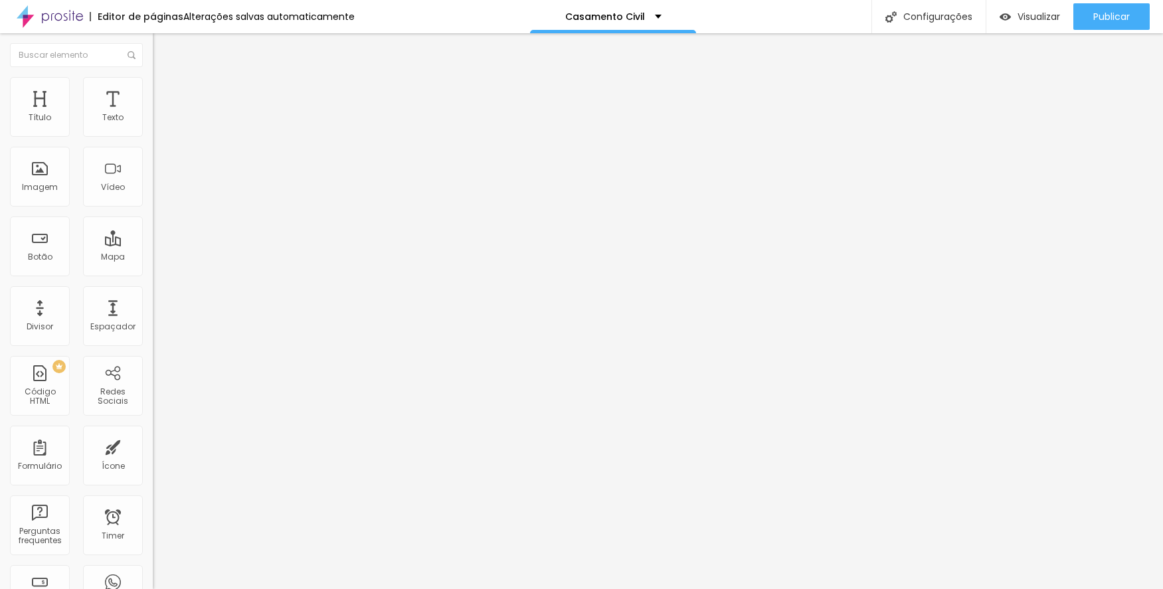
scroll to position [961, 0]
click at [153, 114] on span "Trocar imagem" at bounding box center [189, 108] width 72 height 11
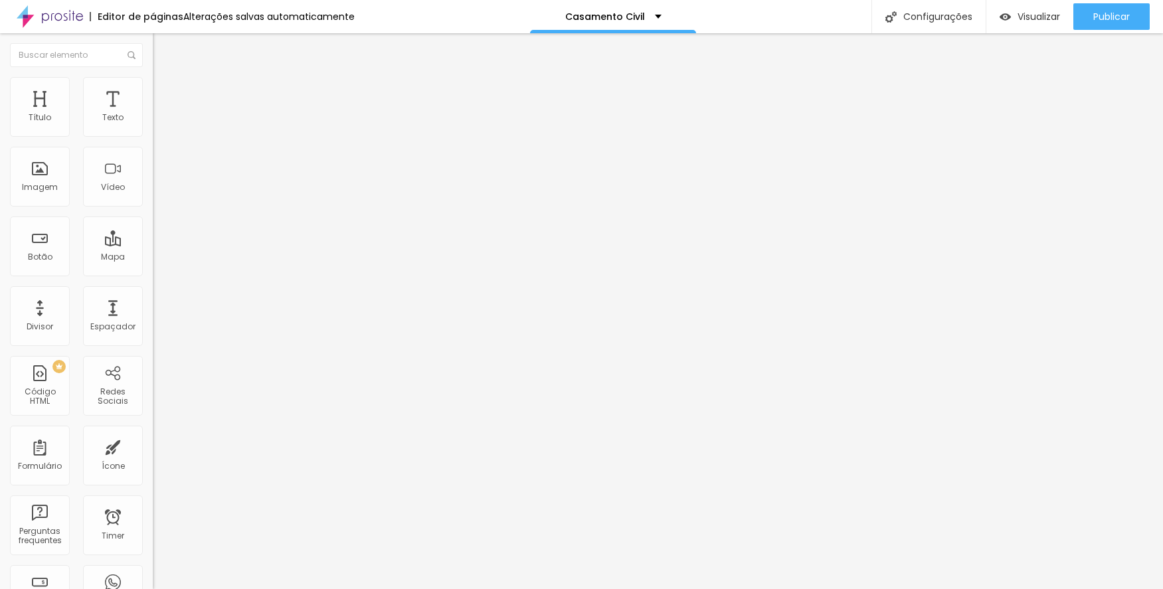
click at [153, 114] on span "Trocar imagem" at bounding box center [189, 108] width 72 height 11
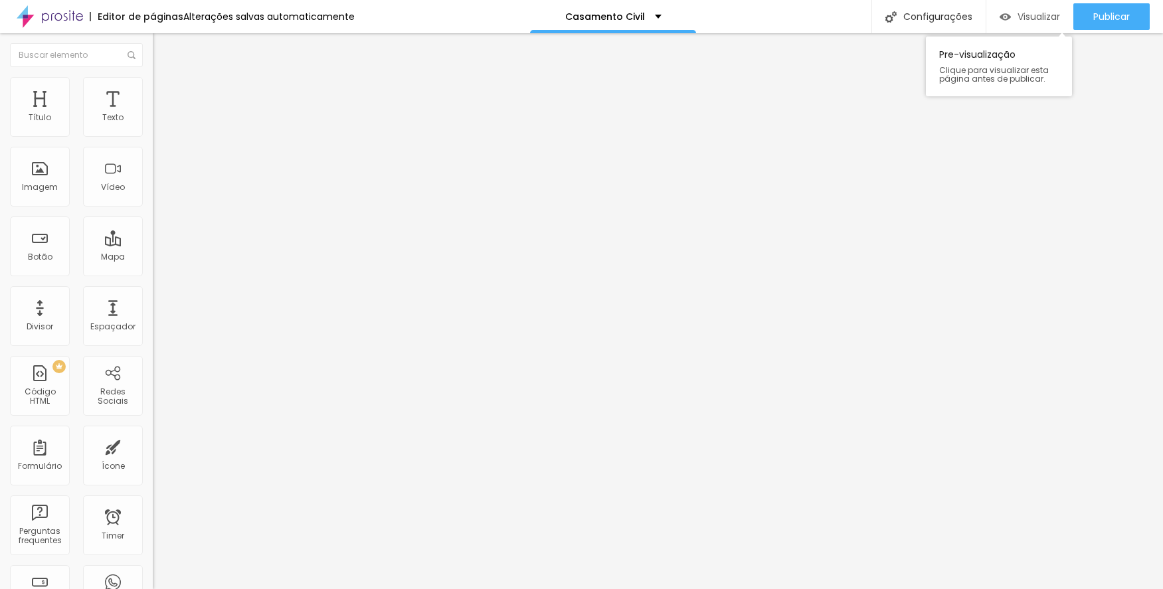
click at [932, 11] on span "Visualizar" at bounding box center [1039, 16] width 43 height 11
click at [47, 181] on div "Imagem" at bounding box center [40, 177] width 60 height 60
click at [153, 39] on button "Editar Formulário" at bounding box center [229, 48] width 153 height 31
click at [53, 173] on div "Imagem" at bounding box center [40, 177] width 60 height 60
click at [153, 114] on span "Adicionar imagem" at bounding box center [196, 108] width 86 height 11
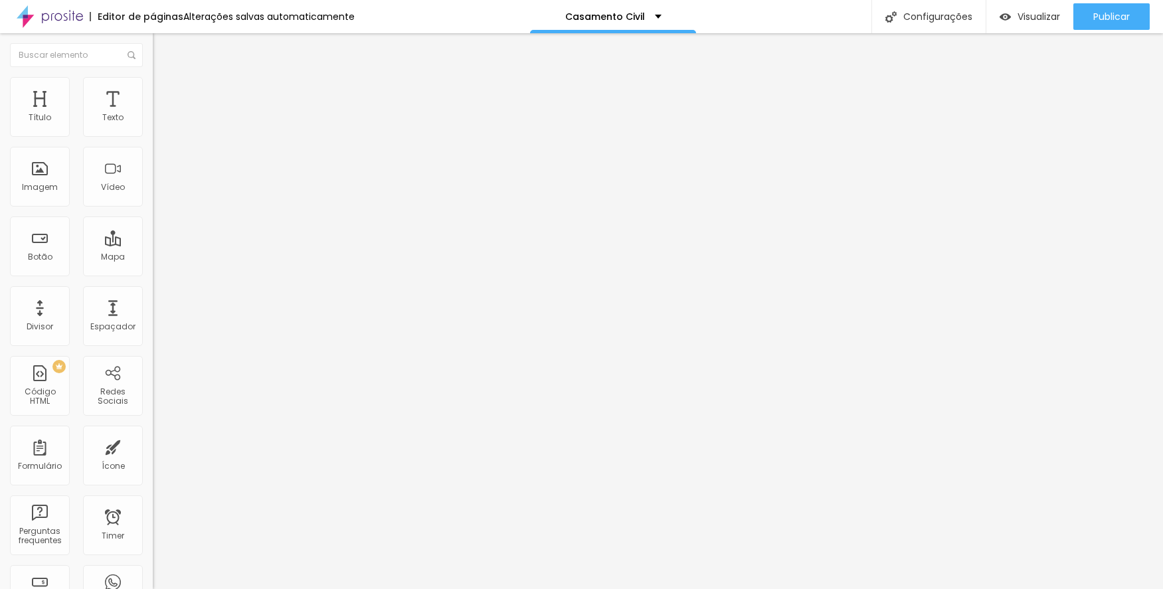
click at [153, 208] on span "Original" at bounding box center [169, 202] width 32 height 11
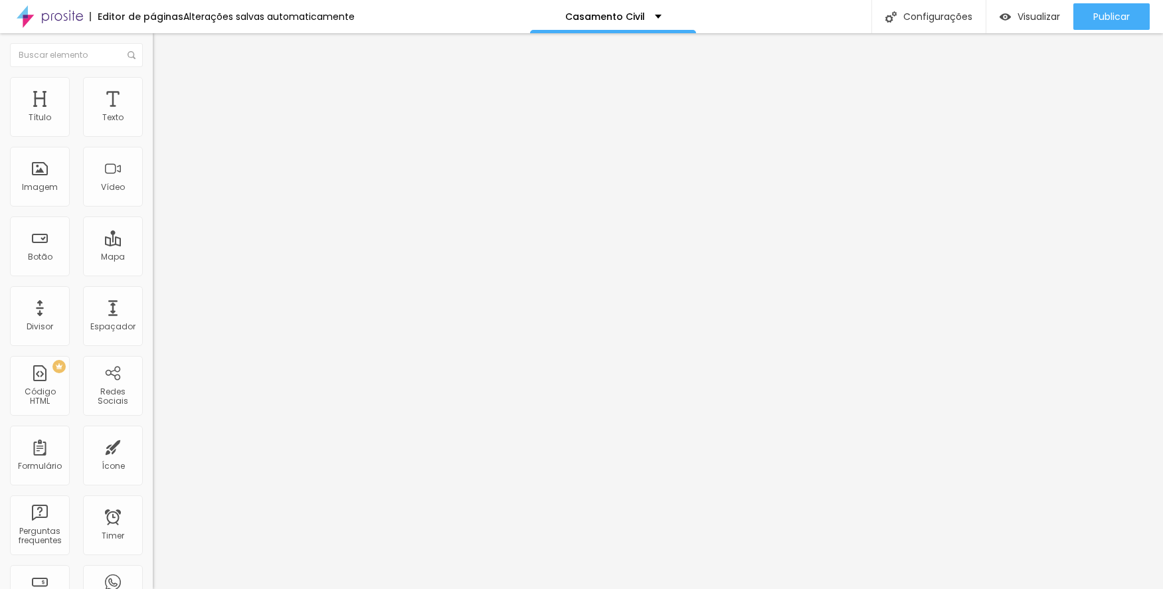
click at [153, 79] on img at bounding box center [159, 83] width 12 height 12
drag, startPoint x: 131, startPoint y: 140, endPoint x: 72, endPoint y: 146, distance: 59.4
click at [153, 136] on input "range" at bounding box center [196, 131] width 86 height 11
click at [153, 80] on img at bounding box center [159, 83] width 12 height 12
click at [153, 90] on img at bounding box center [159, 96] width 12 height 12
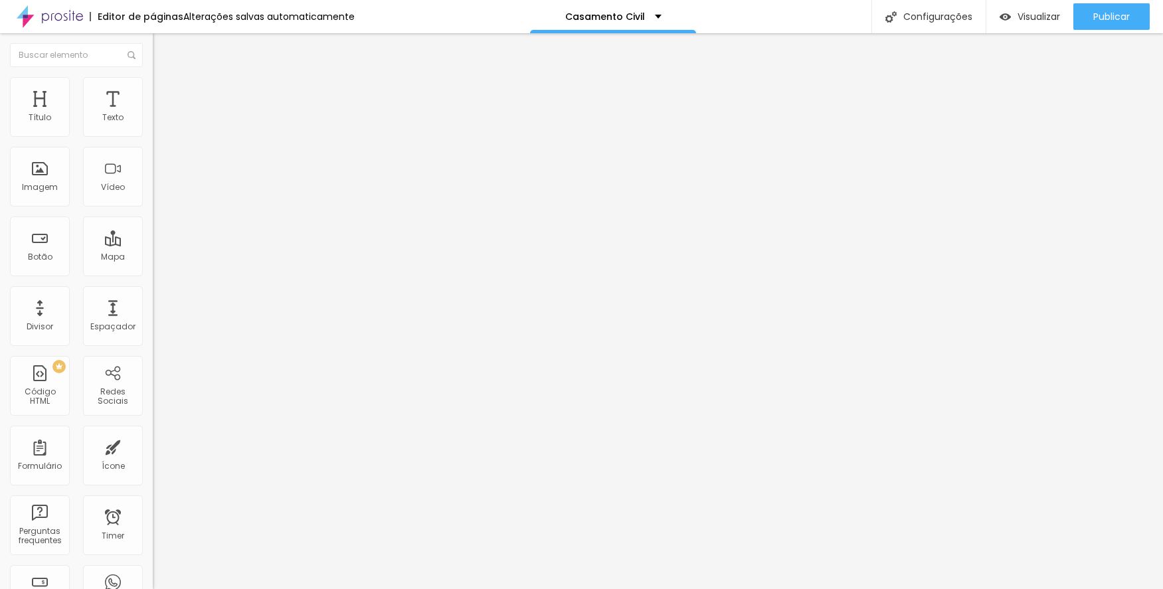
click at [163, 47] on img "button" at bounding box center [168, 48] width 11 height 11
click at [153, 114] on span "Trocar imagem" at bounding box center [189, 108] width 72 height 11
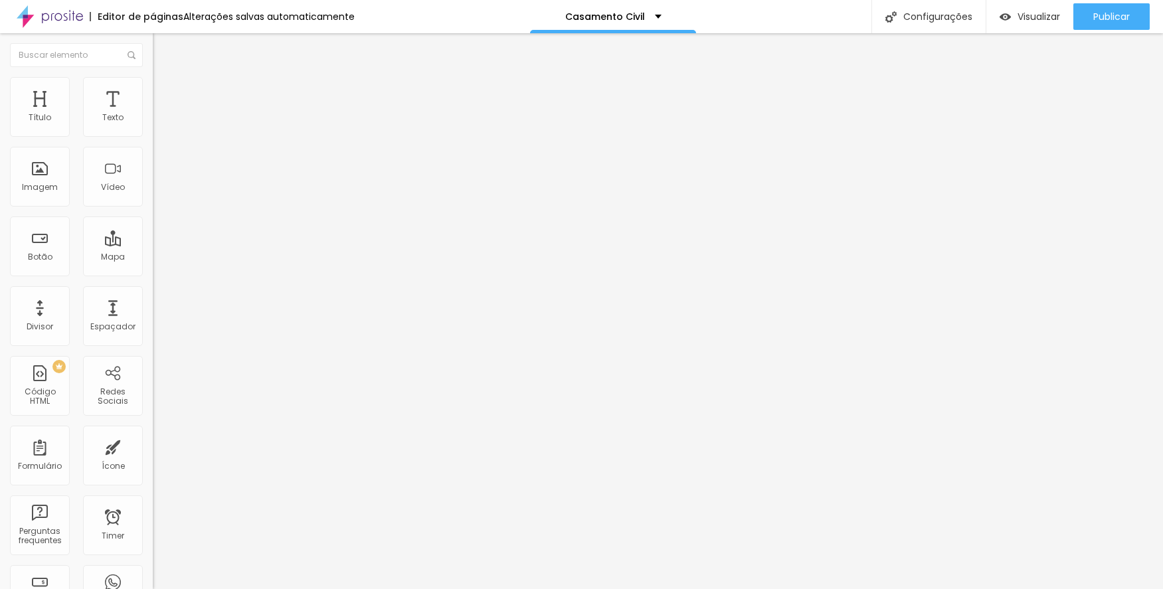
click at [153, 77] on img at bounding box center [159, 83] width 12 height 12
drag, startPoint x: 72, startPoint y: 142, endPoint x: 136, endPoint y: 136, distance: 64.0
click at [153, 136] on input "range" at bounding box center [196, 131] width 86 height 11
click at [153, 114] on span "Trocar imagem" at bounding box center [189, 108] width 72 height 11
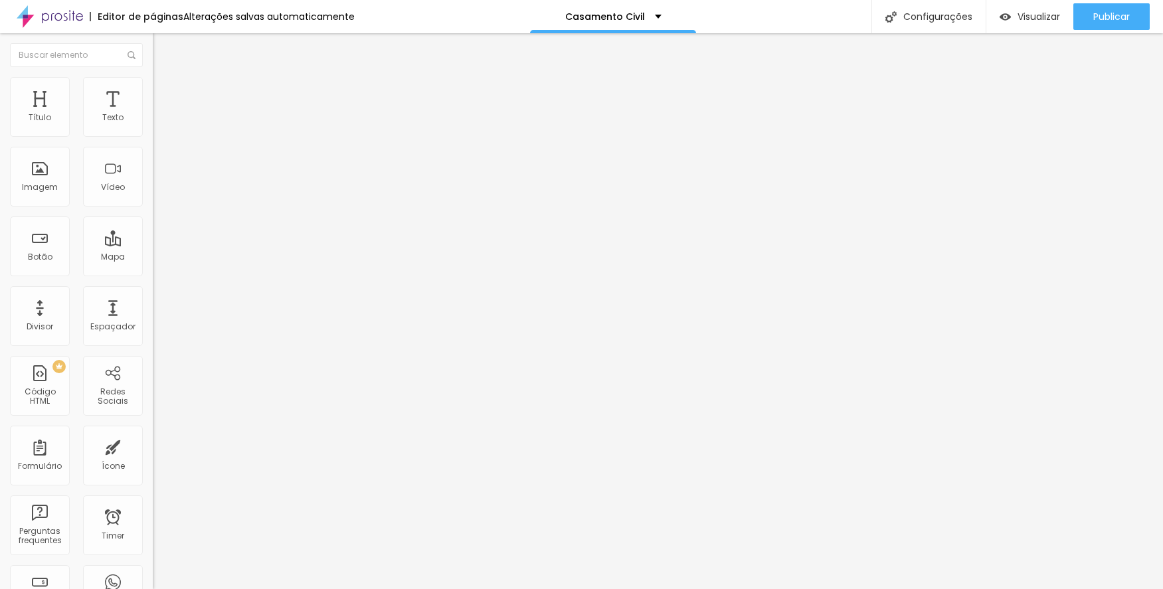
click at [153, 114] on span "Trocar imagem" at bounding box center [189, 108] width 72 height 11
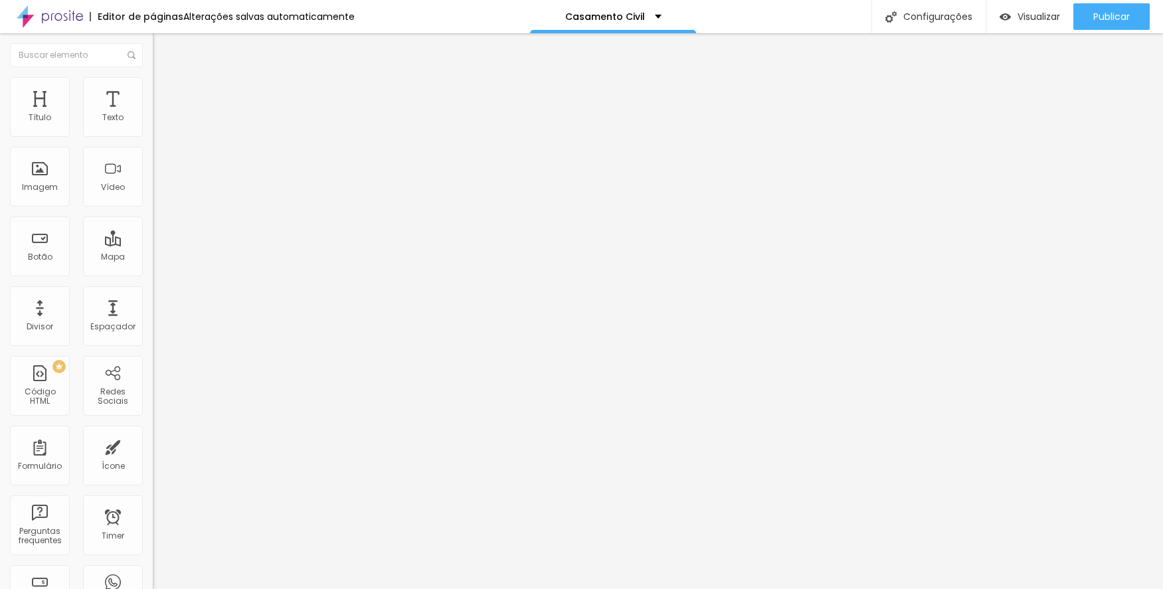
scroll to position [864, 0]
click at [153, 114] on span "Trocar imagem" at bounding box center [189, 108] width 72 height 11
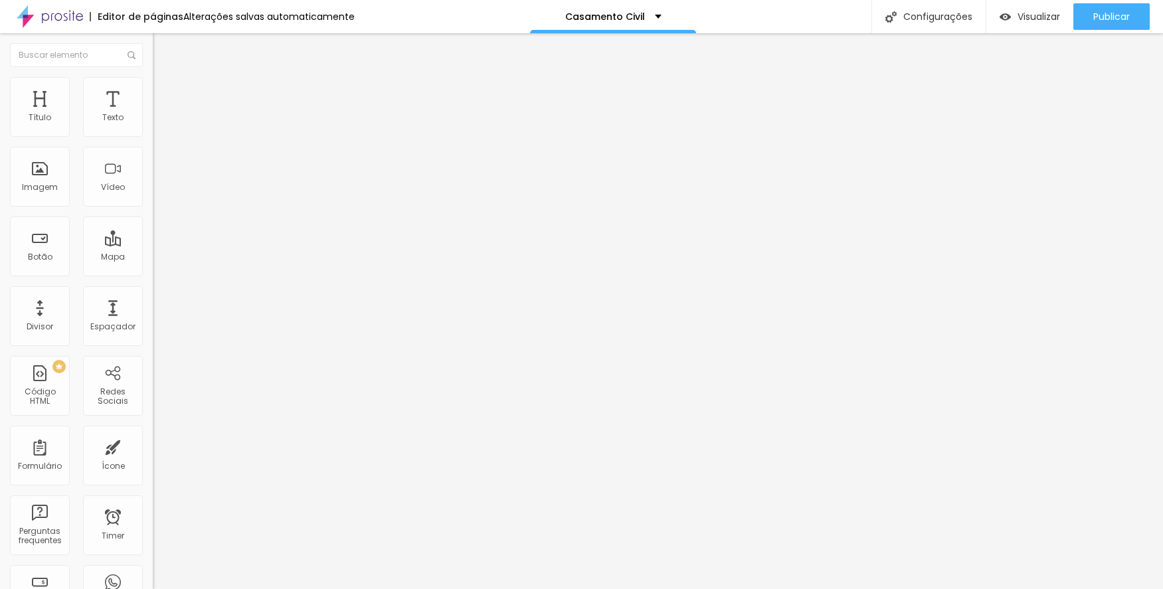
click at [153, 114] on span "Trocar imagem" at bounding box center [189, 108] width 72 height 11
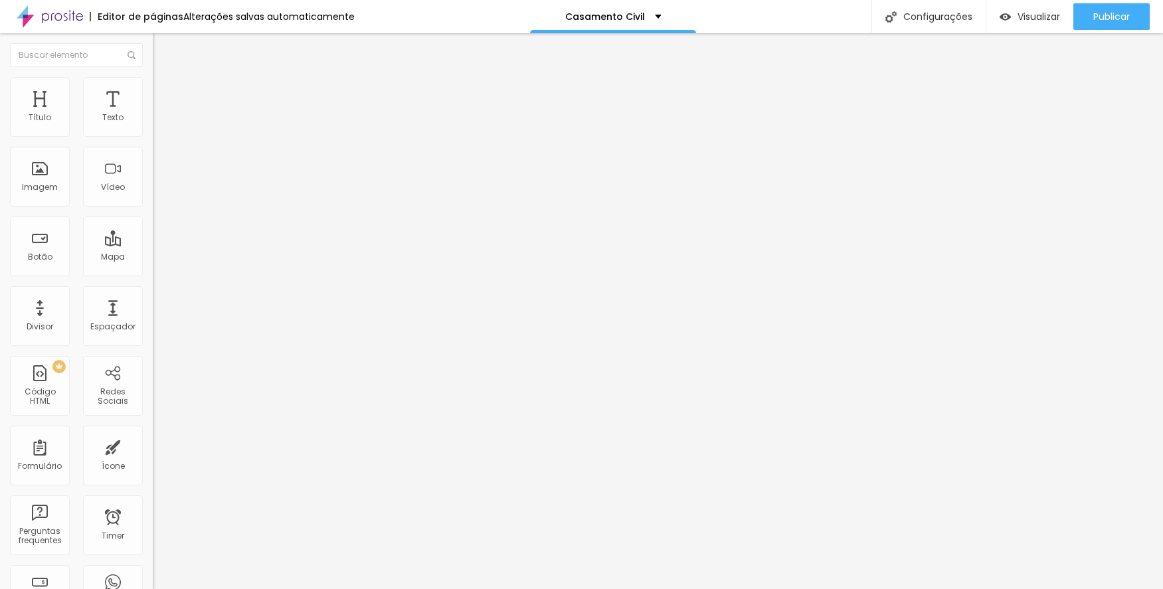
click at [153, 114] on span "Trocar imagem" at bounding box center [189, 108] width 72 height 11
click at [163, 49] on div "Editar Imagem" at bounding box center [207, 48] width 89 height 11
click at [153, 114] on span "Adicionar imagem" at bounding box center [196, 108] width 86 height 11
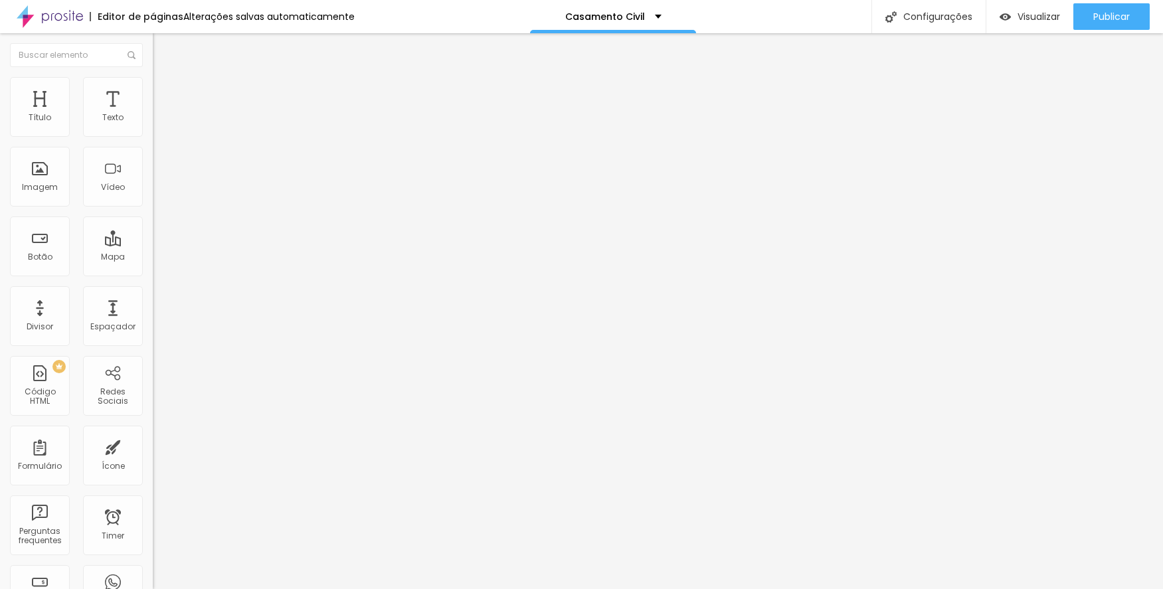
scroll to position [930, 0]
click at [153, 114] on span "Adicionar imagem" at bounding box center [196, 108] width 86 height 11
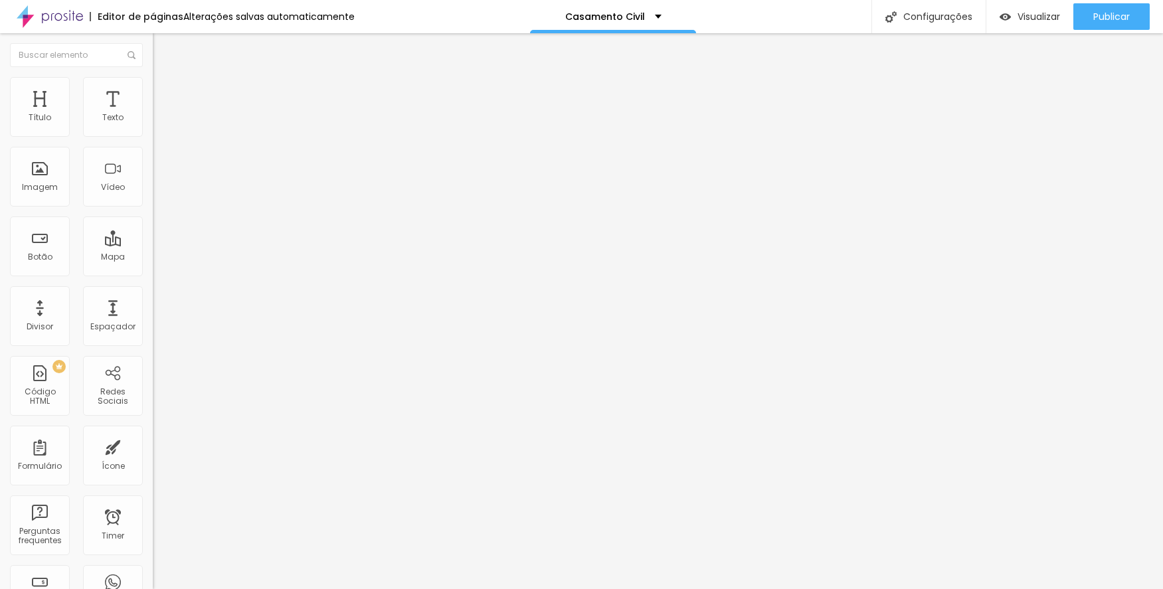
click at [153, 114] on span "Trocar imagem" at bounding box center [189, 108] width 72 height 11
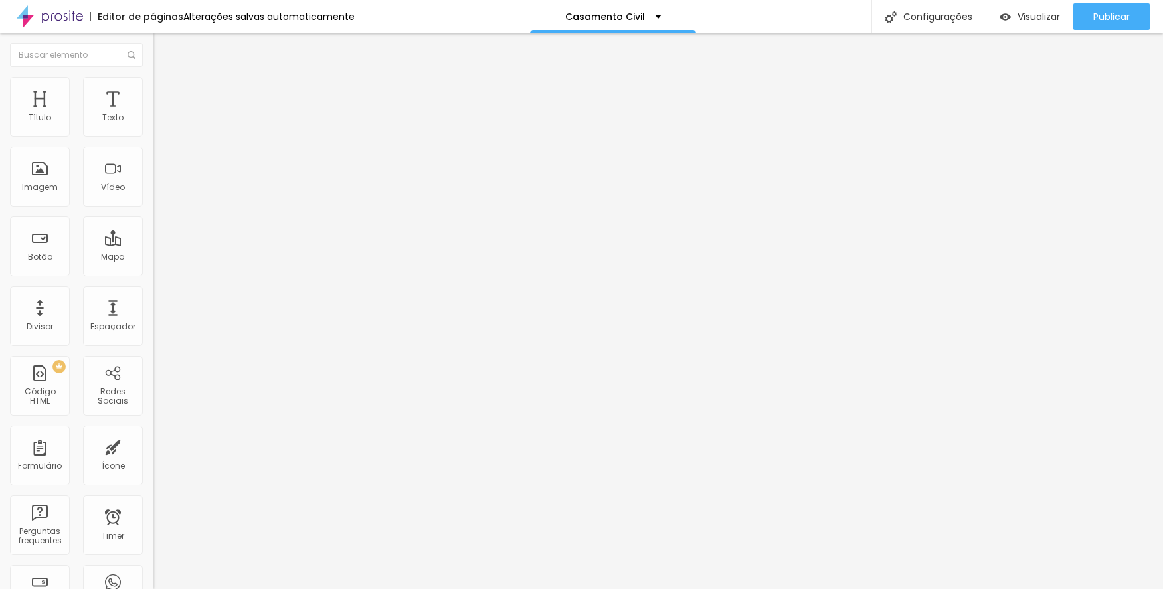
click at [153, 112] on img at bounding box center [157, 108] width 8 height 8
click at [153, 114] on span "Trocar imagem" at bounding box center [189, 108] width 72 height 11
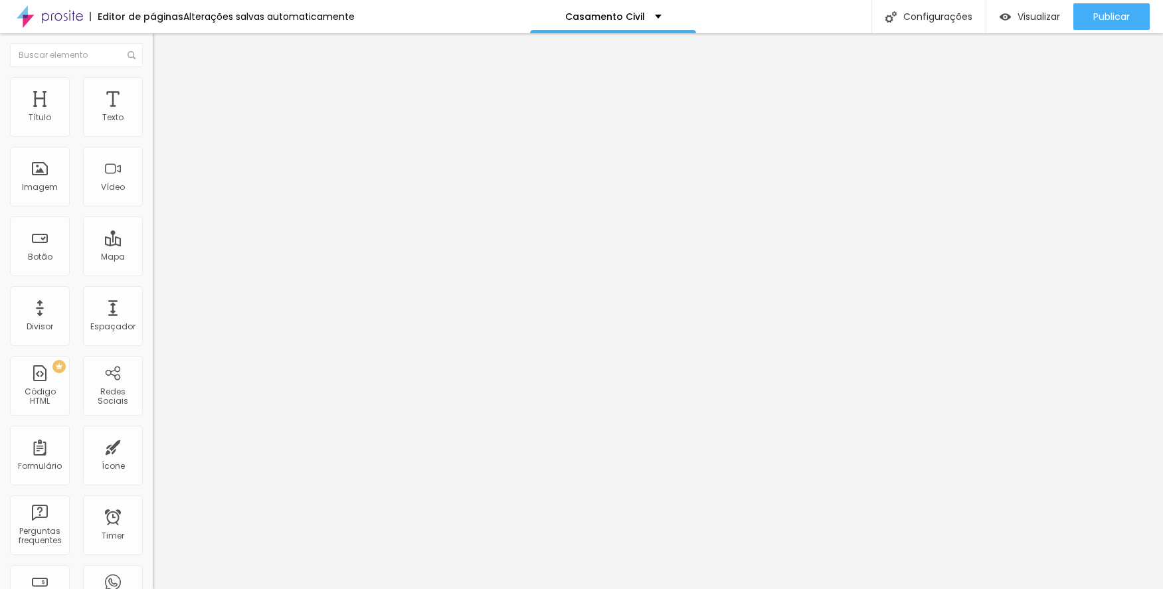
scroll to position [864, 0]
click at [153, 114] on span "Trocar imagem" at bounding box center [189, 108] width 72 height 11
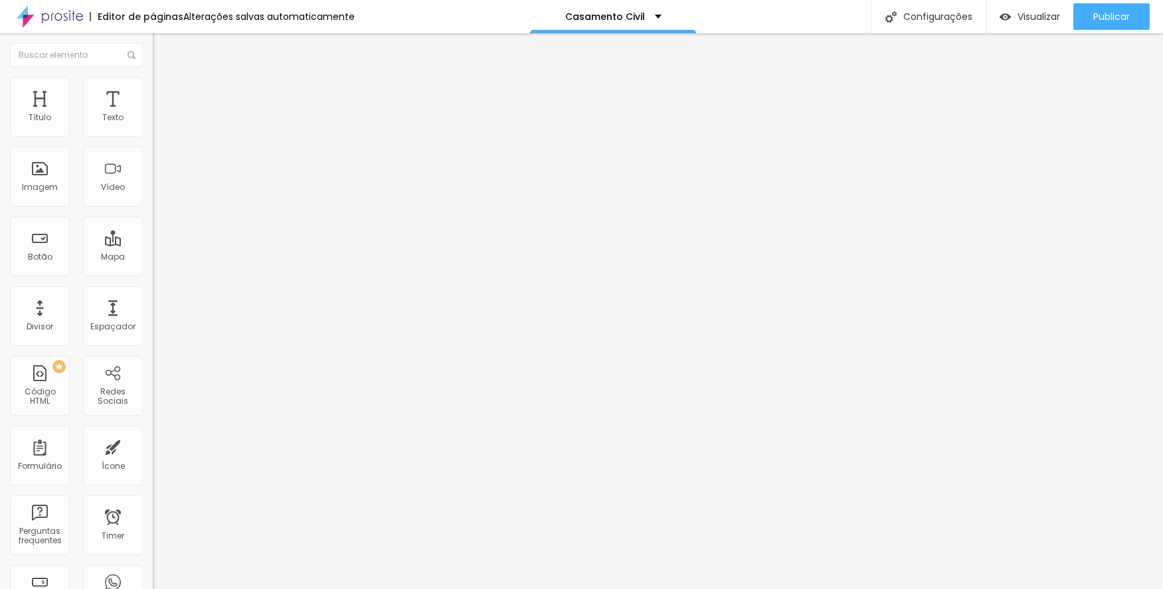
click at [153, 114] on span "Trocar imagem" at bounding box center [189, 108] width 72 height 11
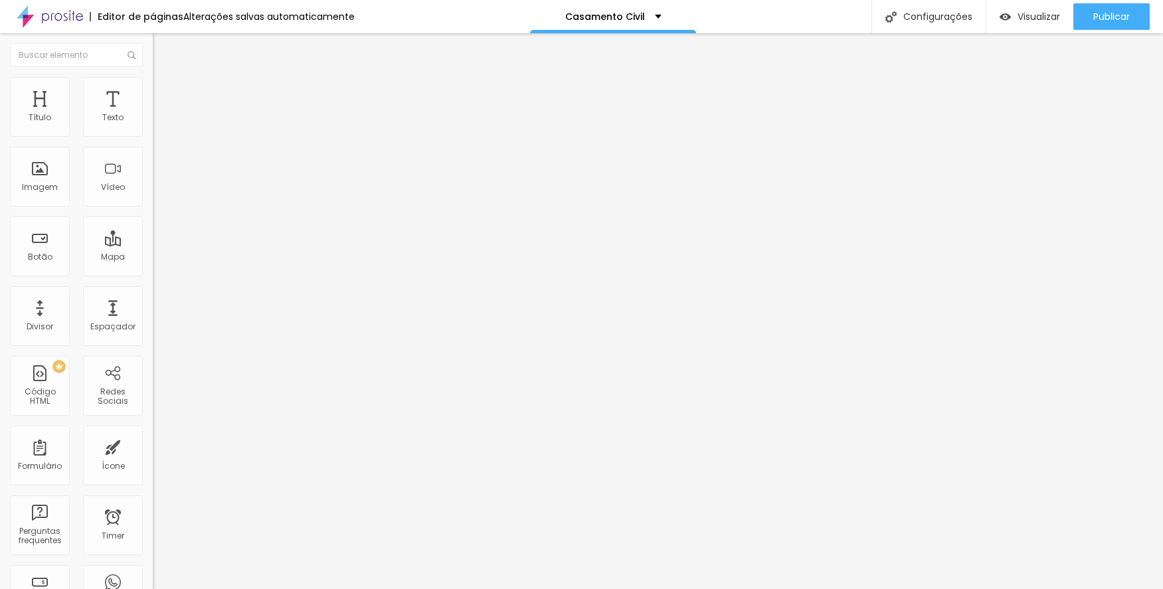
click at [153, 114] on span "Trocar imagem" at bounding box center [189, 108] width 72 height 11
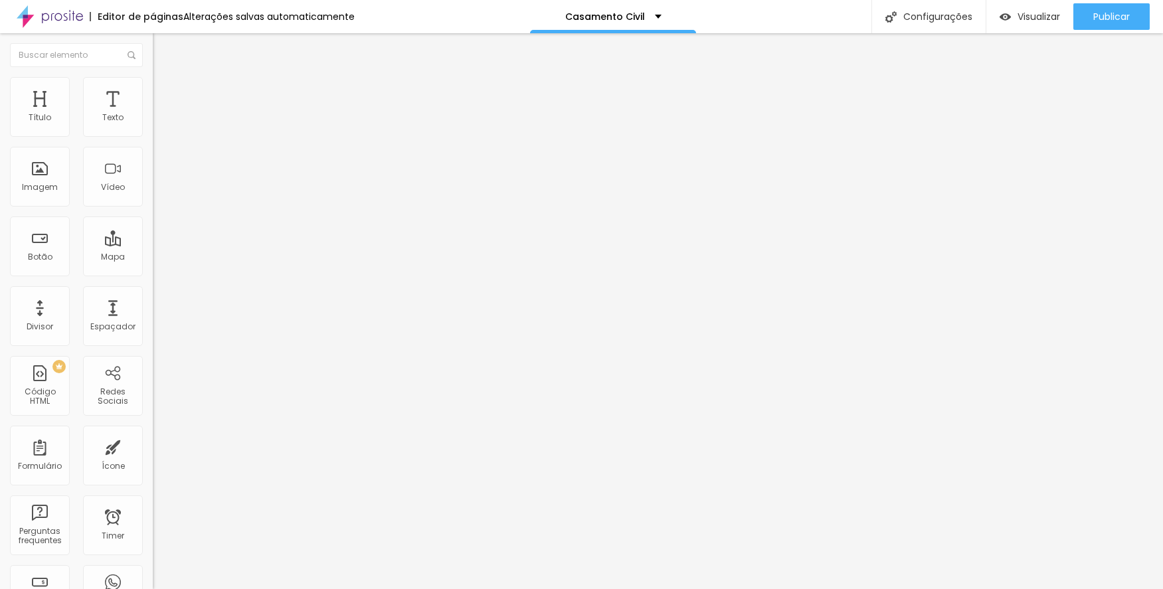
click at [153, 114] on span "Trocar imagem" at bounding box center [189, 108] width 72 height 11
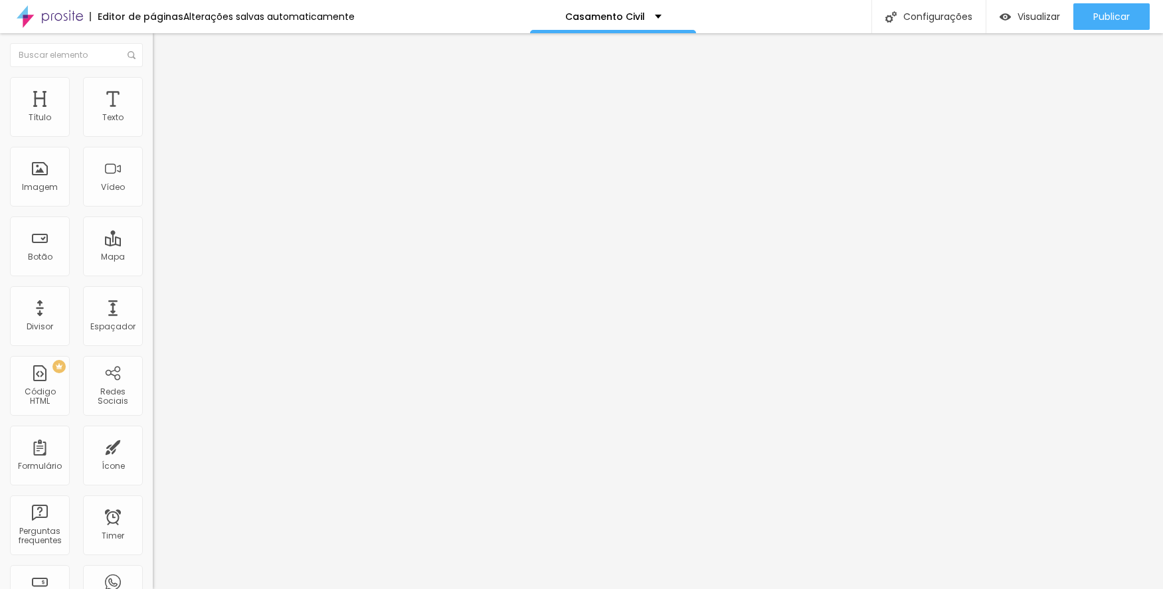
click at [153, 114] on span "Trocar imagem" at bounding box center [189, 108] width 72 height 11
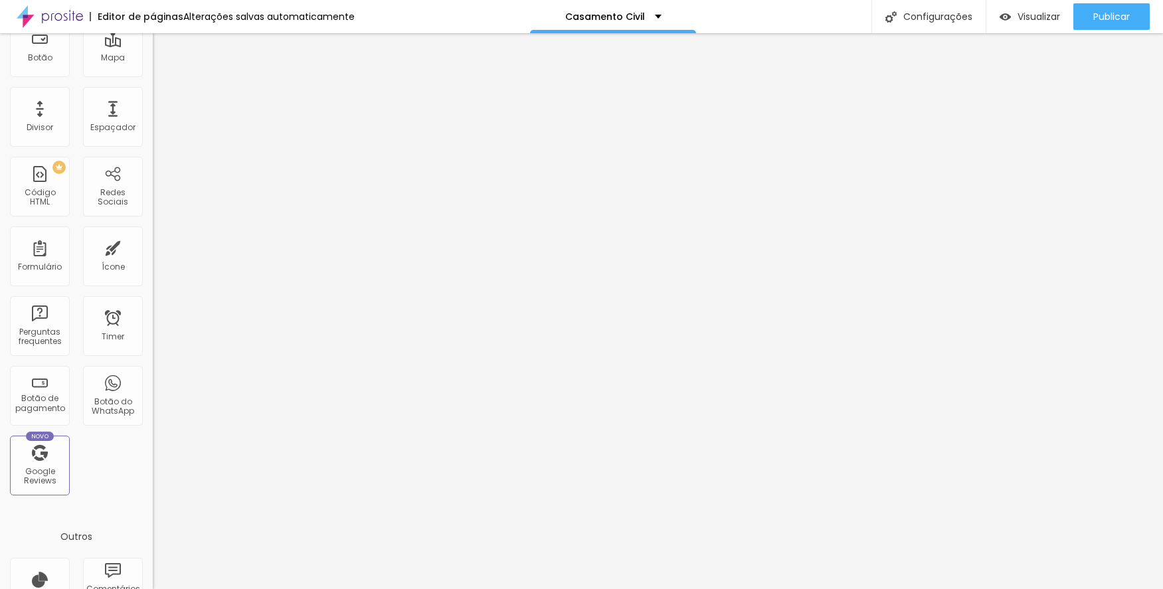
scroll to position [0, 0]
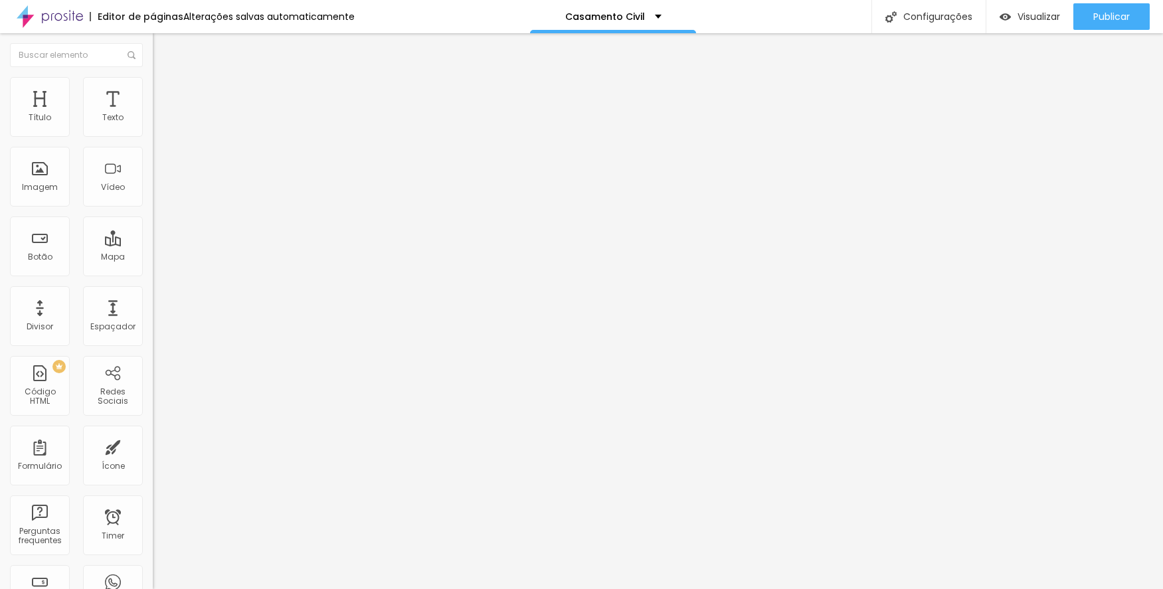
click at [153, 114] on span "Trocar imagem" at bounding box center [189, 108] width 72 height 11
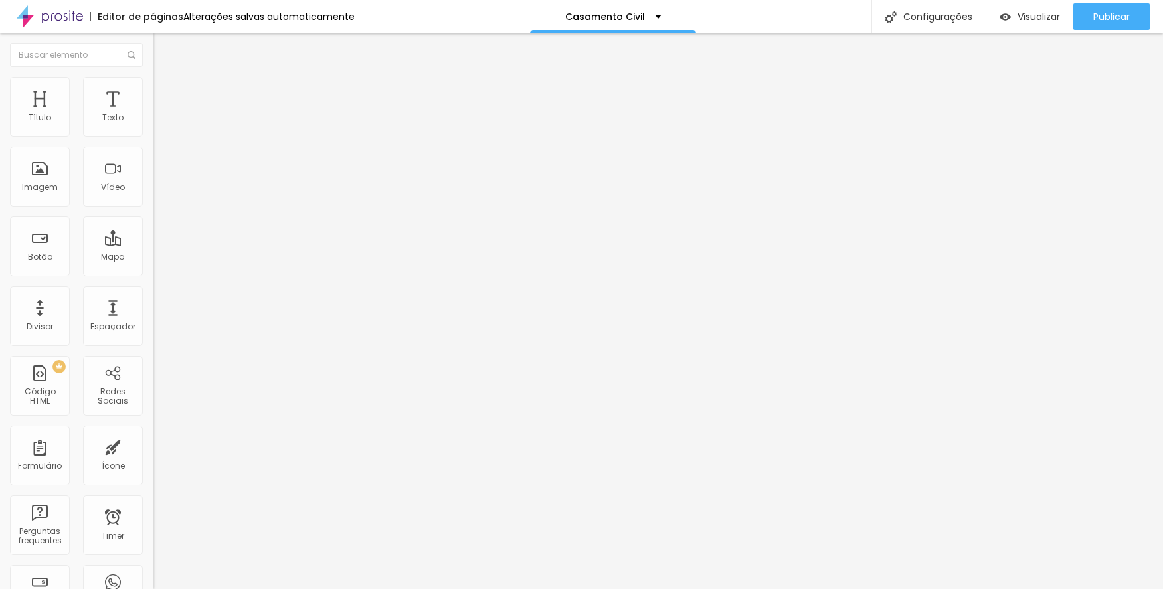
click at [153, 114] on span "Trocar imagem" at bounding box center [189, 108] width 72 height 11
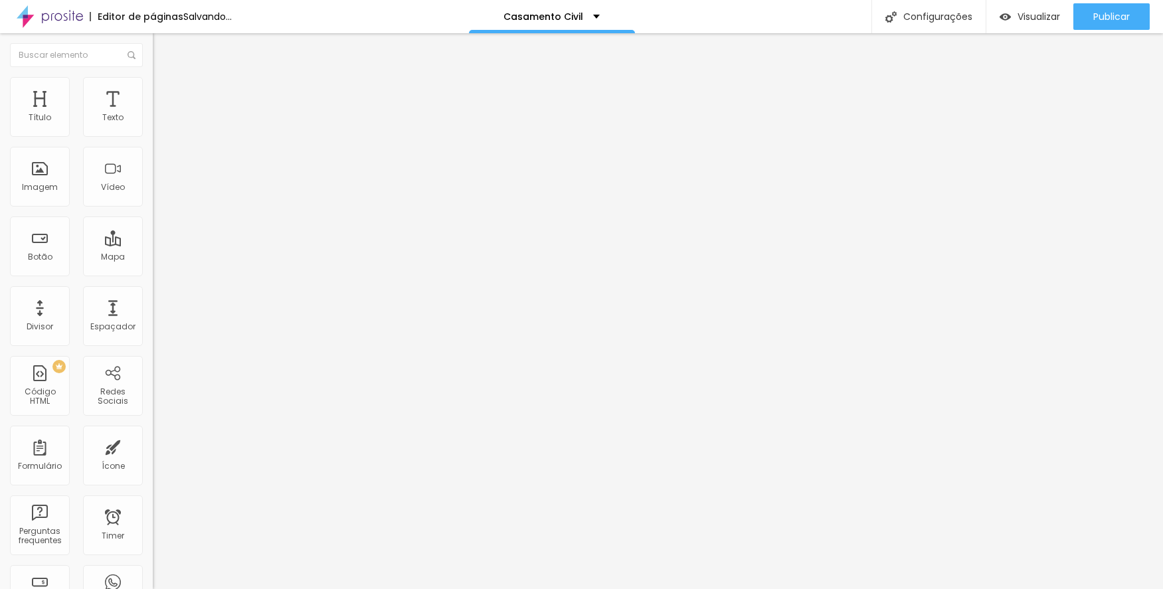
click at [153, 114] on span "Trocar imagem" at bounding box center [189, 108] width 72 height 11
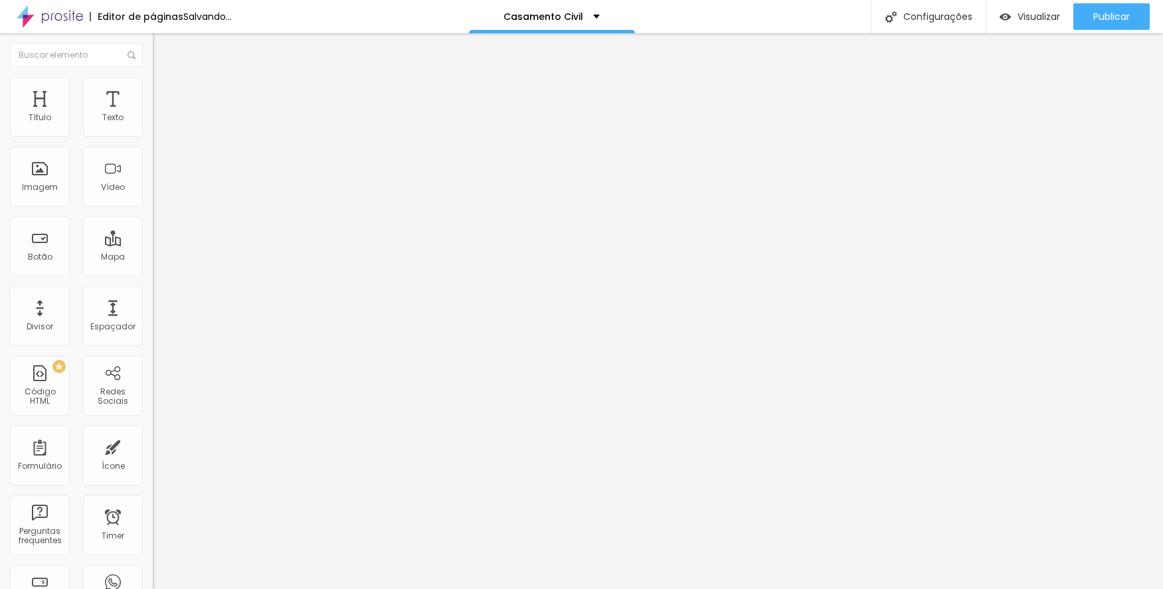
click at [153, 114] on span "Trocar imagem" at bounding box center [189, 108] width 72 height 11
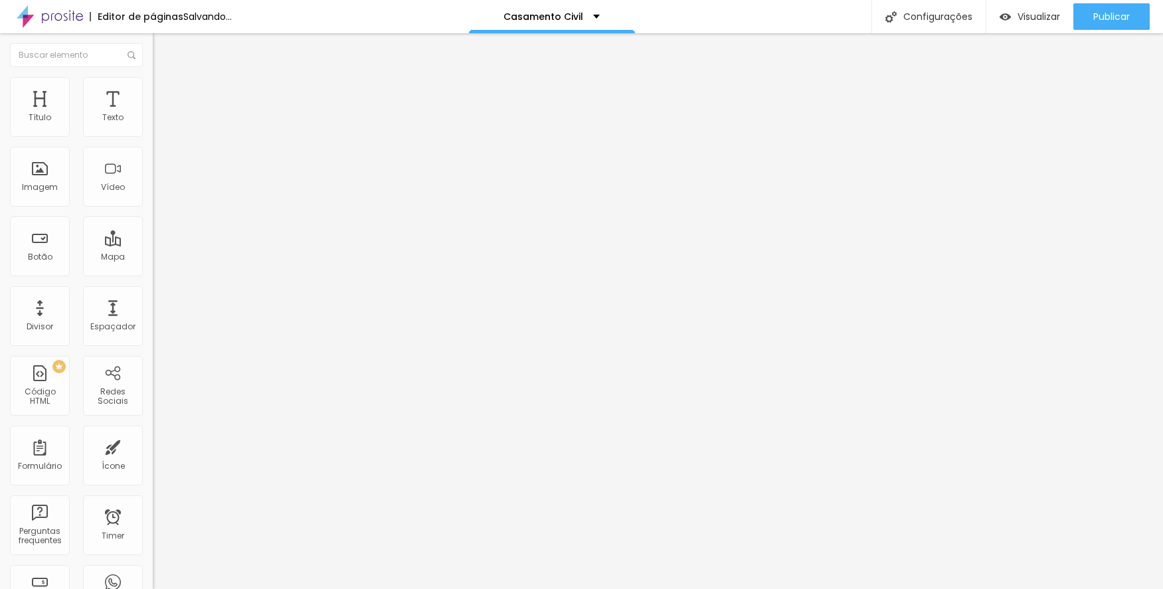
click at [153, 114] on span "Trocar imagem" at bounding box center [189, 108] width 72 height 11
drag, startPoint x: 400, startPoint y: 448, endPoint x: 393, endPoint y: 449, distance: 6.8
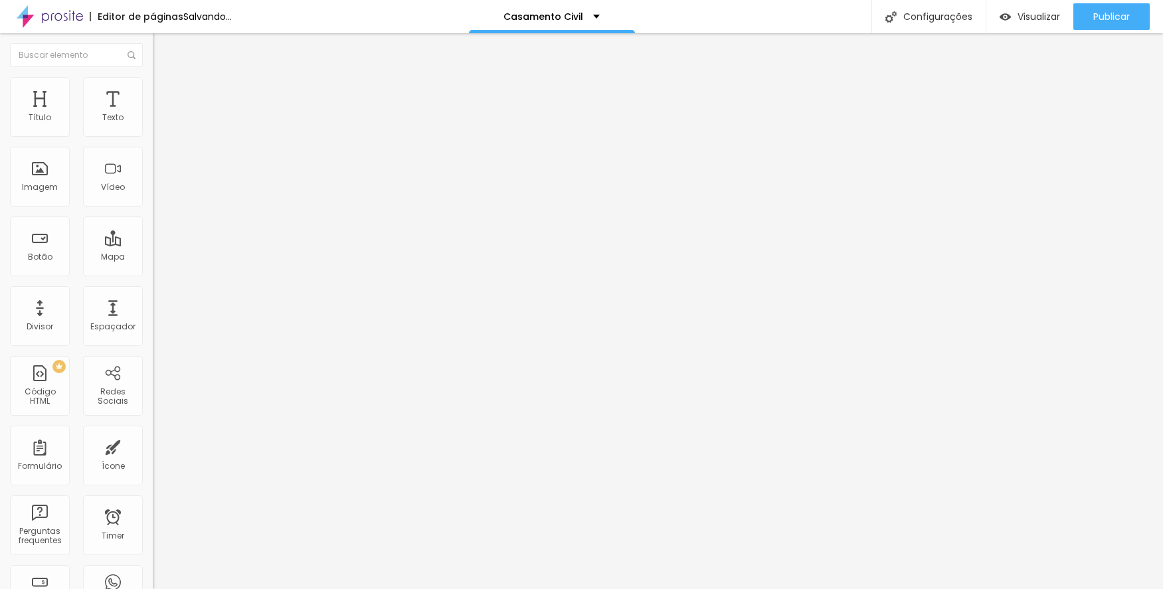
click at [153, 114] on span "Trocar imagem" at bounding box center [189, 108] width 72 height 11
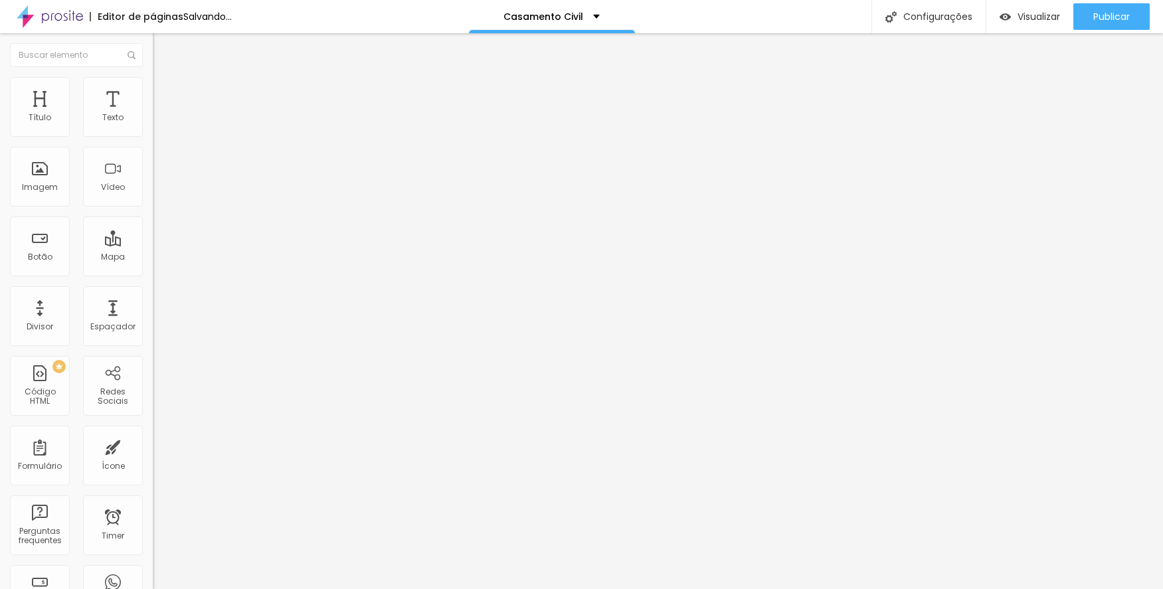
click at [153, 114] on span "Trocar imagem" at bounding box center [189, 108] width 72 height 11
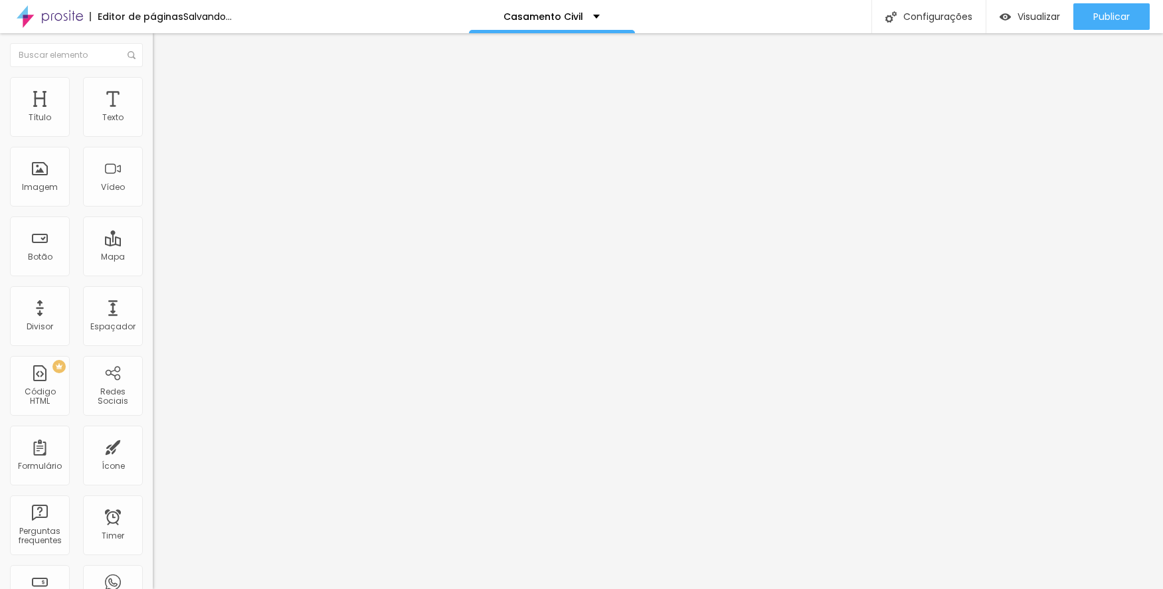
click at [153, 114] on span "Trocar imagem" at bounding box center [189, 108] width 72 height 11
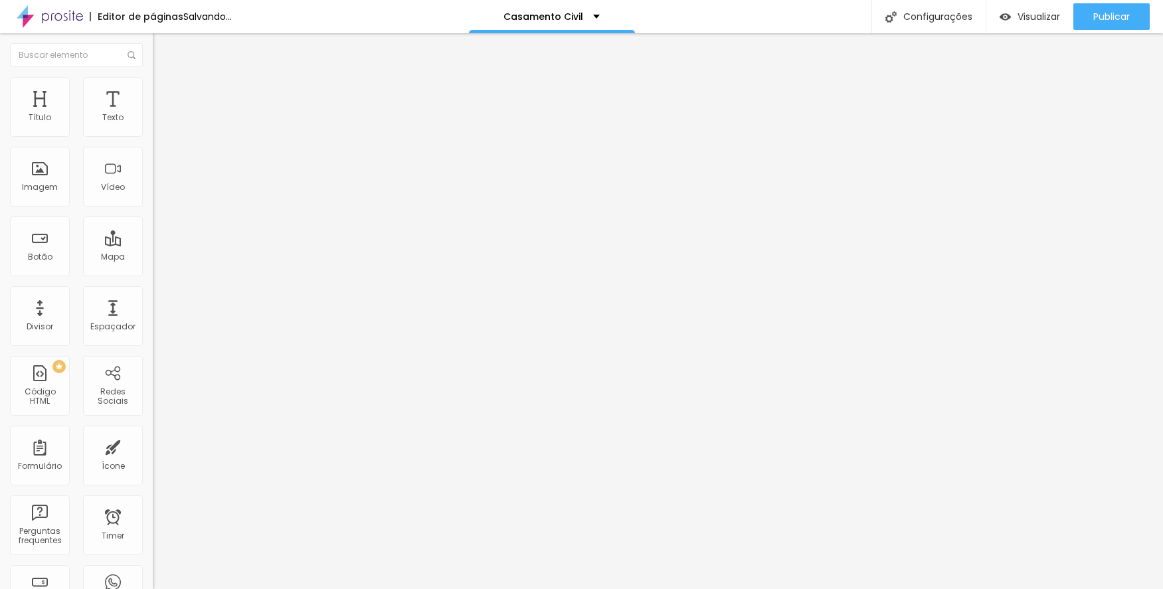
click at [153, 114] on span "Trocar imagem" at bounding box center [189, 108] width 72 height 11
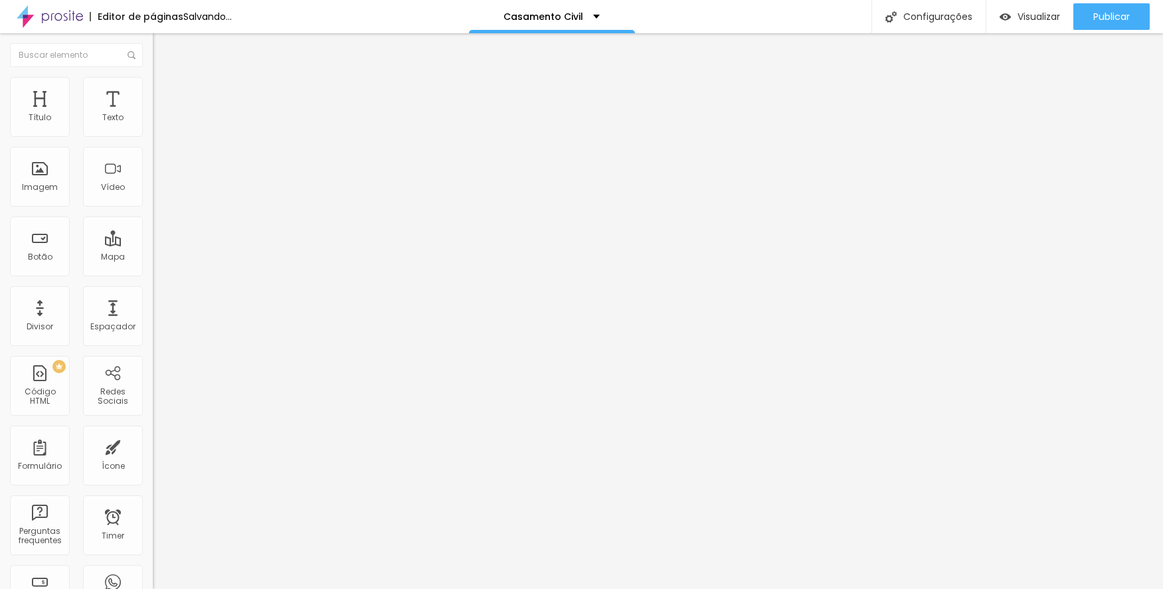
click at [153, 114] on span "Trocar imagem" at bounding box center [189, 108] width 72 height 11
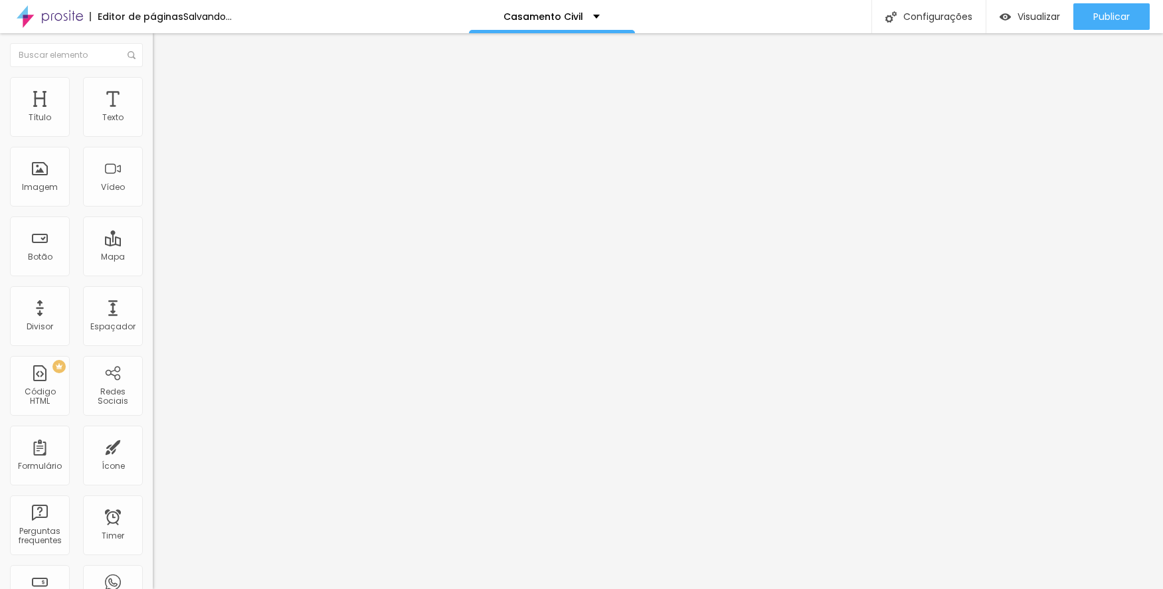
click at [153, 114] on span "Trocar imagem" at bounding box center [189, 108] width 72 height 11
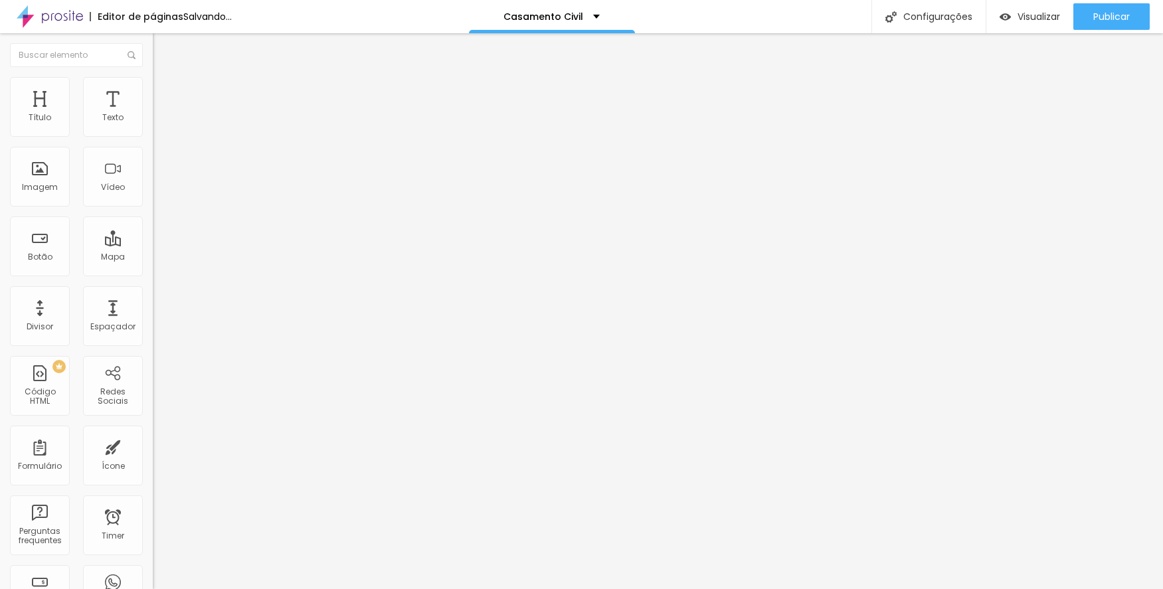
scroll to position [664, 0]
click at [153, 114] on span "Trocar imagem" at bounding box center [189, 108] width 72 height 11
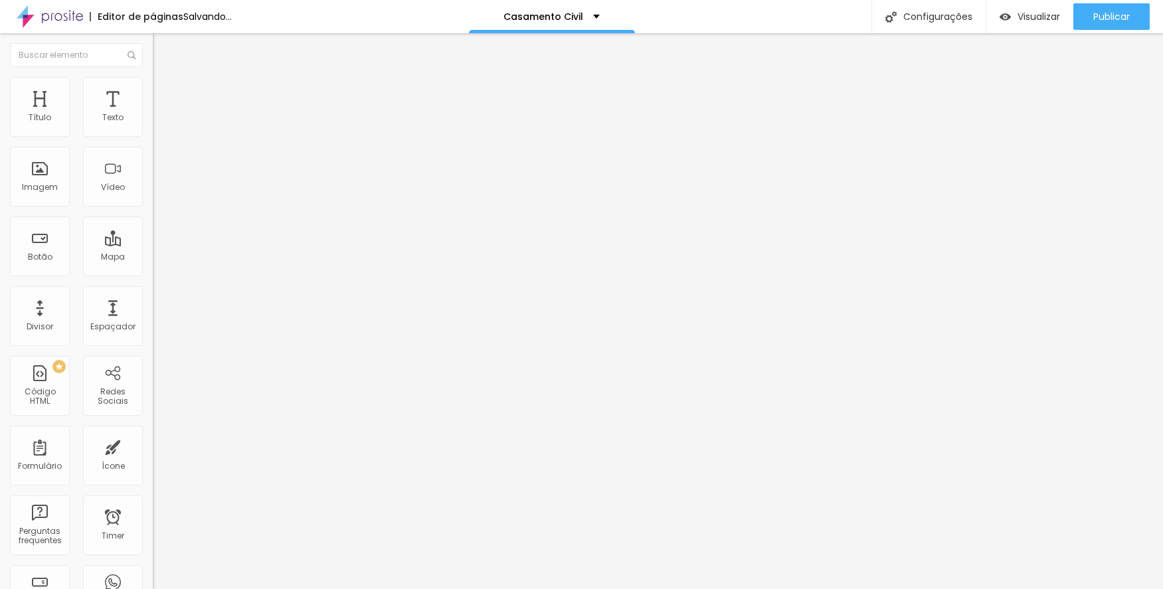
click at [153, 114] on span "Trocar imagem" at bounding box center [189, 108] width 72 height 11
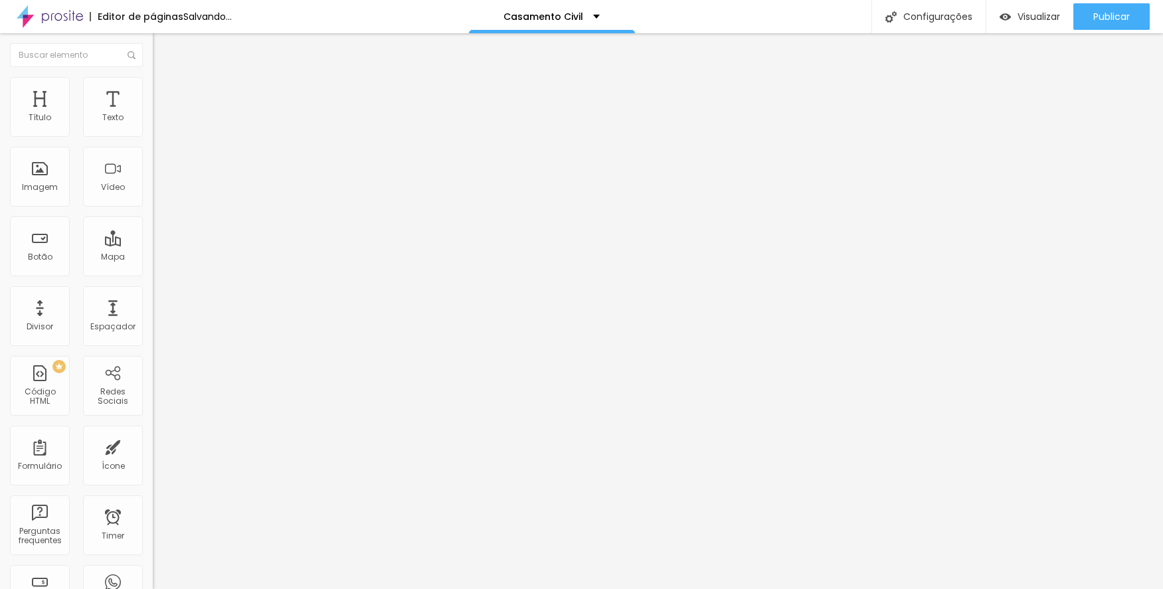
click at [932, 11] on span "Visualizar" at bounding box center [1039, 16] width 43 height 11
click at [932, 13] on span "Visualizar" at bounding box center [1039, 16] width 43 height 11
click at [932, 20] on span "Visualizar" at bounding box center [1039, 16] width 43 height 11
click at [163, 49] on img "button" at bounding box center [168, 48] width 11 height 11
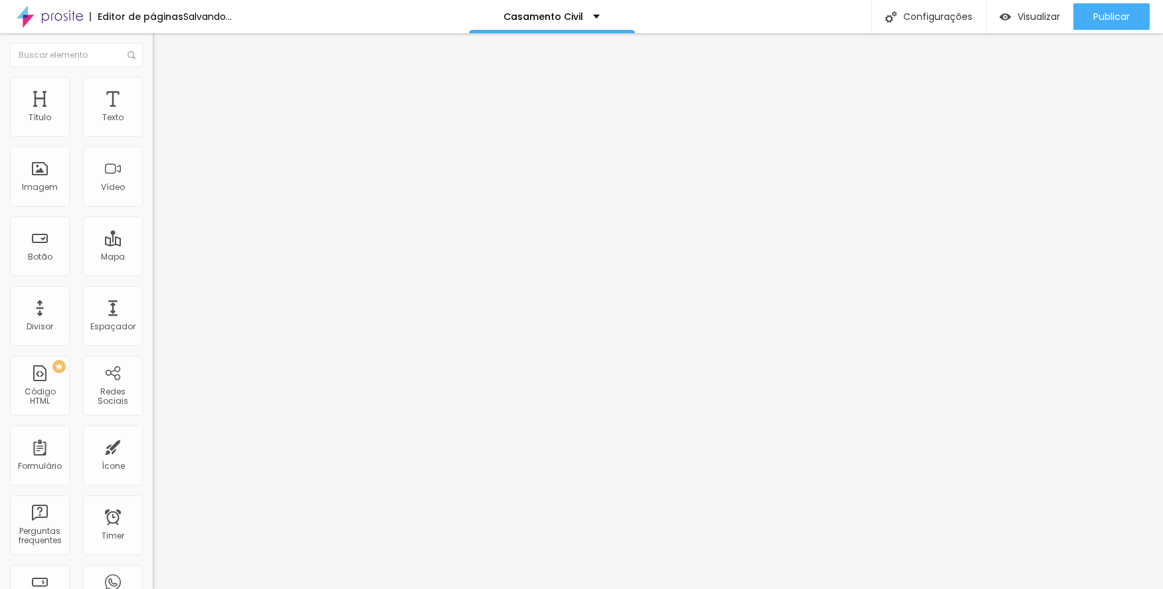
click at [153, 114] on span "Adicionar imagem" at bounding box center [196, 108] width 86 height 11
click at [153, 114] on span "Trocar imagem" at bounding box center [189, 108] width 72 height 11
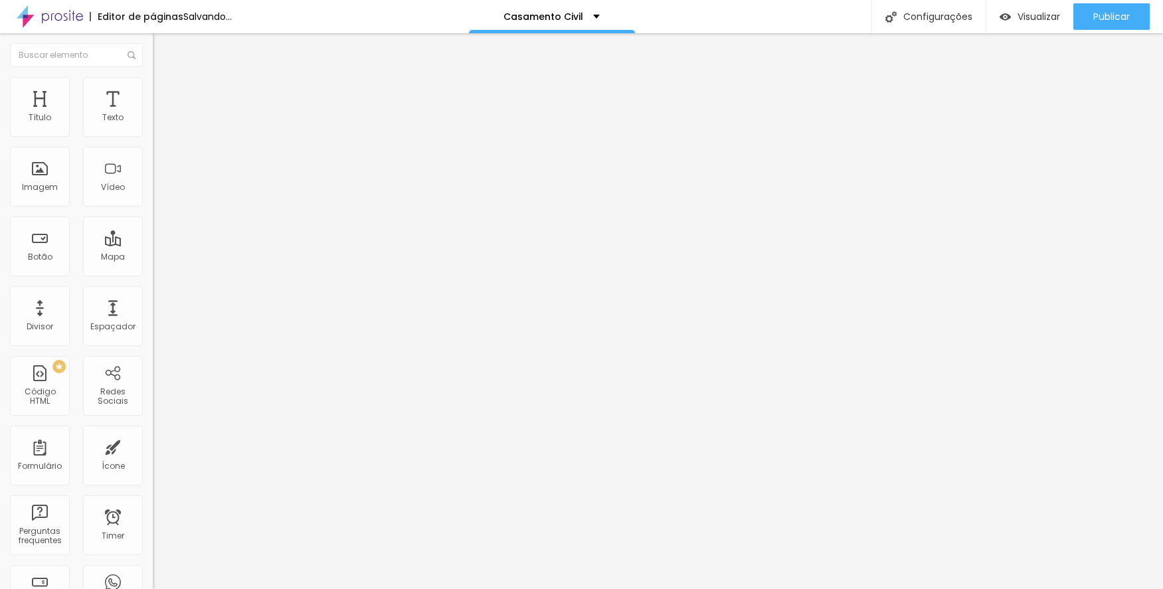
click at [163, 45] on div "Editar Texto" at bounding box center [201, 48] width 76 height 11
click at [49, 181] on div "Imagem" at bounding box center [40, 177] width 60 height 60
click at [163, 49] on img "button" at bounding box center [168, 48] width 11 height 11
click at [163, 53] on img "button" at bounding box center [168, 48] width 11 height 11
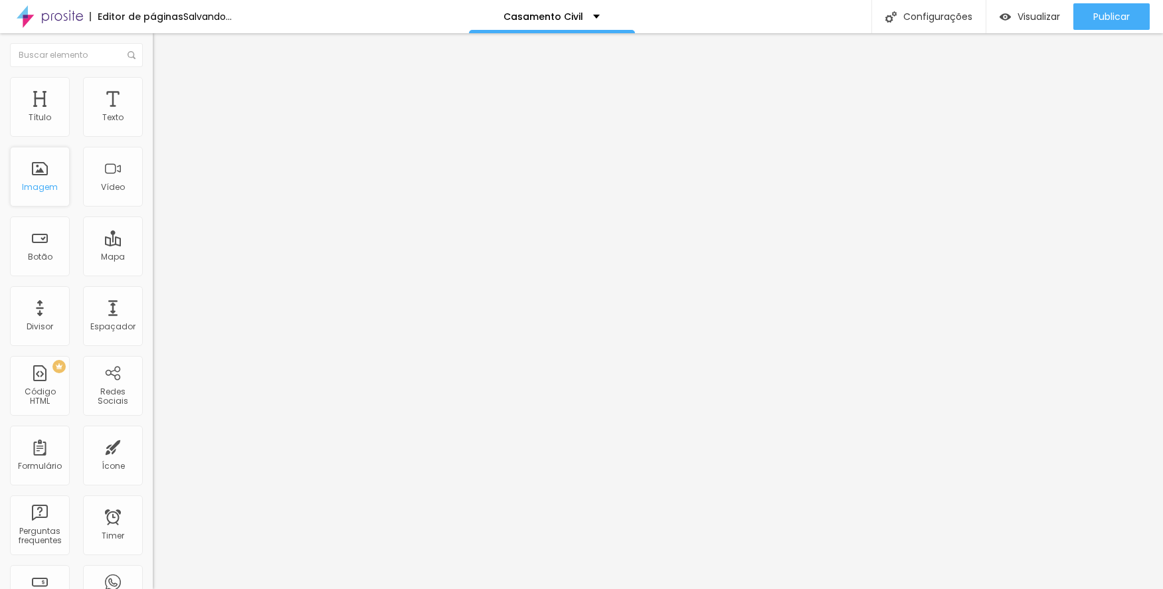
click at [50, 183] on div "Imagem" at bounding box center [40, 187] width 36 height 9
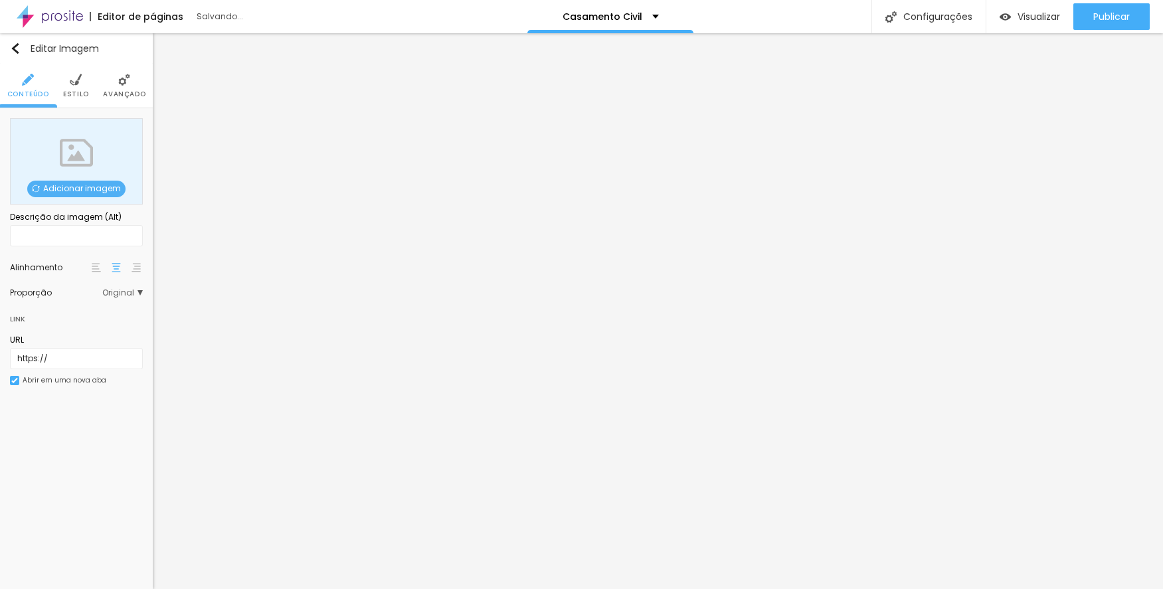
click at [108, 186] on span "Adicionar imagem" at bounding box center [76, 189] width 98 height 17
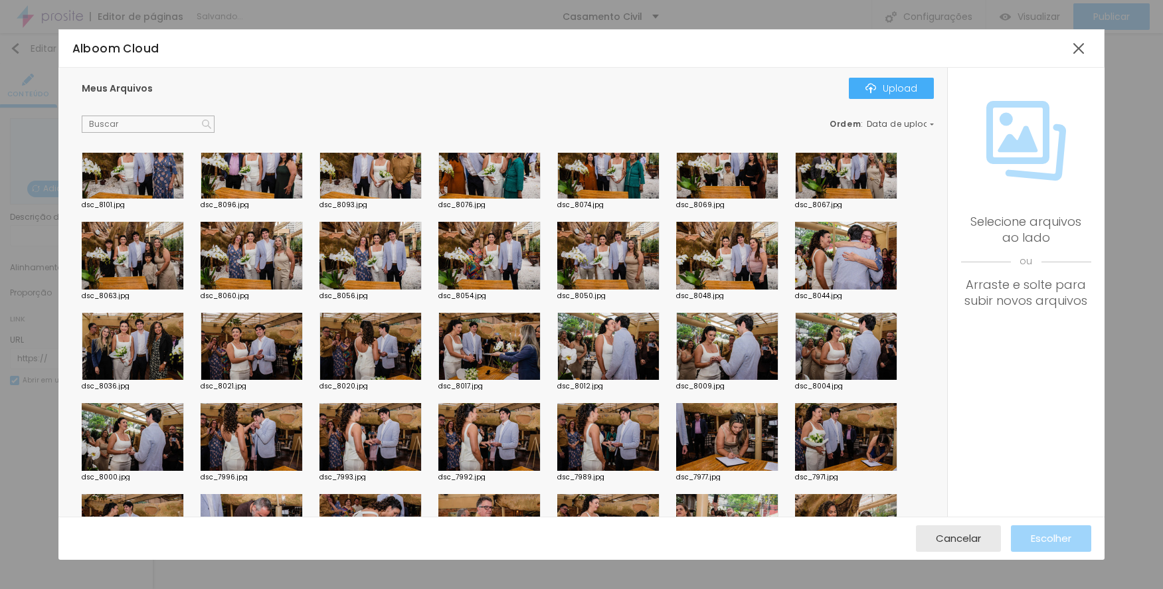
scroll to position [598, 0]
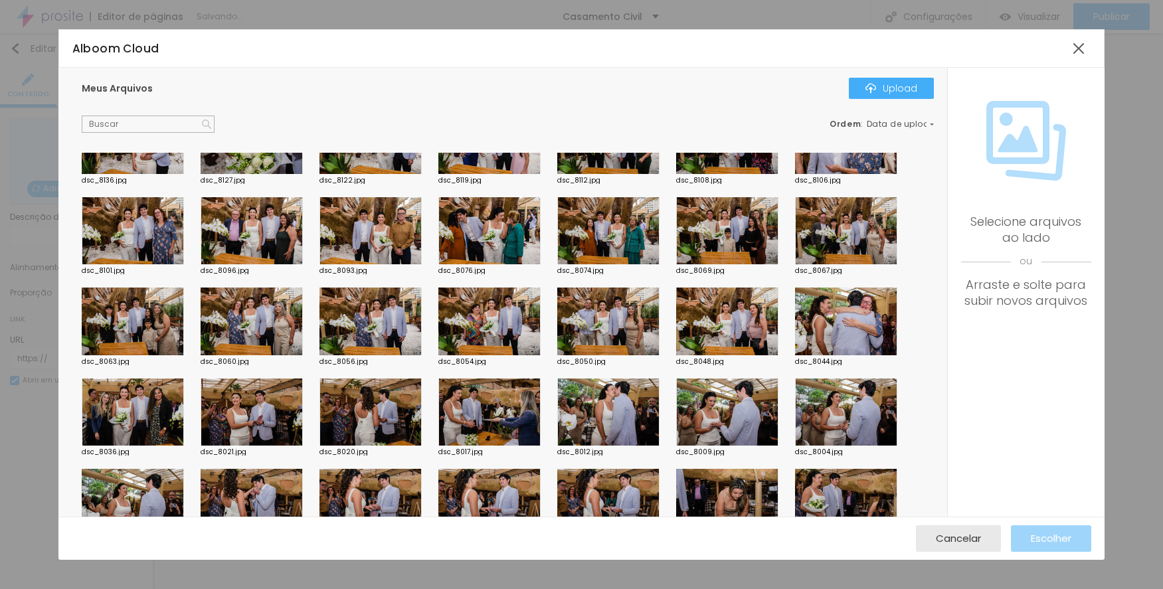
click at [826, 327] on div at bounding box center [846, 322] width 102 height 68
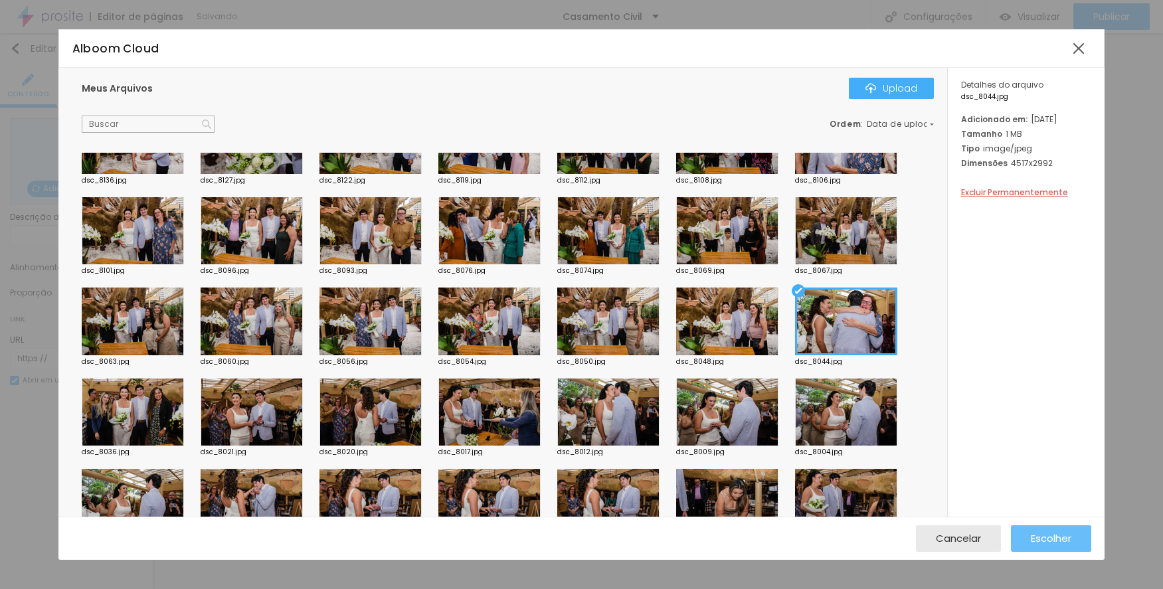
click at [1033, 536] on span "Escolher" at bounding box center [1051, 538] width 41 height 11
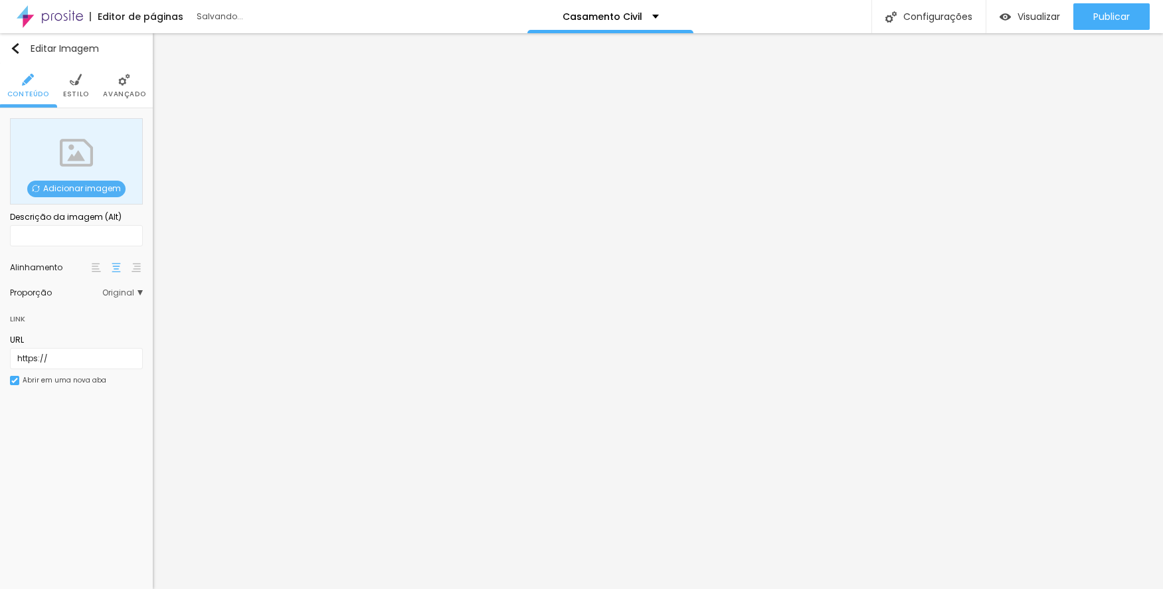
click at [114, 189] on span "Adicionar imagem" at bounding box center [76, 189] width 98 height 17
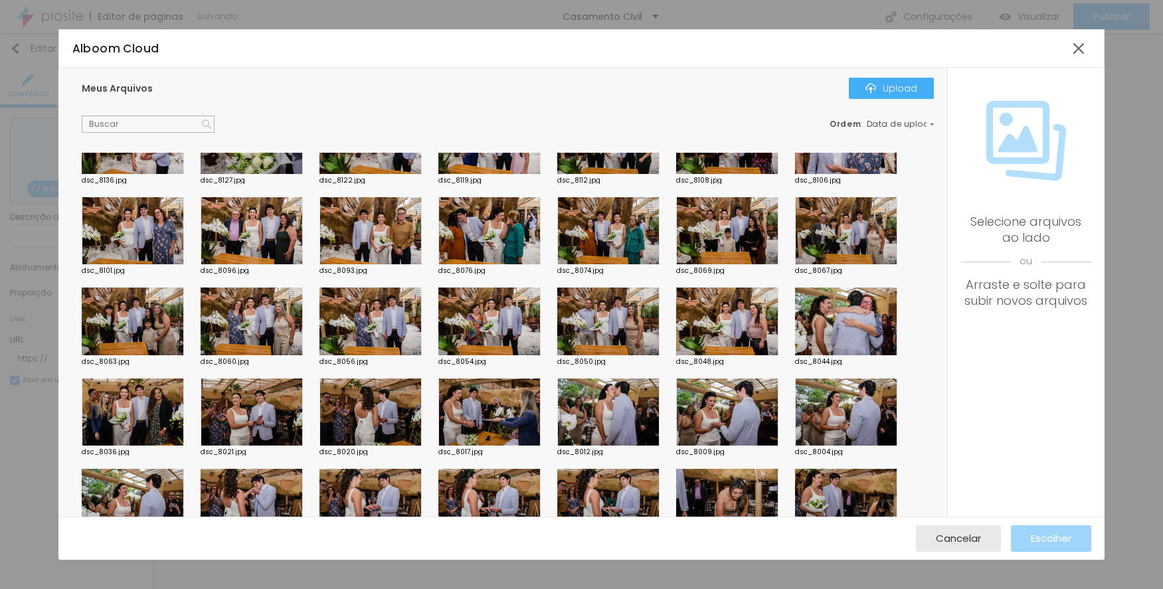
click at [746, 312] on div at bounding box center [727, 322] width 102 height 68
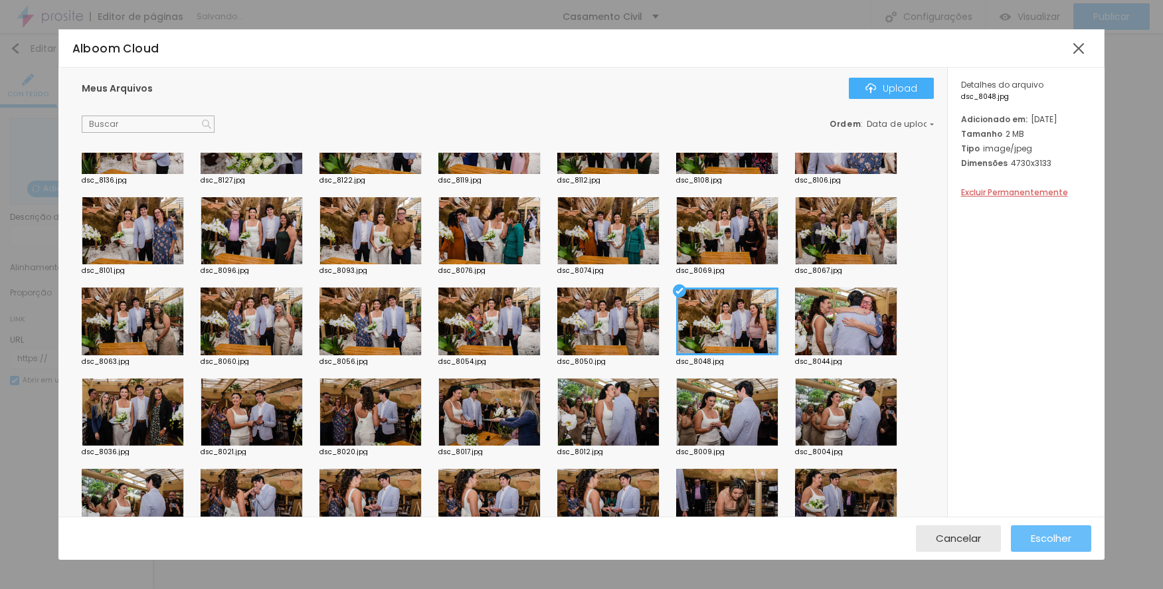
click at [1021, 535] on button "Escolher" at bounding box center [1051, 539] width 80 height 27
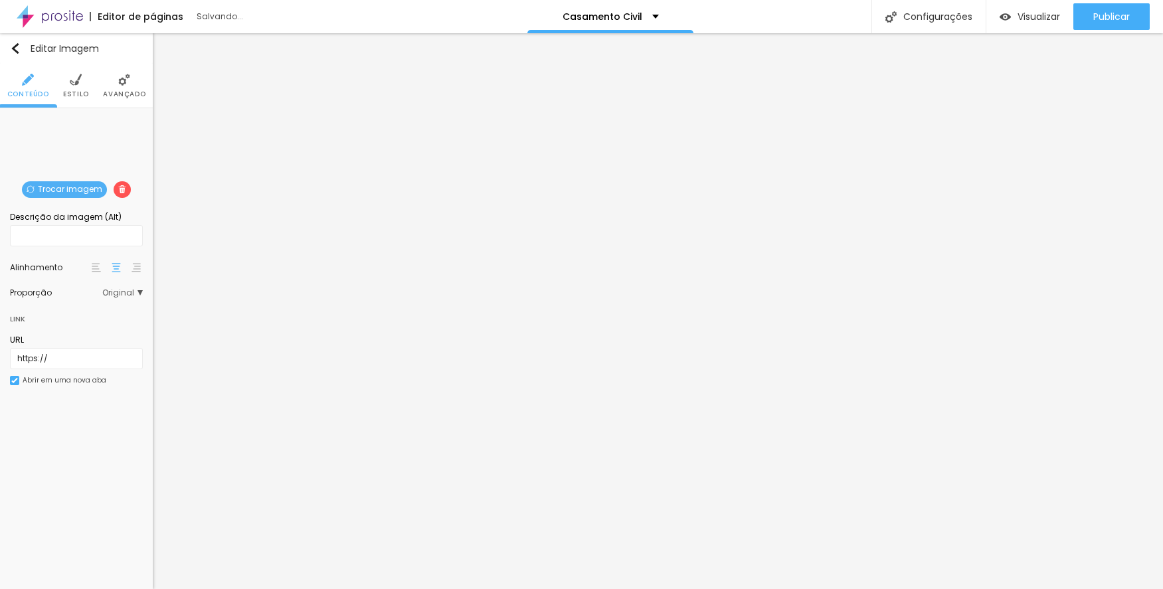
click at [70, 181] on span "Trocar imagem" at bounding box center [64, 189] width 85 height 17
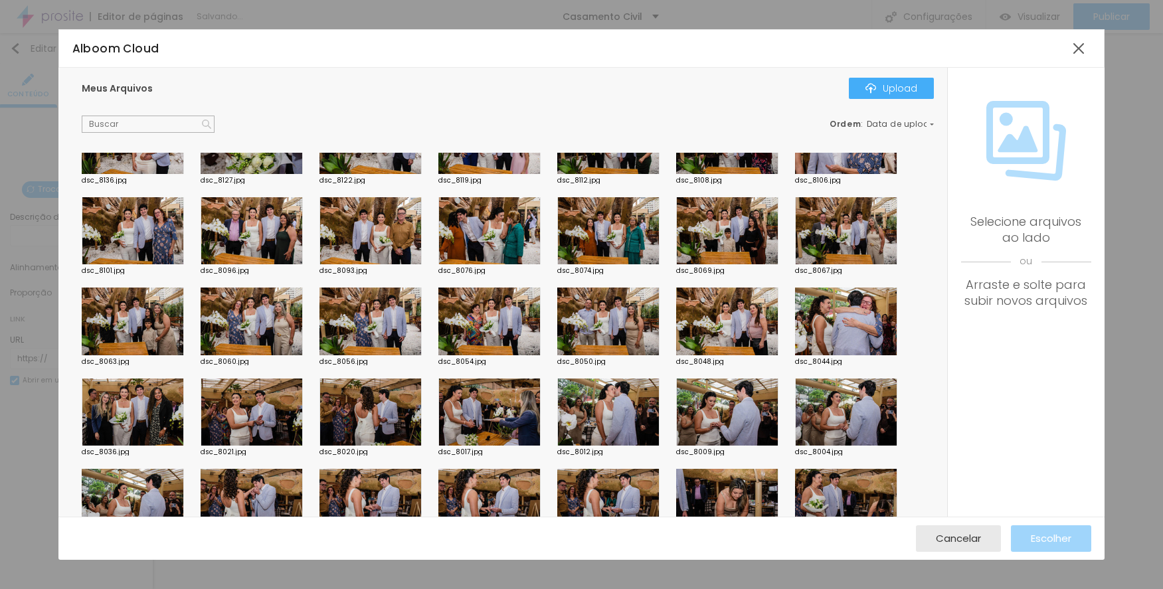
click at [603, 304] on div at bounding box center [608, 322] width 102 height 68
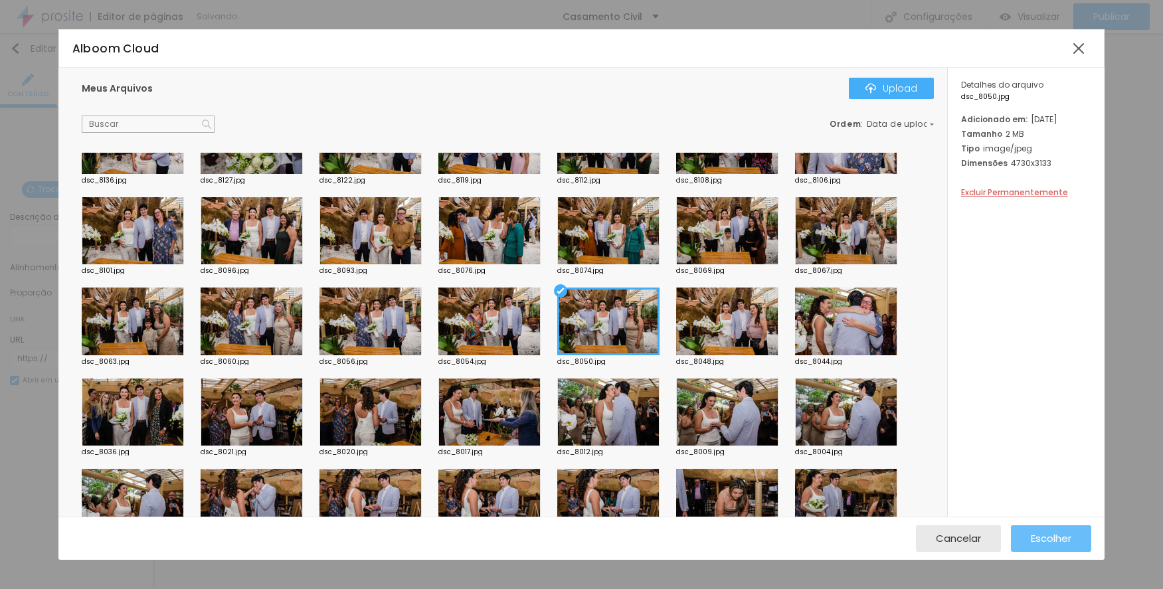
click at [1057, 542] on span "Escolher" at bounding box center [1051, 538] width 41 height 11
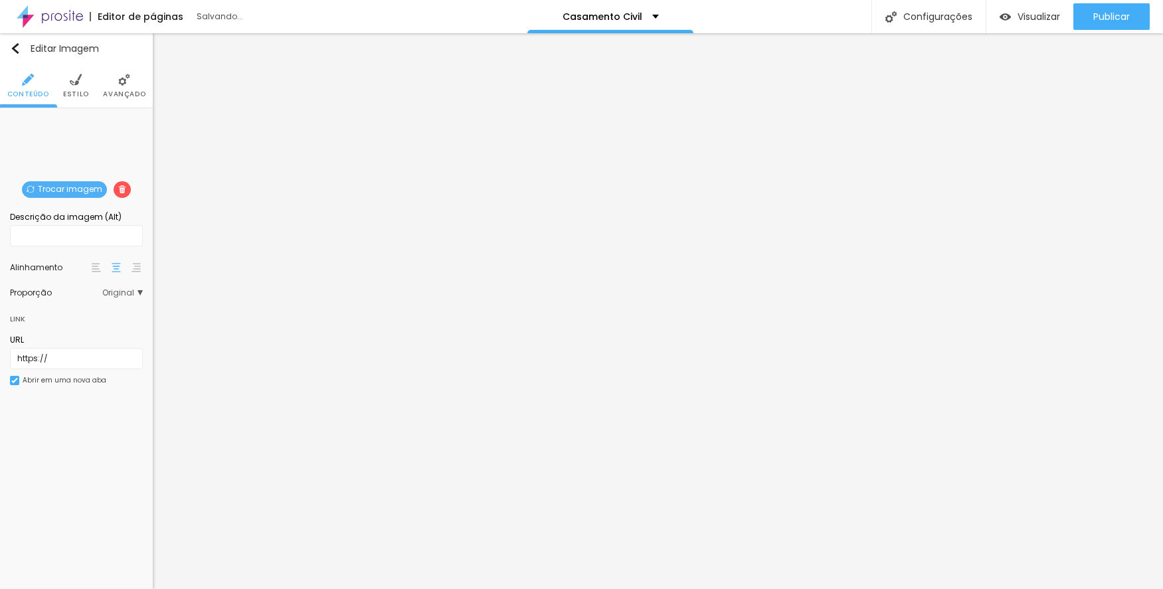
click at [85, 188] on span "Trocar imagem" at bounding box center [64, 189] width 85 height 17
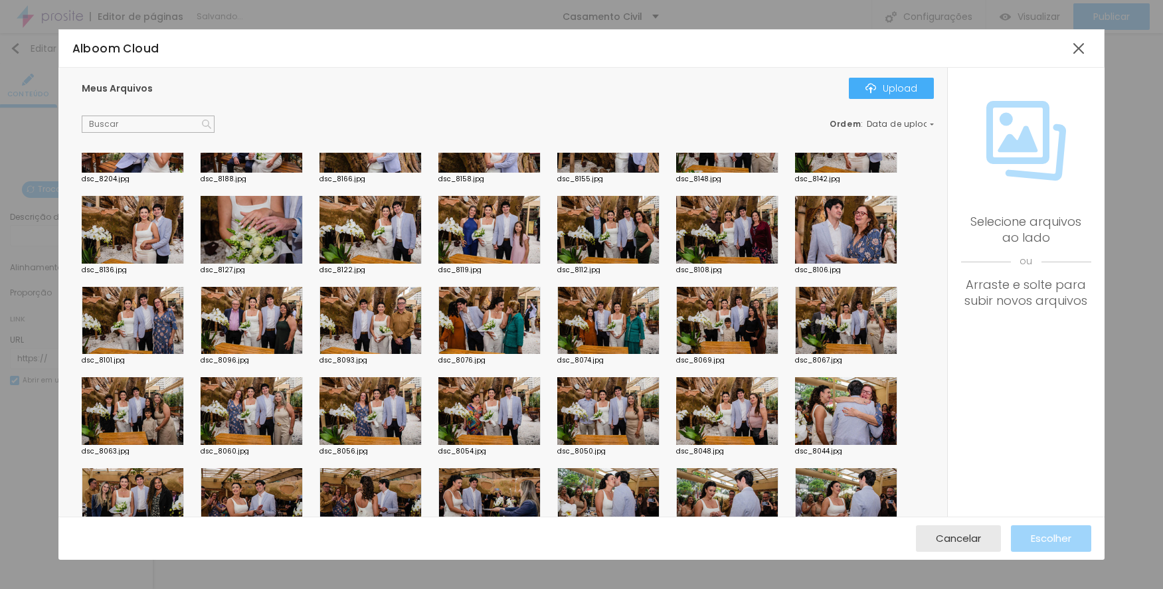
scroll to position [532, 0]
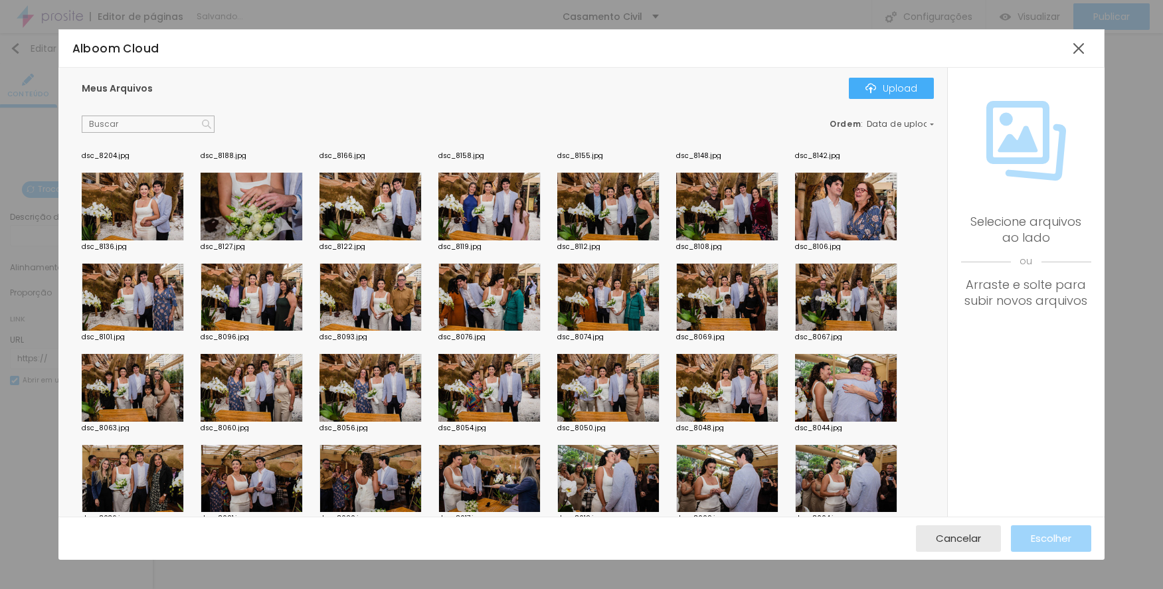
click at [513, 382] on div at bounding box center [490, 388] width 102 height 68
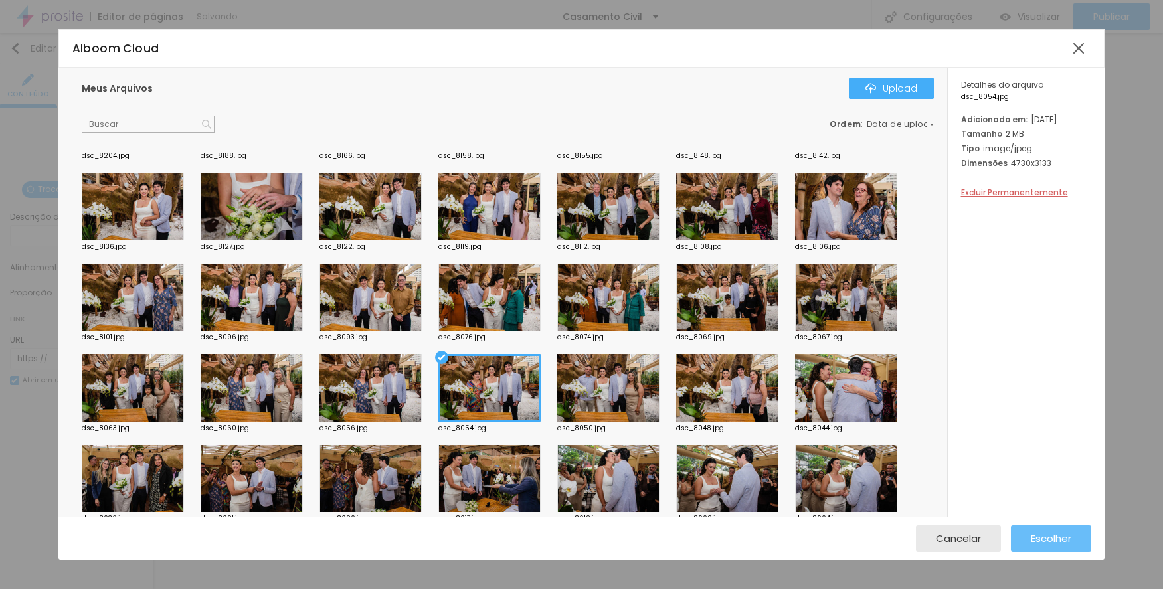
click at [1049, 535] on span "Escolher" at bounding box center [1051, 538] width 41 height 11
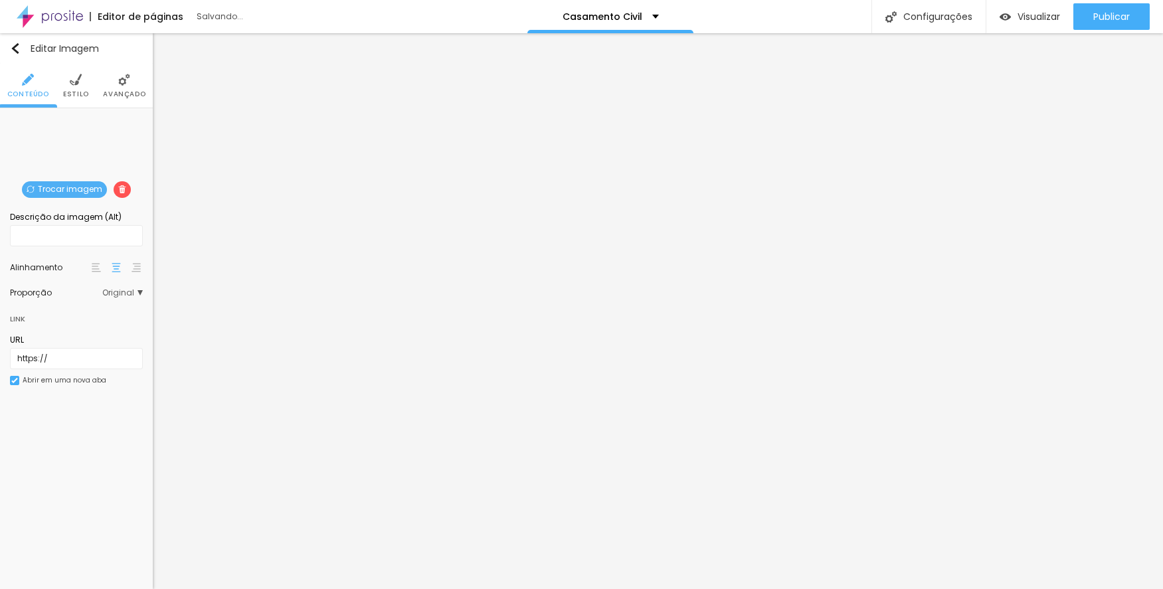
click at [86, 187] on span "Trocar imagem" at bounding box center [64, 189] width 85 height 17
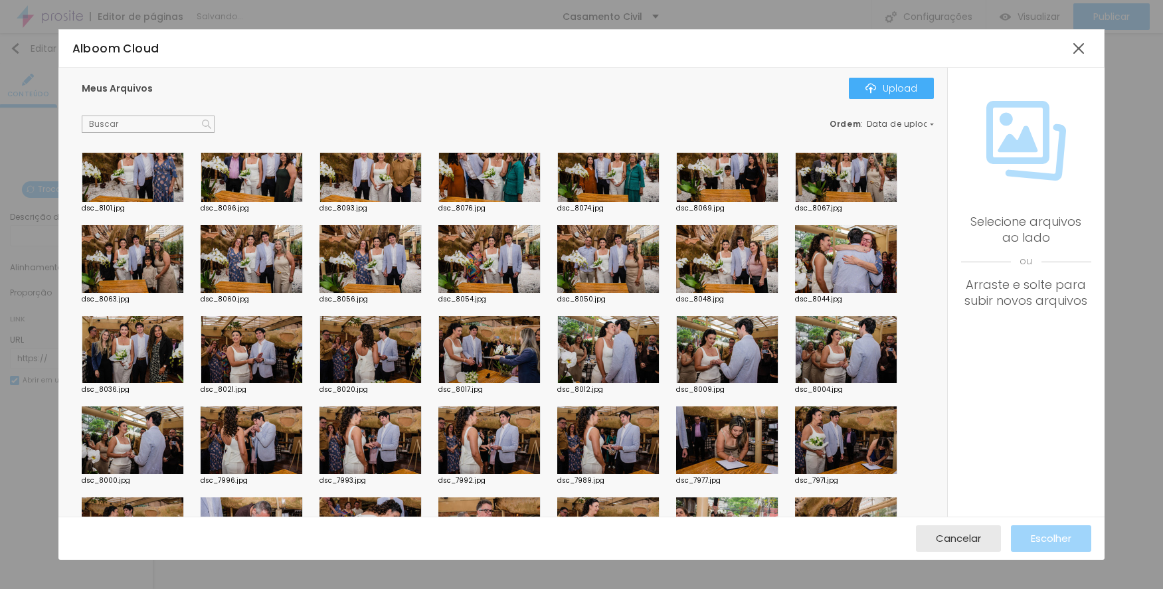
scroll to position [664, 0]
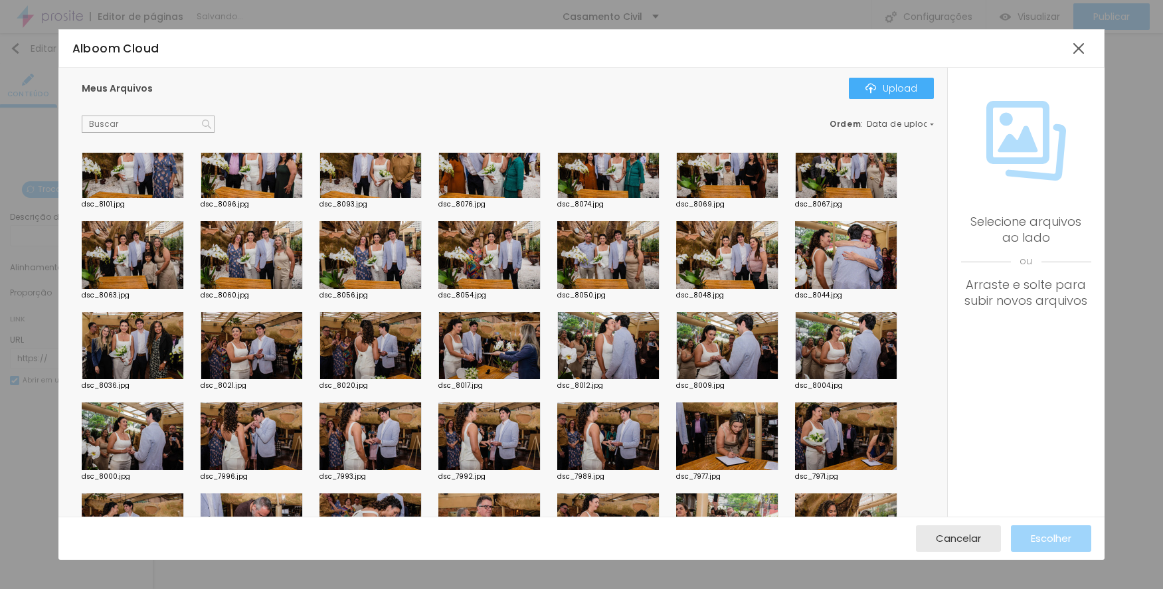
click at [381, 262] on div at bounding box center [371, 255] width 102 height 68
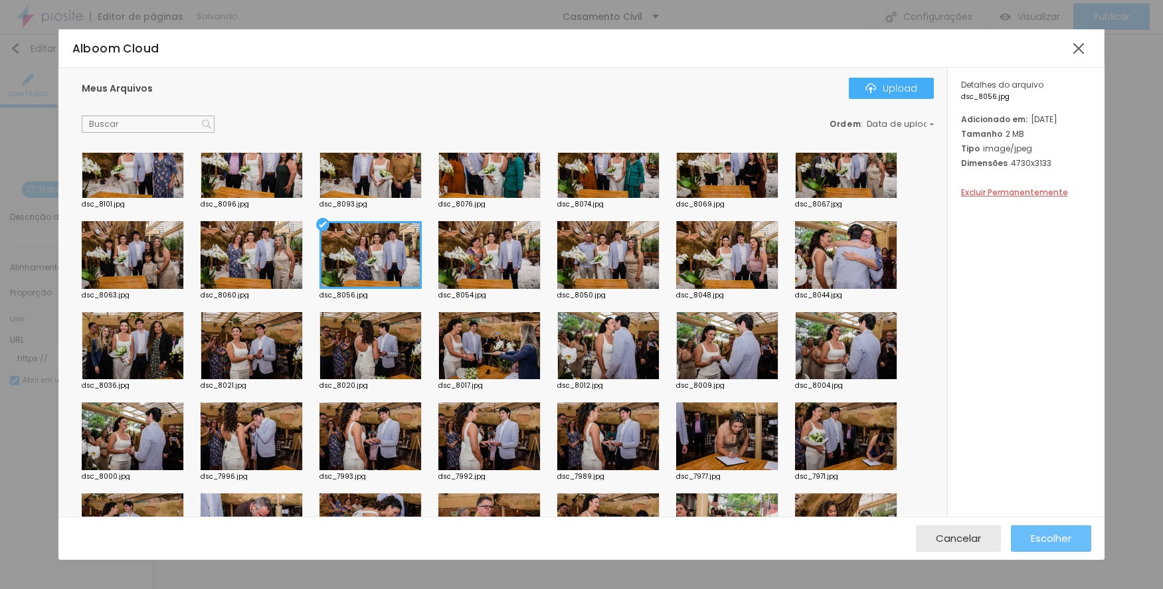
click at [1030, 537] on button "Escolher" at bounding box center [1051, 539] width 80 height 27
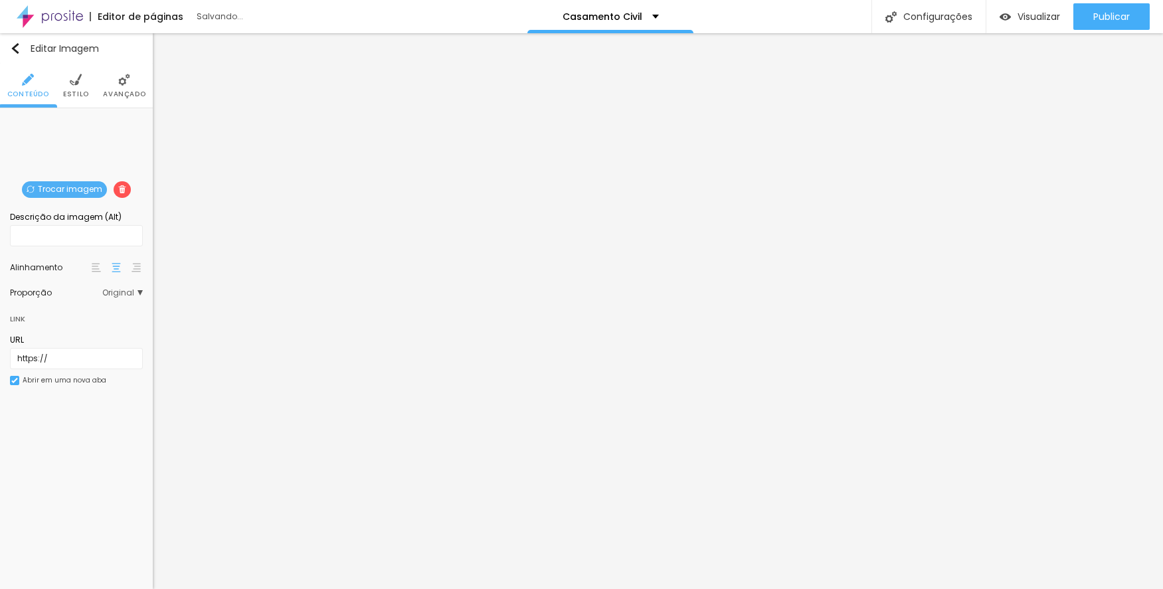
click at [58, 187] on span "Trocar imagem" at bounding box center [64, 189] width 85 height 17
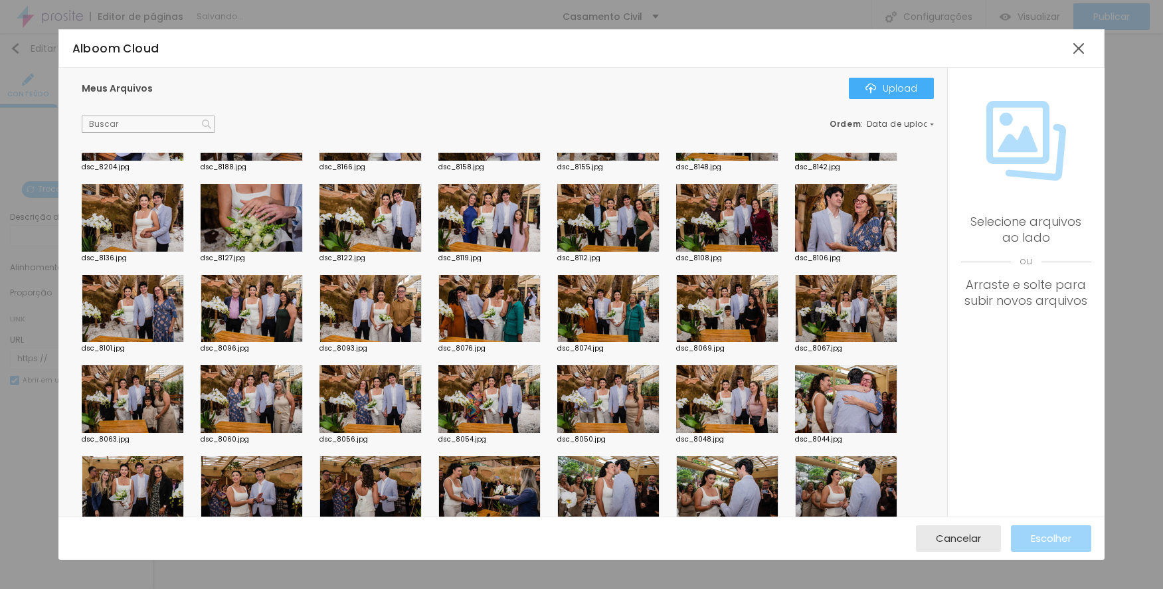
scroll to position [532, 0]
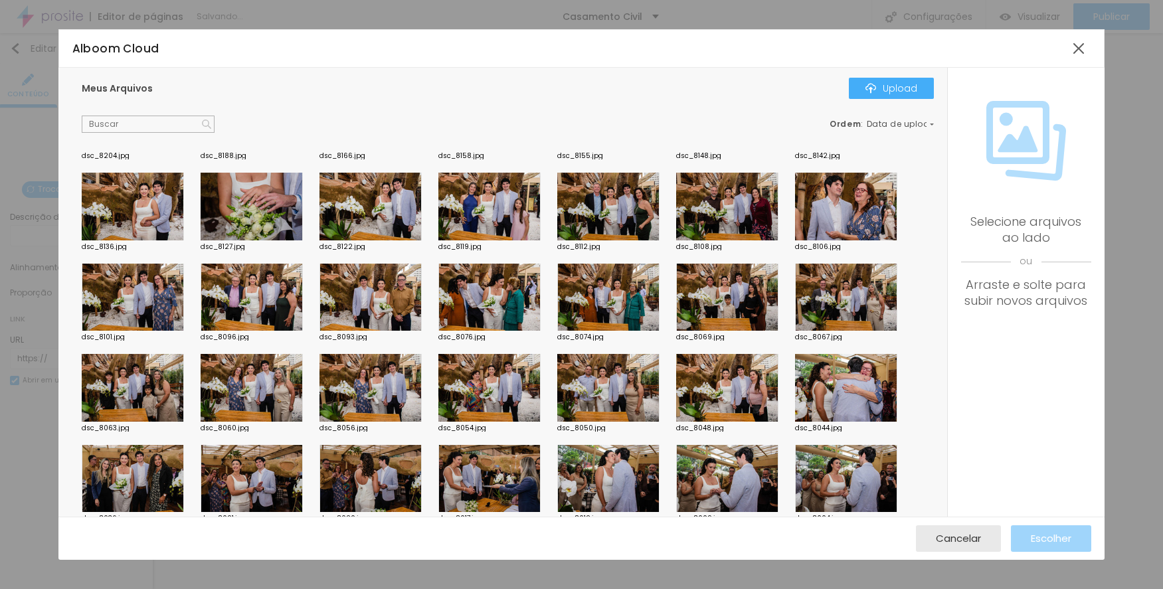
click at [229, 388] on div at bounding box center [252, 388] width 102 height 68
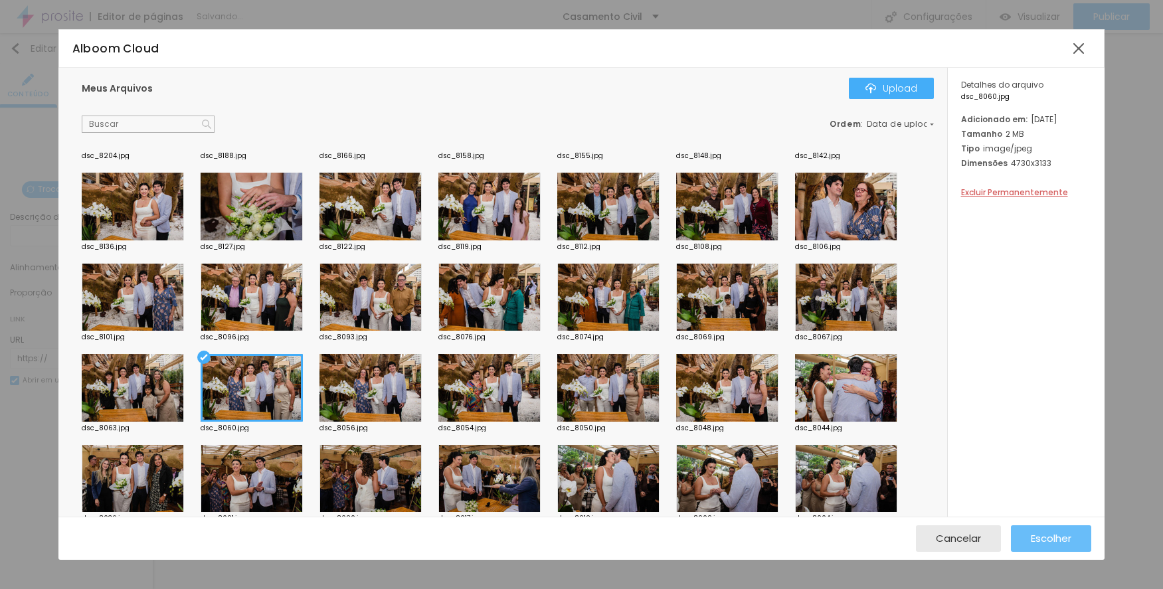
click at [1053, 540] on span "Escolher" at bounding box center [1051, 538] width 41 height 11
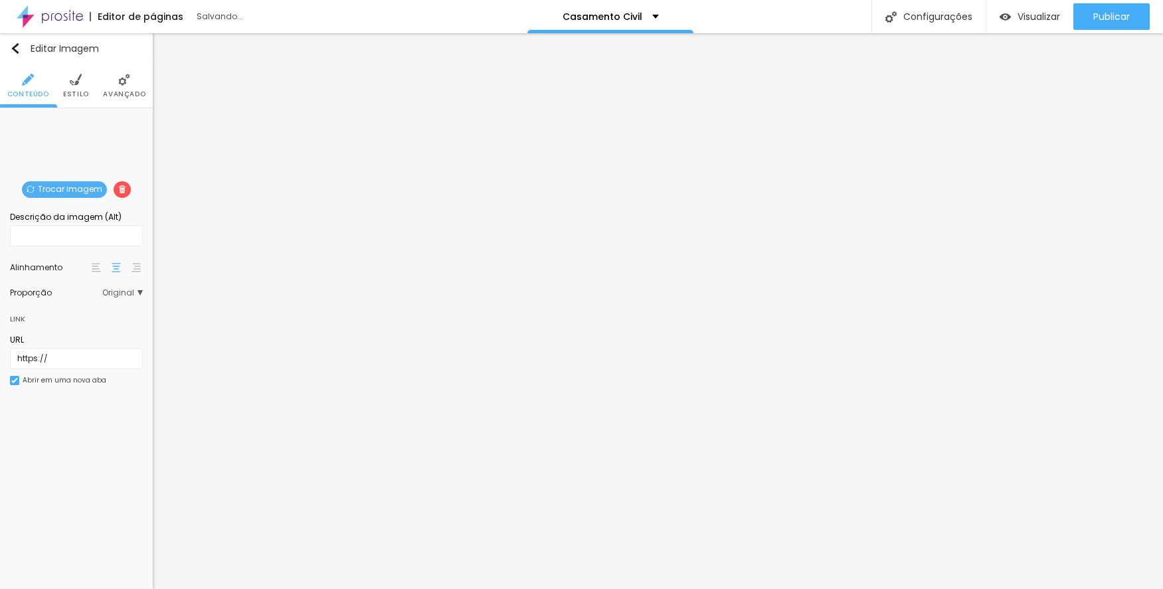
click at [87, 185] on span "Trocar imagem" at bounding box center [64, 189] width 85 height 17
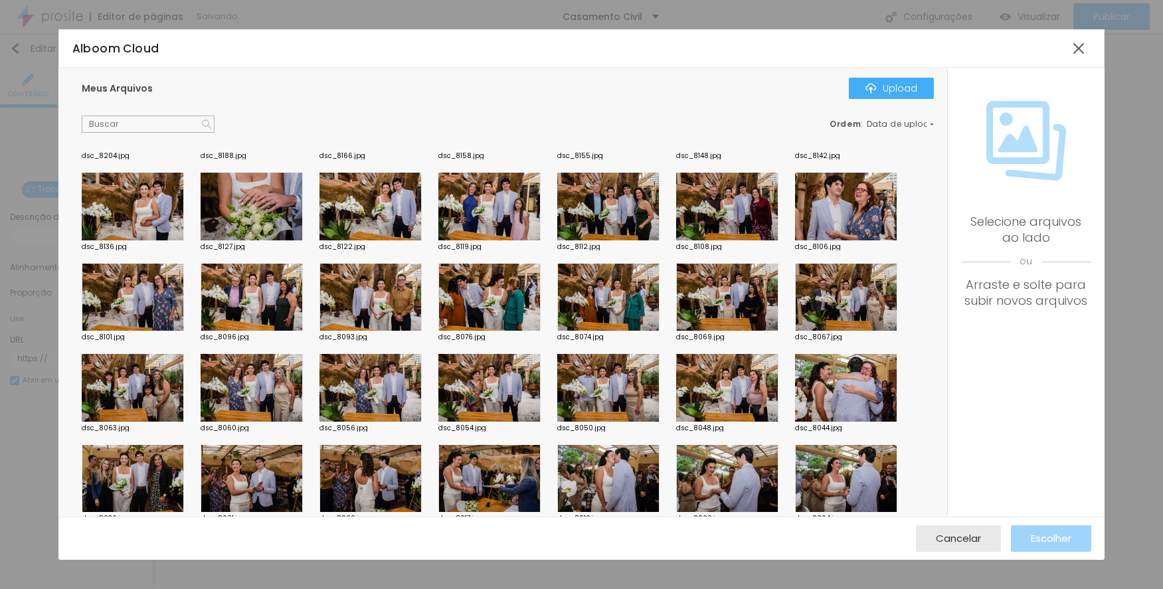
click at [155, 391] on div at bounding box center [133, 388] width 102 height 68
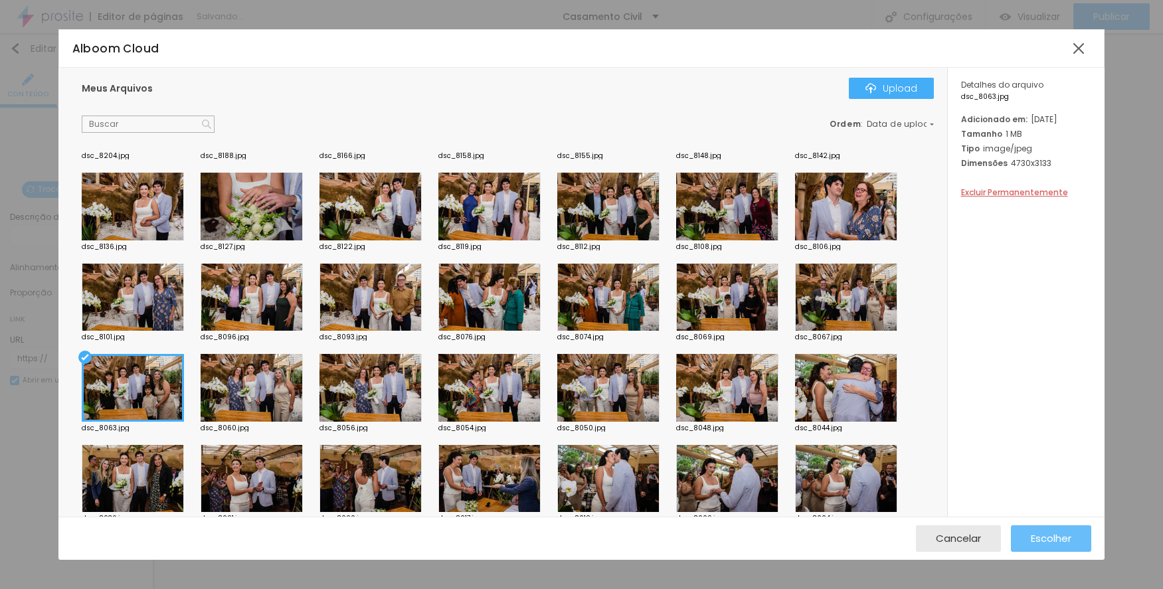
click at [1040, 536] on span "Escolher" at bounding box center [1051, 538] width 41 height 11
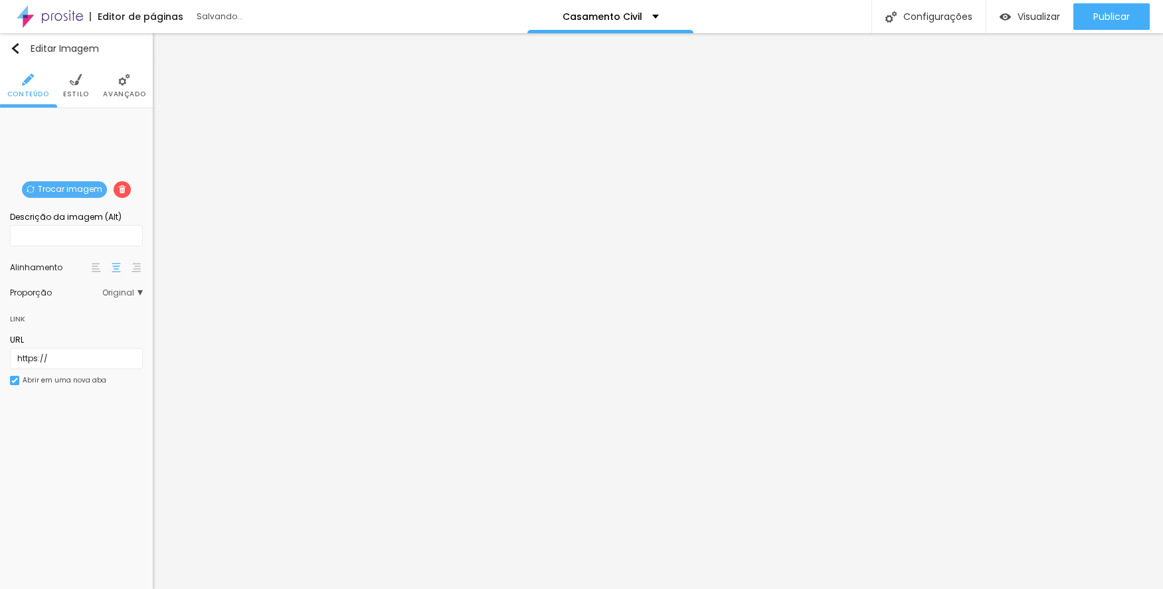
click at [57, 188] on span "Trocar imagem" at bounding box center [64, 189] width 85 height 17
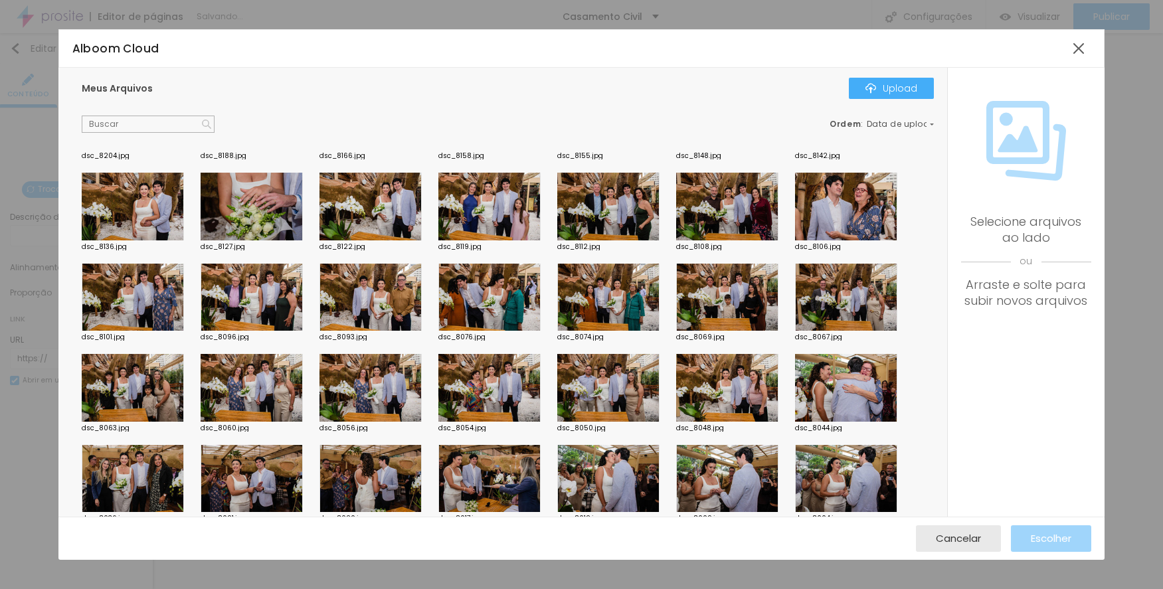
click at [797, 289] on div at bounding box center [846, 298] width 102 height 68
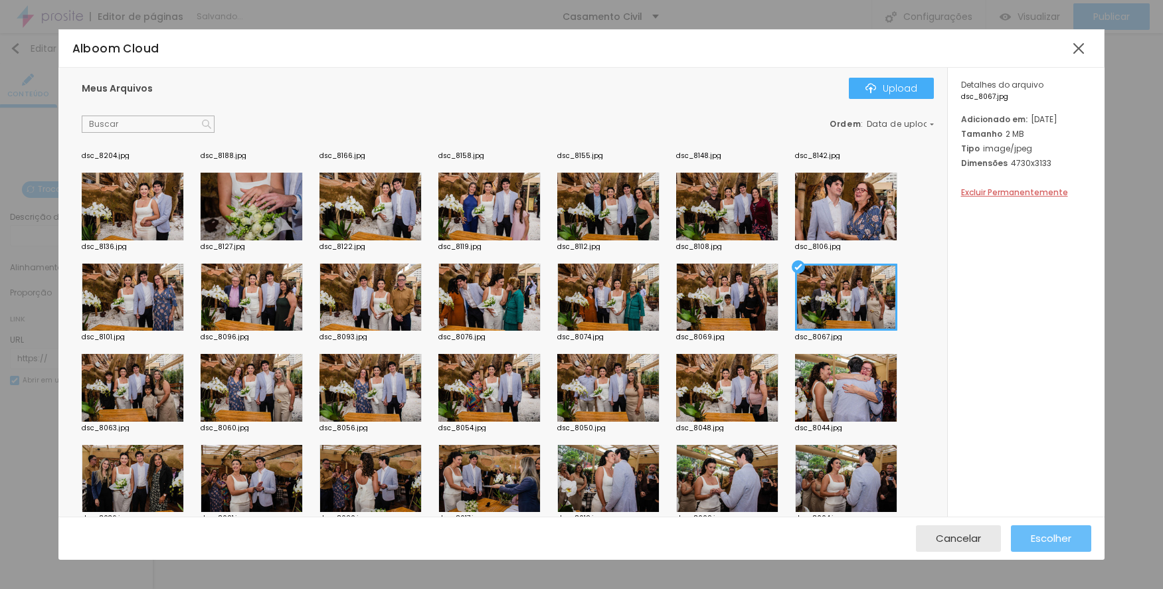
click at [1029, 532] on button "Escolher" at bounding box center [1051, 539] width 80 height 27
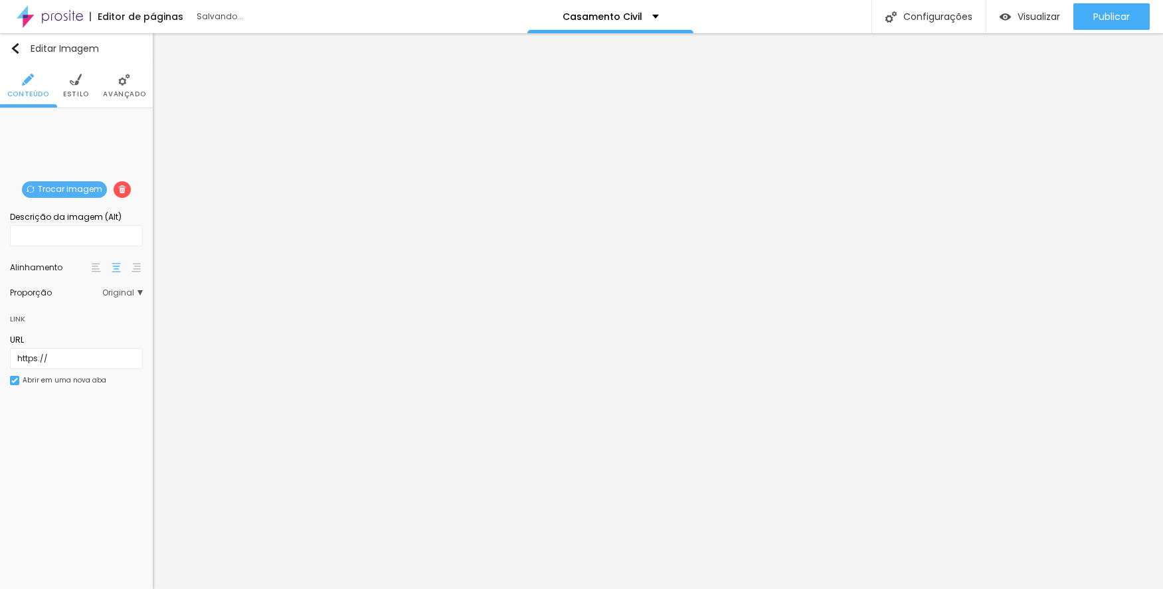
click at [56, 190] on span "Trocar imagem" at bounding box center [64, 189] width 85 height 17
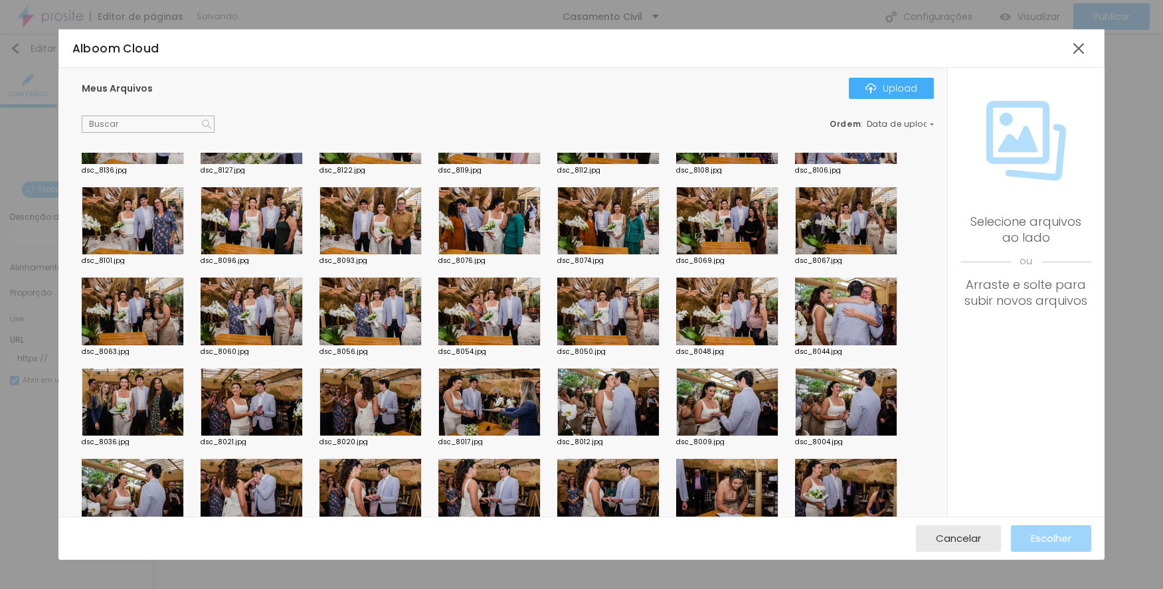
scroll to position [598, 0]
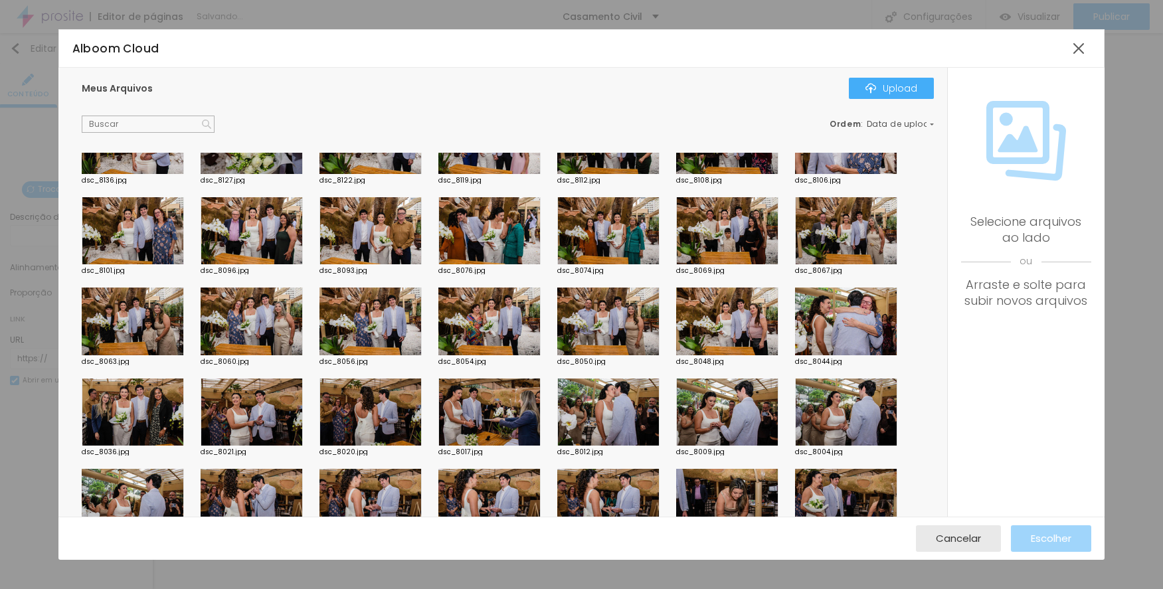
click at [702, 225] on div at bounding box center [727, 231] width 102 height 68
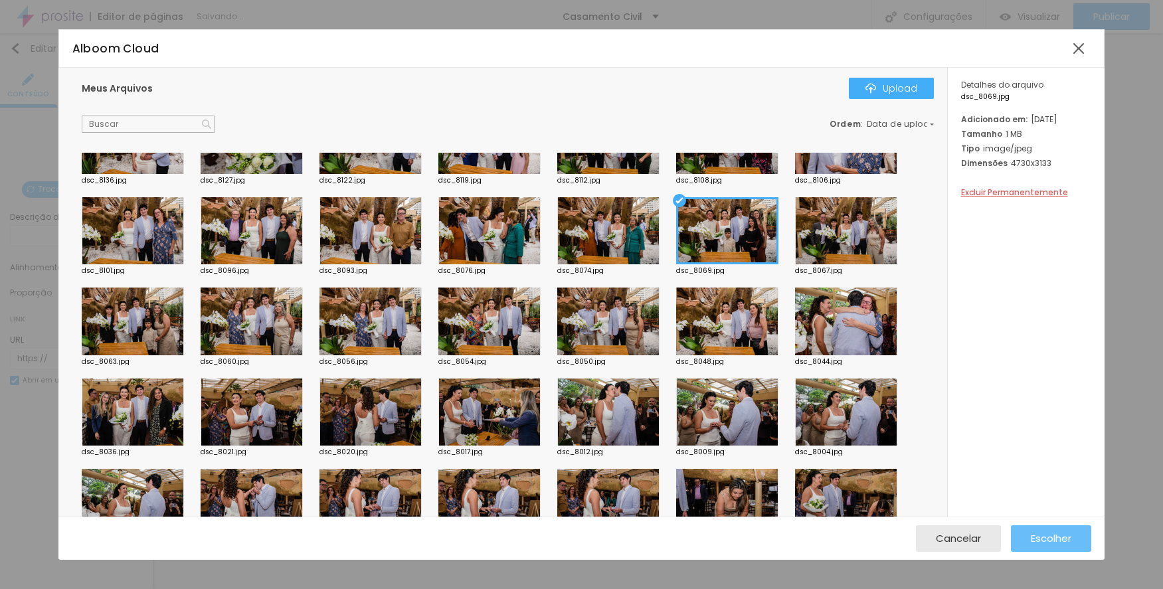
click at [1034, 526] on div "Escolher" at bounding box center [1051, 539] width 41 height 27
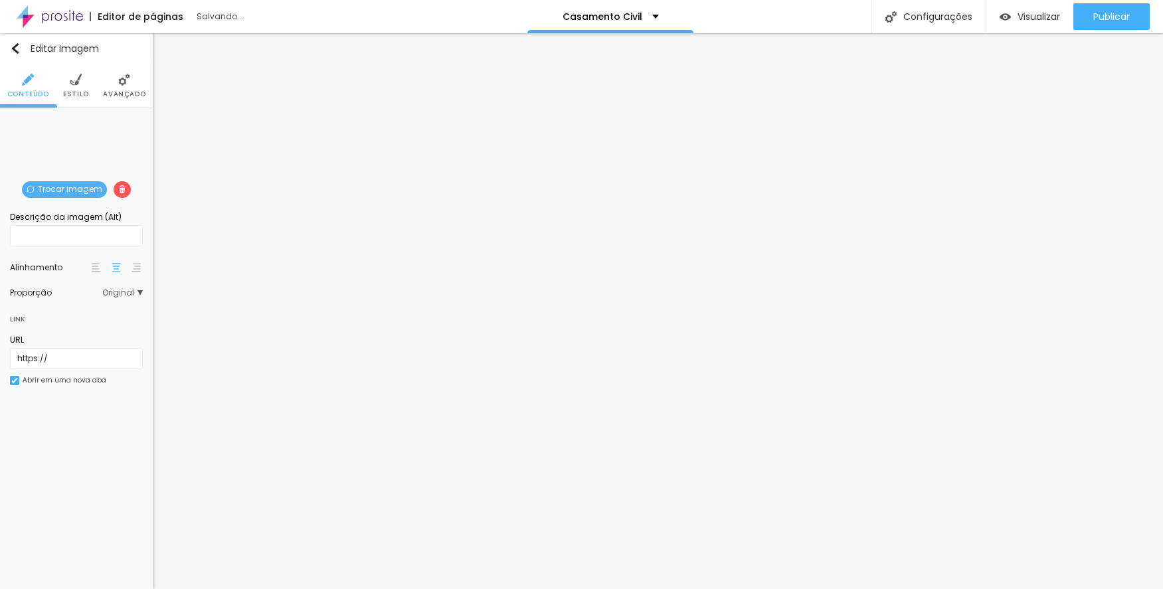
click at [58, 181] on span "Trocar imagem" at bounding box center [64, 189] width 85 height 17
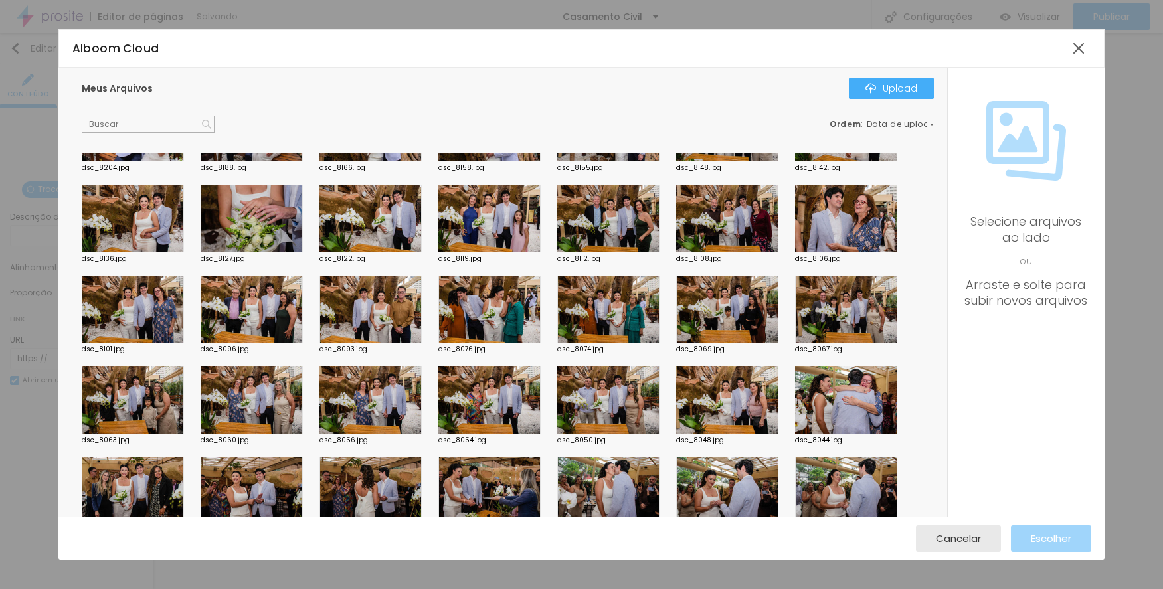
scroll to position [532, 0]
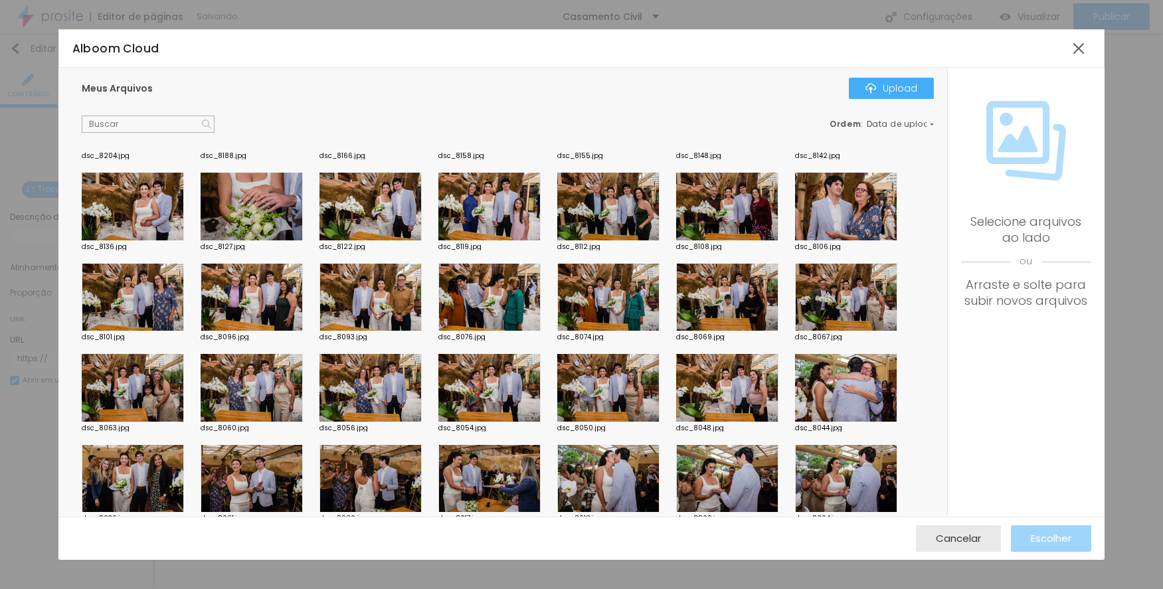
click at [626, 290] on div at bounding box center [608, 298] width 102 height 68
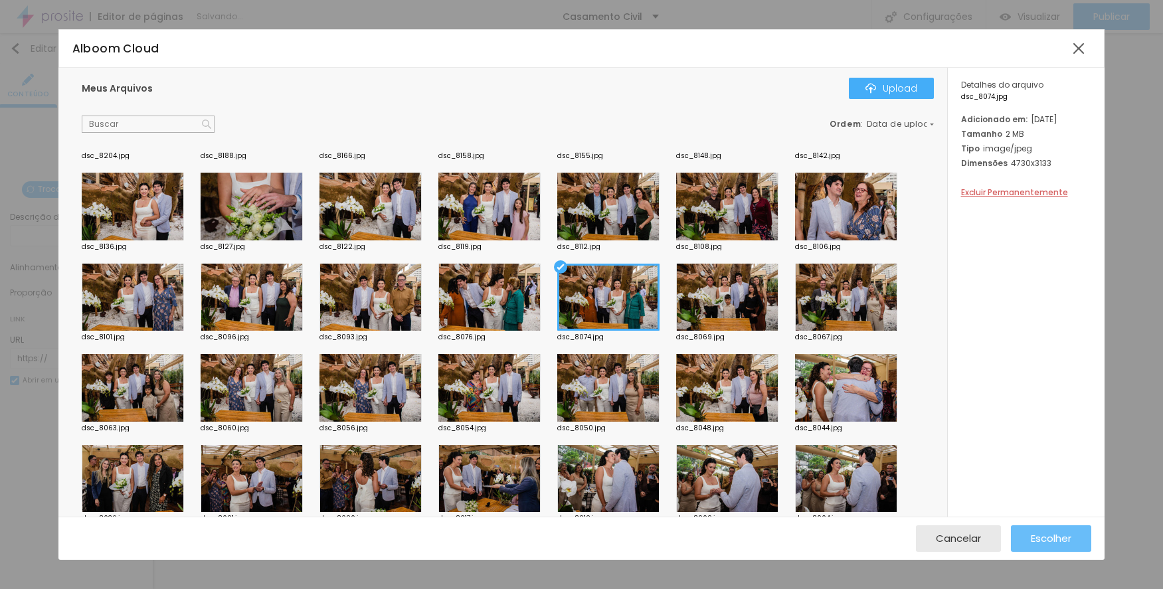
click at [1048, 534] on span "Escolher" at bounding box center [1051, 538] width 41 height 11
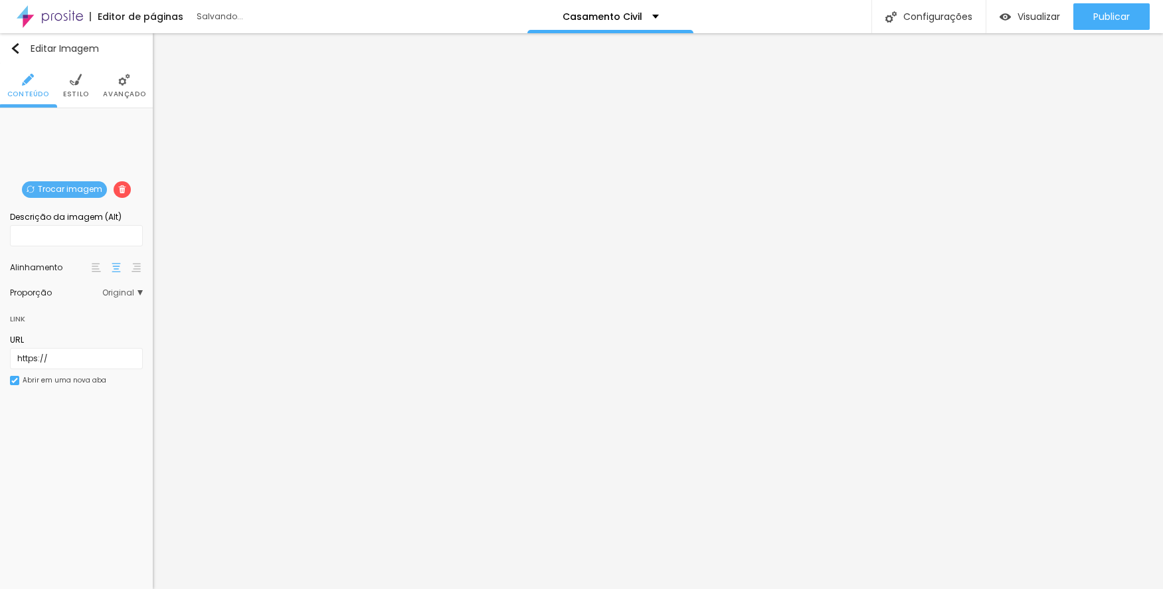
click at [85, 185] on span "Trocar imagem" at bounding box center [64, 189] width 85 height 17
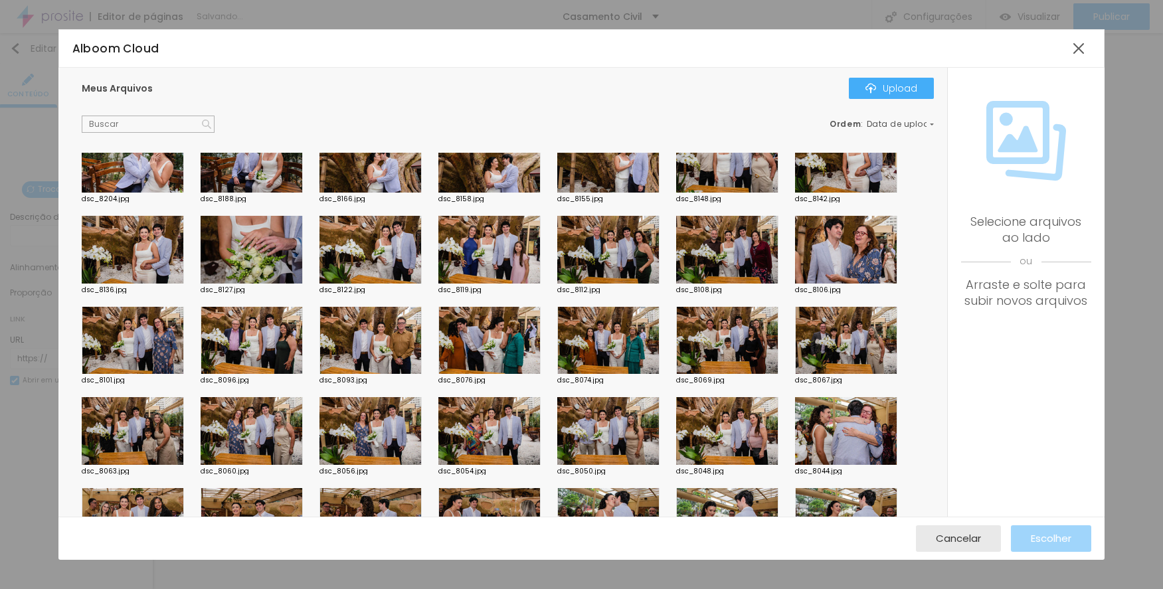
scroll to position [465, 0]
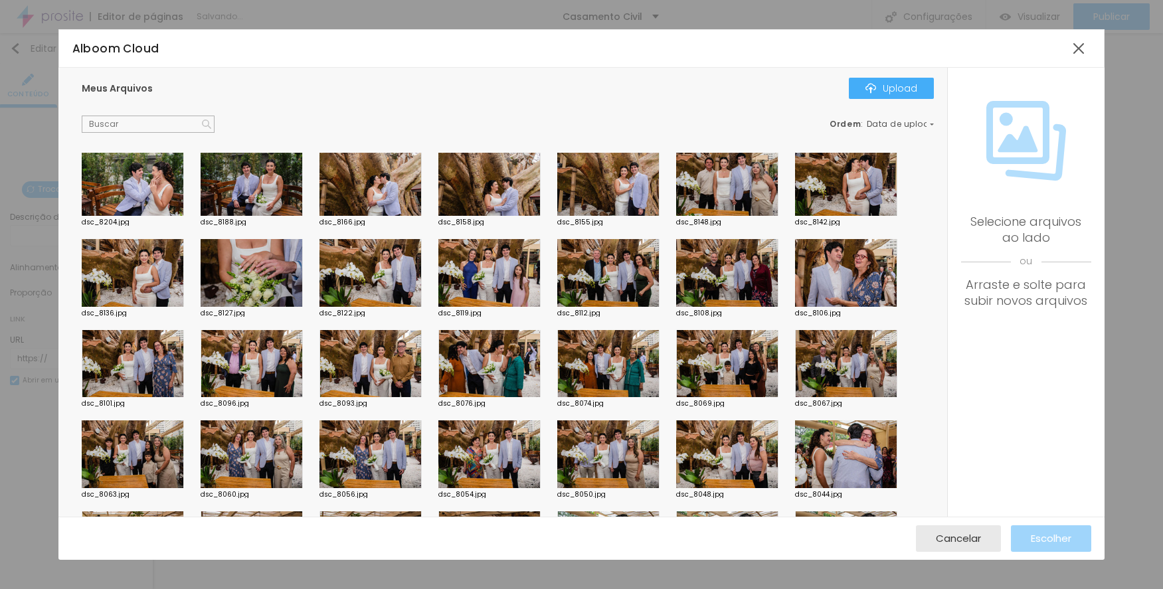
click at [611, 350] on div at bounding box center [608, 364] width 102 height 68
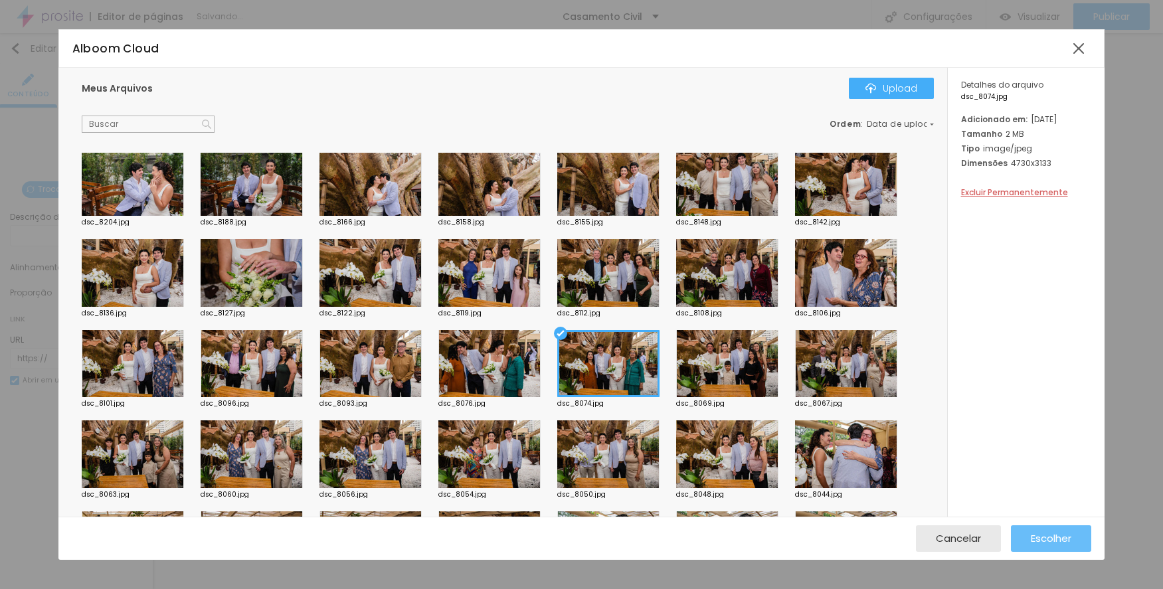
click at [1021, 532] on button "Escolher" at bounding box center [1051, 539] width 80 height 27
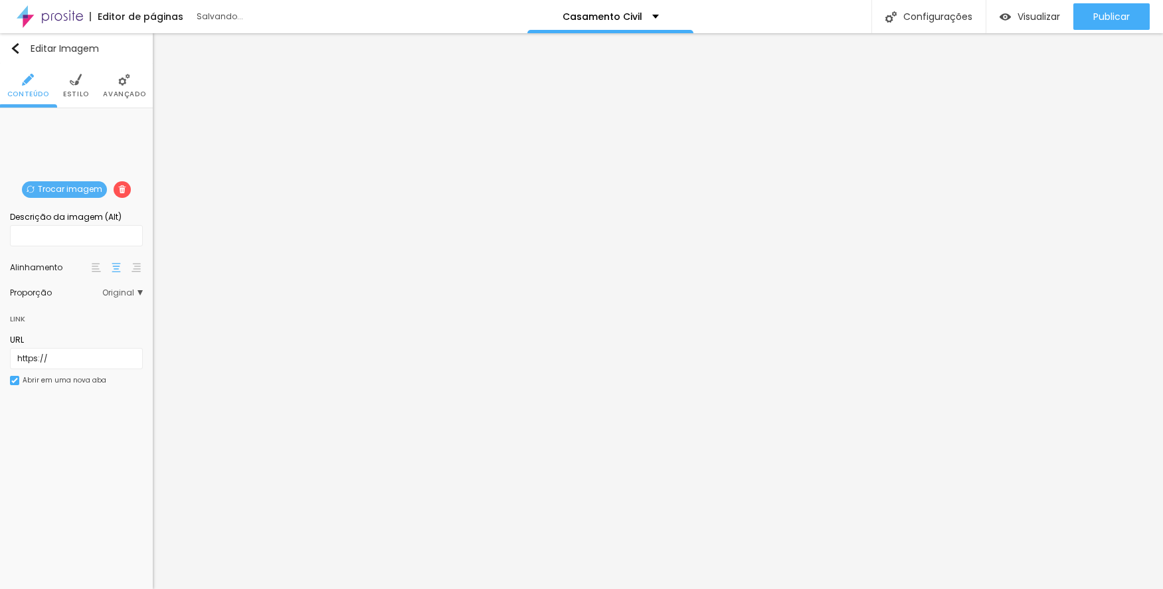
click at [47, 181] on span "Trocar imagem" at bounding box center [64, 189] width 85 height 17
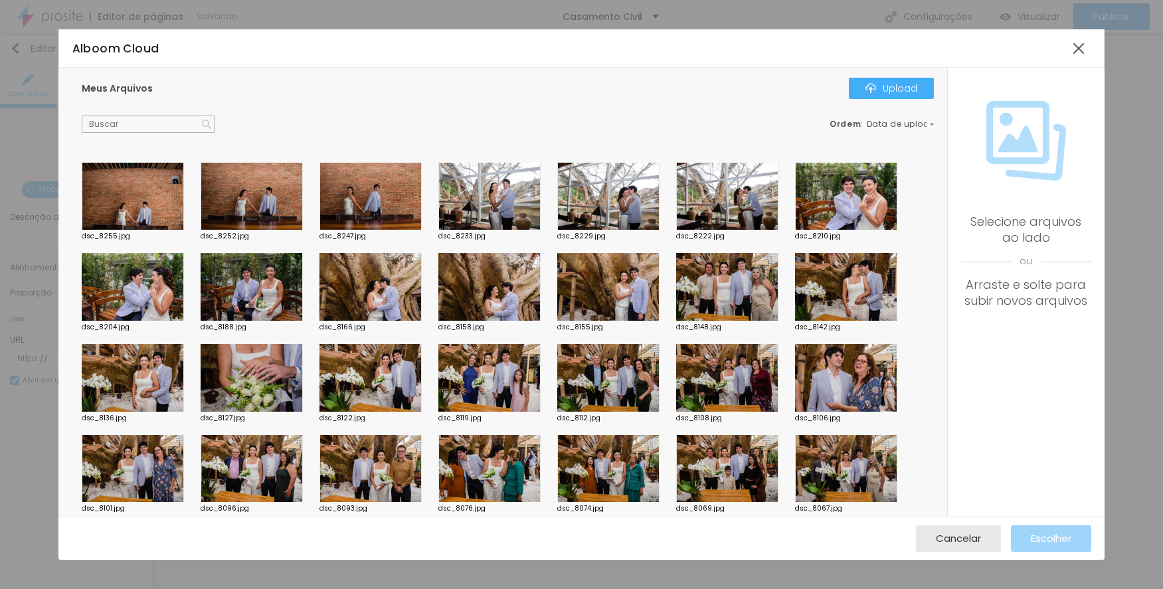
scroll to position [399, 0]
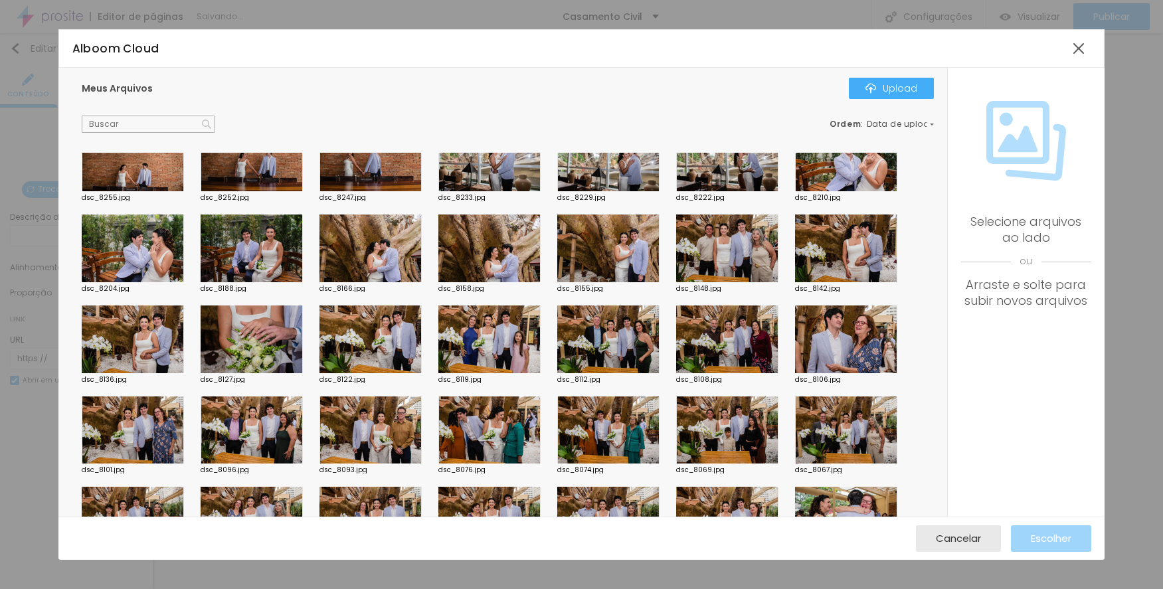
click at [518, 419] on div at bounding box center [490, 431] width 102 height 68
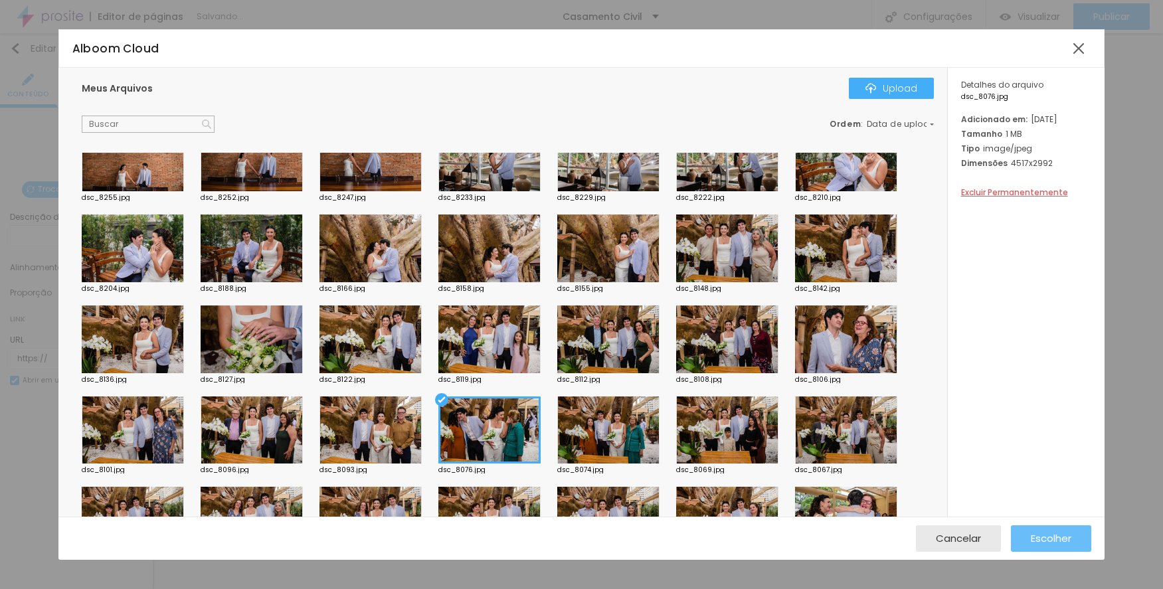
click at [1029, 536] on button "Escolher" at bounding box center [1051, 539] width 80 height 27
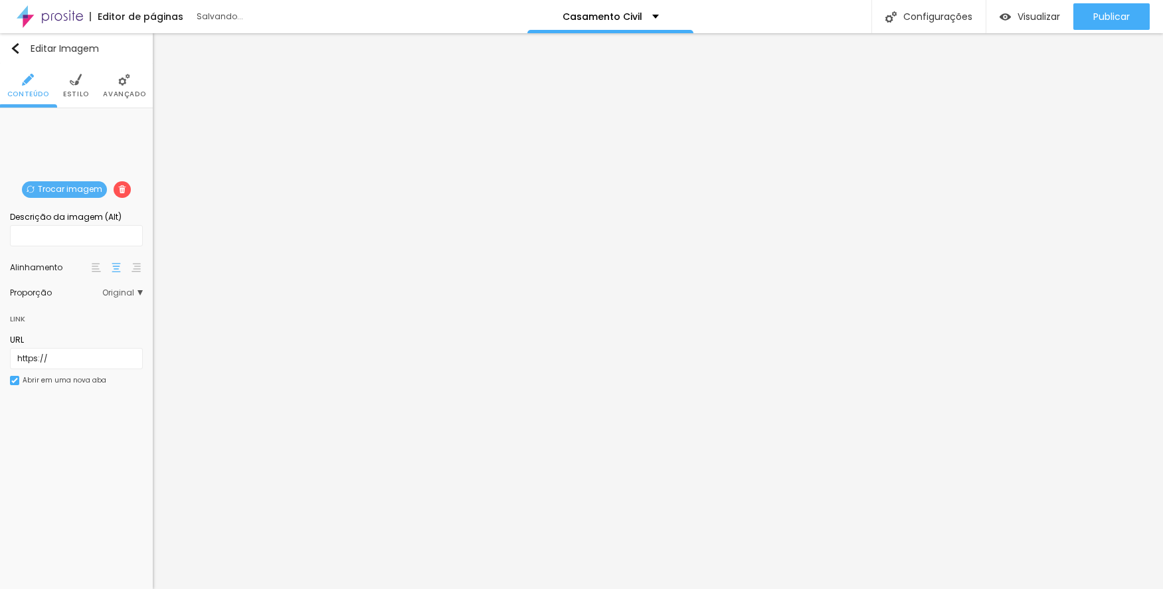
click at [36, 183] on span "Trocar imagem" at bounding box center [64, 189] width 85 height 17
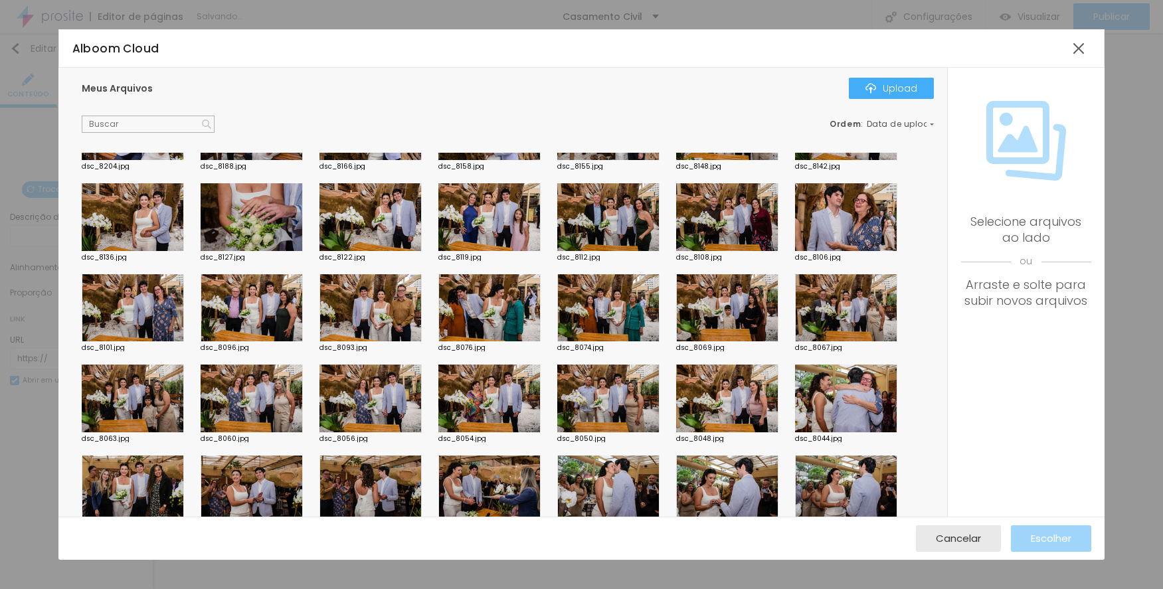
scroll to position [598, 0]
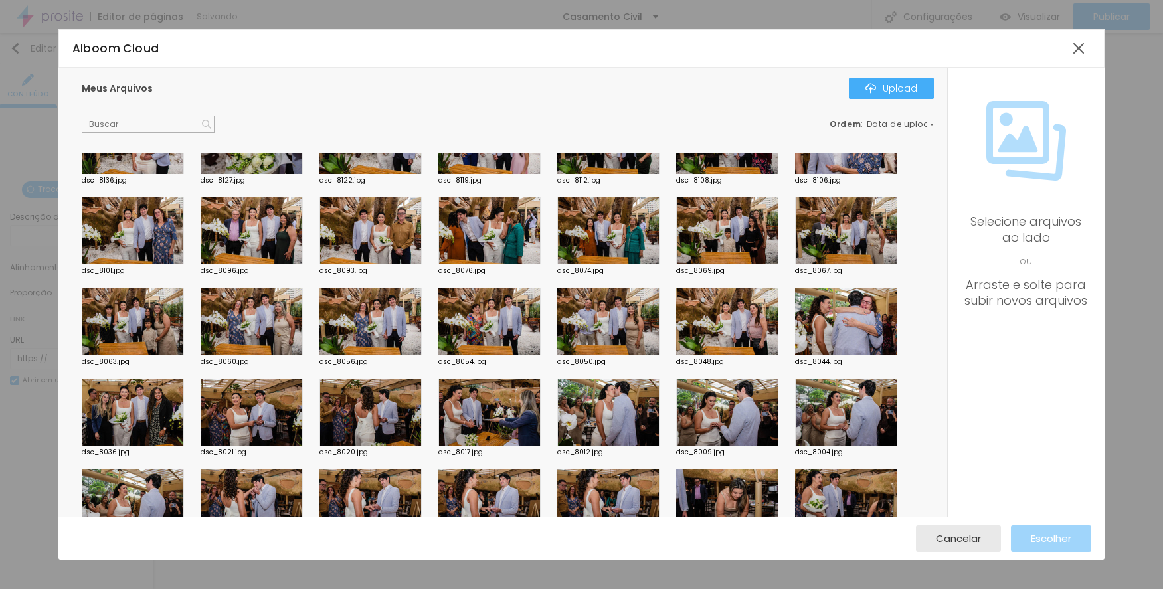
click at [400, 240] on div at bounding box center [371, 231] width 102 height 68
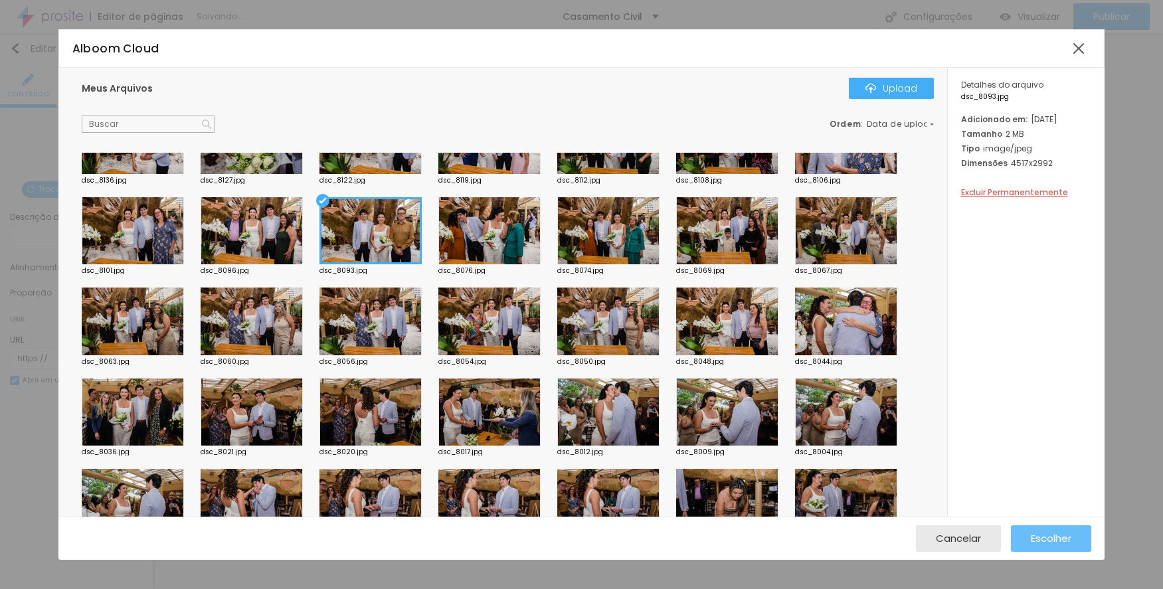
click at [1043, 533] on span "Escolher" at bounding box center [1051, 538] width 41 height 11
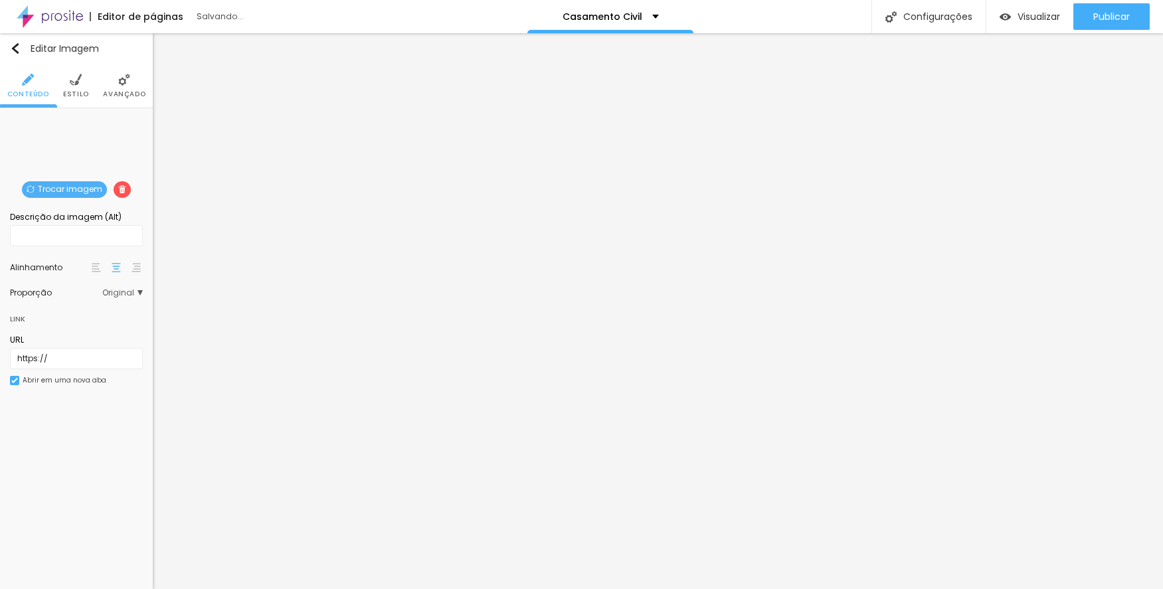
click at [54, 193] on span "Trocar imagem" at bounding box center [64, 189] width 85 height 17
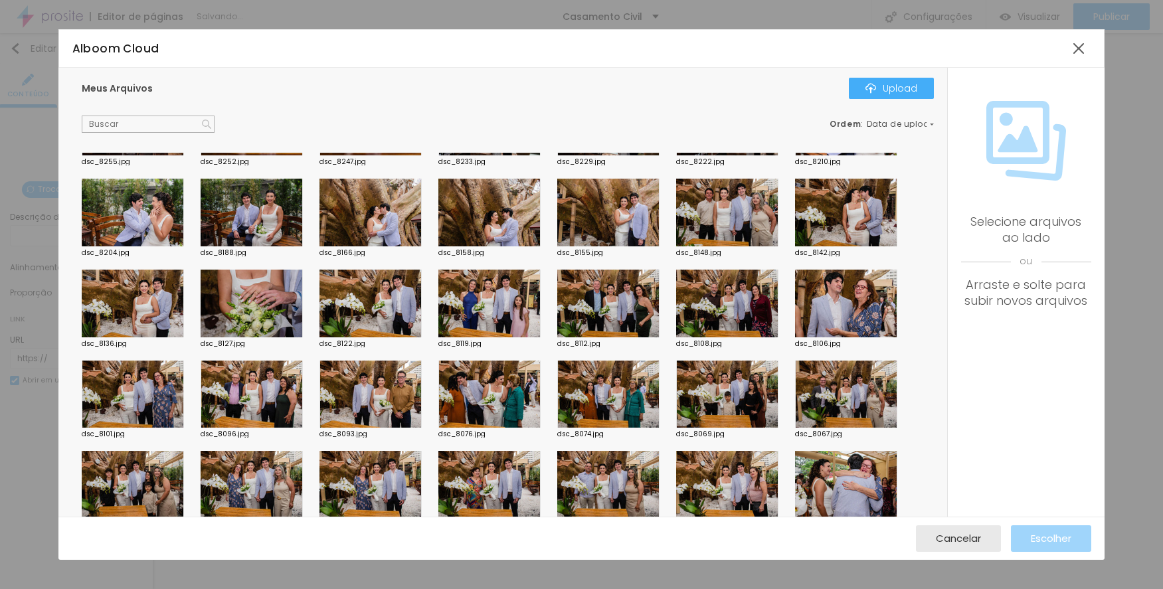
scroll to position [465, 0]
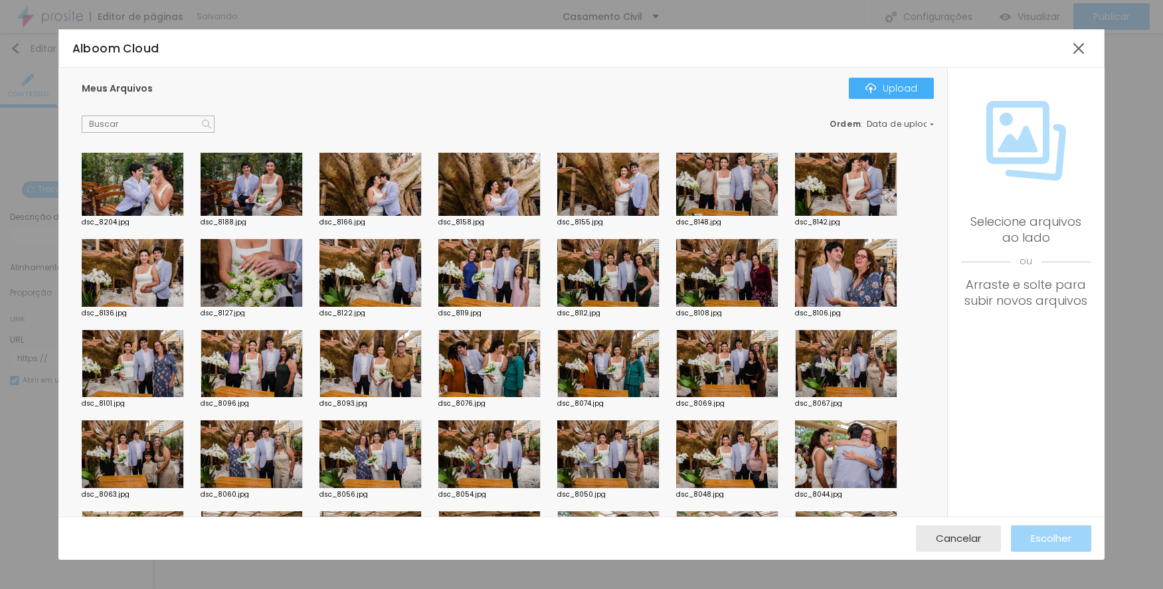
click at [252, 349] on div at bounding box center [252, 364] width 102 height 68
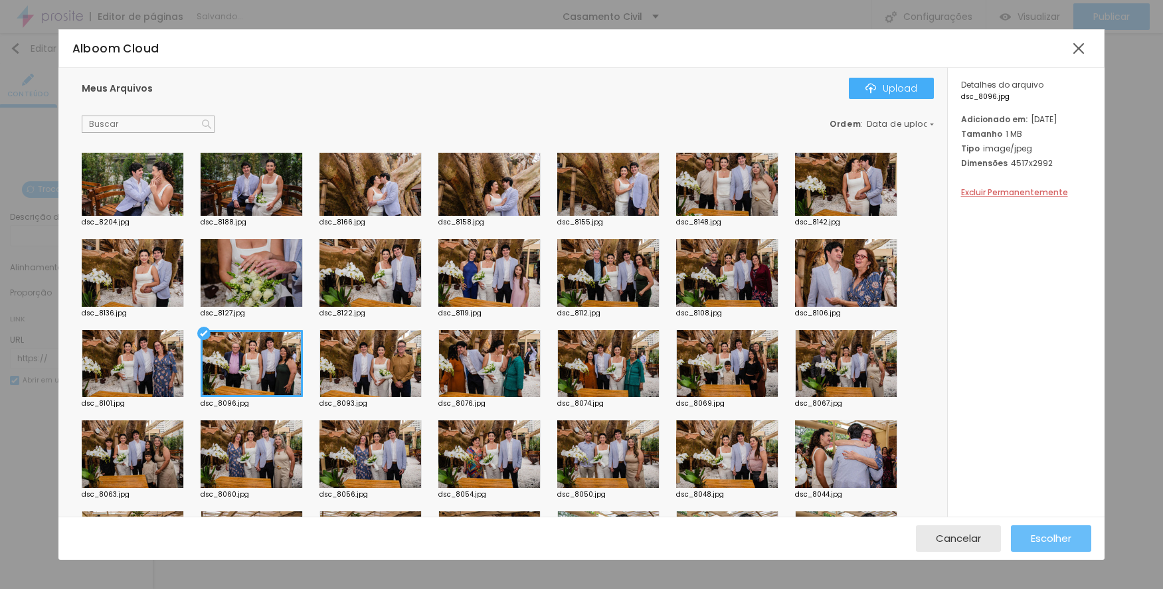
click at [1041, 533] on span "Escolher" at bounding box center [1051, 538] width 41 height 11
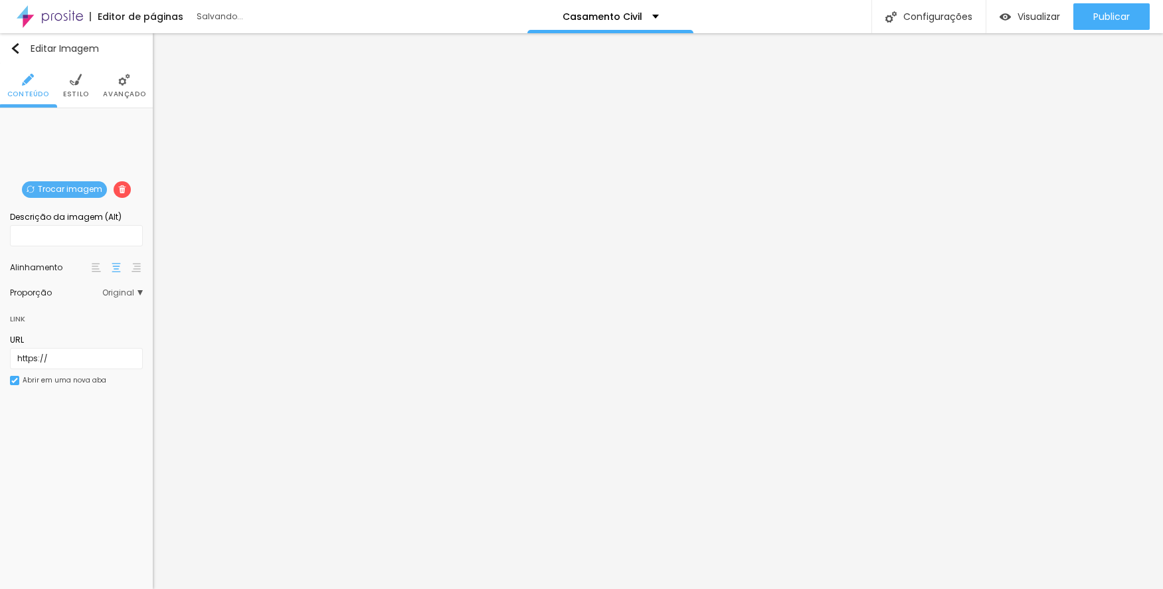
click at [63, 191] on span "Trocar imagem" at bounding box center [64, 189] width 85 height 17
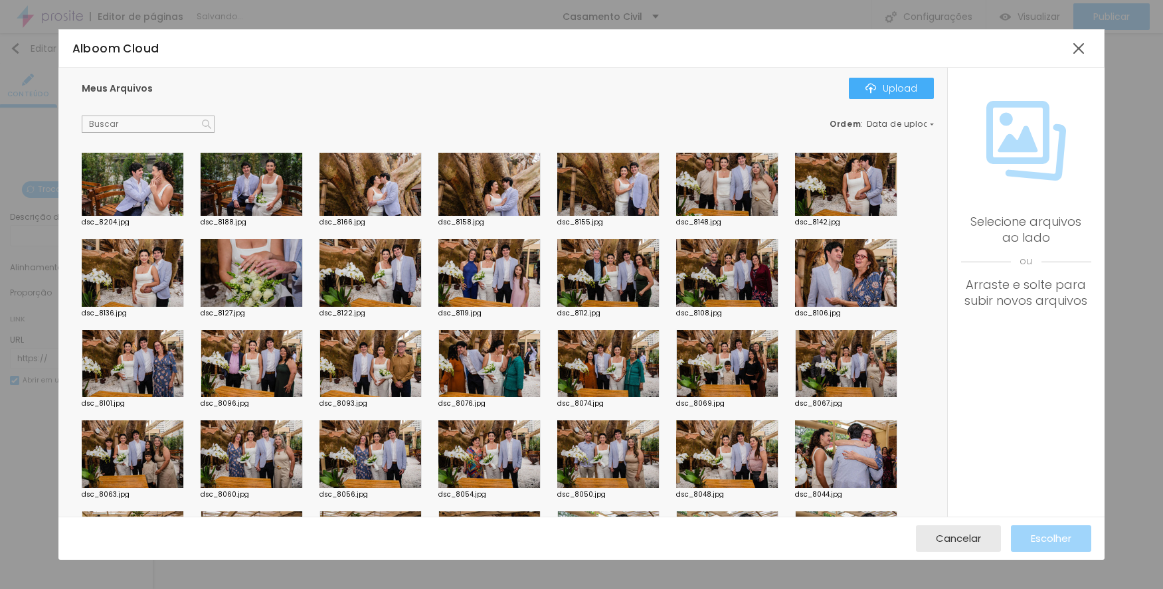
click at [153, 353] on div at bounding box center [133, 364] width 102 height 68
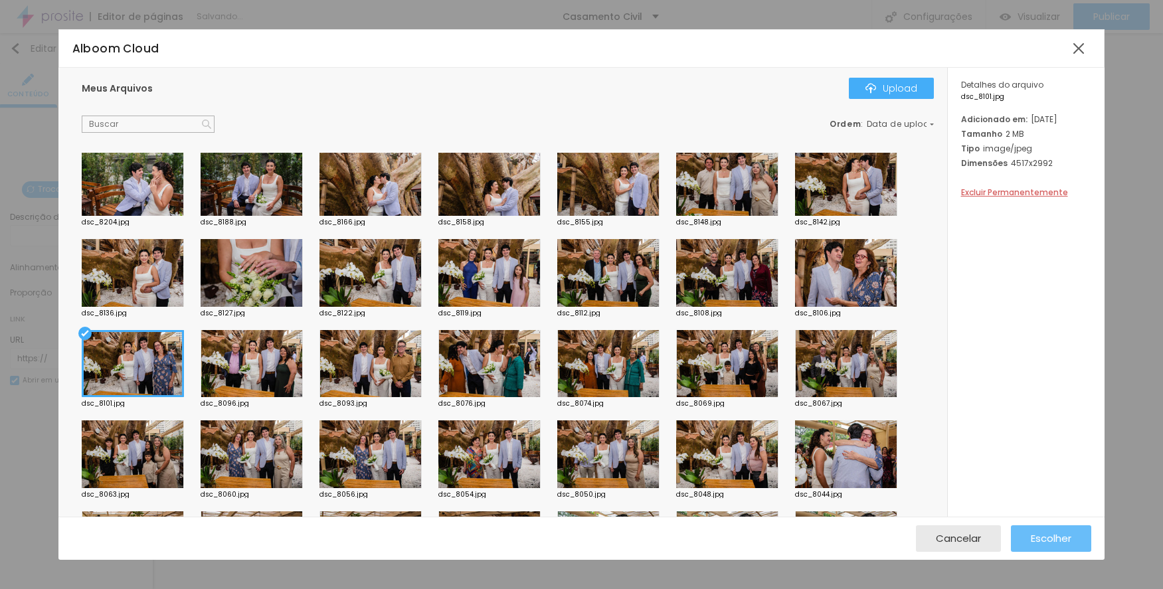
click at [1029, 534] on button "Escolher" at bounding box center [1051, 539] width 80 height 27
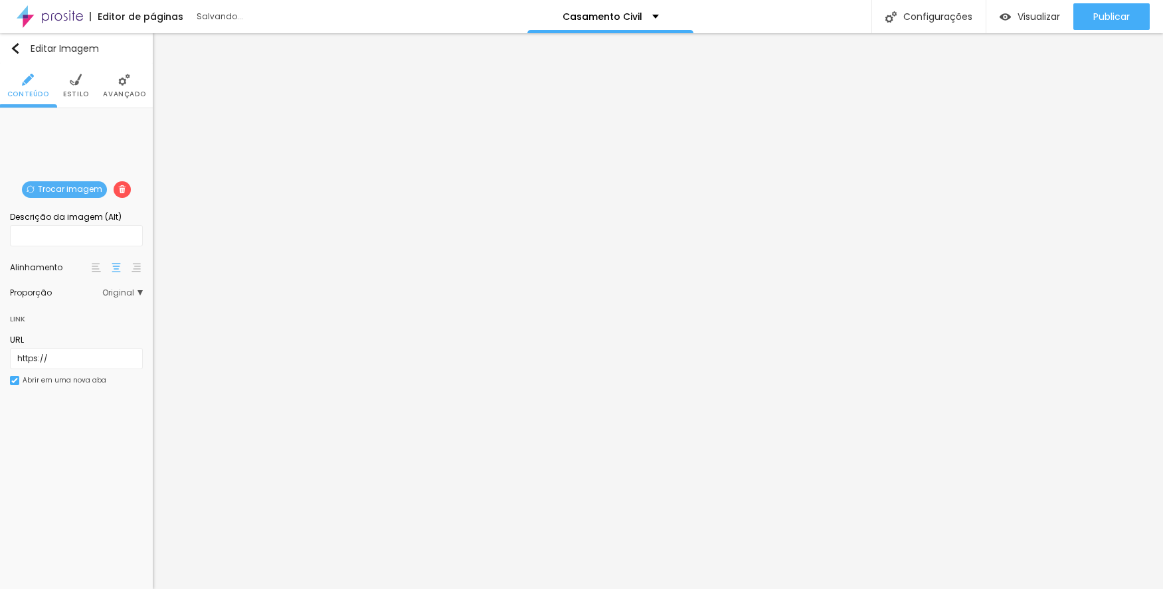
click at [67, 191] on span "Trocar imagem" at bounding box center [64, 189] width 85 height 17
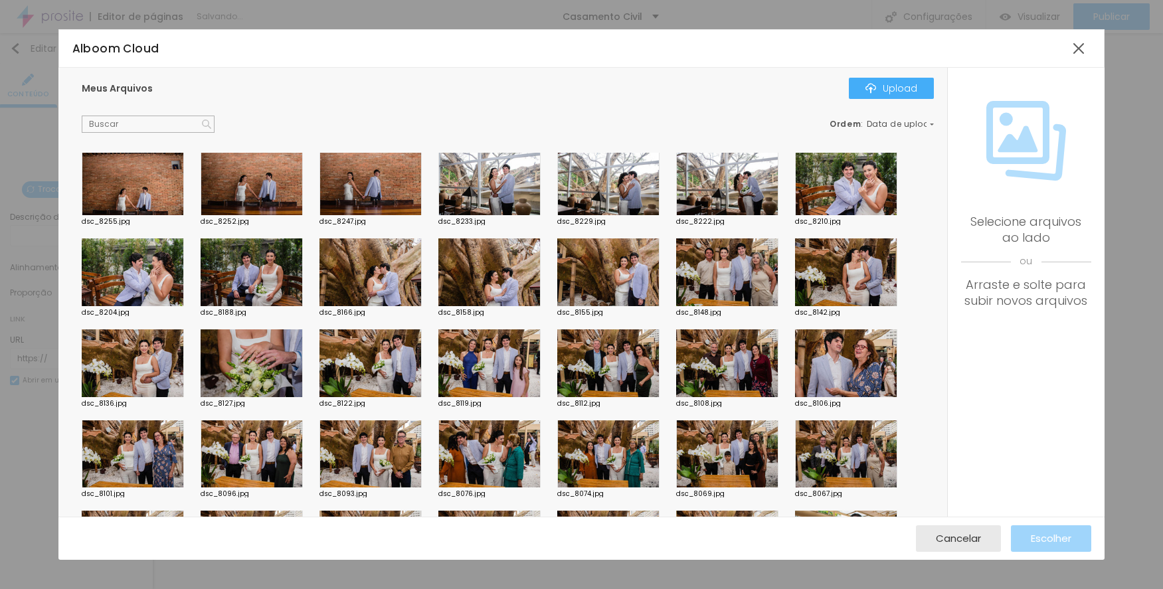
scroll to position [399, 0]
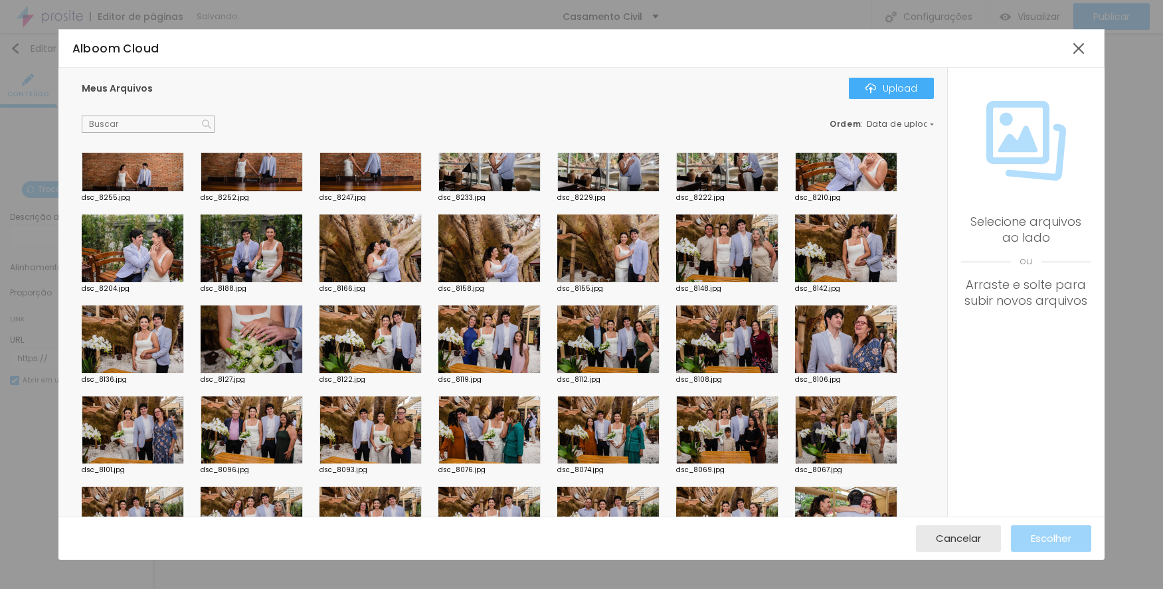
click at [831, 340] on div at bounding box center [846, 340] width 102 height 68
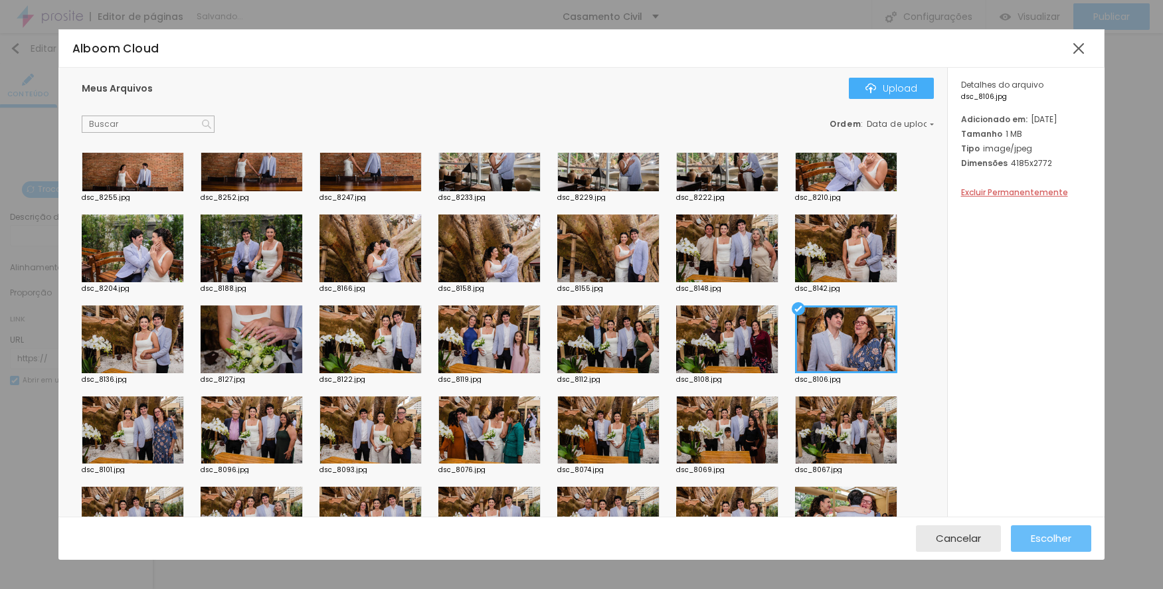
click at [1070, 544] on span "Escolher" at bounding box center [1051, 538] width 41 height 11
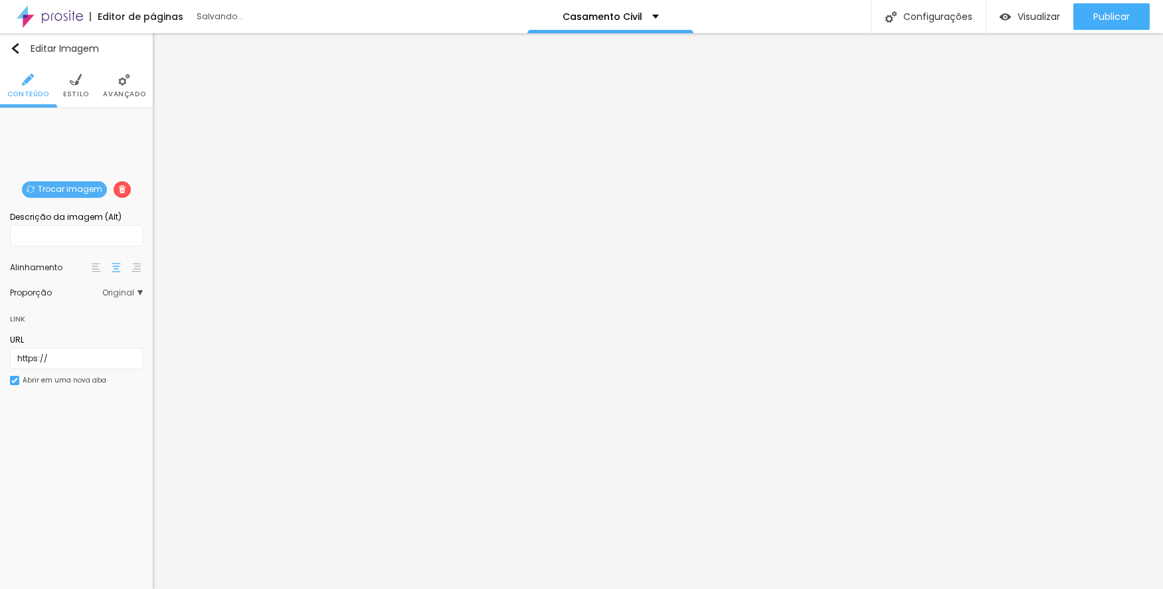
click at [75, 187] on span "Trocar imagem" at bounding box center [64, 189] width 85 height 17
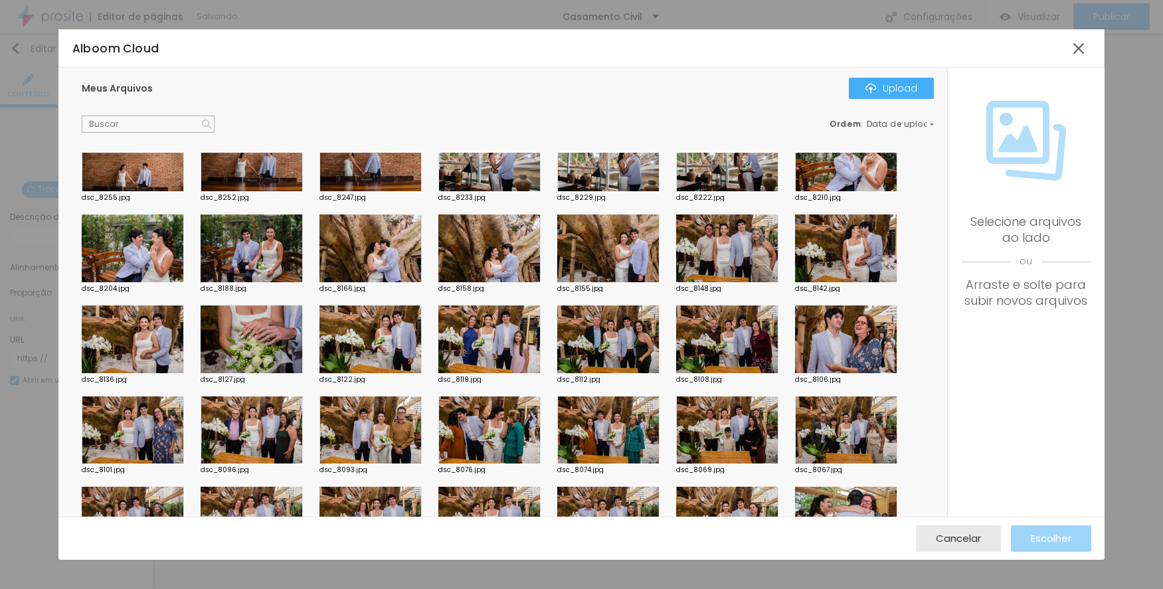
scroll to position [465, 0]
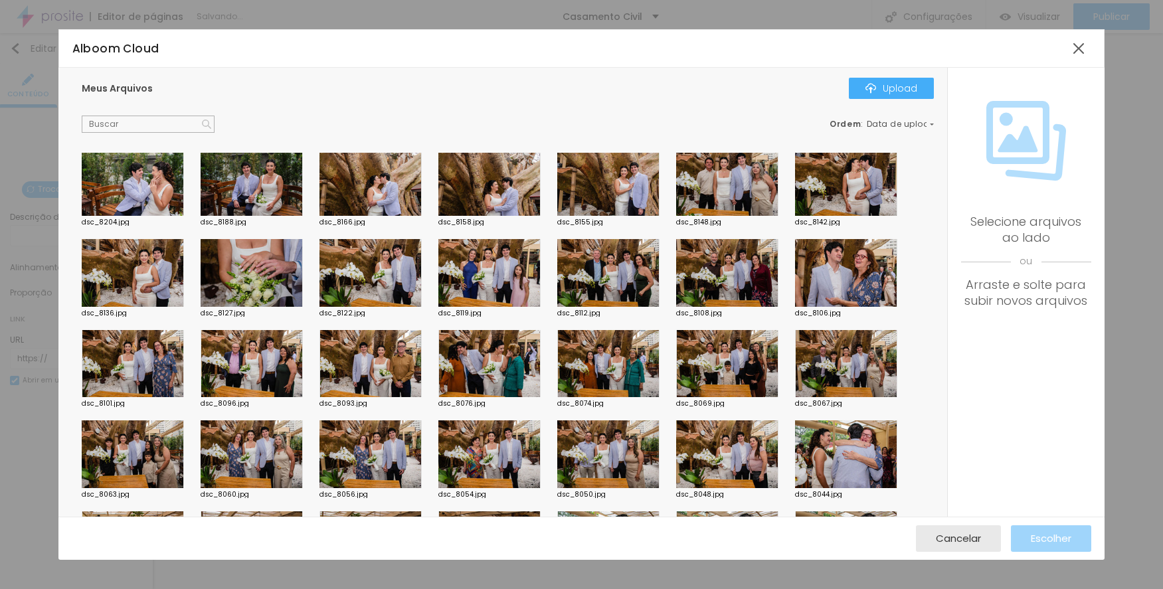
click at [708, 280] on div at bounding box center [727, 273] width 102 height 68
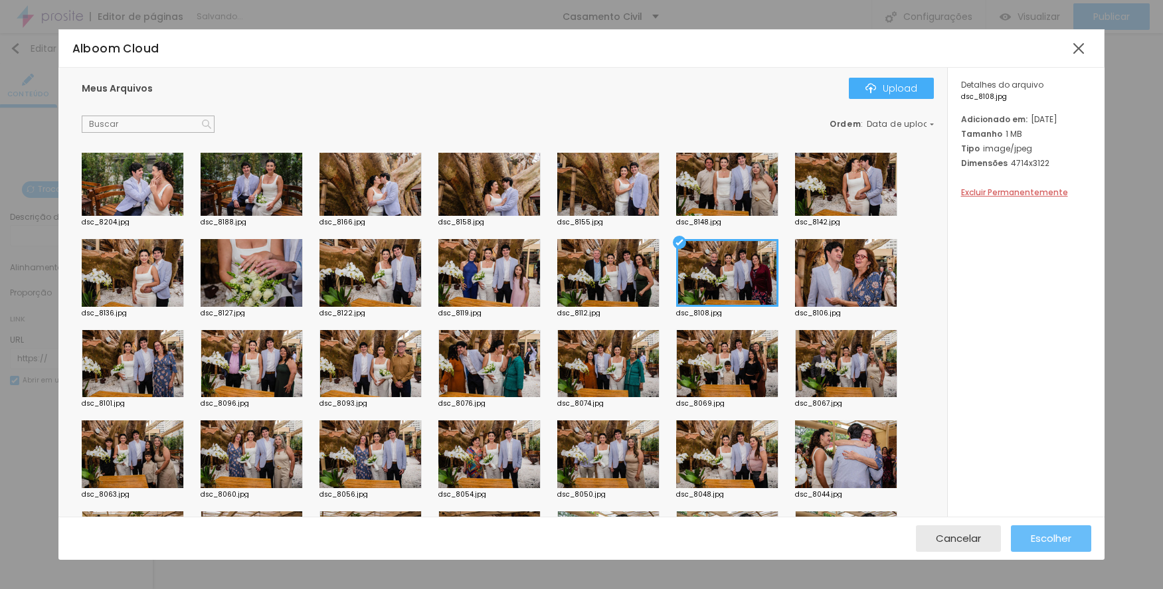
click at [1014, 533] on button "Escolher" at bounding box center [1051, 539] width 80 height 27
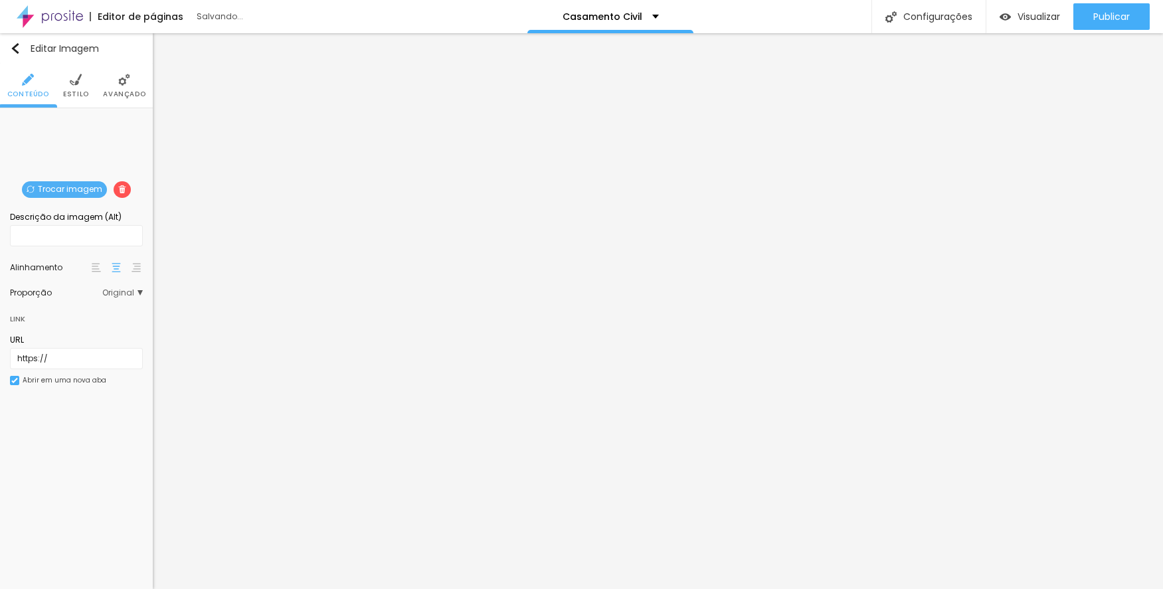
click at [100, 188] on span "Trocar imagem" at bounding box center [64, 189] width 85 height 17
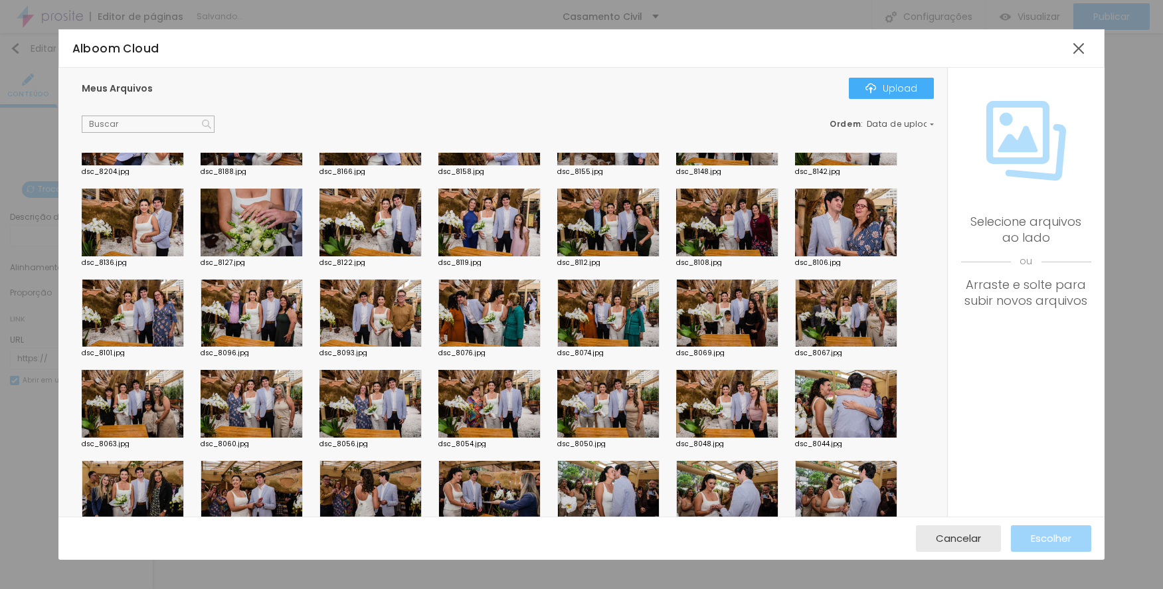
scroll to position [532, 0]
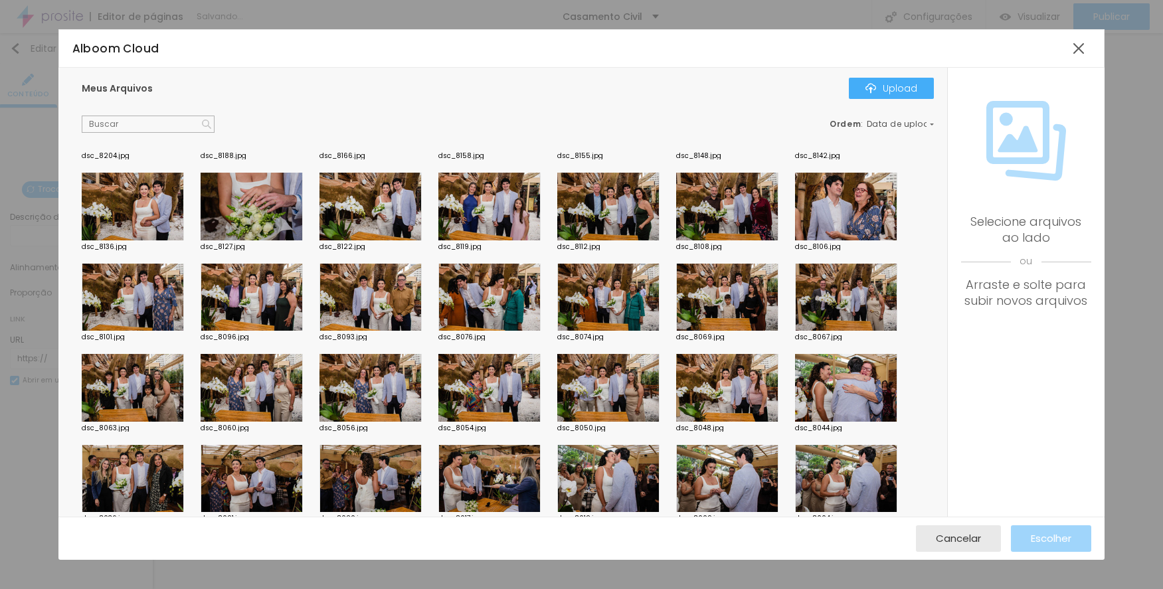
click at [579, 203] on div at bounding box center [608, 207] width 102 height 68
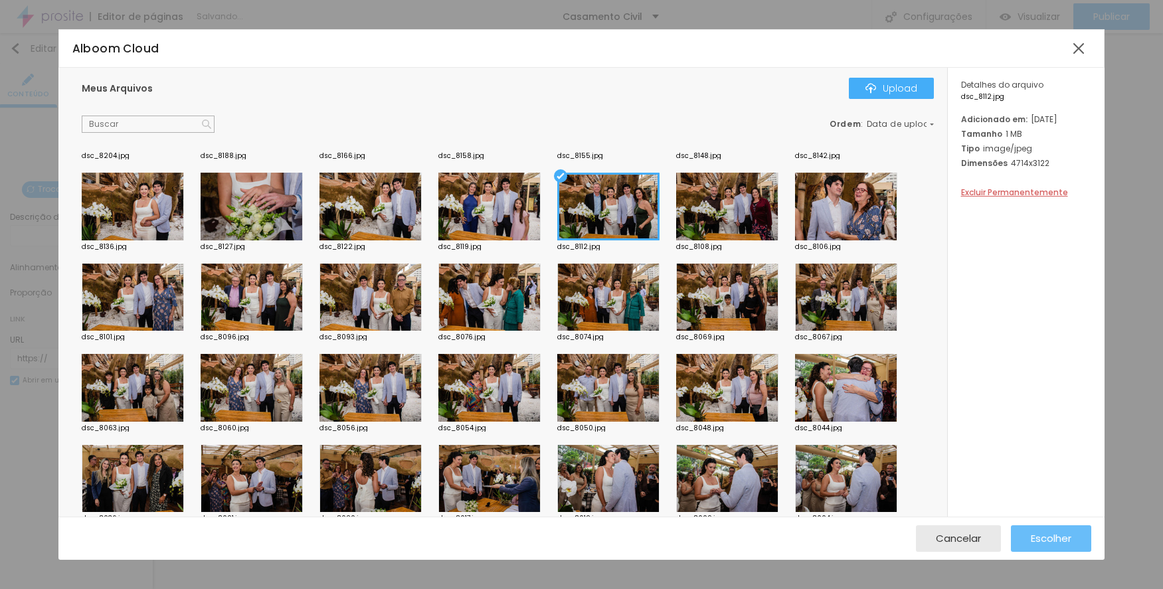
click at [1024, 531] on button "Escolher" at bounding box center [1051, 539] width 80 height 27
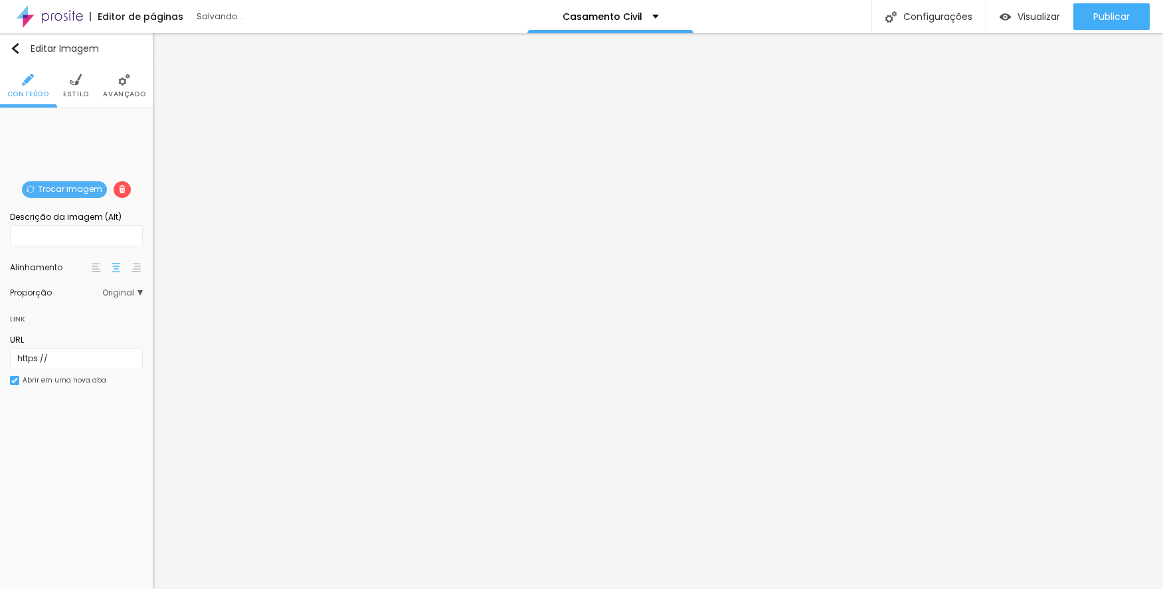
click at [55, 185] on span "Trocar imagem" at bounding box center [64, 189] width 85 height 17
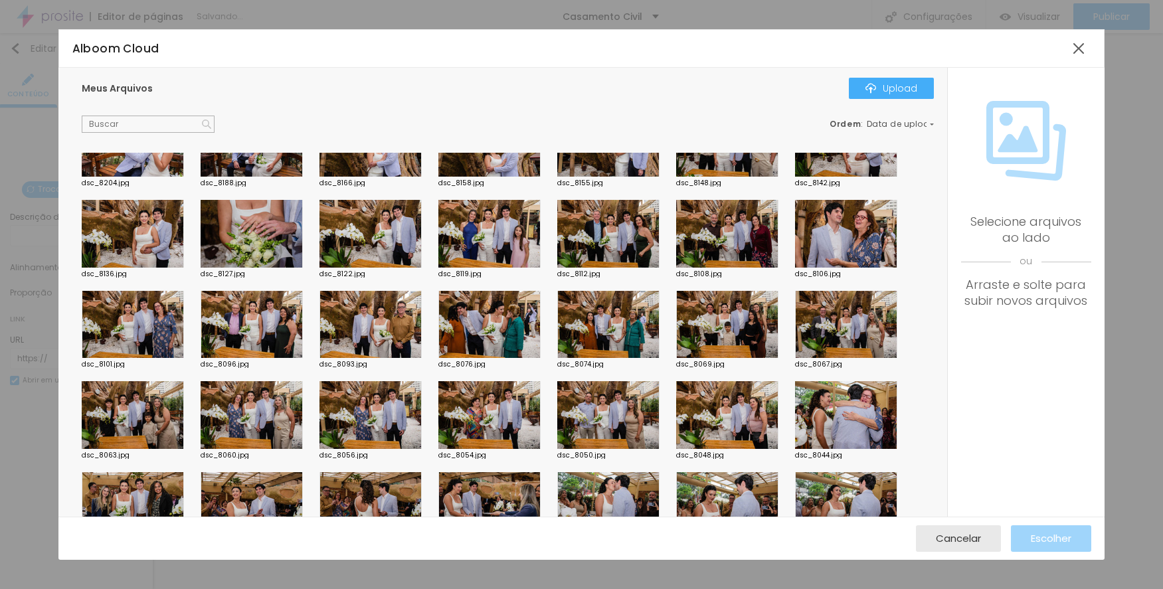
scroll to position [465, 0]
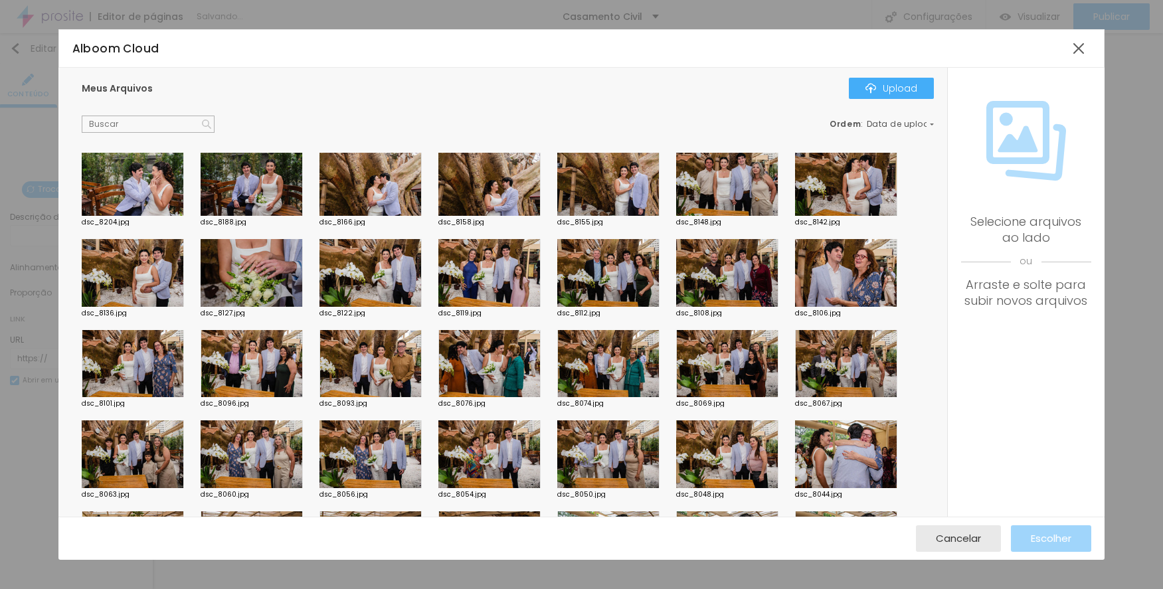
click at [460, 285] on div at bounding box center [490, 273] width 102 height 68
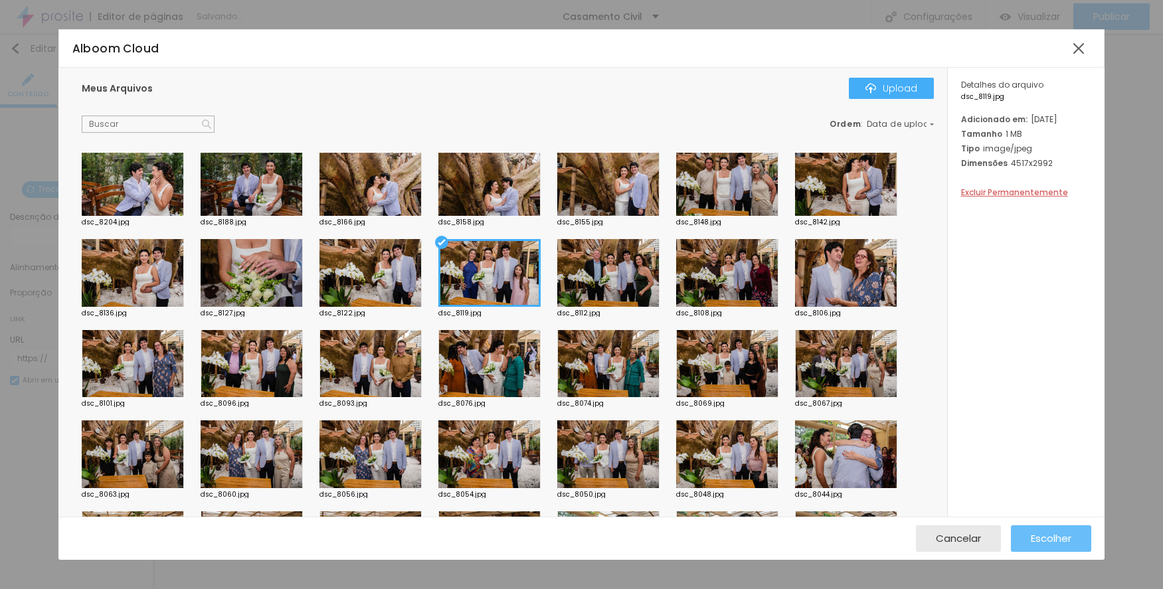
click at [1026, 539] on button "Escolher" at bounding box center [1051, 539] width 80 height 27
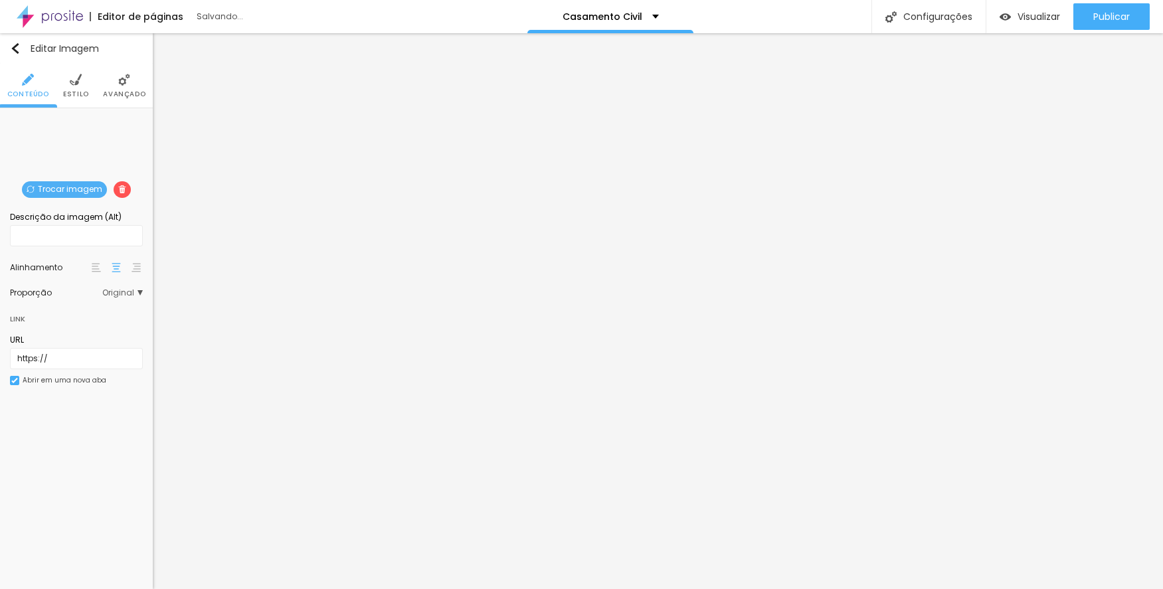
click at [69, 191] on span "Trocar imagem" at bounding box center [64, 189] width 85 height 17
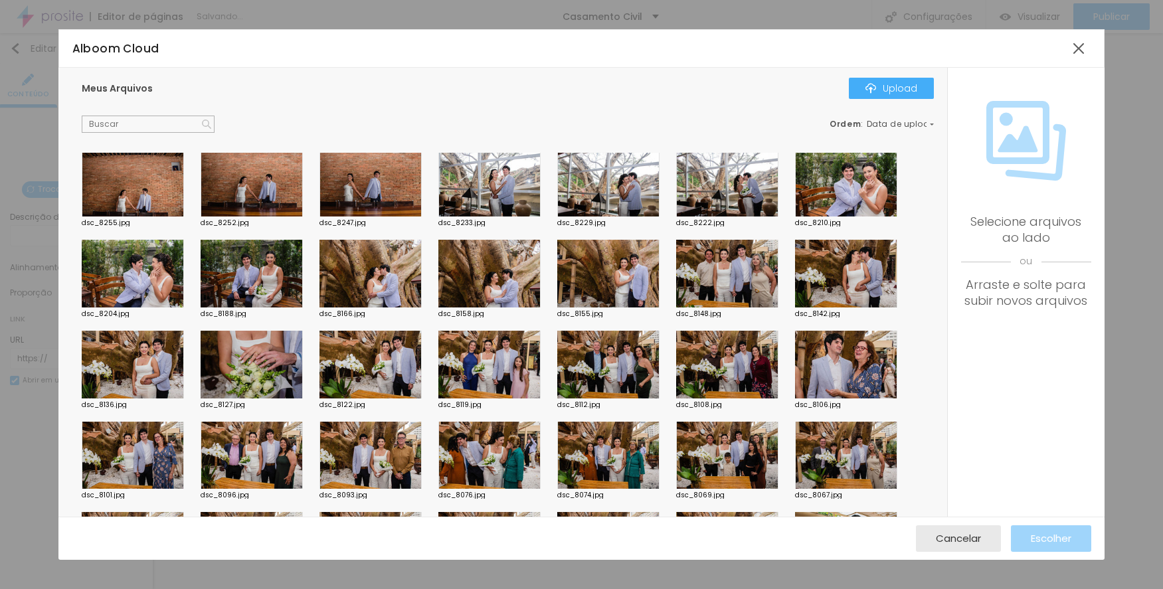
scroll to position [399, 0]
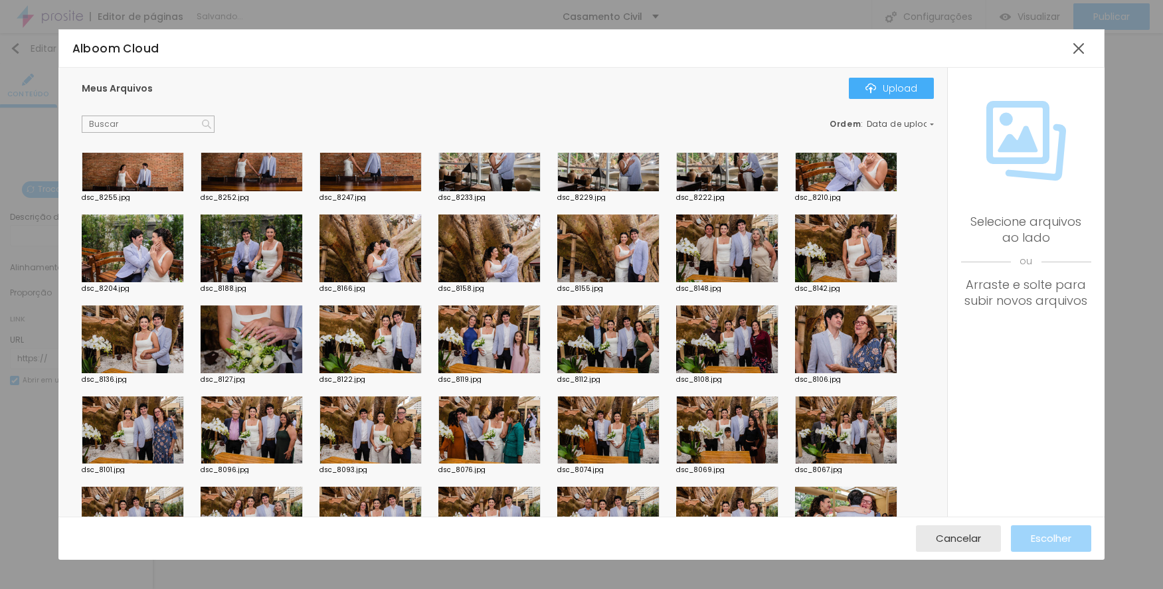
click at [262, 327] on div at bounding box center [252, 340] width 102 height 68
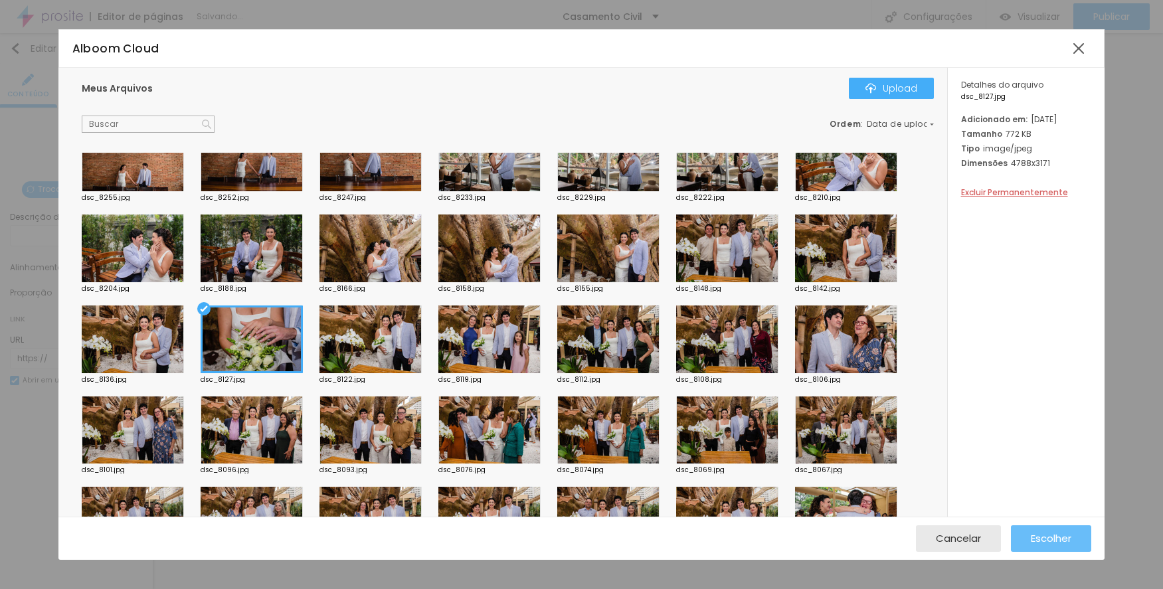
click at [1029, 532] on button "Escolher" at bounding box center [1051, 539] width 80 height 27
